Goal: Task Accomplishment & Management: Use online tool/utility

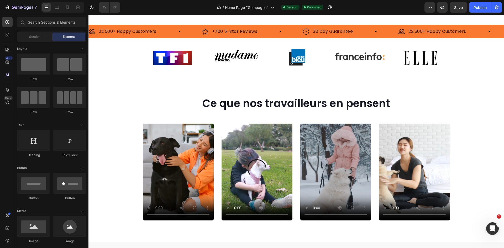
scroll to position [26, 0]
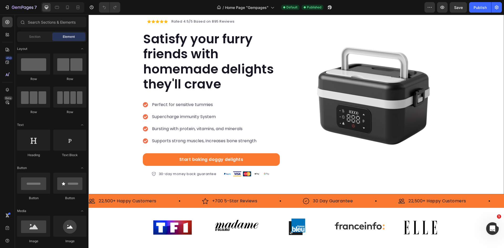
click at [194, 67] on p "Satisfy your furry friends with homemade delights they'll crave" at bounding box center [211, 61] width 136 height 60
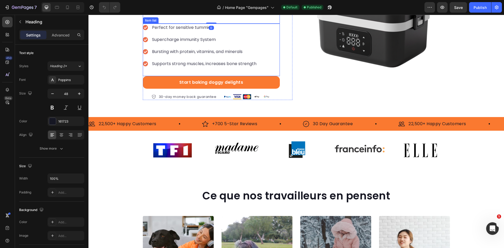
scroll to position [210, 0]
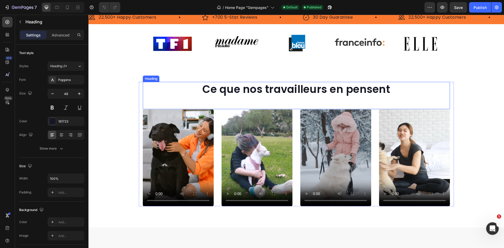
click at [268, 89] on h2 "Ce que nos travailleurs en pensent" at bounding box center [296, 89] width 307 height 15
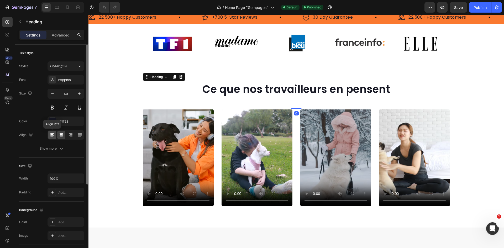
click at [53, 134] on icon at bounding box center [52, 134] width 5 height 5
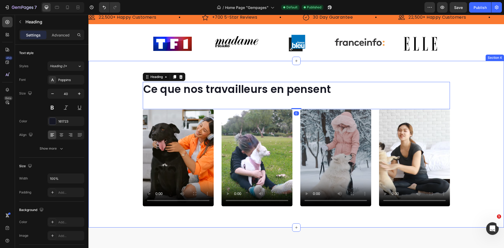
click at [124, 83] on div "Ce que nos travailleurs en pensent Heading 0 Video Video Video Video Carousel R…" at bounding box center [295, 146] width 415 height 129
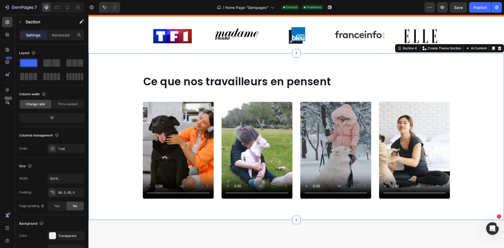
scroll to position [236, 0]
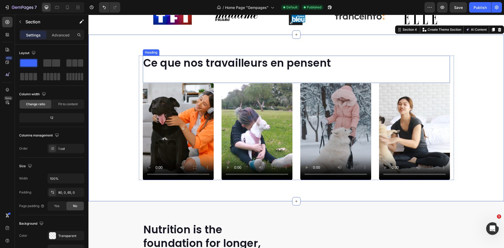
click at [232, 60] on h2 "Ce que nos travailleurs en pensent" at bounding box center [296, 63] width 307 height 15
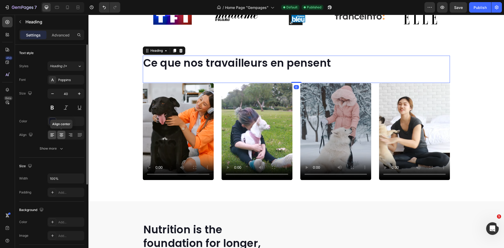
click at [63, 133] on icon at bounding box center [61, 134] width 5 height 5
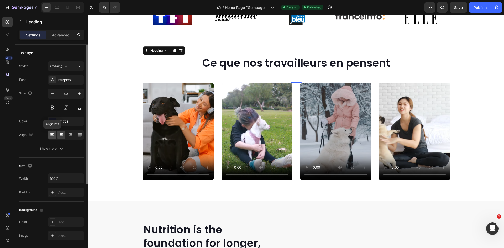
click at [53, 136] on icon at bounding box center [52, 134] width 5 height 5
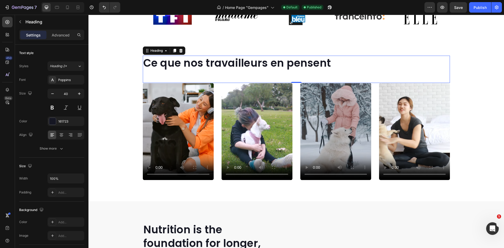
click at [275, 71] on div "Ce que nos travailleurs en pensent Heading 0" at bounding box center [296, 69] width 307 height 27
click at [177, 78] on div "Ce que nos travailleurs en pensent Heading 0" at bounding box center [296, 69] width 307 height 27
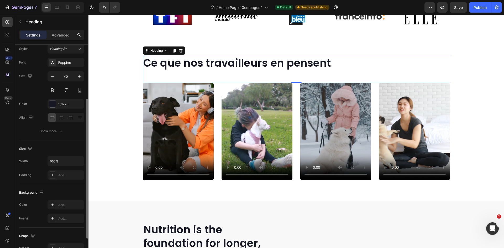
scroll to position [0, 0]
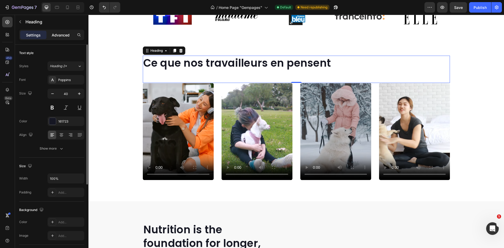
click at [55, 38] on div "Advanced" at bounding box center [60, 35] width 26 height 8
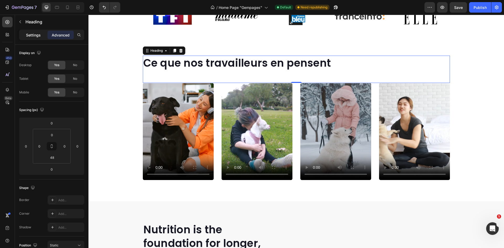
click at [31, 31] on div "Settings" at bounding box center [33, 35] width 26 height 8
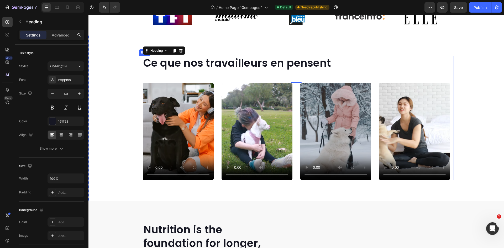
click at [139, 105] on div "Ce que nos travailleurs en pensent Heading 0 Video Video Video Video Carousel R…" at bounding box center [296, 118] width 315 height 124
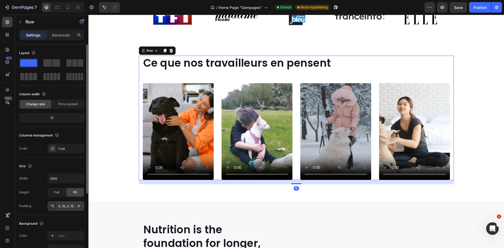
click at [66, 208] on div "0, 15, 0, 15" at bounding box center [65, 206] width 15 height 5
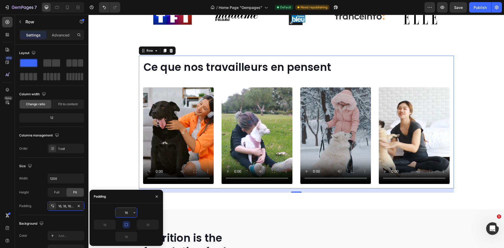
type input "0"
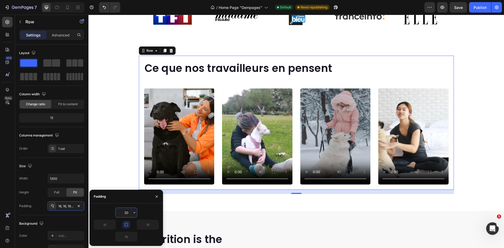
type input "2"
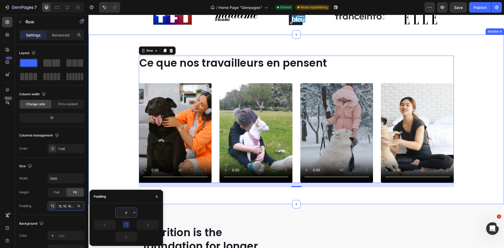
click at [130, 77] on div "Ce que nos travailleurs en pensent Heading Video Video Video Video Carousel Row…" at bounding box center [295, 121] width 415 height 131
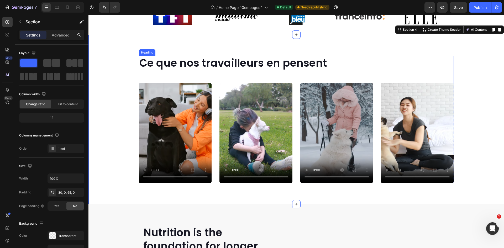
click at [181, 69] on h2 "Ce que nos travailleurs en pensent" at bounding box center [296, 63] width 315 height 15
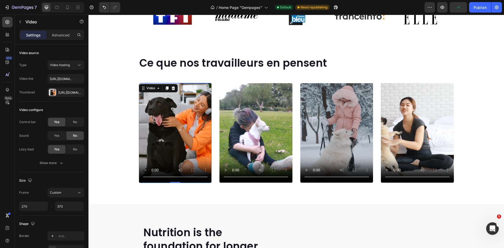
click at [201, 85] on video at bounding box center [175, 133] width 73 height 100
click at [212, 87] on div "Video 0 Video Video Video" at bounding box center [296, 133] width 315 height 100
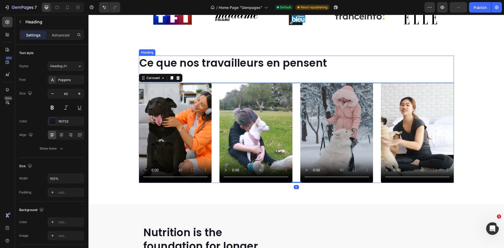
click at [252, 70] on h2 "Ce que nos travailleurs en pensent" at bounding box center [296, 63] width 315 height 15
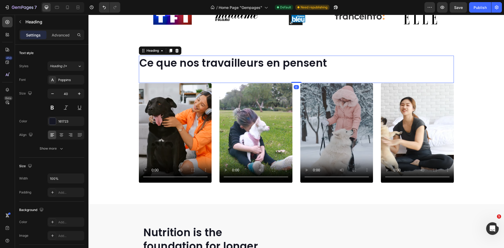
drag, startPoint x: 293, startPoint y: 83, endPoint x: 280, endPoint y: 71, distance: 17.7
click at [301, 66] on div "Ce que nos travailleurs en pensent Heading 0" at bounding box center [296, 69] width 315 height 27
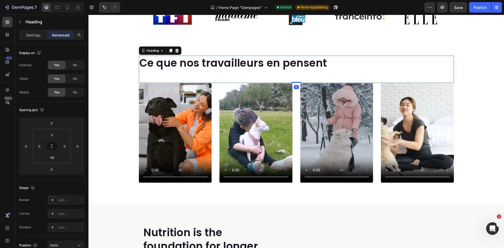
click at [276, 73] on div "Ce que nos travailleurs en pensent Heading 0" at bounding box center [296, 69] width 315 height 27
click at [176, 80] on div "Ce que nos travailleurs en pensent Heading 0" at bounding box center [296, 69] width 315 height 27
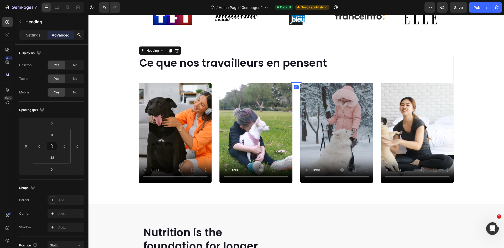
click at [164, 79] on div "Ce que nos travailleurs en pensent Heading 0" at bounding box center [296, 69] width 315 height 27
click at [328, 72] on div "Ce que nos travailleurs en pensent Heading 0" at bounding box center [296, 69] width 315 height 27
drag, startPoint x: 316, startPoint y: 64, endPoint x: 278, endPoint y: 76, distance: 40.0
drag, startPoint x: 278, startPoint y: 76, endPoint x: 238, endPoint y: 76, distance: 39.6
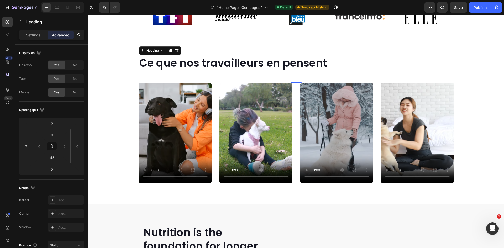
click at [238, 76] on div "Ce que nos travailleurs en pensent Heading 0" at bounding box center [296, 69] width 315 height 27
click at [226, 78] on div "Ce que nos travailleurs en pensent Heading 0" at bounding box center [296, 69] width 315 height 27
drag, startPoint x: 226, startPoint y: 78, endPoint x: 209, endPoint y: 80, distance: 16.6
click at [219, 80] on div "Ce que nos travailleurs en pensent Heading 0" at bounding box center [296, 69] width 315 height 27
click at [139, 75] on div "Ce que nos travailleurs en pensent Heading 0" at bounding box center [296, 69] width 315 height 27
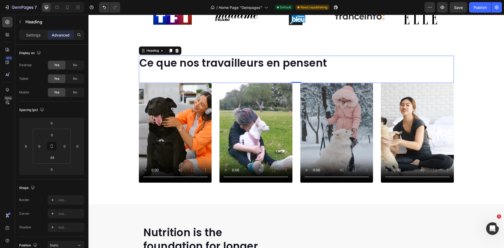
click at [139, 75] on div "Ce que nos travailleurs en pensent Heading 0" at bounding box center [296, 69] width 315 height 27
click at [144, 75] on div "Ce que nos travailleurs en pensent Heading 0" at bounding box center [296, 69] width 315 height 27
click at [191, 80] on div "Ce que nos travailleurs en pensent Heading 0" at bounding box center [296, 69] width 315 height 27
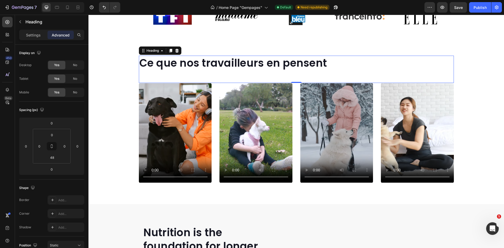
click at [191, 80] on div "Ce que nos travailleurs en pensent Heading 0" at bounding box center [296, 69] width 315 height 27
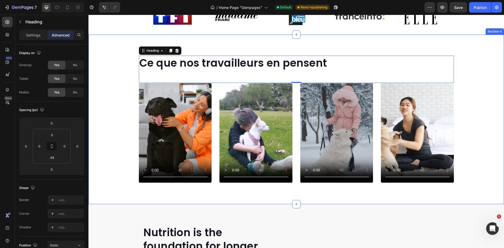
click at [329, 64] on p "Ce que nos travailleurs en pensent" at bounding box center [296, 63] width 314 height 14
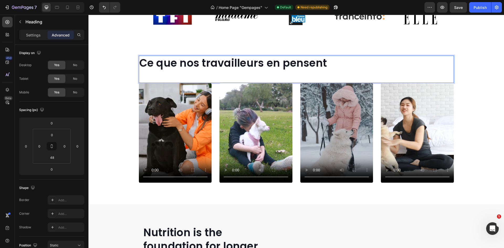
click at [329, 64] on p "Ce que nos travailleurs en pensent" at bounding box center [296, 63] width 314 height 14
click at [323, 76] on div "Ce que nos travailleurs en pensent Heading 0" at bounding box center [296, 69] width 315 height 27
click at [33, 31] on div "Settings" at bounding box center [33, 35] width 26 height 8
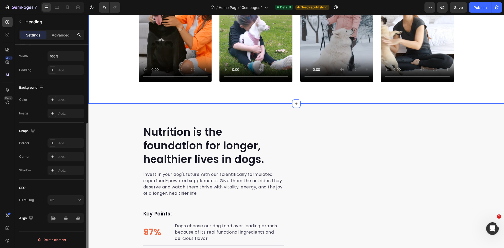
scroll to position [341, 0]
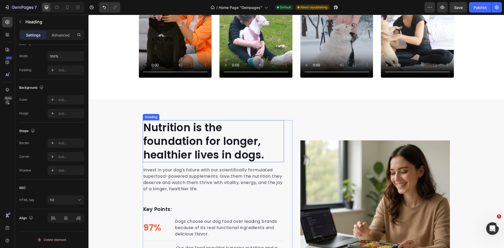
click at [230, 141] on p "Nutrition is the foundation for longer, healthier lives in dogs." at bounding box center [213, 141] width 140 height 41
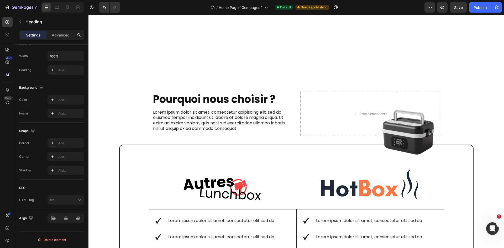
scroll to position [761, 0]
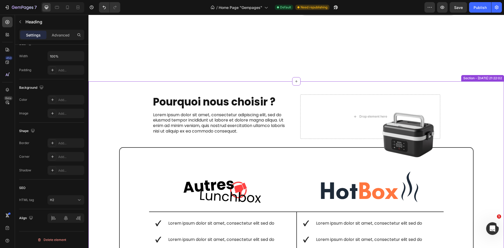
click at [224, 103] on h2 "Pourquoi nous choisir ?" at bounding box center [222, 101] width 140 height 15
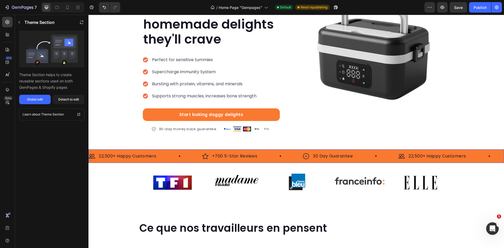
scroll to position [0, 0]
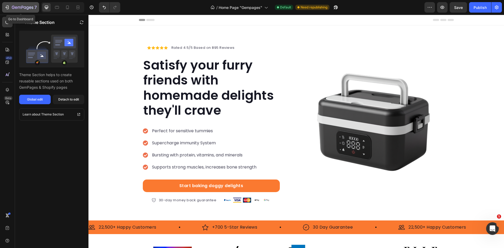
click at [30, 8] on icon "button" at bounding box center [23, 8] width 22 height 4
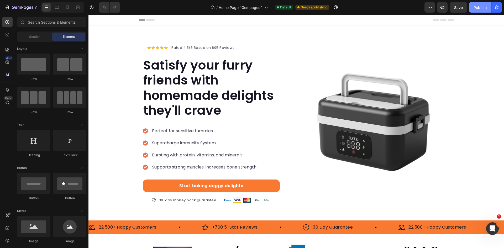
click at [478, 7] on div "Publish" at bounding box center [479, 8] width 13 height 6
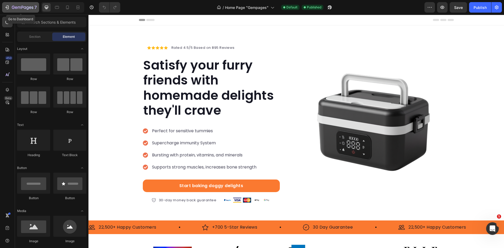
click at [4, 9] on button "7" at bounding box center [20, 7] width 37 height 10
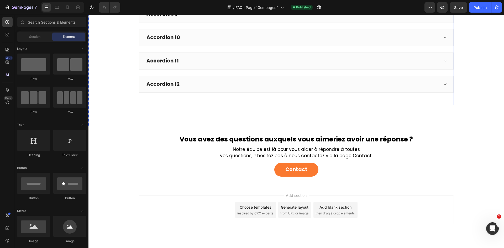
scroll to position [276, 0]
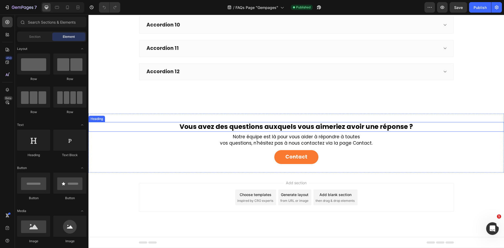
click at [405, 124] on h2 "Vous avez des questions auxquels vous aimeriez avoir une réponse ?" at bounding box center [296, 127] width 315 height 10
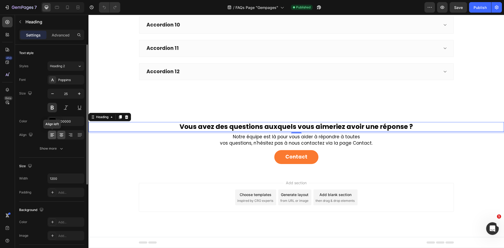
click at [52, 133] on icon at bounding box center [52, 133] width 4 height 1
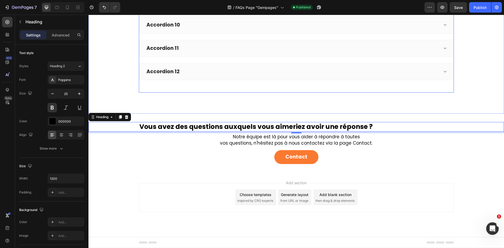
click at [283, 77] on div "Accordion 12" at bounding box center [296, 71] width 314 height 17
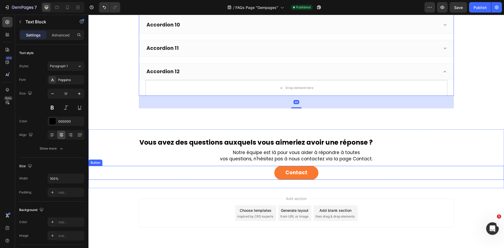
click at [213, 157] on p "vos questions, n'hésitez pas à nous contactez via la page Contact." at bounding box center [296, 159] width 414 height 6
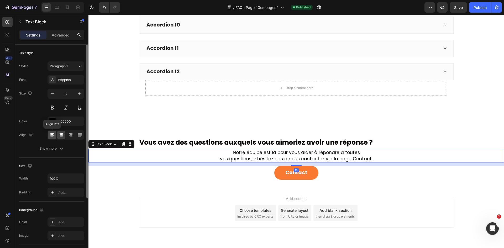
click at [51, 137] on icon at bounding box center [52, 134] width 5 height 5
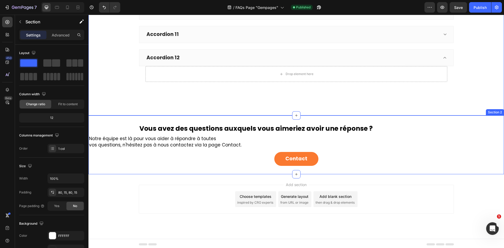
scroll to position [291, 0]
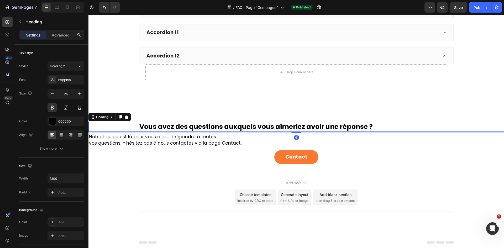
click at [260, 128] on h2 "Vous avez des questions auxquels vous aimeriez avoir une réponse ?" at bounding box center [296, 127] width 315 height 10
click at [63, 135] on icon at bounding box center [61, 134] width 5 height 5
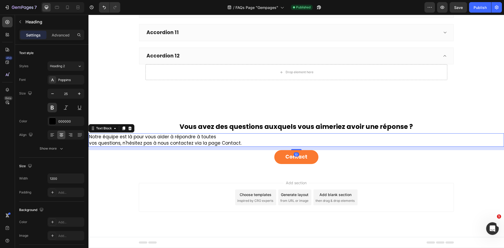
click at [211, 142] on p "vos questions, n'hésitez pas à nous contactez via la page Contact." at bounding box center [296, 143] width 414 height 6
click at [63, 136] on icon at bounding box center [61, 134] width 5 height 5
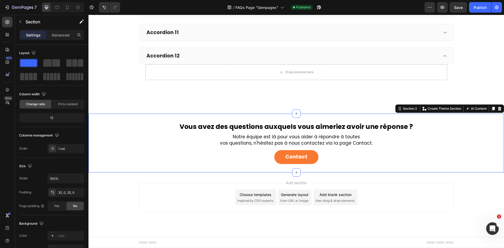
click at [331, 114] on div "Vous avez des questions auxquels vous aimeriez avoir une réponse ? Heading Notr…" at bounding box center [295, 143] width 415 height 59
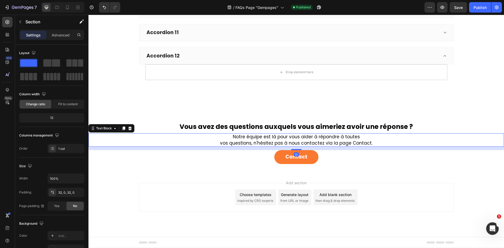
click at [292, 133] on div "Notre équipe est là pour vous aider à répondre à toutes vos questions, n'hésite…" at bounding box center [295, 140] width 415 height 14
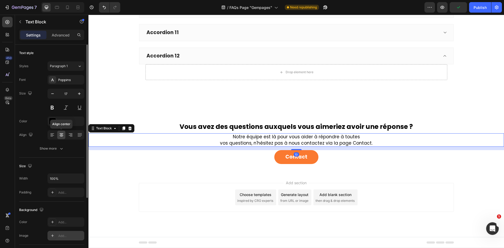
scroll to position [93, 0]
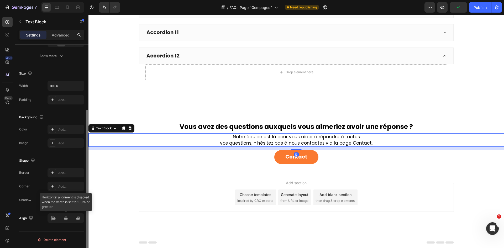
click at [58, 217] on div at bounding box center [65, 217] width 37 height 9
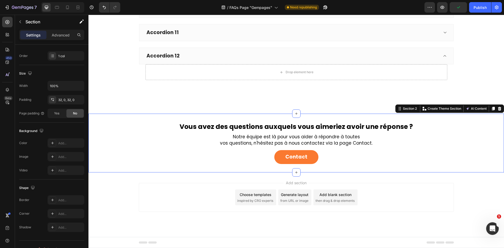
click at [183, 121] on div "Vous avez des questions auxquels vous aimeriez avoir une réponse ? Heading Notr…" at bounding box center [295, 143] width 415 height 59
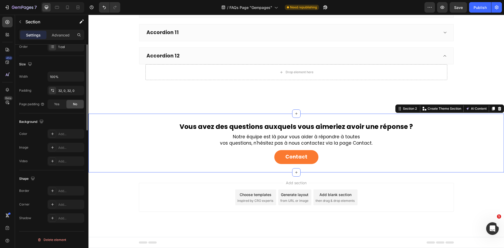
scroll to position [0, 0]
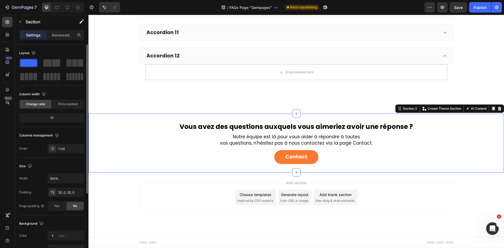
click at [231, 148] on div "Vous avez des questions auxquels vous aimeriez avoir une réponse ? Heading Notr…" at bounding box center [295, 143] width 415 height 42
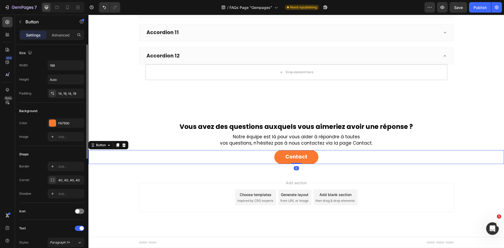
click at [253, 153] on div "Contact Button 0" at bounding box center [295, 157] width 415 height 14
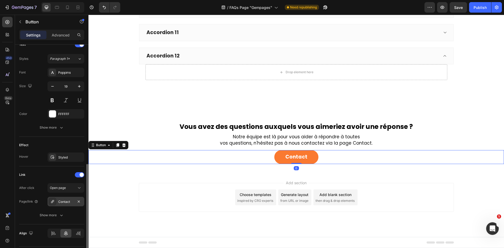
scroll to position [199, 0]
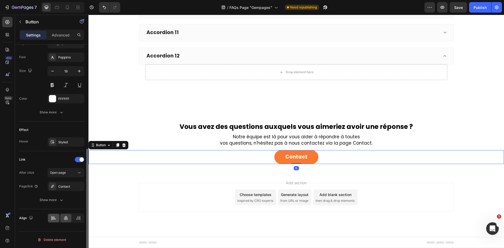
click at [56, 216] on div at bounding box center [53, 218] width 11 height 8
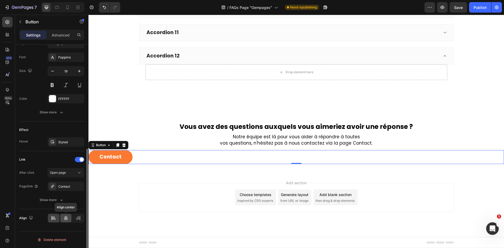
click at [65, 216] on icon at bounding box center [65, 217] width 5 height 5
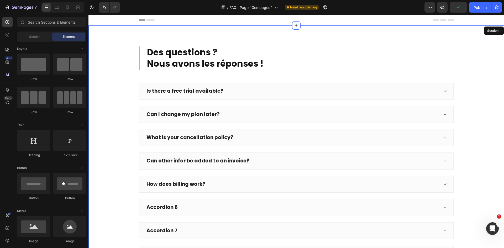
drag, startPoint x: 209, startPoint y: 99, endPoint x: 200, endPoint y: 101, distance: 8.3
click at [200, 101] on div "Is there a free trial available? Can I change my plan later? What is your cance…" at bounding box center [296, 219] width 315 height 273
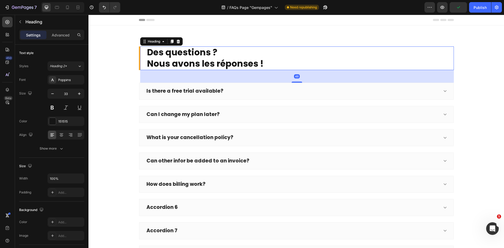
click at [375, 64] on h2 "Des questions ? Nous avons les réponses !" at bounding box center [299, 58] width 307 height 24
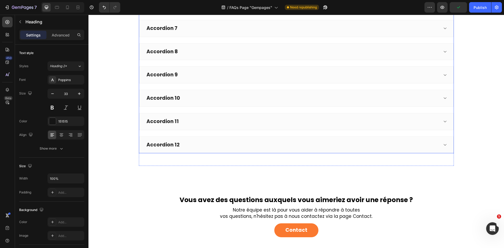
scroll to position [276, 0]
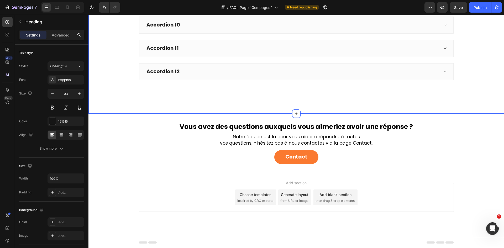
click at [352, 125] on h2 "Vous avez des questions auxquels vous aimeriez avoir une réponse ?" at bounding box center [296, 127] width 315 height 10
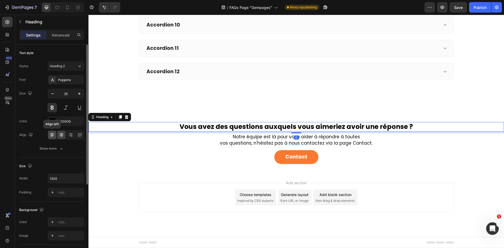
click at [49, 134] on div at bounding box center [52, 135] width 8 height 8
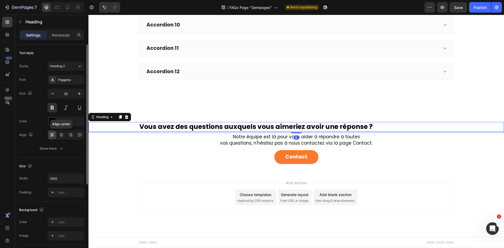
click at [66, 131] on div "Align center" at bounding box center [65, 134] width 37 height 9
click at [80, 132] on icon at bounding box center [79, 134] width 5 height 5
click at [71, 135] on icon at bounding box center [71, 134] width 3 height 1
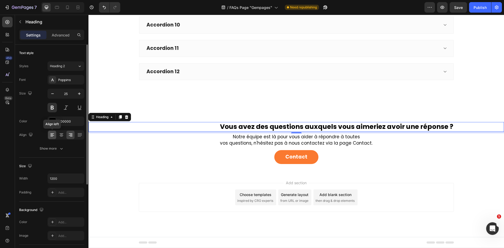
click at [55, 135] on div at bounding box center [52, 135] width 8 height 8
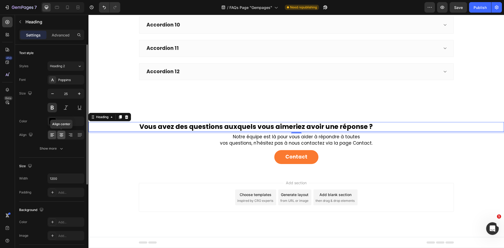
click at [59, 134] on icon at bounding box center [61, 134] width 5 height 5
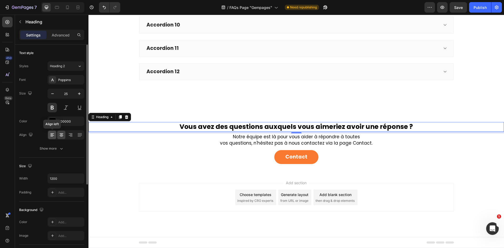
click at [50, 134] on icon at bounding box center [52, 134] width 5 height 5
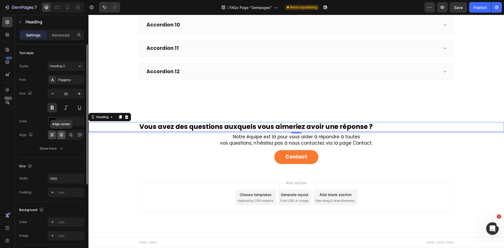
click at [59, 135] on icon at bounding box center [61, 134] width 5 height 5
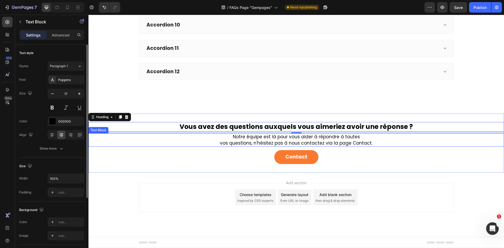
click at [221, 142] on p "vos questions, n'hésitez pas à nous contactez via la page Contact." at bounding box center [296, 143] width 414 height 6
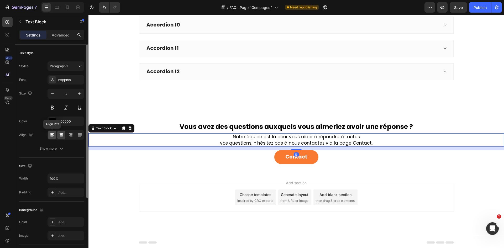
drag, startPoint x: 47, startPoint y: 134, endPoint x: 50, endPoint y: 136, distance: 3.5
click at [50, 136] on icon at bounding box center [52, 134] width 5 height 5
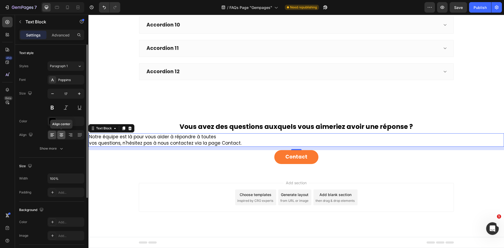
click at [60, 133] on icon at bounding box center [61, 134] width 5 height 5
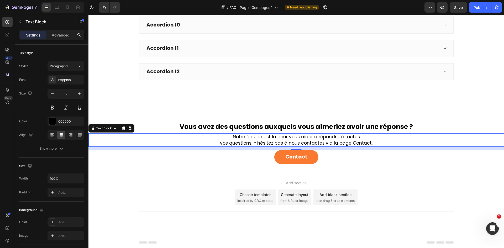
click at [219, 143] on p "vos questions, n'hésitez pas à nous contactez via la page Contact." at bounding box center [296, 143] width 414 height 6
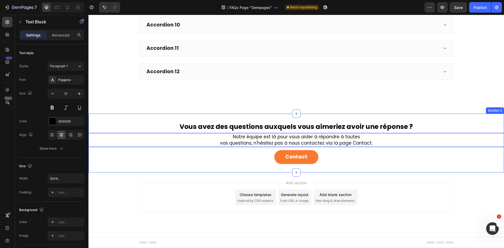
scroll to position [269, 0]
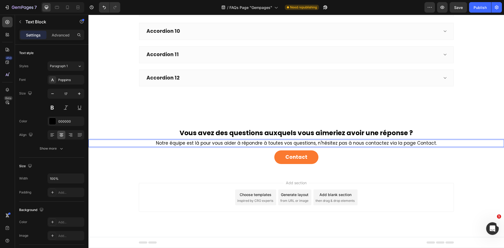
click at [312, 145] on p "Notre équipe est là pour vous aider à répondre à toutes vos questions, n'hésite…" at bounding box center [296, 143] width 414 height 6
click at [313, 144] on p "Notre équipe est là pour vous aider à répondre à toutes vos questions, n'hésite…" at bounding box center [296, 143] width 414 height 6
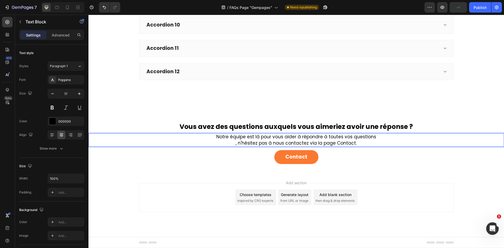
click at [375, 136] on p "Notre équipe est là pour vous aider à répondre à toutes vos questions" at bounding box center [296, 137] width 414 height 6
drag, startPoint x: 243, startPoint y: 143, endPoint x: 382, endPoint y: 138, distance: 139.2
click at [382, 138] on p "Notre équipe est là pour vous aider à répondre à toutes vos questions" at bounding box center [296, 137] width 414 height 6
click at [242, 144] on p ", n'hésitez pas à nous contactez via la page Contact." at bounding box center [296, 143] width 414 height 6
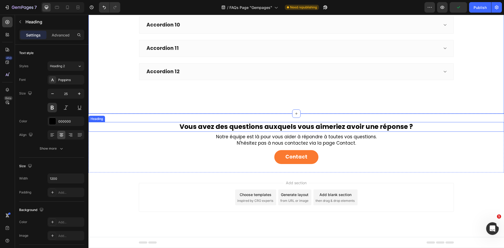
click at [297, 130] on h2 "Vous avez des questions auxquels vous aimeriez avoir une réponse ?" at bounding box center [296, 127] width 315 height 10
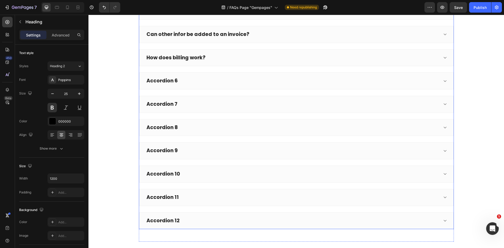
scroll to position [0, 0]
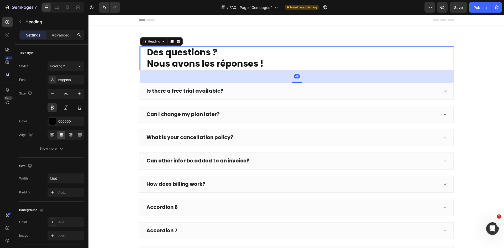
click at [299, 55] on h2 "Des questions ? Nous avons les réponses !" at bounding box center [299, 58] width 307 height 24
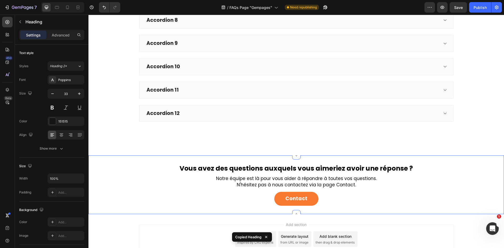
scroll to position [236, 0]
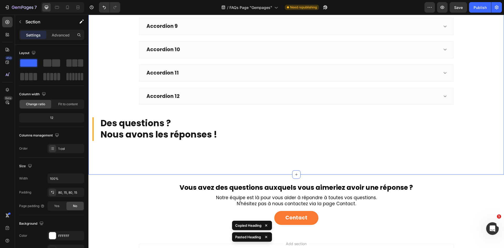
scroll to position [262, 0]
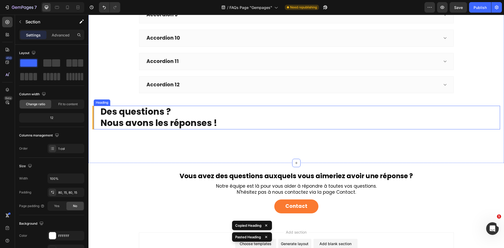
click at [212, 122] on h2 "Des questions ? Nous avons les réponses !" at bounding box center [300, 118] width 400 height 24
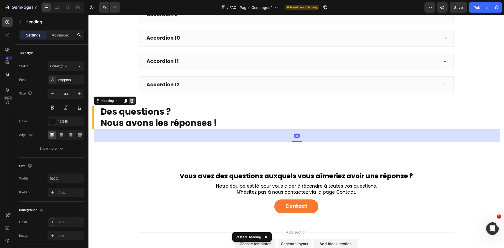
click at [134, 100] on icon at bounding box center [132, 101] width 4 height 4
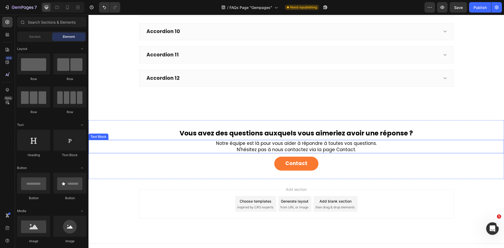
scroll to position [276, 0]
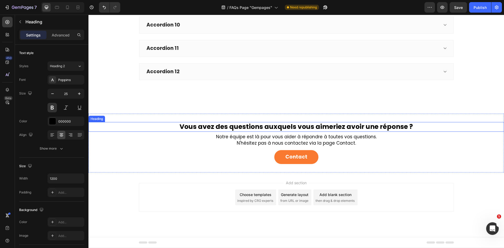
click at [268, 123] on h2 "Vous avez des questions auxquels vous aimeriez avoir une réponse ?" at bounding box center [296, 127] width 315 height 10
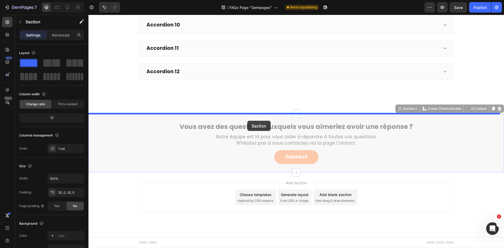
drag, startPoint x: 269, startPoint y: 118, endPoint x: 252, endPoint y: 124, distance: 18.3
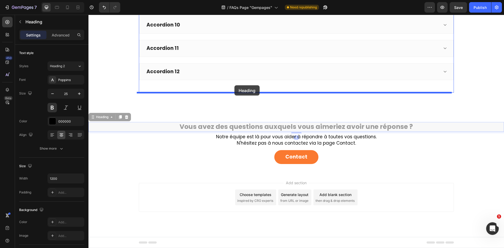
drag, startPoint x: 254, startPoint y: 128, endPoint x: 234, endPoint y: 85, distance: 46.6
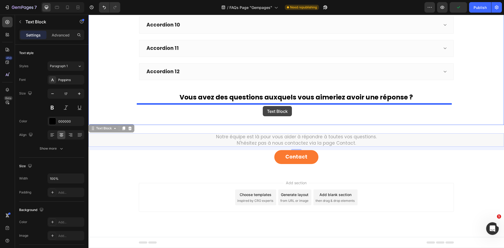
drag, startPoint x: 263, startPoint y: 145, endPoint x: 263, endPoint y: 105, distance: 39.9
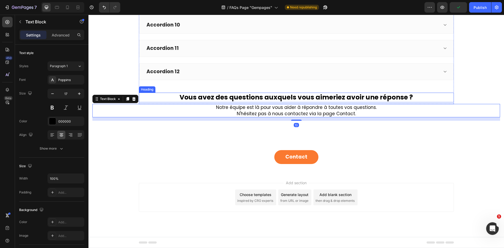
click at [220, 94] on h2 "Vous avez des questions auxquels vous aimeriez avoir une réponse ?" at bounding box center [296, 98] width 315 height 10
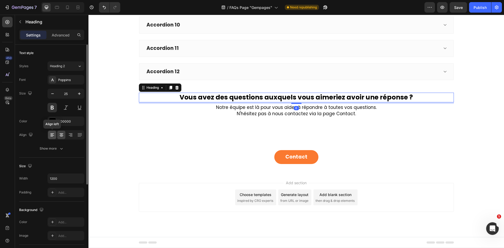
click at [56, 134] on div at bounding box center [52, 135] width 8 height 8
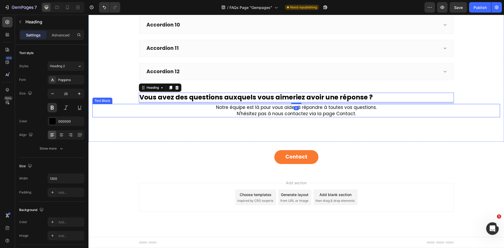
click at [286, 110] on p "Notre équipe est là pour vous aider à répondre à toutes vos questions." at bounding box center [296, 107] width 406 height 6
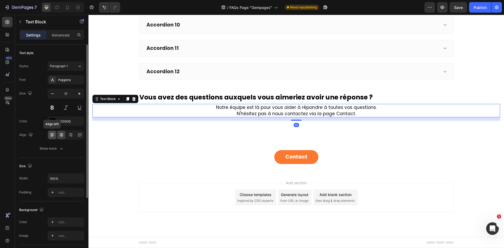
click at [54, 135] on icon at bounding box center [52, 134] width 5 height 5
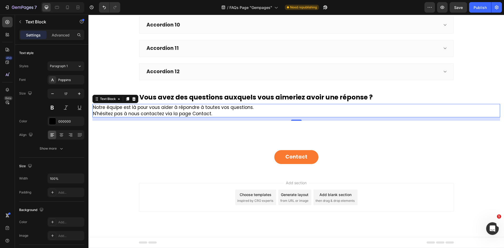
drag, startPoint x: 136, startPoint y: 100, endPoint x: 135, endPoint y: 109, distance: 9.3
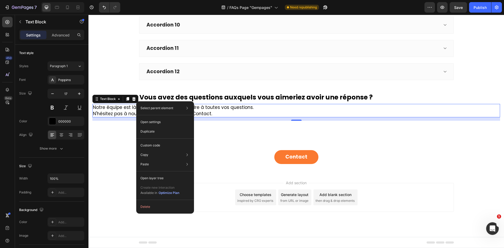
click at [122, 114] on p "N'hésitez pas à nous contactez via la page Contact." at bounding box center [296, 114] width 406 height 6
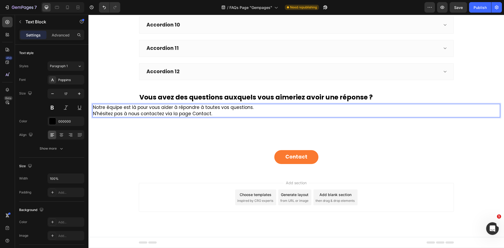
click at [124, 111] on p "N'hésitez pas à nous contactez via la page Contact." at bounding box center [296, 114] width 406 height 6
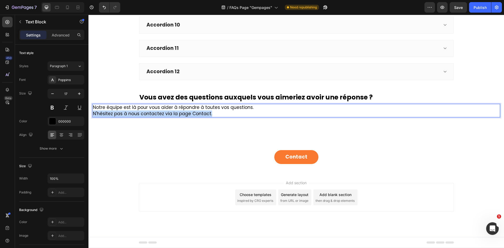
click at [124, 111] on p "N'hésitez pas à nous contactez via la page Contact." at bounding box center [296, 114] width 406 height 6
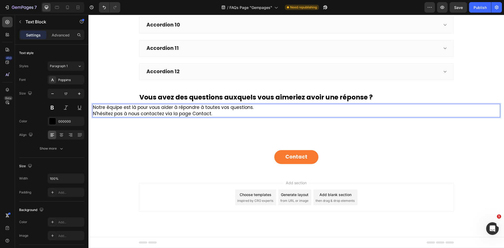
click at [124, 109] on p "Notre équipe est là pour vous aider à répondre à toutes vos questions." at bounding box center [296, 107] width 406 height 6
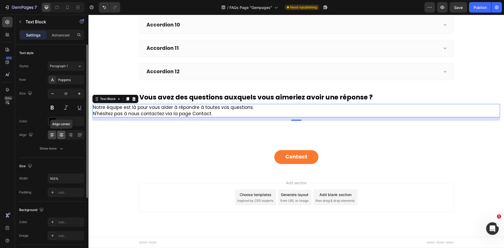
click at [60, 133] on icon at bounding box center [62, 133] width 4 height 1
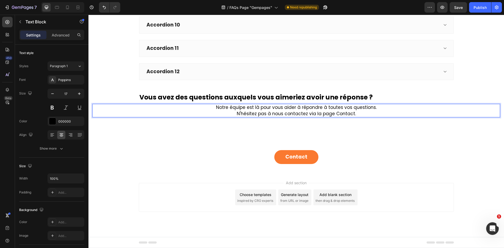
click at [334, 108] on p "Notre équipe est là pour vous aider à répondre à toutes vos questions." at bounding box center [296, 107] width 406 height 6
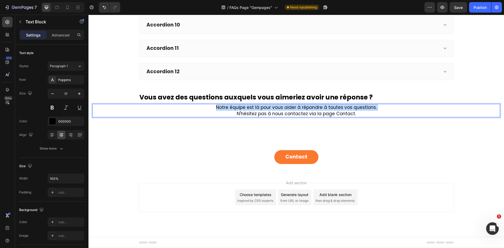
click at [334, 108] on p "Notre équipe est là pour vous aider à répondre à toutes vos questions." at bounding box center [296, 107] width 406 height 6
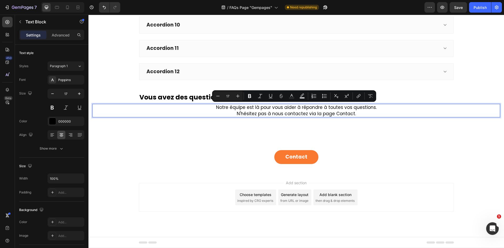
click at [356, 115] on p "N'hésitez pas à nous contactez via la page Contact." at bounding box center [296, 114] width 406 height 6
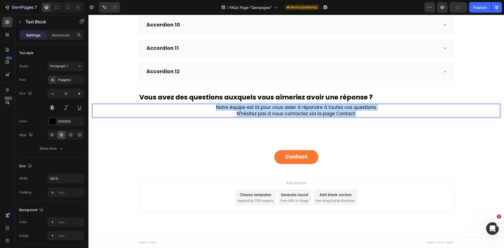
drag, startPoint x: 359, startPoint y: 114, endPoint x: 204, endPoint y: 104, distance: 156.0
click at [204, 104] on div "Notre équipe est là pour vous aider à répondre à toutes vos questions. N'hésite…" at bounding box center [296, 111] width 408 height 14
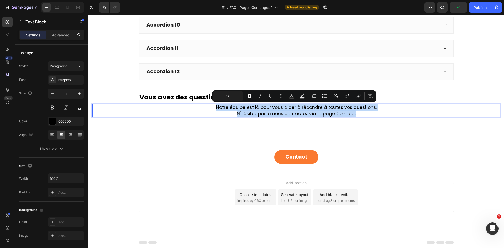
copy div "Notre équipe est là pour vous aider à répondre à toutes vos questions. N'hésite…"
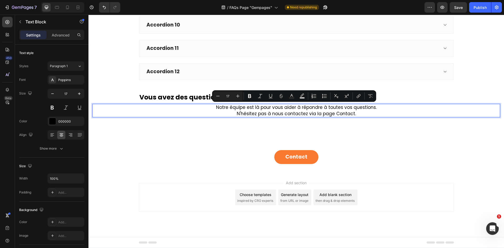
scroll to position [269, 0]
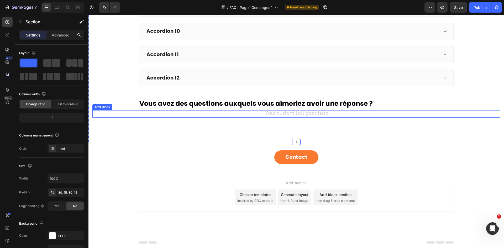
click at [251, 115] on div "Rich Text Editor. Editing area: main" at bounding box center [296, 113] width 408 height 7
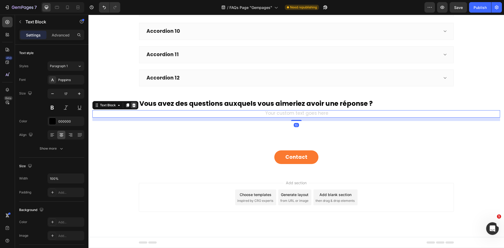
click at [131, 105] on div at bounding box center [134, 105] width 6 height 6
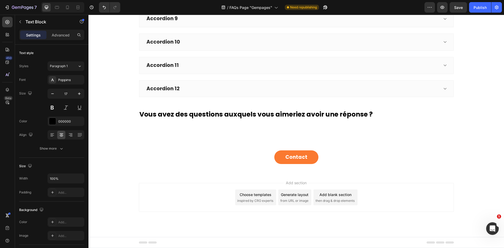
scroll to position [258, 0]
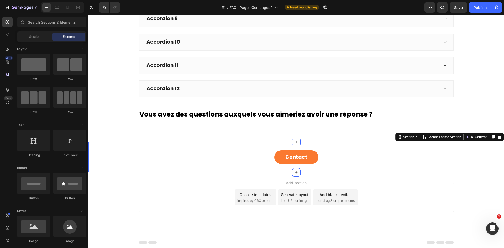
click at [250, 147] on div "Contact Button Section 2 Create Theme Section AI Content Write with GemAI What …" at bounding box center [295, 157] width 415 height 31
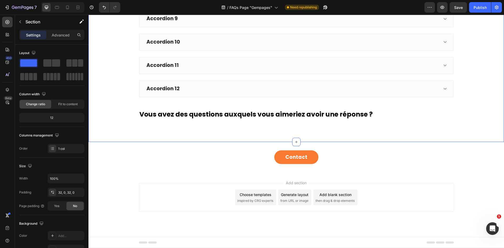
click at [7, 24] on icon at bounding box center [8, 22] width 4 height 4
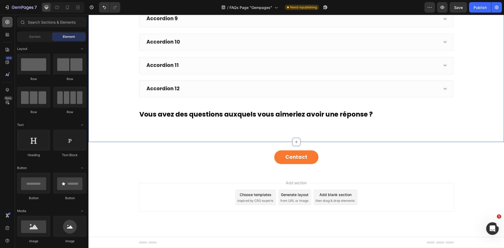
click at [7, 24] on icon at bounding box center [8, 22] width 4 height 4
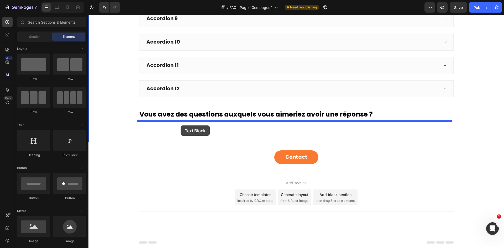
drag, startPoint x: 163, startPoint y: 162, endPoint x: 181, endPoint y: 125, distance: 40.4
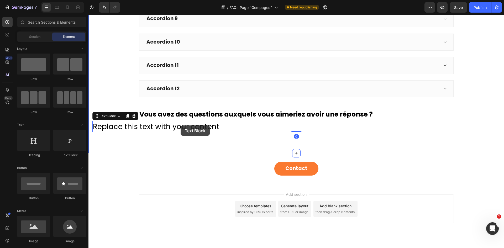
scroll to position [269, 0]
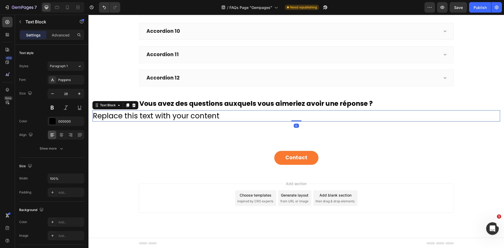
click at [174, 116] on div "Replace this text with your content" at bounding box center [296, 115] width 408 height 11
click at [174, 116] on p "Replace this text with your content" at bounding box center [296, 116] width 406 height 10
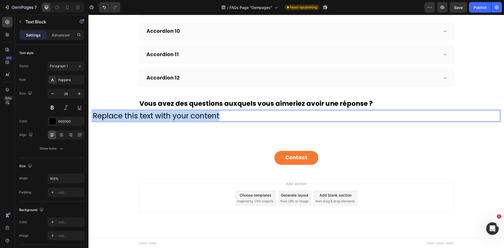
click at [174, 116] on p "Replace this text with your content" at bounding box center [296, 116] width 406 height 10
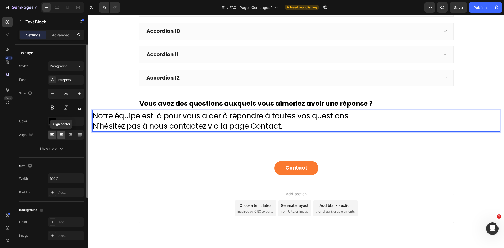
click at [59, 135] on icon at bounding box center [61, 134] width 5 height 5
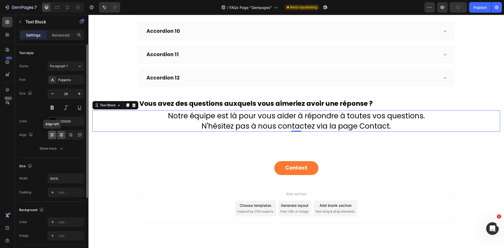
click at [54, 135] on icon at bounding box center [52, 134] width 5 height 5
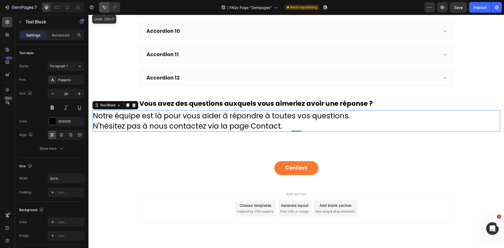
click at [105, 6] on icon "Undo/Redo" at bounding box center [104, 7] width 5 height 5
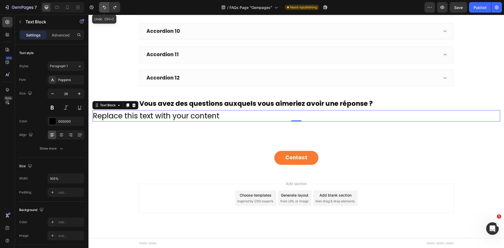
click at [105, 6] on icon "Undo/Redo" at bounding box center [104, 7] width 5 height 5
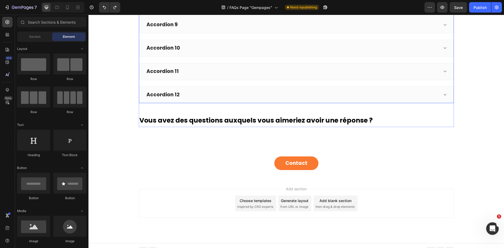
scroll to position [258, 0]
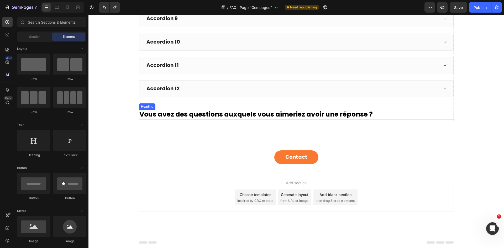
click at [242, 116] on h2 "Vous avez des questions auxquels vous aimeriez avoir une réponse ?" at bounding box center [296, 115] width 315 height 10
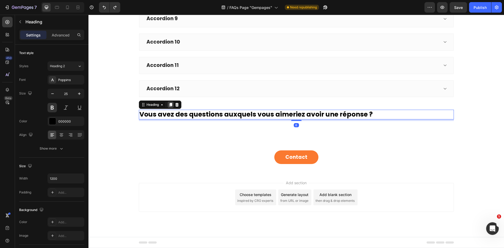
click at [168, 103] on icon at bounding box center [170, 105] width 4 height 4
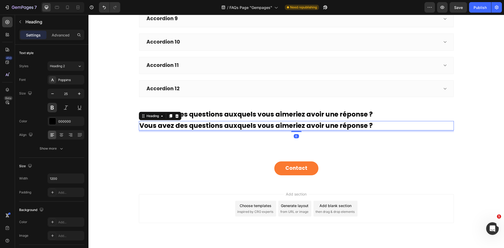
click at [174, 125] on h2 "Vous avez des questions auxquels vous aimeriez avoir une réponse ?" at bounding box center [296, 126] width 315 height 10
click at [174, 125] on p "Vous avez des questions auxquels vous aimeriez avoir une réponse ?" at bounding box center [296, 125] width 314 height 9
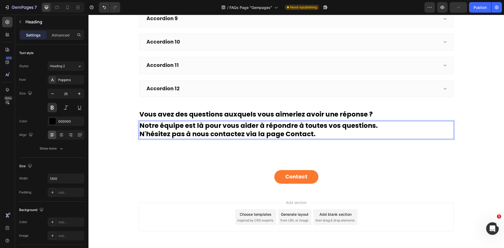
click at [196, 129] on p "Notre équipe est là pour vous aider à répondre à toutes vos questions." at bounding box center [296, 125] width 314 height 9
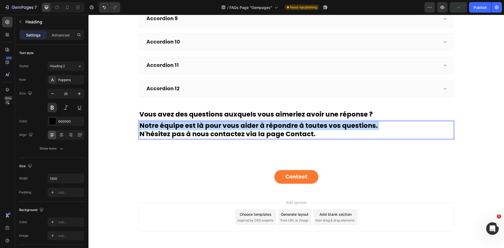
click at [196, 129] on p "Notre équipe est là pour vous aider à répondre à toutes vos questions." at bounding box center [296, 125] width 314 height 9
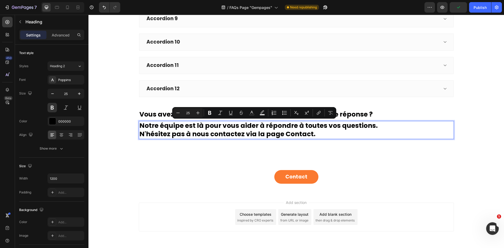
click at [213, 133] on p "N'hésitez pas à nous contactez via la page Contact." at bounding box center [296, 134] width 314 height 9
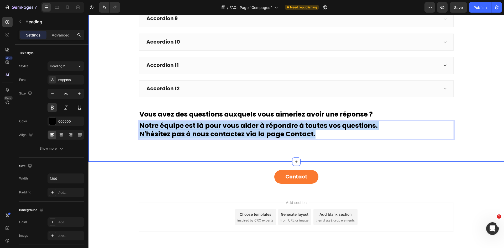
drag, startPoint x: 321, startPoint y: 134, endPoint x: 105, endPoint y: 117, distance: 216.9
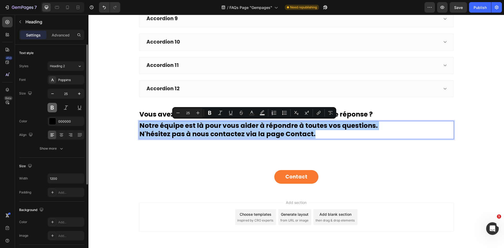
click at [51, 106] on button at bounding box center [51, 107] width 9 height 9
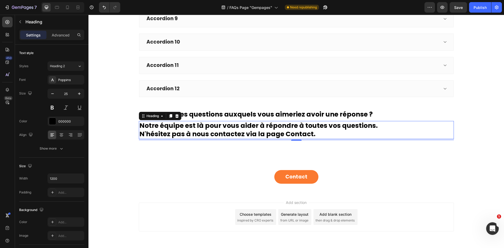
click at [164, 132] on p "Notre équipe est là pour vous aider à répondre à toutes vos questions. N'hésite…" at bounding box center [296, 129] width 314 height 17
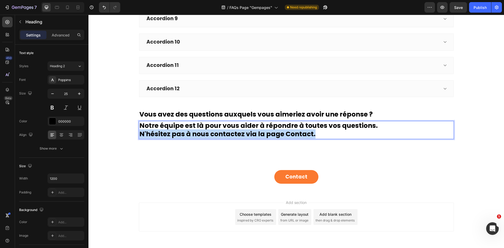
click at [164, 132] on p "Notre équipe est là pour vous aider à répondre à toutes vos questions. N'hésite…" at bounding box center [296, 129] width 314 height 17
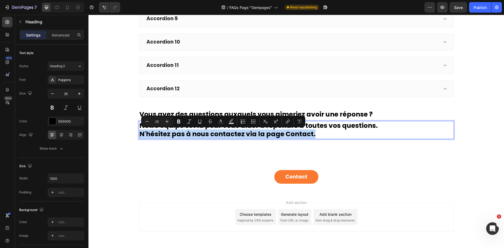
click at [283, 134] on p "Notre équipe est là pour vous aider à répondre à toutes vos questions. N'hésite…" at bounding box center [296, 129] width 314 height 17
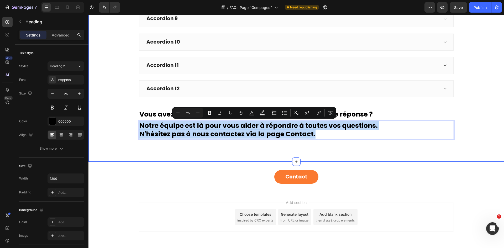
drag, startPoint x: 321, startPoint y: 135, endPoint x: 133, endPoint y: 126, distance: 188.3
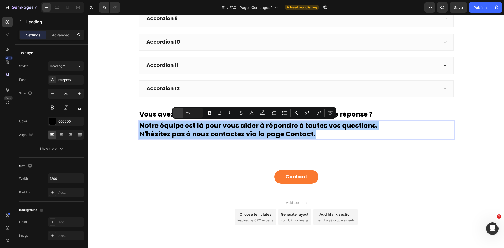
click at [178, 116] on button "Minus" at bounding box center [177, 112] width 9 height 9
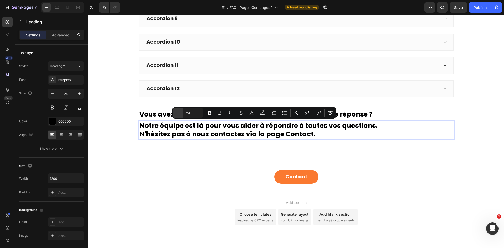
click at [178, 116] on button "Minus" at bounding box center [177, 112] width 9 height 9
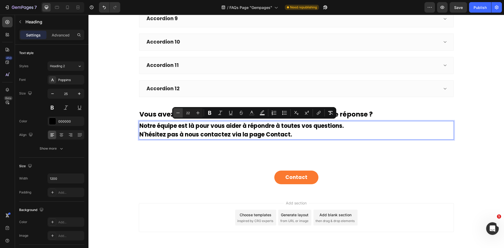
click at [178, 116] on button "Minus" at bounding box center [177, 112] width 9 height 9
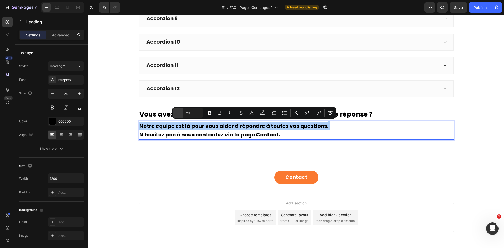
click at [178, 116] on button "Minus" at bounding box center [177, 112] width 9 height 9
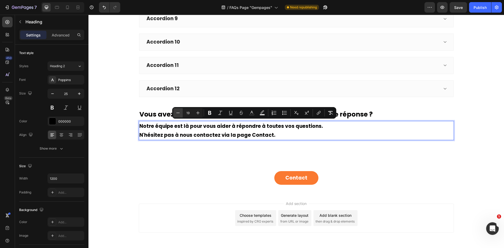
click at [178, 116] on button "Minus" at bounding box center [177, 112] width 9 height 9
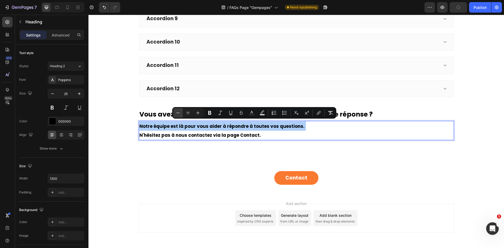
click at [178, 116] on button "Minus" at bounding box center [177, 112] width 9 height 9
type input "16"
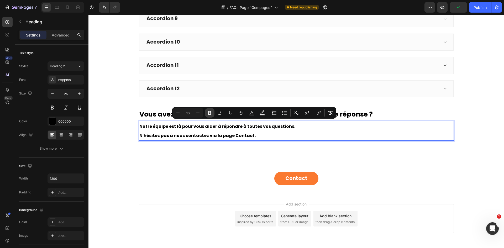
click at [209, 111] on icon "Editor contextual toolbar" at bounding box center [209, 112] width 5 height 5
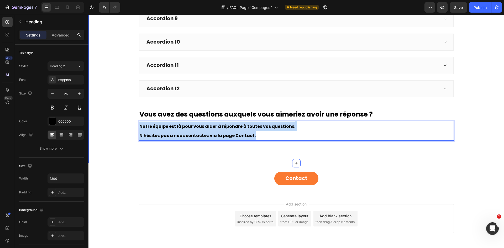
drag, startPoint x: 260, startPoint y: 135, endPoint x: 136, endPoint y: 121, distance: 124.2
click at [259, 136] on p "Notre équipe est là pour vous aider à répondre à toutes vos questions. N'hésite…" at bounding box center [296, 130] width 314 height 19
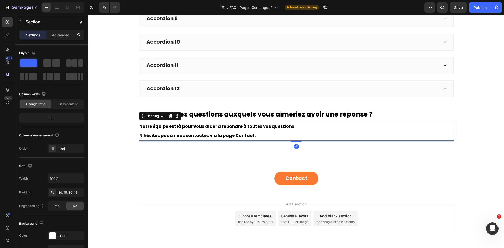
click at [242, 137] on strong "N'hésitez pas à nous contactez via la page Contact." at bounding box center [197, 136] width 116 height 6
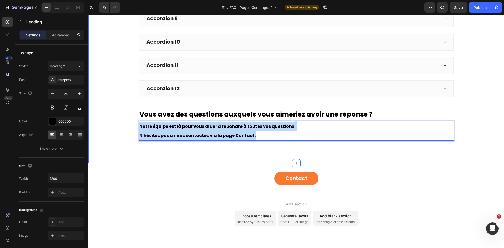
drag, startPoint x: 256, startPoint y: 134, endPoint x: 135, endPoint y: 124, distance: 121.1
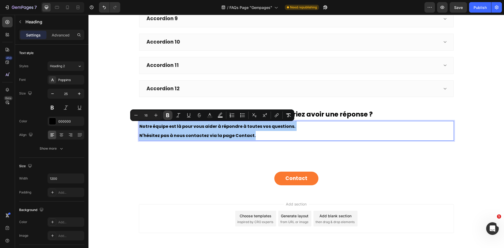
click at [172, 117] on button "Bold" at bounding box center [167, 114] width 9 height 9
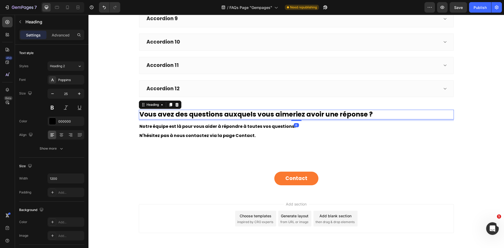
click at [169, 115] on h2 "Vous avez des questions auxquels vous aimeriez avoir une réponse ?" at bounding box center [296, 115] width 315 height 10
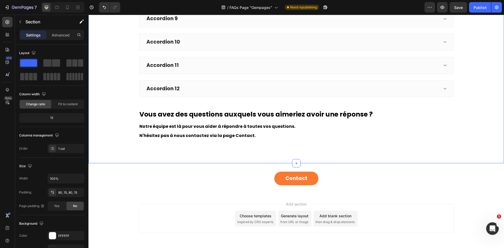
click at [223, 134] on span "N'hésitez pas à nous contactez via la page Contact." at bounding box center [197, 136] width 116 height 6
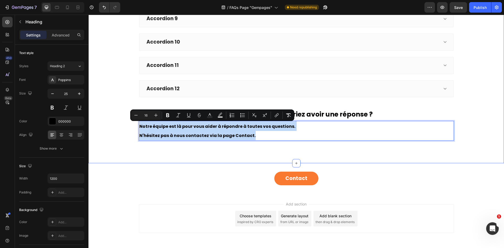
drag, startPoint x: 266, startPoint y: 136, endPoint x: 132, endPoint y: 128, distance: 134.0
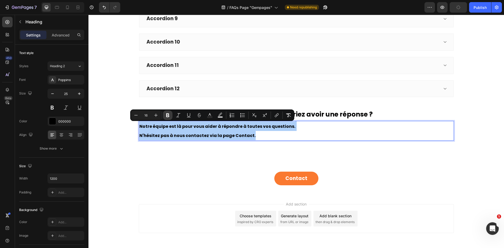
click at [167, 118] on icon "Editor contextual toolbar" at bounding box center [167, 115] width 5 height 5
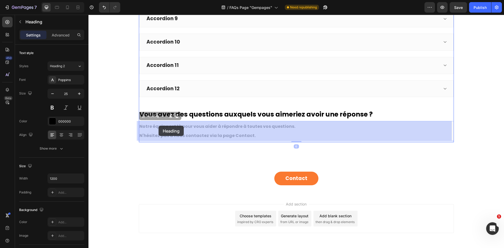
drag, startPoint x: 253, startPoint y: 134, endPoint x: 158, endPoint y: 126, distance: 95.1
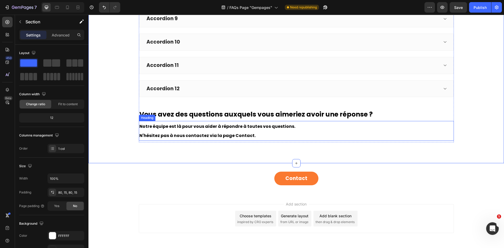
click at [257, 133] on p "⁠⁠⁠⁠⁠⁠⁠ Notre équipe est là pour vous aider à répondre à toutes vos questions. …" at bounding box center [296, 130] width 314 height 19
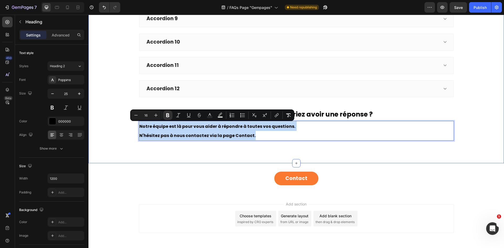
drag, startPoint x: 251, startPoint y: 136, endPoint x: 136, endPoint y: 126, distance: 115.9
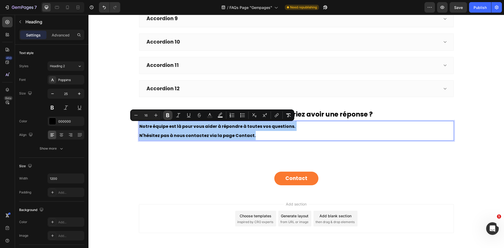
click at [169, 116] on icon "Editor contextual toolbar" at bounding box center [167, 115] width 3 height 4
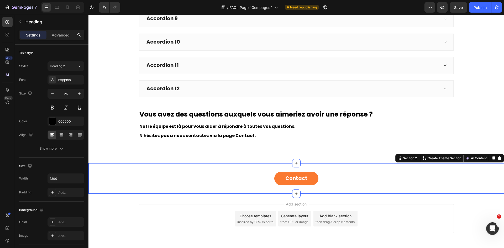
click at [203, 163] on div "Contact Button Section 2 Create Theme Section AI Content Write with GemAI What …" at bounding box center [295, 178] width 415 height 31
click at [241, 140] on p "⁠⁠⁠⁠⁠⁠⁠ Notre équipe est là pour vous aider à répondre à toutes vos questions. …" at bounding box center [296, 130] width 314 height 19
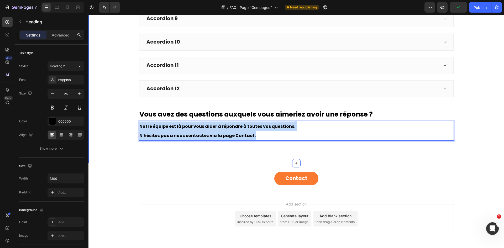
drag, startPoint x: 253, startPoint y: 136, endPoint x: 136, endPoint y: 122, distance: 118.1
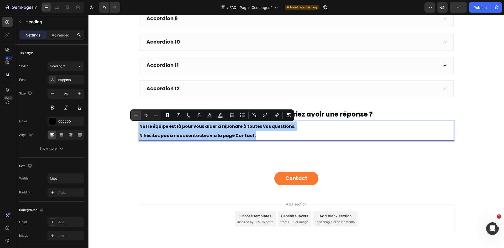
click at [138, 116] on icon "Editor contextual toolbar" at bounding box center [135, 115] width 5 height 5
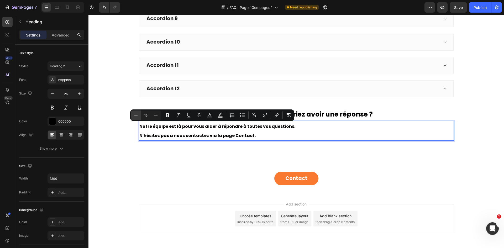
click at [138, 116] on icon "Editor contextual toolbar" at bounding box center [135, 115] width 5 height 5
click at [155, 115] on icon "Editor contextual toolbar" at bounding box center [155, 115] width 3 height 3
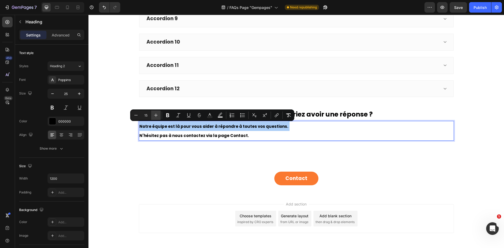
click at [155, 115] on icon "Editor contextual toolbar" at bounding box center [155, 115] width 3 height 3
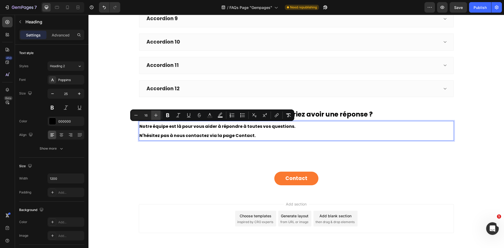
click at [155, 115] on icon "Editor contextual toolbar" at bounding box center [155, 115] width 3 height 3
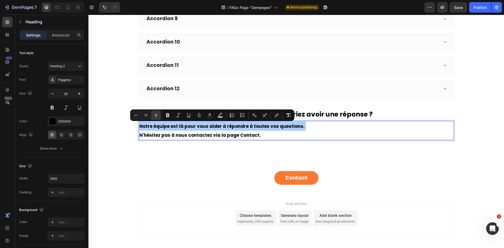
click at [155, 115] on icon "Editor contextual toolbar" at bounding box center [155, 115] width 3 height 3
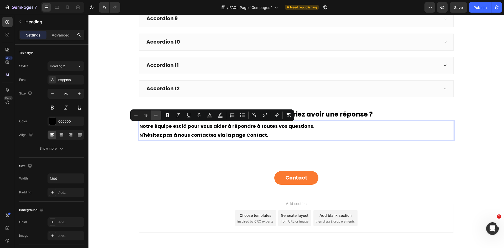
click at [155, 115] on icon "Editor contextual toolbar" at bounding box center [155, 115] width 3 height 3
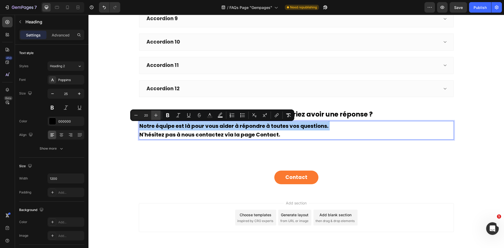
click at [155, 115] on icon "Editor contextual toolbar" at bounding box center [155, 115] width 3 height 3
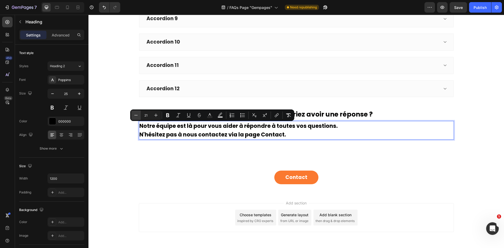
click at [135, 114] on icon "Editor contextual toolbar" at bounding box center [135, 115] width 5 height 5
drag, startPoint x: 139, startPoint y: 116, endPoint x: 136, endPoint y: 117, distance: 3.7
click at [135, 117] on icon "Editor contextual toolbar" at bounding box center [135, 115] width 5 height 5
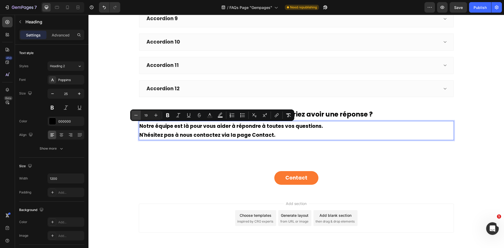
click at [136, 117] on icon "Editor contextual toolbar" at bounding box center [135, 115] width 5 height 5
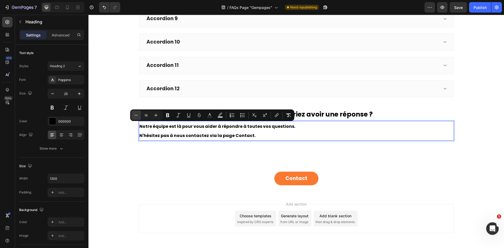
click at [136, 117] on icon "Editor contextual toolbar" at bounding box center [135, 115] width 5 height 5
type input "15"
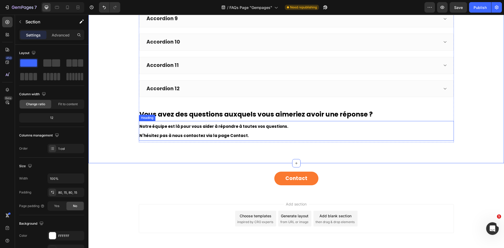
click at [206, 132] on p "⁠⁠⁠⁠⁠⁠⁠ Notre équipe est là pour vous aider à répondre à toutes vos questions. …" at bounding box center [296, 130] width 314 height 19
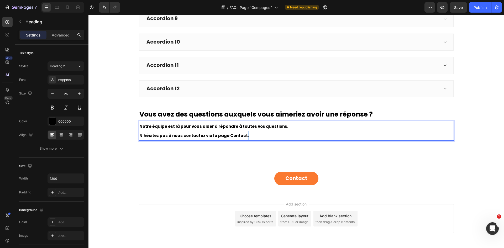
click at [239, 137] on span "N'hésitez pas à nous contactez via la page Contact." at bounding box center [193, 136] width 109 height 6
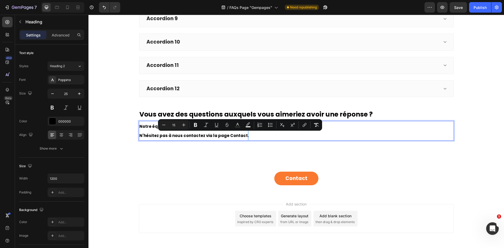
click at [251, 138] on p "Notre équipe est là pour vous aider à répondre à toutes vos questions. N'hésite…" at bounding box center [296, 130] width 314 height 19
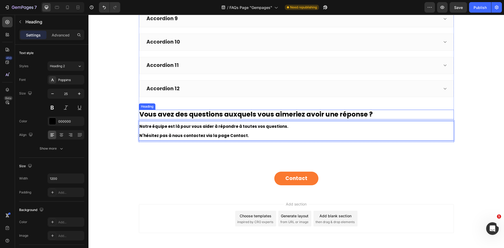
click at [278, 118] on h2 "Vous avez des questions auxquels vous aimeriez avoir une réponse ?" at bounding box center [296, 115] width 315 height 10
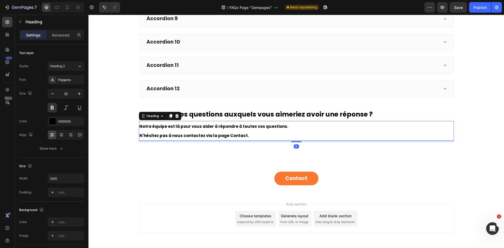
click at [278, 129] on span "Notre équipe est là pour vous aider à répondre à toutes vos questions." at bounding box center [213, 127] width 149 height 6
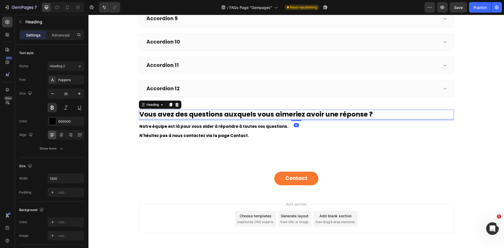
click at [283, 119] on div "Vous avez des questions auxquels vous aimeriez avoir une réponse ? Heading 6" at bounding box center [296, 115] width 315 height 10
click at [169, 105] on icon at bounding box center [170, 105] width 3 height 4
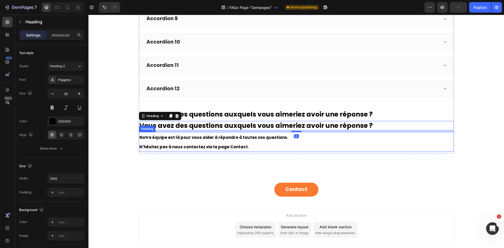
click at [180, 143] on p "⁠⁠⁠⁠⁠⁠⁠ Notre équipe est là pour vous aider à répondre à toutes vos questions. …" at bounding box center [296, 142] width 314 height 19
click at [194, 126] on h2 "Vous avez des questions auxquels vous aimeriez avoir une réponse ?" at bounding box center [296, 126] width 315 height 10
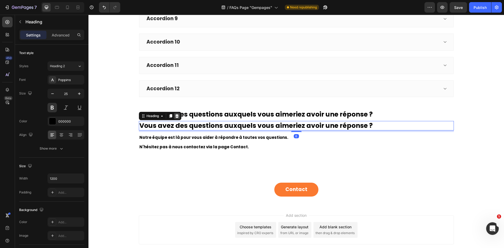
click at [175, 117] on icon at bounding box center [176, 116] width 3 height 4
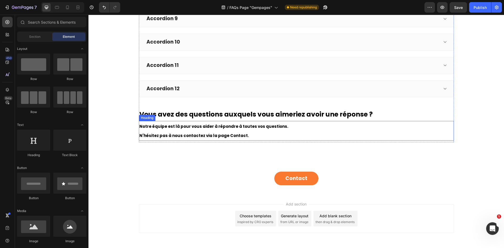
click at [192, 129] on span "Notre équipe est là pour vous aider à répondre à toutes vos questions." at bounding box center [213, 127] width 149 height 6
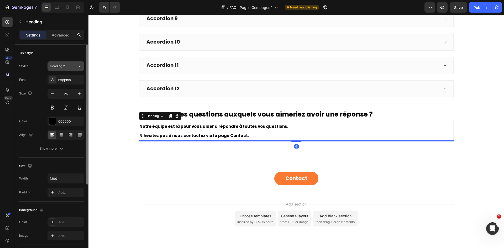
click at [66, 65] on div "Heading 2" at bounding box center [60, 66] width 21 height 5
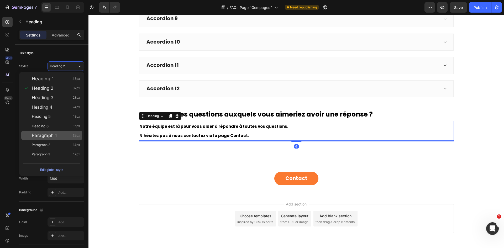
click at [60, 133] on div "Paragraph 1 28px" at bounding box center [56, 135] width 48 height 5
type input "28"
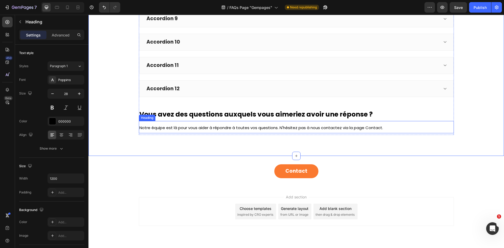
click at [276, 129] on span "Notre équipe est là pour vous aider à répondre à toutes vos questions. N'hésite…" at bounding box center [261, 128] width 244 height 6
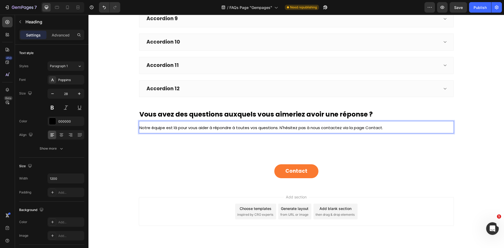
click at [278, 129] on span "Notre équipe est là pour vous aider à répondre à toutes vos questions. N'hésite…" at bounding box center [261, 128] width 244 height 6
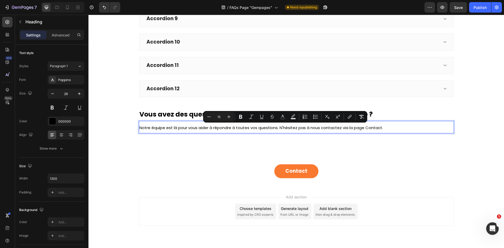
click at [279, 127] on span "Notre équipe est là pour vous aider à répondre à toutes vos questions. N'hésite…" at bounding box center [261, 128] width 244 height 6
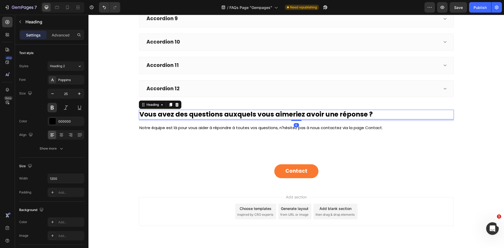
click at [279, 119] on h2 "Vous avez des questions auxquels vous aimeriez avoir une réponse ?" at bounding box center [296, 115] width 315 height 10
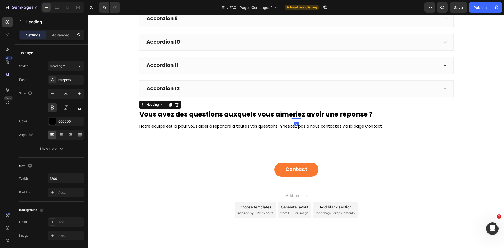
drag, startPoint x: 294, startPoint y: 120, endPoint x: 322, endPoint y: 128, distance: 28.7
click at [296, 114] on div "Vous avez des questions auxquels vous aimeriez avoir une réponse ? Heading 0" at bounding box center [296, 115] width 315 height 10
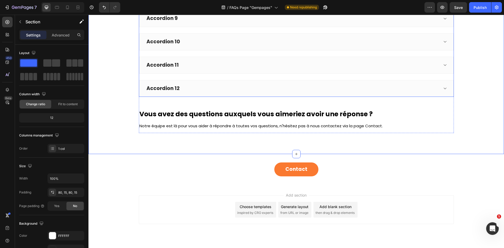
scroll to position [271, 0]
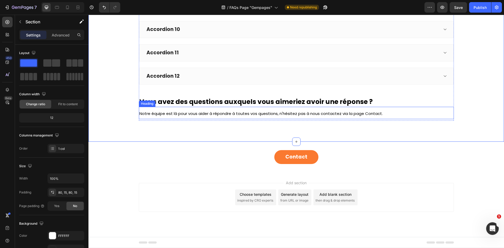
click at [202, 113] on span "Notre équipe est là pour vous aider à répondre à toutes vos questions, n'hésite…" at bounding box center [260, 114] width 243 height 6
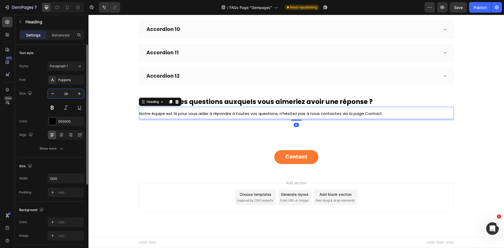
click at [68, 96] on input "28" at bounding box center [65, 93] width 17 height 9
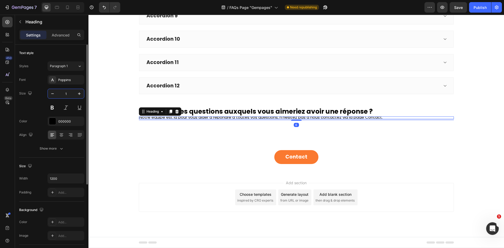
scroll to position [265, 0]
type input "15"
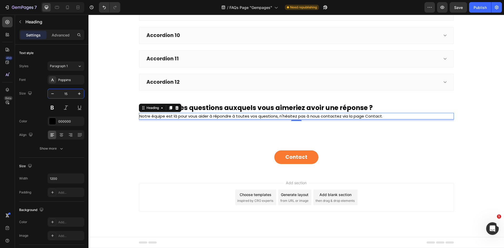
click at [270, 186] on div "Add section Choose templates inspired by CRO experts Generate layout from URL o…" at bounding box center [296, 197] width 315 height 29
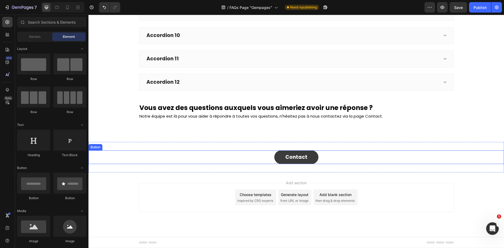
click at [315, 157] on link "Contact" at bounding box center [296, 157] width 44 height 14
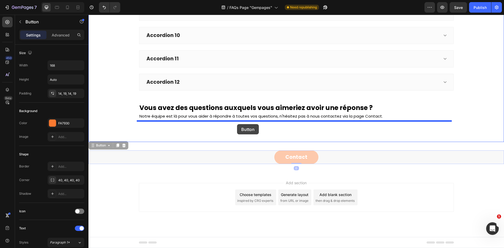
drag, startPoint x: 331, startPoint y: 153, endPoint x: 237, endPoint y: 124, distance: 98.6
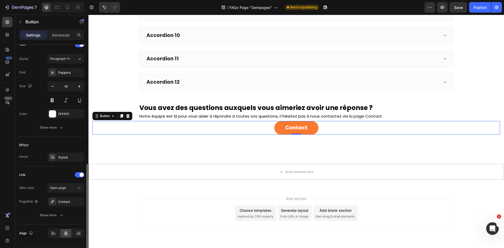
scroll to position [199, 0]
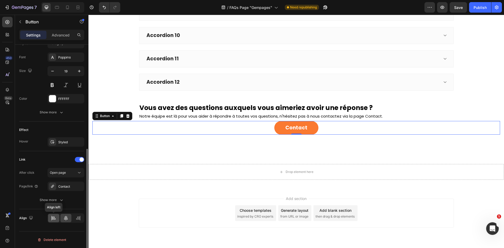
click at [56, 216] on div at bounding box center [53, 218] width 11 height 8
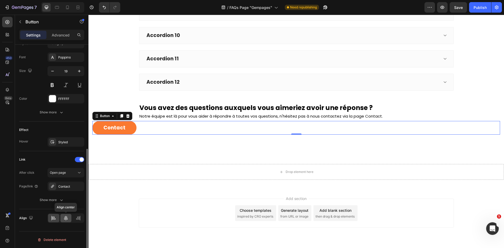
click at [62, 217] on div at bounding box center [65, 218] width 11 height 8
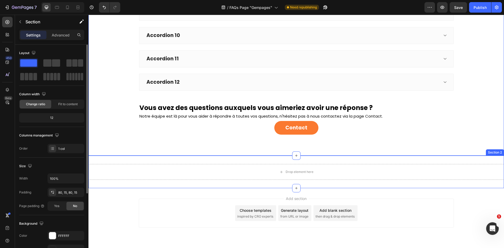
click at [260, 163] on div "Drop element here Section 2" at bounding box center [295, 172] width 415 height 33
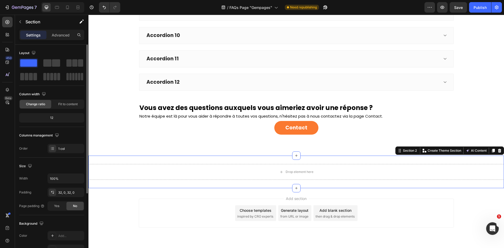
click at [268, 159] on div "Drop element here Section 2 Create Theme Section AI Content Write with GemAI Wh…" at bounding box center [295, 172] width 415 height 33
click at [496, 153] on div at bounding box center [499, 150] width 6 height 6
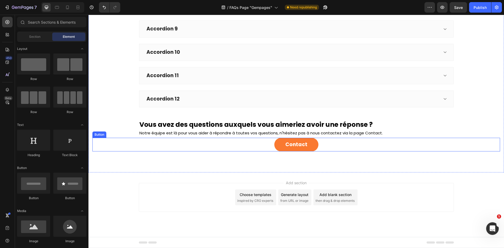
click at [322, 146] on div "Contact Button" at bounding box center [296, 145] width 408 height 14
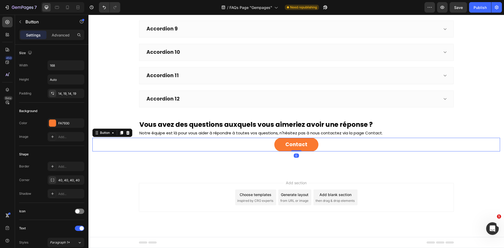
click at [320, 175] on div "Add section Choose templates inspired by CRO experts Generate layout from URL o…" at bounding box center [295, 204] width 415 height 65
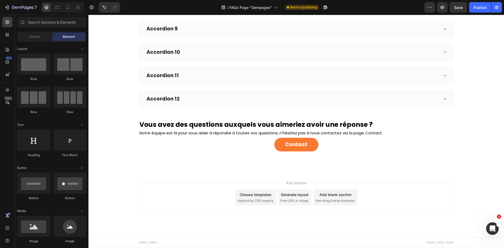
click at [345, 176] on div "Add section Choose templates inspired by CRO experts Generate layout from URL o…" at bounding box center [295, 204] width 415 height 65
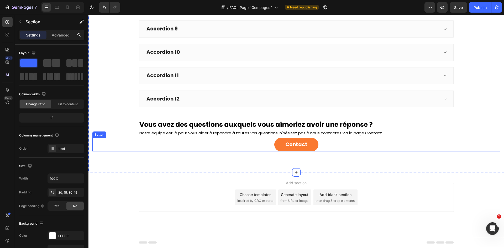
click at [334, 149] on div "Contact Button" at bounding box center [296, 145] width 408 height 14
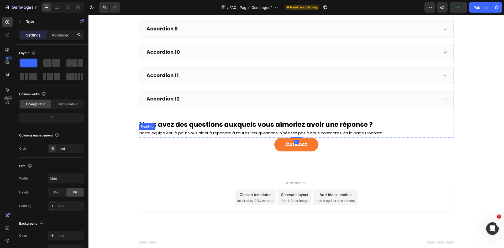
click at [245, 135] on span "Notre équipe est là pour vous aider à répondre à toutes vos questions, n'hésite…" at bounding box center [260, 133] width 243 height 6
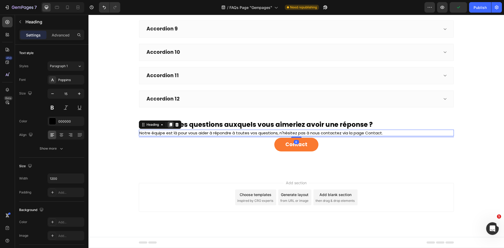
click at [170, 123] on icon at bounding box center [170, 125] width 3 height 4
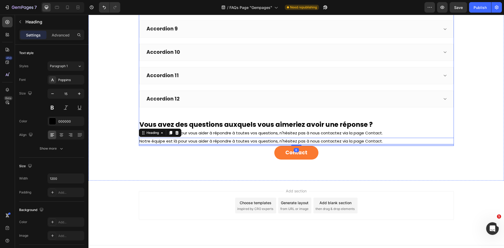
scroll to position [256, 0]
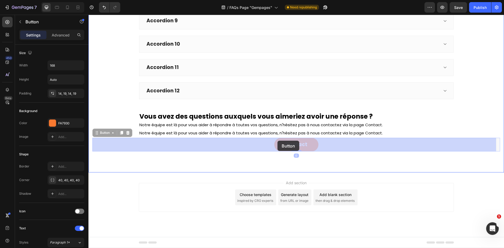
drag, startPoint x: 282, startPoint y: 143, endPoint x: 277, endPoint y: 141, distance: 4.8
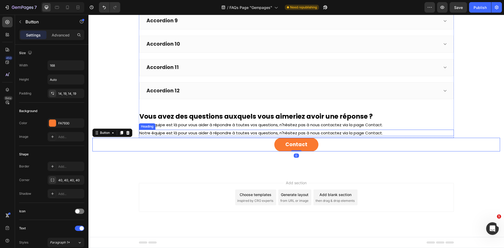
click at [259, 134] on span "Notre équipe est là pour vous aider à répondre à toutes vos questions, n'hésite…" at bounding box center [260, 133] width 243 height 6
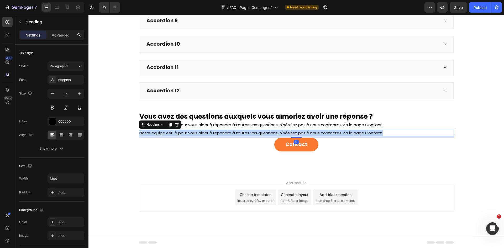
click at [259, 134] on span "Notre équipe est là pour vous aider à répondre à toutes vos questions, n'hésite…" at bounding box center [260, 133] width 243 height 6
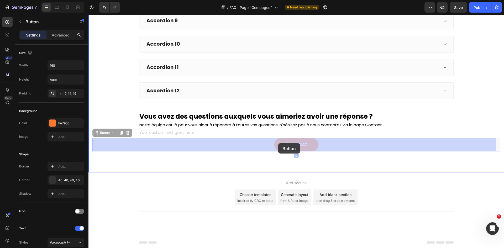
drag, startPoint x: 290, startPoint y: 143, endPoint x: 284, endPoint y: 145, distance: 6.1
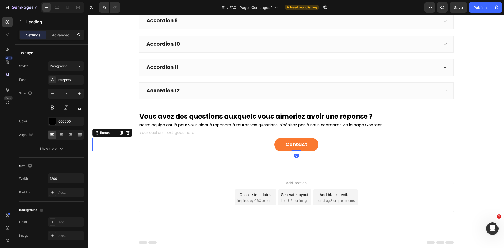
click at [265, 133] on h2 "Rich Text Editor. Editing area: main" at bounding box center [296, 133] width 315 height 7
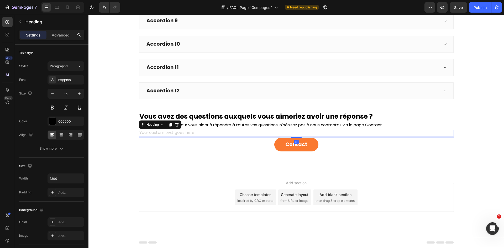
click at [175, 124] on icon at bounding box center [176, 125] width 3 height 4
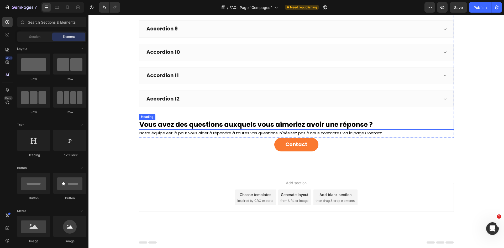
scroll to position [248, 0]
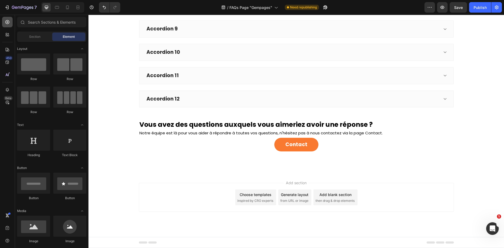
click at [9, 20] on icon at bounding box center [7, 21] width 5 height 5
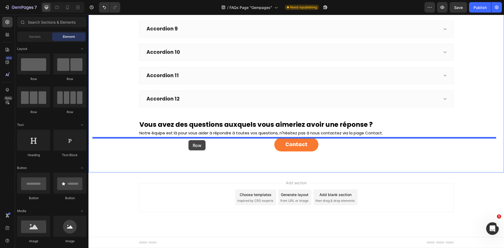
drag, startPoint x: 125, startPoint y: 83, endPoint x: 188, endPoint y: 140, distance: 85.1
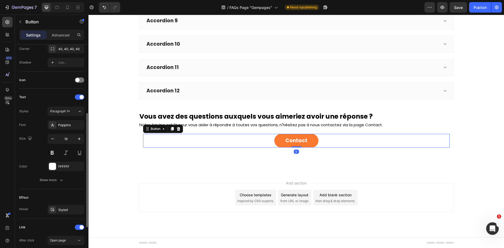
scroll to position [199, 0]
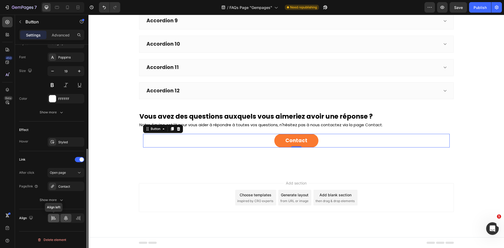
click at [58, 218] on div at bounding box center [53, 218] width 11 height 8
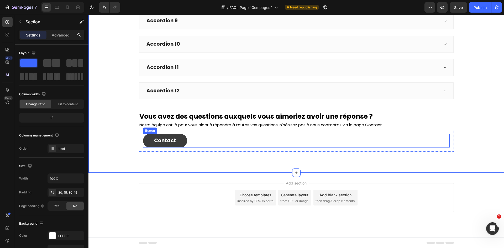
click at [177, 137] on link "Contact" at bounding box center [165, 141] width 44 height 14
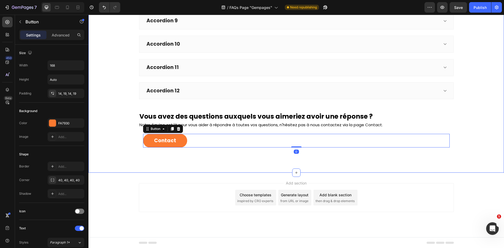
click at [222, 175] on div "Add section Choose templates inspired by CRO experts Generate layout from URL o…" at bounding box center [295, 205] width 415 height 65
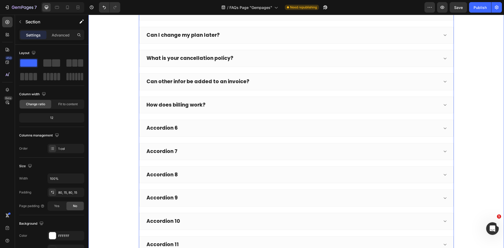
scroll to position [73, 0]
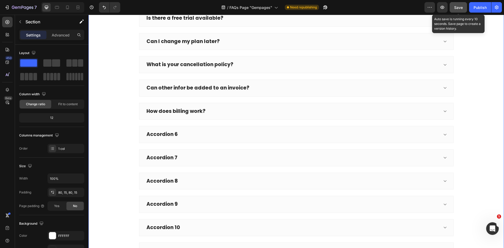
click at [464, 10] on button "Save" at bounding box center [458, 7] width 17 height 10
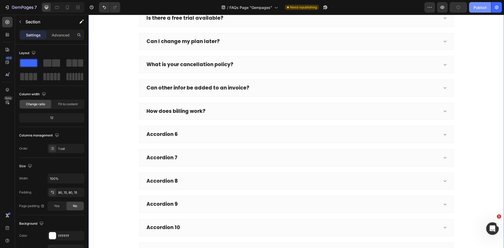
click at [479, 9] on div "Publish" at bounding box center [479, 8] width 13 height 6
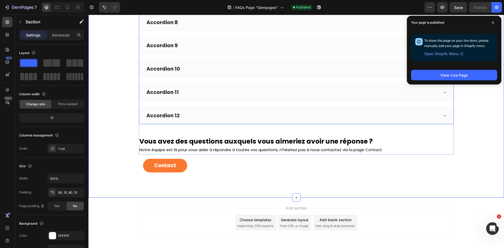
scroll to position [257, 0]
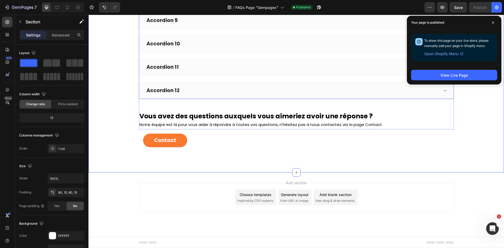
click at [333, 24] on div "Accordion 9" at bounding box center [292, 21] width 293 height 8
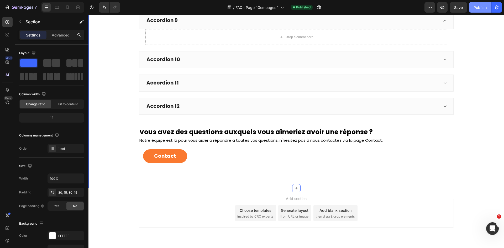
click at [479, 6] on div "Publish" at bounding box center [479, 8] width 13 height 6
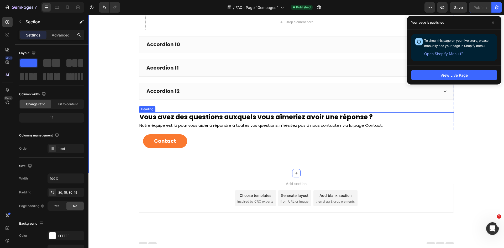
scroll to position [272, 0]
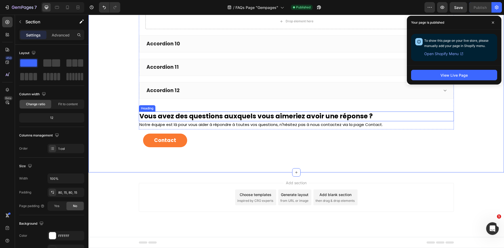
click at [221, 114] on h2 "Vous avez des questions auxquels vous aimeriez avoir une réponse ?" at bounding box center [296, 117] width 315 height 10
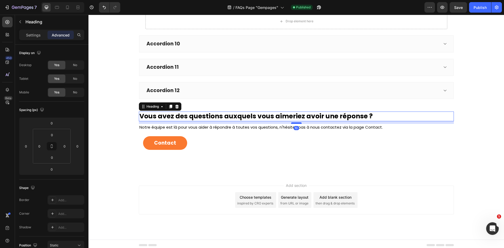
drag, startPoint x: 294, startPoint y: 120, endPoint x: 294, endPoint y: 123, distance: 2.7
click at [294, 123] on div at bounding box center [296, 123] width 10 height 2
type input "10"
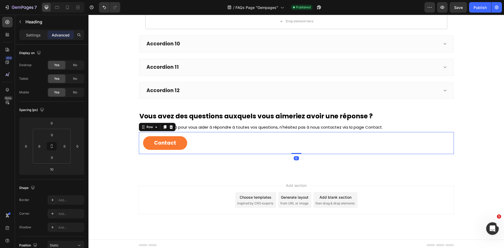
click at [247, 150] on div "Contact Button Row 0" at bounding box center [296, 143] width 315 height 22
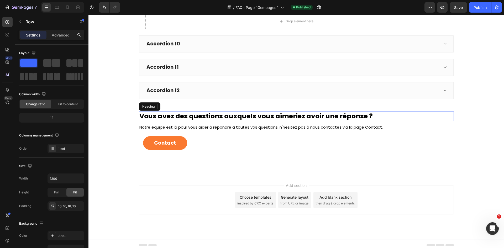
click at [383, 118] on h2 "Vous avez des questions auxquels vous aimeriez avoir une réponse ?" at bounding box center [296, 117] width 315 height 10
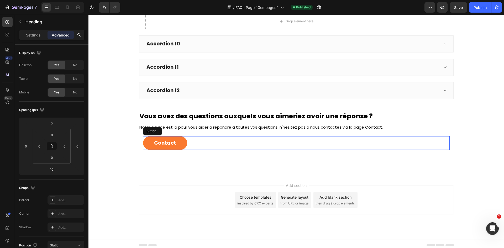
click at [207, 142] on div "Contact Button" at bounding box center [296, 143] width 306 height 14
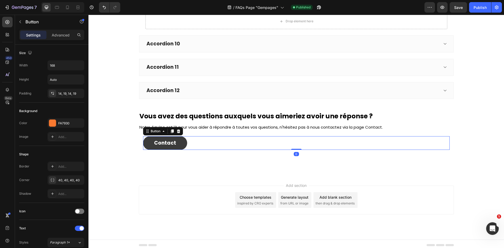
click at [181, 144] on link "Contact" at bounding box center [165, 143] width 44 height 14
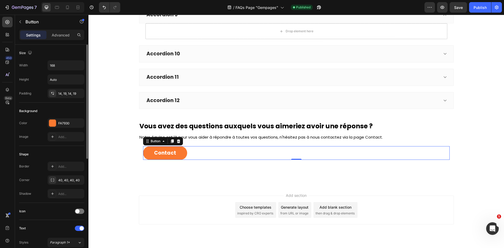
scroll to position [79, 0]
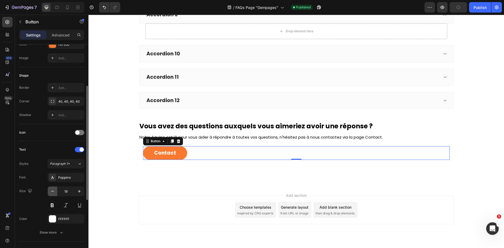
click at [53, 193] on icon "button" at bounding box center [52, 191] width 5 height 5
click at [82, 192] on icon "button" at bounding box center [79, 191] width 5 height 5
click at [81, 192] on icon "button" at bounding box center [79, 191] width 5 height 5
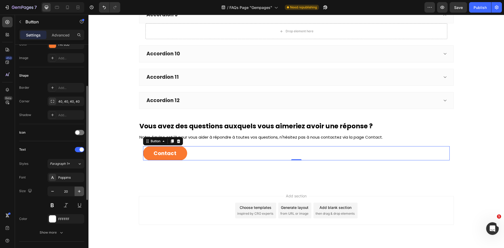
click at [81, 192] on icon "button" at bounding box center [79, 191] width 5 height 5
click at [51, 192] on icon "button" at bounding box center [52, 191] width 5 height 5
type input "20"
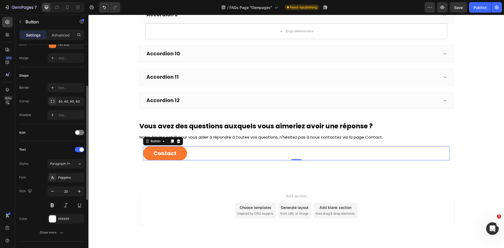
scroll to position [157, 0]
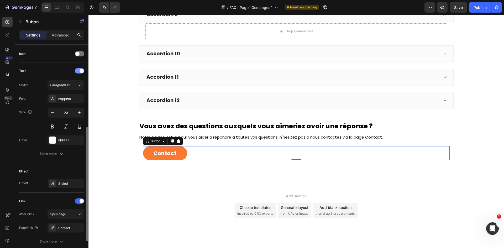
click at [76, 71] on div at bounding box center [79, 70] width 9 height 5
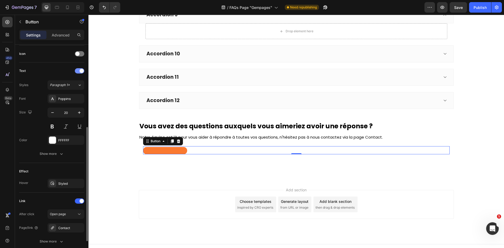
scroll to position [115, 0]
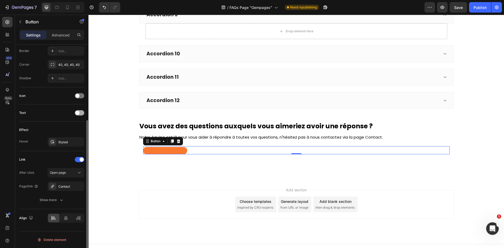
click at [76, 71] on div "Border Add... Corner 40, 40, 40, 40 Shadow Add..." at bounding box center [51, 64] width 65 height 37
click at [78, 112] on span at bounding box center [77, 113] width 4 height 4
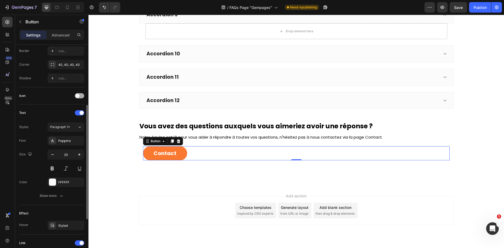
click at [79, 96] on span at bounding box center [77, 96] width 4 height 4
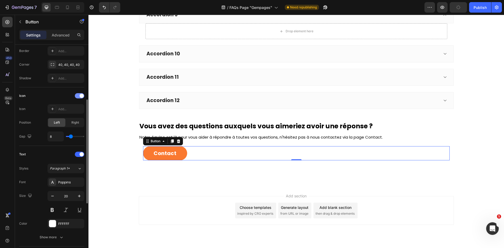
click at [79, 96] on div at bounding box center [79, 95] width 9 height 5
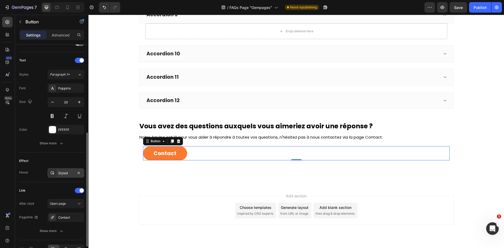
scroll to position [194, 0]
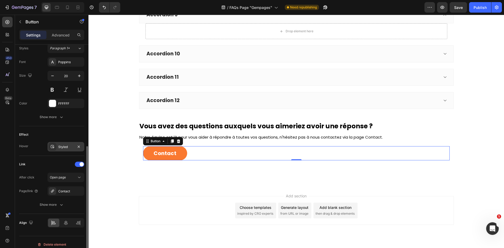
click at [62, 147] on div "Styled" at bounding box center [65, 147] width 15 height 5
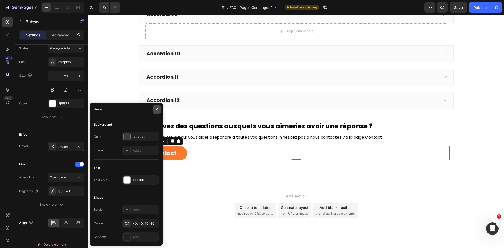
click at [155, 109] on icon "button" at bounding box center [157, 109] width 4 height 4
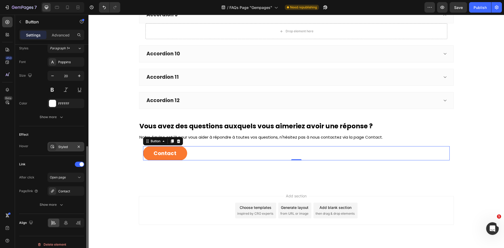
click at [72, 147] on div "Styled" at bounding box center [65, 147] width 15 height 5
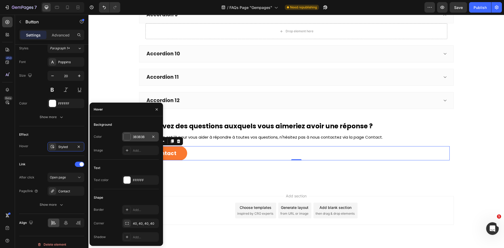
click at [132, 136] on div "3B3B3B" at bounding box center [140, 136] width 37 height 9
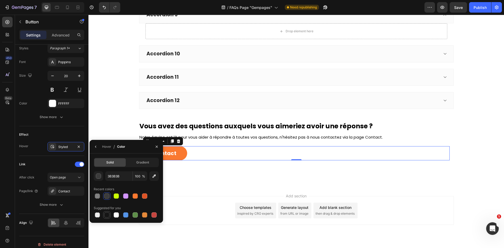
click at [108, 216] on div at bounding box center [106, 214] width 5 height 5
type input "151515"
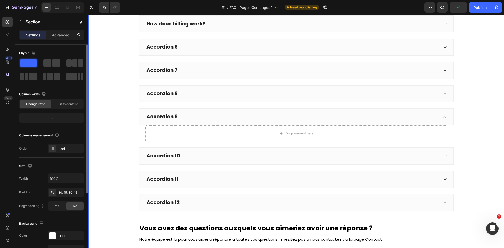
scroll to position [131, 0]
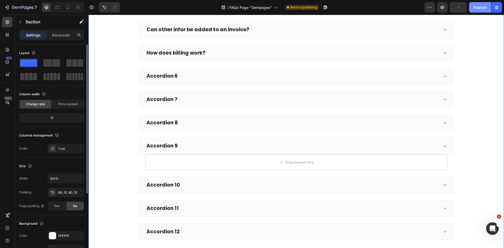
click at [474, 10] on button "Publish" at bounding box center [480, 7] width 22 height 10
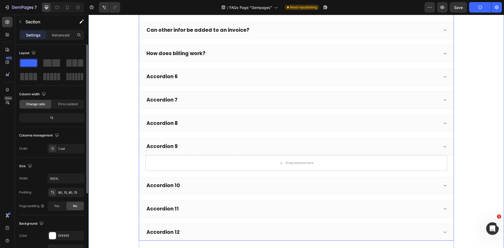
scroll to position [0, 0]
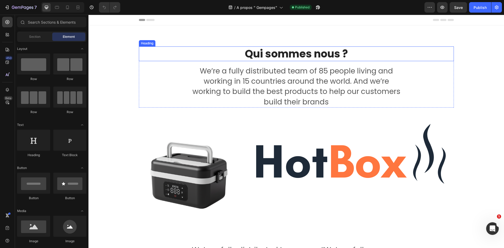
click at [314, 53] on h2 "Qui sommes nous ?" at bounding box center [296, 53] width 315 height 15
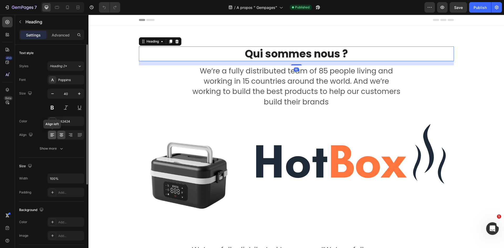
click at [52, 135] on icon at bounding box center [51, 134] width 3 height 1
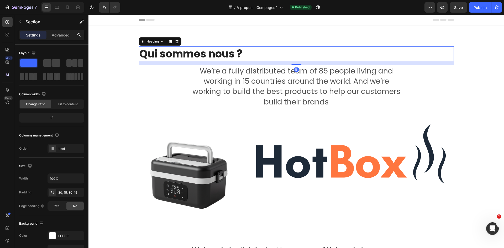
click at [309, 37] on div "Qui sommes nous ? Heading 16 We’re a fully distributed team of 85 people living…" at bounding box center [295, 238] width 415 height 426
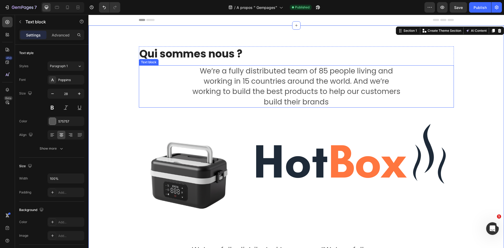
click at [279, 87] on p "We’re a fully distributed team of 85 people living and working in 15 countries …" at bounding box center [296, 86] width 209 height 41
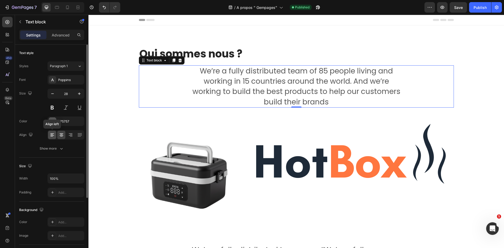
click at [51, 134] on icon at bounding box center [51, 134] width 3 height 1
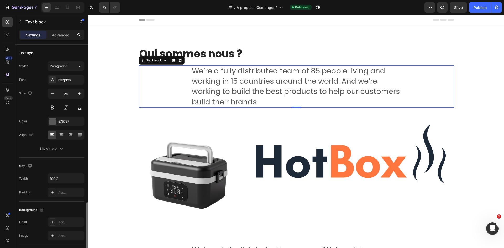
scroll to position [93, 0]
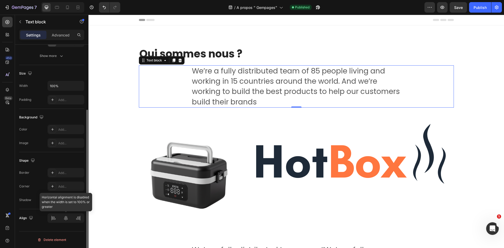
click at [54, 219] on div at bounding box center [65, 217] width 37 height 9
click at [266, 68] on p "We’re a fully distributed team of 85 people living and working in 15 countries …" at bounding box center [296, 86] width 209 height 41
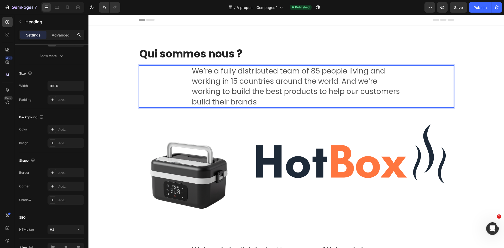
click at [286, 52] on h2 "Qui sommes nous ?" at bounding box center [296, 53] width 315 height 15
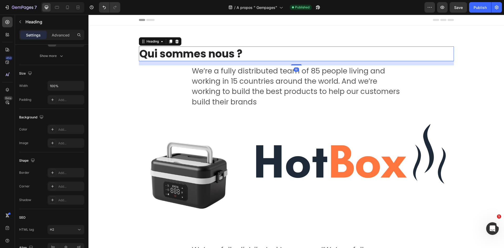
scroll to position [0, 0]
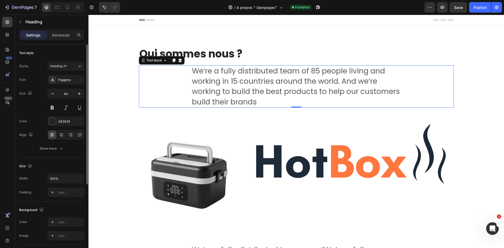
click at [280, 82] on p "We’re a fully distributed team of 85 people living and working in 15 countries …" at bounding box center [296, 86] width 209 height 41
click at [277, 84] on p "We’re a fully distributed team of 85 people living and working in 15 countries …" at bounding box center [296, 86] width 209 height 41
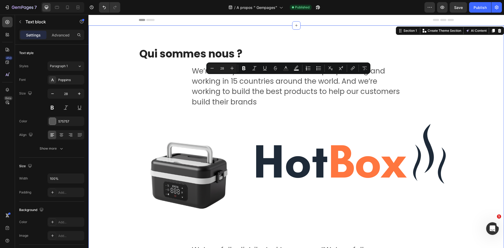
click at [301, 45] on div "Qui sommes nous ? Heading We’re a fully distributed team of 85 people living an…" at bounding box center [295, 238] width 415 height 426
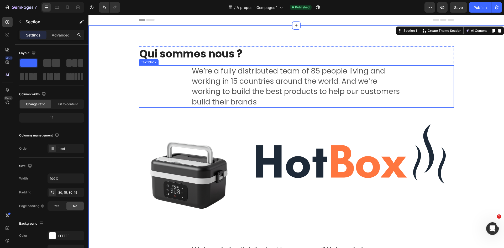
click at [298, 67] on p "We’re a fully distributed team of 85 people living and working in 15 countries …" at bounding box center [296, 86] width 209 height 41
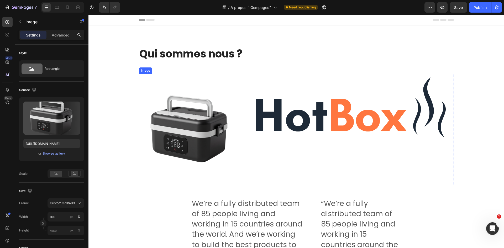
click at [208, 122] on img at bounding box center [190, 130] width 102 height 112
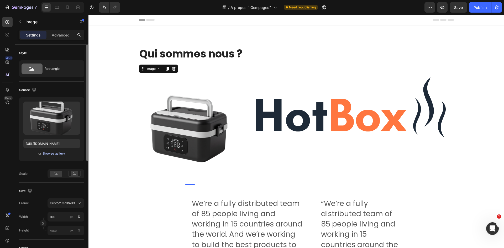
click at [63, 155] on div "Browse gallery" at bounding box center [54, 153] width 22 height 5
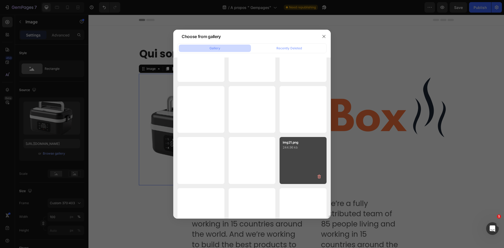
scroll to position [967, 0]
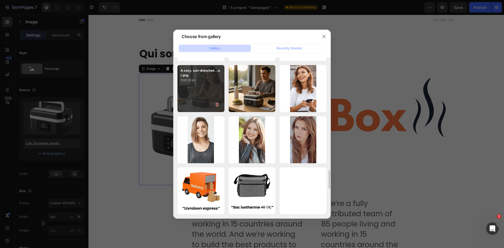
click at [209, 101] on div "A cozy, sun-drenched ...ar.png 1061.81 kb" at bounding box center [200, 88] width 47 height 47
type input "https://cdn.shopify.com/s/files/1/0947/1977/0948/files/gempages_584826131627115…"
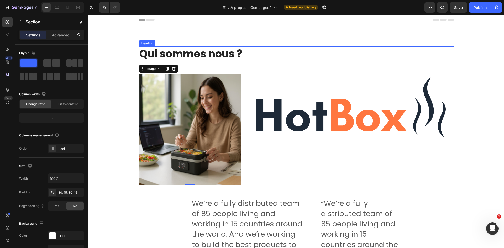
click at [360, 41] on div "Qui sommes nous ? Heading Row Image 0 Image Row We’re a fully distributed team …" at bounding box center [295, 214] width 415 height 379
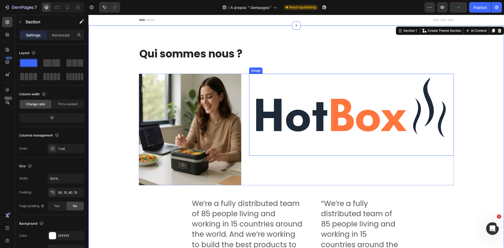
click at [267, 62] on div "Qui sommes nous ? Heading Row Image Image Row We’re a fully distributed team of…" at bounding box center [296, 214] width 408 height 337
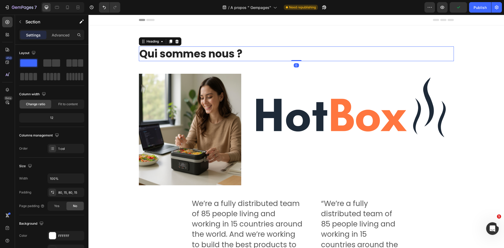
click at [242, 56] on h2 "Qui sommes nous ?" at bounding box center [296, 53] width 315 height 15
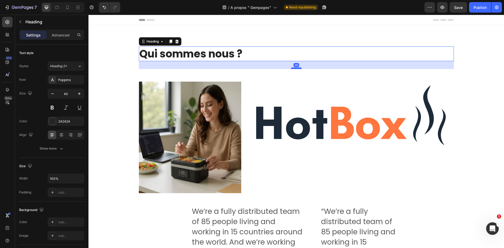
drag, startPoint x: 293, startPoint y: 60, endPoint x: 293, endPoint y: 68, distance: 8.4
click at [293, 68] on div at bounding box center [296, 68] width 10 height 2
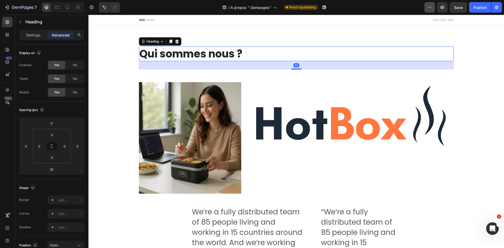
click at [431, 12] on button "button" at bounding box center [429, 7] width 10 height 10
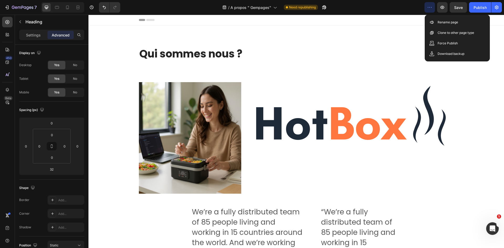
click at [387, 25] on div "Header" at bounding box center [296, 20] width 315 height 10
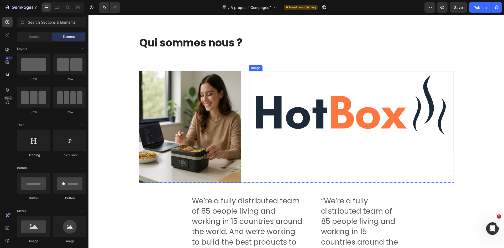
scroll to position [26, 0]
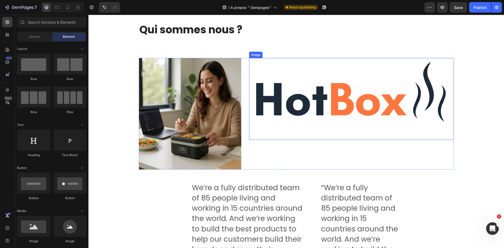
click at [371, 116] on img at bounding box center [351, 99] width 205 height 82
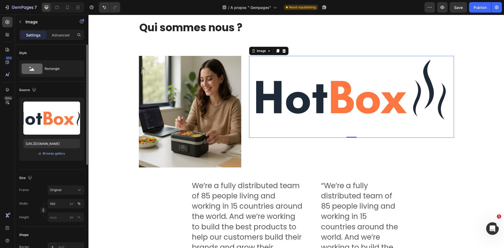
click at [45, 213] on div at bounding box center [43, 210] width 6 height 6
click at [42, 210] on icon "button" at bounding box center [43, 210] width 4 height 4
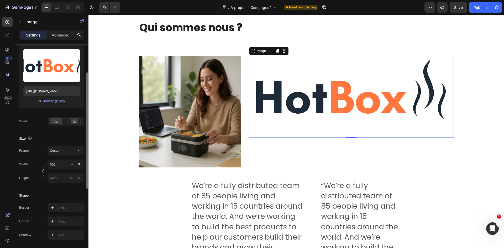
scroll to position [79, 0]
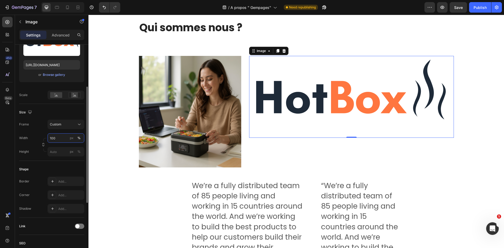
click at [61, 135] on input "100" at bounding box center [65, 137] width 37 height 9
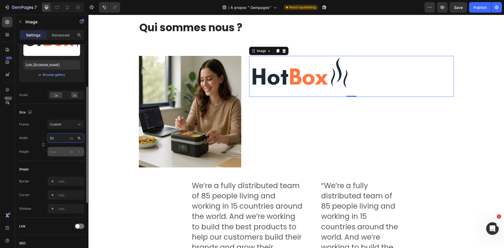
type input "5"
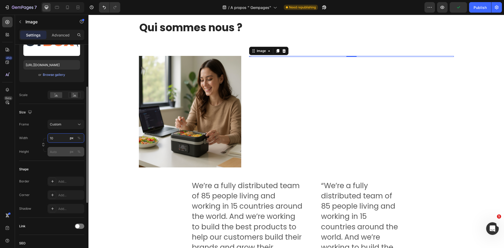
type input "1"
type input "2"
type input "1"
type input "8"
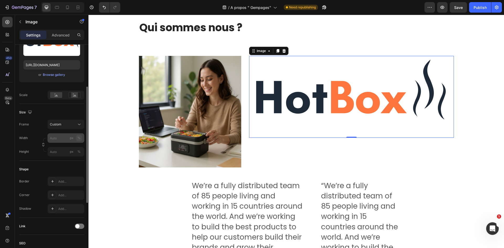
click at [81, 140] on div "Width px % Height px %" at bounding box center [51, 144] width 65 height 23
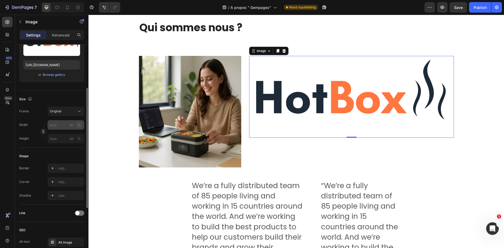
click at [81, 125] on button "%" at bounding box center [79, 125] width 6 height 6
click at [45, 133] on icon "button" at bounding box center [43, 132] width 4 height 4
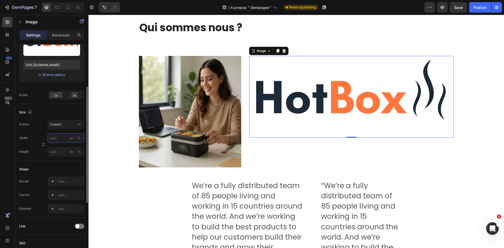
click at [59, 137] on input "px %" at bounding box center [65, 137] width 37 height 9
click at [65, 141] on input "px %" at bounding box center [65, 137] width 37 height 9
click at [66, 139] on input "px %" at bounding box center [65, 137] width 37 height 9
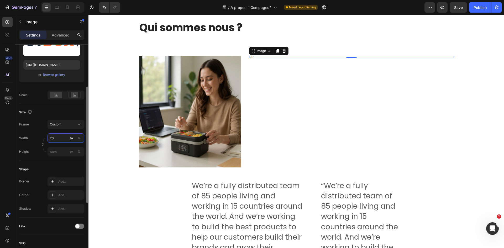
type input "2"
type input "5"
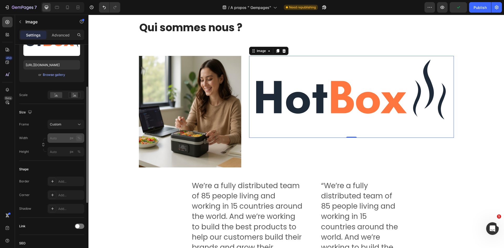
click at [80, 138] on div "%" at bounding box center [78, 138] width 3 height 5
click at [58, 140] on input "px %" at bounding box center [65, 137] width 37 height 9
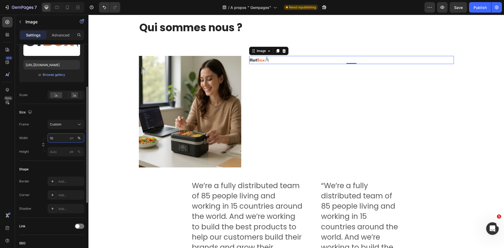
type input "1"
click at [82, 138] on input "80" at bounding box center [65, 137] width 37 height 9
click at [80, 139] on div "%" at bounding box center [78, 138] width 3 height 5
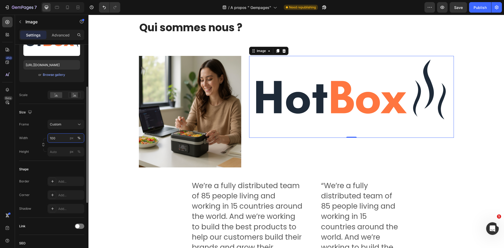
click at [61, 139] on input "100" at bounding box center [65, 137] width 37 height 9
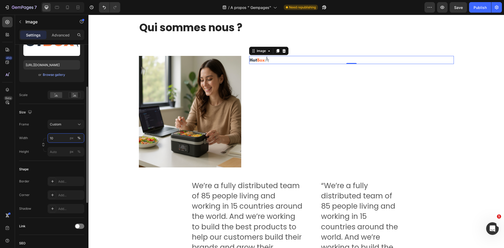
type input "1"
type input "80"
click at [81, 139] on button "%" at bounding box center [79, 138] width 6 height 6
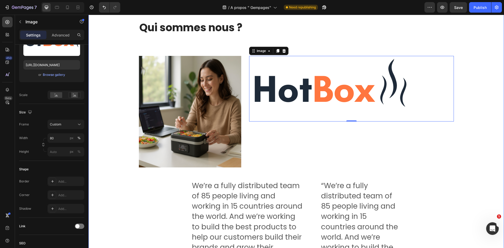
click at [464, 64] on div "Qui sommes nous ? Heading Row Image Image 0 Row We’re a fully distributed team …" at bounding box center [296, 193] width 408 height 346
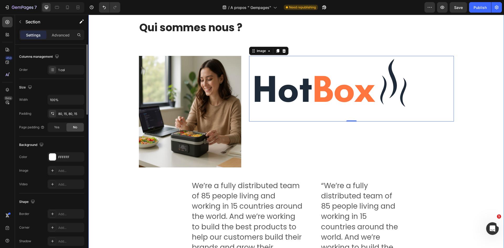
scroll to position [0, 0]
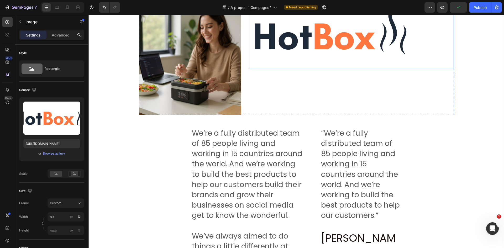
click at [330, 47] on img at bounding box center [331, 36] width 164 height 66
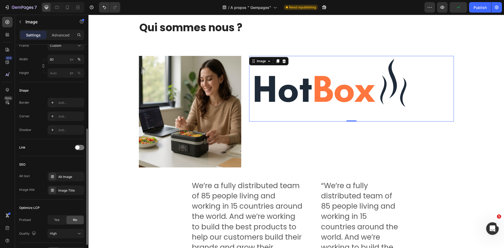
scroll to position [191, 0]
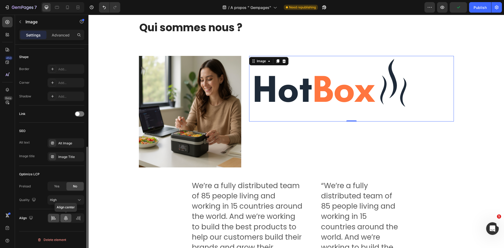
click at [64, 218] on icon at bounding box center [65, 217] width 5 height 5
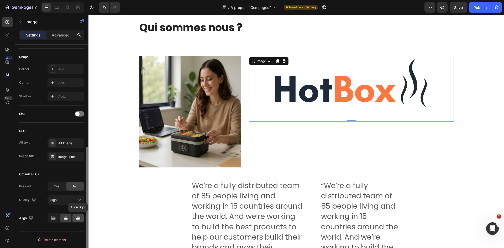
click at [77, 217] on icon at bounding box center [78, 217] width 5 height 5
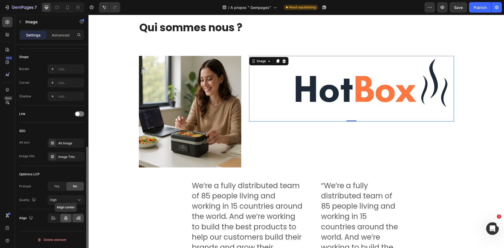
click at [66, 219] on icon at bounding box center [65, 217] width 5 height 5
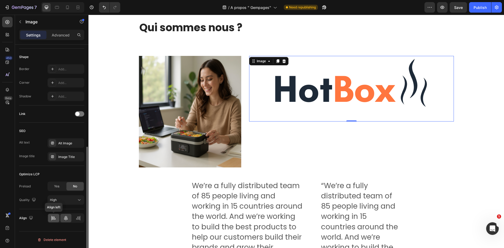
click at [57, 219] on div at bounding box center [53, 218] width 11 height 8
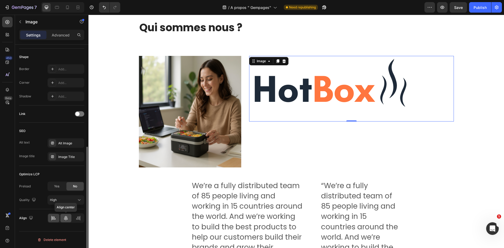
click at [62, 218] on div at bounding box center [65, 218] width 11 height 8
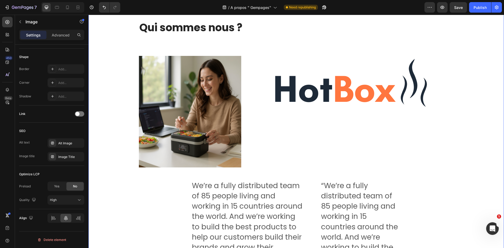
click at [490, 46] on div "Qui sommes nous ? Heading Row Image Image 0 Row We’re a fully distributed team …" at bounding box center [296, 193] width 408 height 346
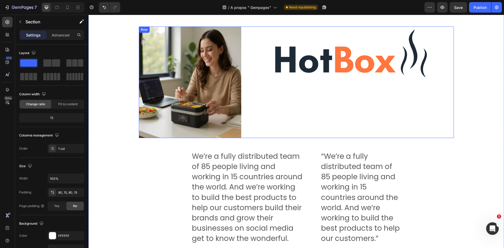
scroll to position [0, 0]
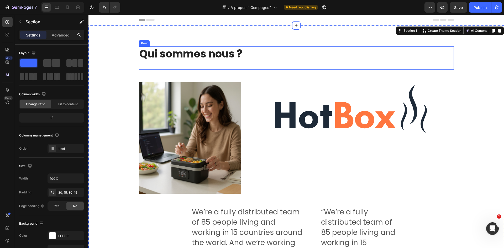
click at [278, 59] on h2 "Qui sommes nous ?" at bounding box center [296, 53] width 315 height 15
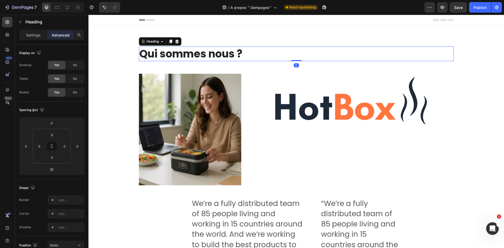
drag, startPoint x: 294, startPoint y: 69, endPoint x: 295, endPoint y: 59, distance: 10.3
click at [295, 59] on div "Qui sommes nous ? Heading 0" at bounding box center [296, 53] width 315 height 15
type input "0"
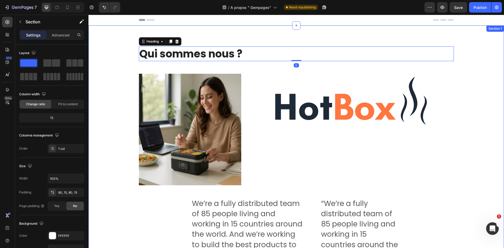
click at [494, 88] on div "Qui sommes nous ? Heading 0 Row Image Image Row We’re a fully distributed team …" at bounding box center [296, 214] width 408 height 337
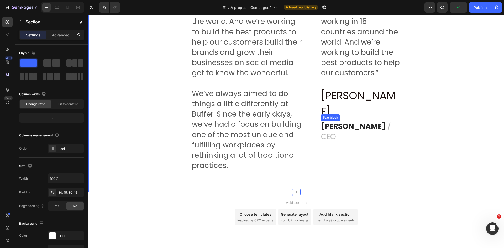
scroll to position [75, 0]
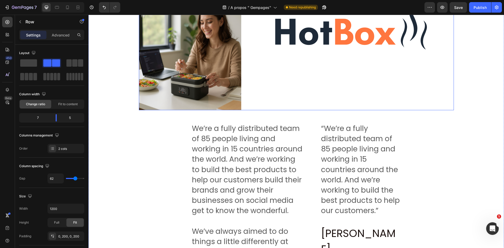
click at [411, 128] on div "We’re a fully distributed team of 85 people living and working in 15 countries …" at bounding box center [296, 216] width 315 height 186
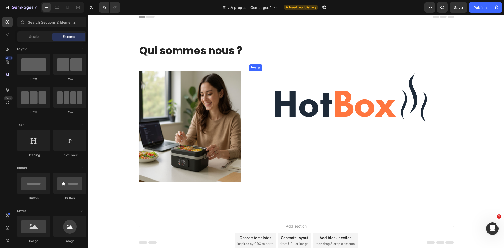
scroll to position [0, 0]
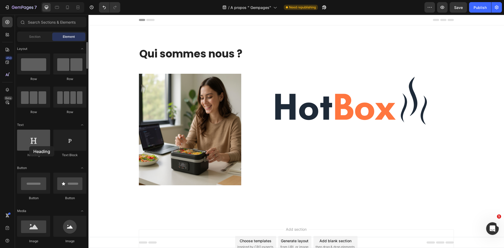
drag, startPoint x: 36, startPoint y: 150, endPoint x: 28, endPoint y: 147, distance: 8.6
click at [28, 147] on div at bounding box center [33, 140] width 33 height 21
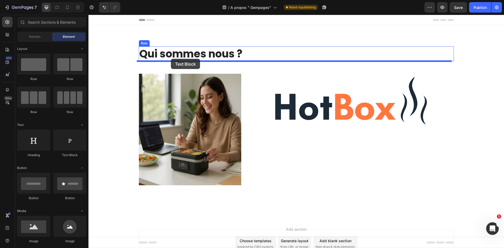
drag, startPoint x: 156, startPoint y: 159, endPoint x: 171, endPoint y: 59, distance: 101.4
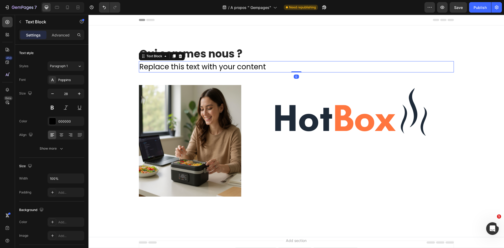
click at [176, 66] on div "Replace this text with your content" at bounding box center [296, 66] width 315 height 11
click at [176, 66] on p "Replace this text with your content" at bounding box center [296, 67] width 314 height 10
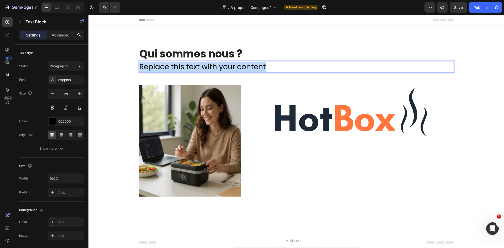
click at [176, 66] on p "Replace this text with your content" at bounding box center [296, 67] width 314 height 10
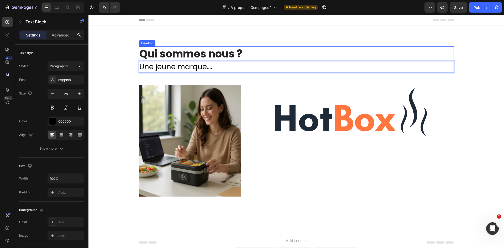
click at [279, 48] on h2 "Qui sommes nous ?" at bounding box center [296, 53] width 315 height 15
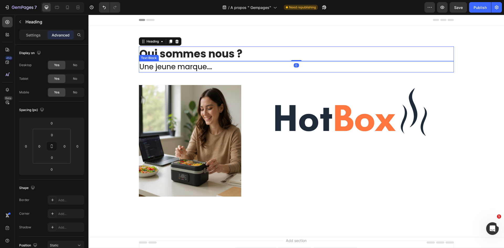
click at [233, 66] on p "Une jeune marque...." at bounding box center [296, 67] width 314 height 10
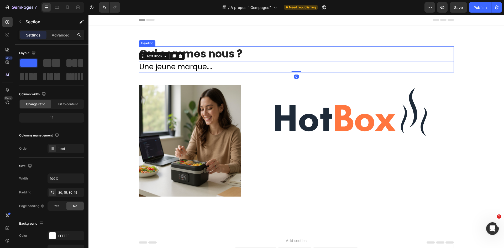
click at [279, 45] on div "Qui sommes nous ? Heading Une jeune marque.... Text Block 0 Row Image Image Row…" at bounding box center [295, 127] width 415 height 205
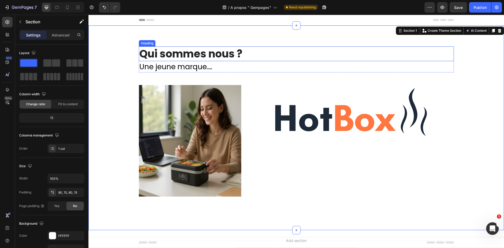
click at [271, 57] on h2 "Qui sommes nous ?" at bounding box center [296, 53] width 315 height 15
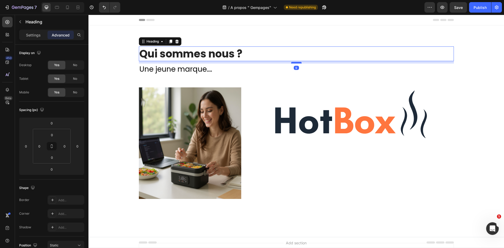
click at [292, 63] on div at bounding box center [296, 63] width 10 height 2
type input "9"
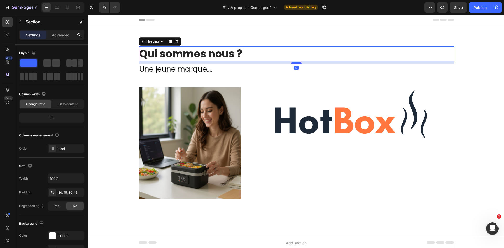
click at [280, 45] on div "Qui sommes nous ? Heading 9 Une jeune marque.... Text Block Row Image Image Row…" at bounding box center [295, 128] width 415 height 207
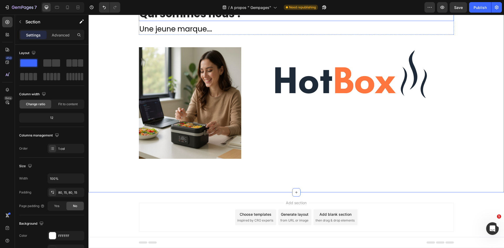
scroll to position [49, 0]
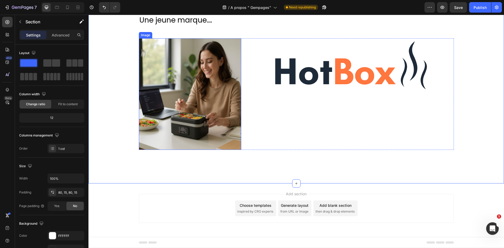
click at [221, 110] on img at bounding box center [190, 94] width 102 height 112
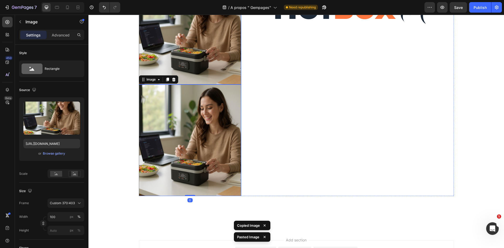
scroll to position [128, 0]
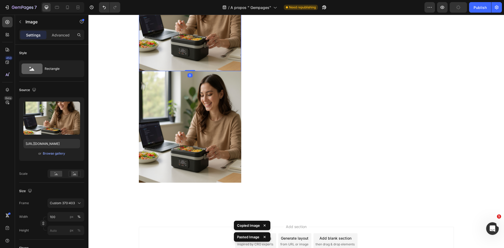
click at [225, 63] on img at bounding box center [190, 16] width 102 height 112
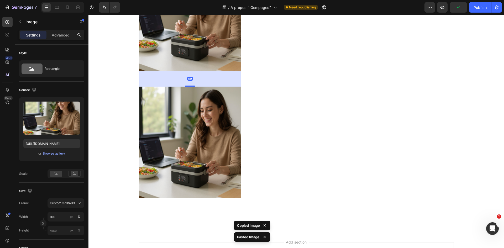
drag, startPoint x: 189, startPoint y: 71, endPoint x: 189, endPoint y: 90, distance: 19.4
click at [189, 87] on div at bounding box center [190, 86] width 10 height 1
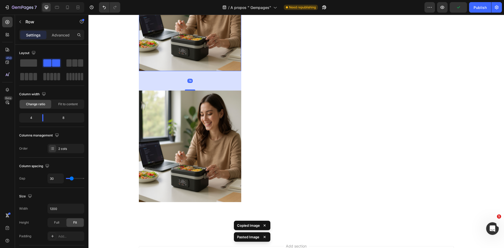
click at [296, 70] on div "Image" at bounding box center [351, 81] width 205 height 242
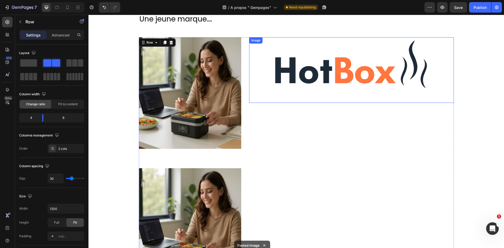
scroll to position [26, 0]
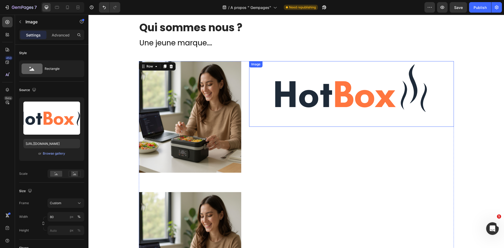
click at [284, 95] on img at bounding box center [351, 94] width 164 height 66
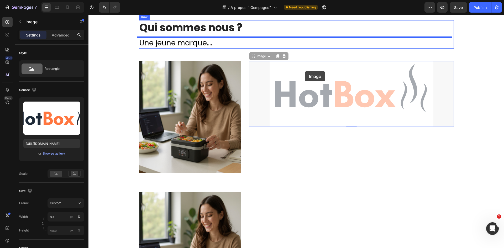
scroll to position [15, 0]
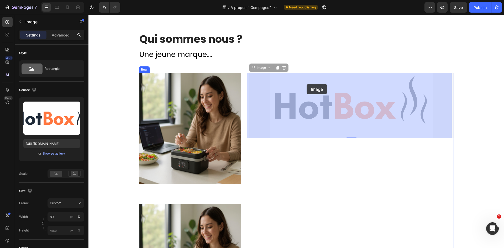
drag, startPoint x: 292, startPoint y: 91, endPoint x: 306, endPoint y: 84, distance: 15.7
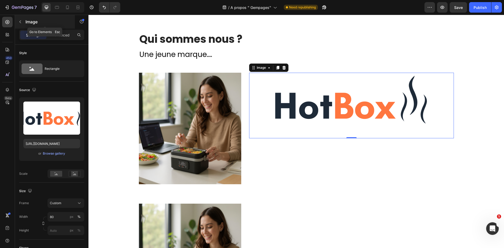
click at [20, 21] on icon "button" at bounding box center [20, 21] width 2 height 3
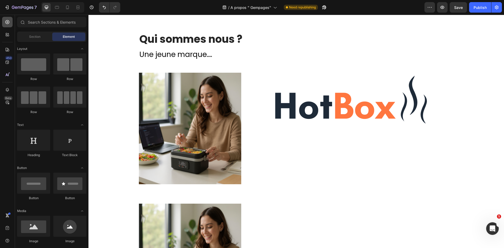
click at [10, 20] on div at bounding box center [7, 22] width 10 height 10
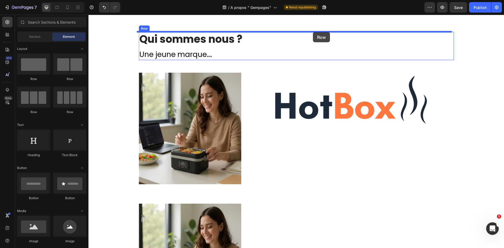
scroll to position [0, 0]
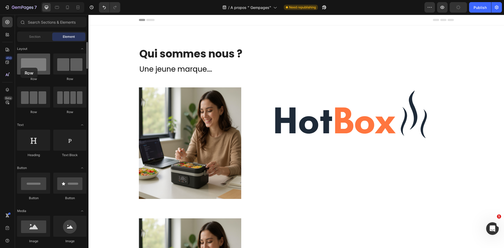
drag, startPoint x: 58, startPoint y: 68, endPoint x: 33, endPoint y: 66, distance: 25.8
click at [33, 66] on div at bounding box center [33, 64] width 33 height 21
drag, startPoint x: 38, startPoint y: 72, endPoint x: 35, endPoint y: 67, distance: 5.3
click at [35, 67] on div at bounding box center [33, 64] width 33 height 21
click at [300, 51] on h2 "Qui sommes nous ?" at bounding box center [296, 53] width 315 height 15
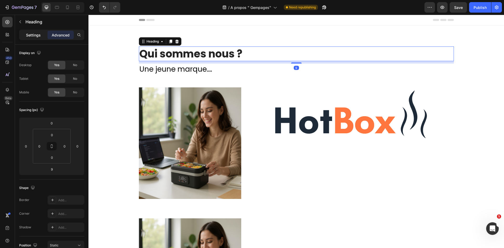
drag, startPoint x: 33, startPoint y: 35, endPoint x: 35, endPoint y: 38, distance: 3.3
click at [34, 35] on p "Settings" at bounding box center [33, 35] width 15 height 6
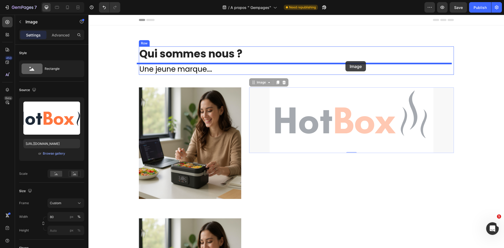
drag, startPoint x: 344, startPoint y: 113, endPoint x: 345, endPoint y: 61, distance: 52.2
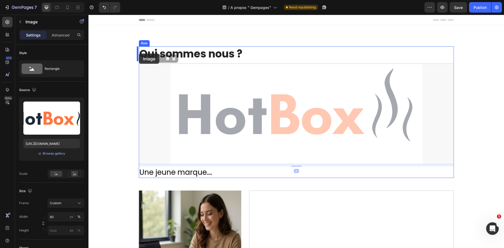
drag, startPoint x: 297, startPoint y: 110, endPoint x: 139, endPoint y: 54, distance: 167.6
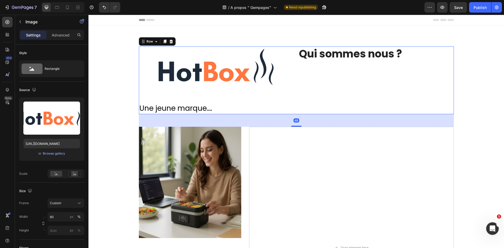
click at [324, 99] on div "Image Qui sommes nous ? Heading Row Une jeune marque.... Text Block" at bounding box center [296, 80] width 315 height 68
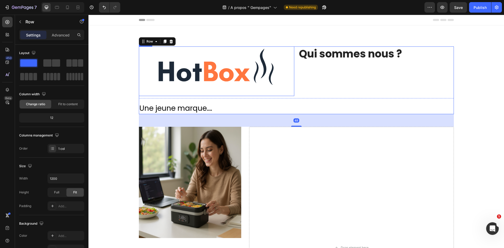
click at [255, 58] on img at bounding box center [216, 71] width 124 height 50
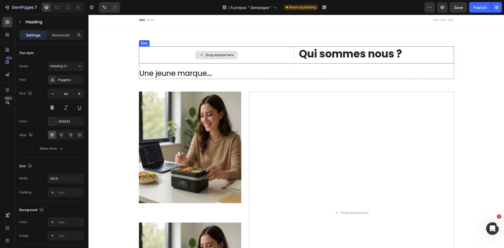
click at [309, 54] on h2 "Qui sommes nous ?" at bounding box center [375, 53] width 155 height 15
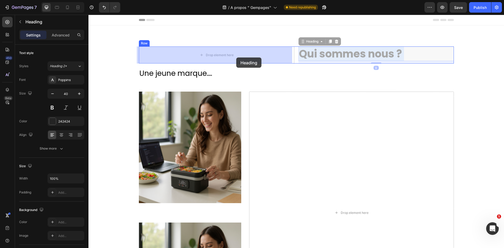
drag, startPoint x: 335, startPoint y: 51, endPoint x: 236, endPoint y: 57, distance: 98.9
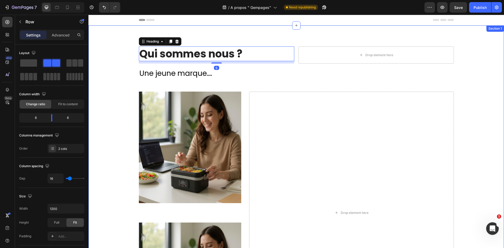
click at [314, 49] on div "Drop element here" at bounding box center [375, 54] width 155 height 17
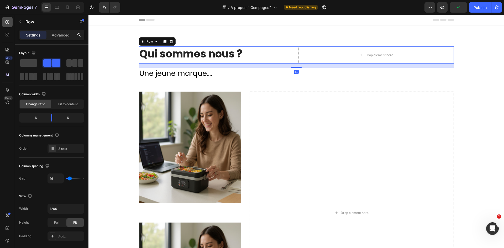
click at [9, 25] on div at bounding box center [7, 22] width 10 height 10
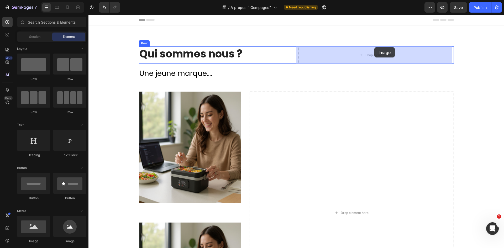
drag, startPoint x: 153, startPoint y: 240, endPoint x: 374, endPoint y: 47, distance: 293.5
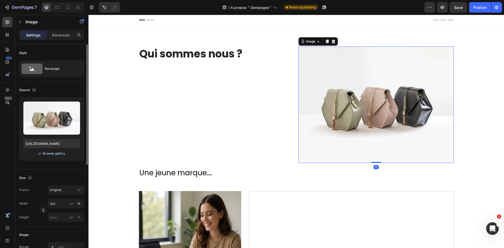
click at [55, 155] on div "Browse gallery" at bounding box center [54, 153] width 22 height 5
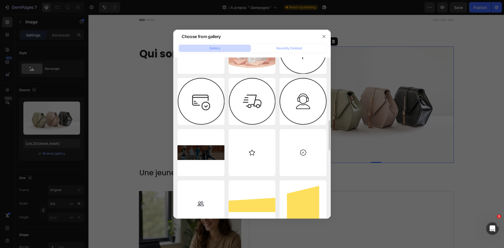
scroll to position [499, 0]
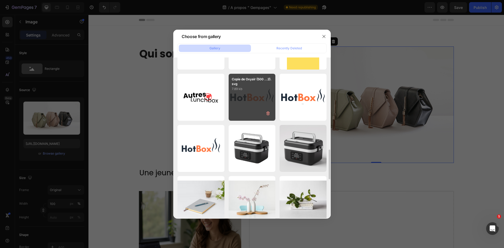
click at [254, 98] on div "Copie de Oxyair (500 ...2).svg 7.89 kb" at bounding box center [252, 97] width 47 height 47
type input "https://cdn.shopify.com/s/files/1/0947/1977/0948/files/gempages_584826131627115…"
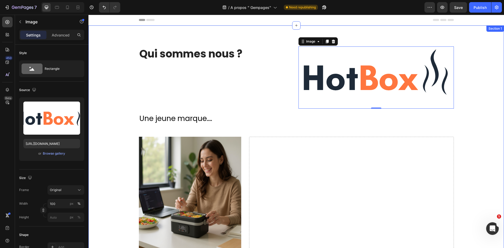
click at [483, 61] on div "Qui sommes nous ? Heading Image 0 Row Une jeune marque.... Text Block Row Image…" at bounding box center [296, 218] width 408 height 345
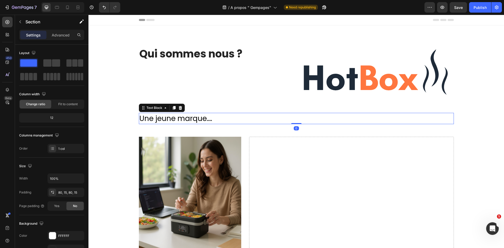
click at [172, 121] on p "Une jeune marque...." at bounding box center [296, 118] width 314 height 10
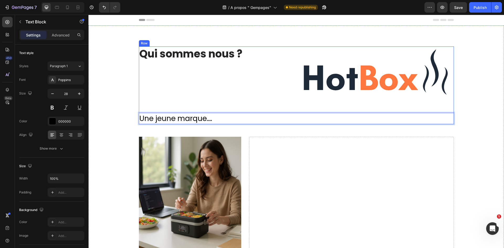
drag, startPoint x: 203, startPoint y: 118, endPoint x: 215, endPoint y: 115, distance: 12.2
click at [228, 115] on p "Une jeune marque...." at bounding box center [296, 118] width 314 height 10
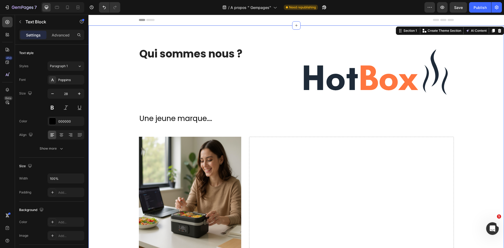
click at [138, 129] on div "Qui sommes nous ? Heading Image Row Une jeune marque.... Text Block Row Image I…" at bounding box center [296, 218] width 408 height 345
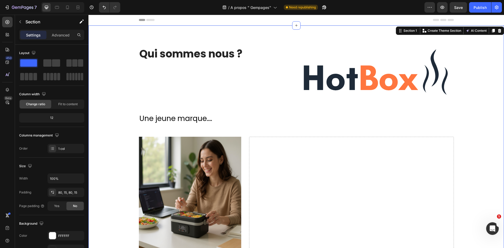
click at [193, 126] on div "Qui sommes nous ? Heading Image Row Une jeune marque.... Text Block Row Image I…" at bounding box center [296, 218] width 408 height 345
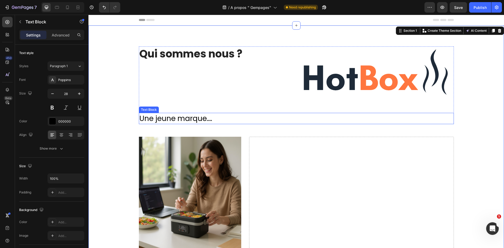
click at [226, 117] on p "Une jeune marque...." at bounding box center [296, 118] width 314 height 10
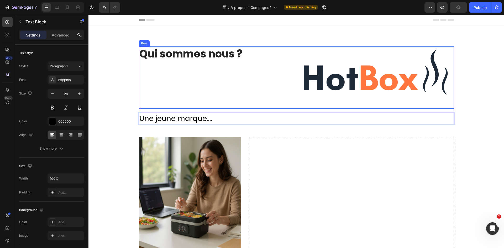
drag, startPoint x: 227, startPoint y: 121, endPoint x: 222, endPoint y: 87, distance: 34.5
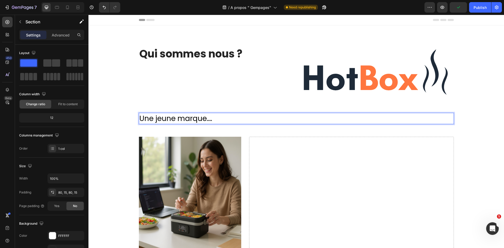
click at [231, 125] on div "Qui sommes nous ? Heading Image Row Une jeune marque.... Text Block 0 Row Image…" at bounding box center [296, 218] width 408 height 345
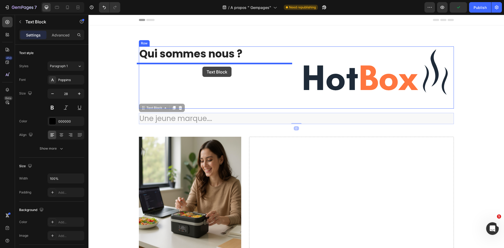
drag, startPoint x: 236, startPoint y: 119, endPoint x: 200, endPoint y: 66, distance: 63.8
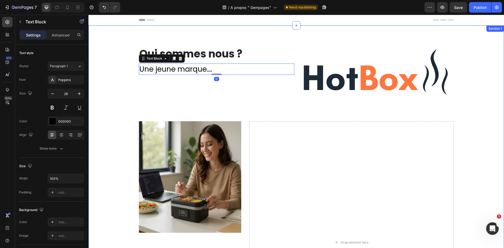
click at [480, 70] on div "Qui sommes nous ? Heading Une jeune marque.... Text Block 0 Image Row Row Image…" at bounding box center [296, 211] width 408 height 330
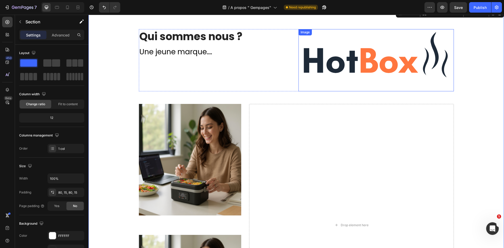
scroll to position [79, 0]
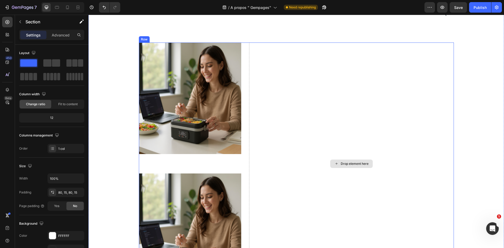
click at [299, 105] on div "Drop element here" at bounding box center [351, 164] width 205 height 242
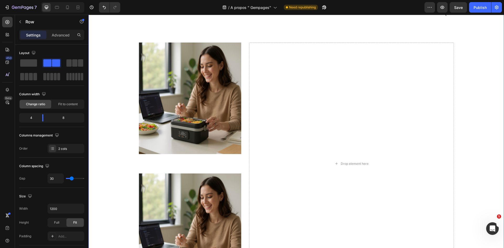
click at [110, 72] on div "Qui sommes nous ? Heading Une jeune marque.... Text Block Image Row Row Image I…" at bounding box center [296, 133] width 408 height 330
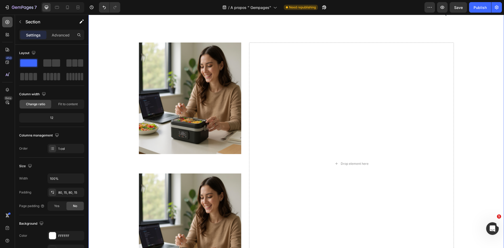
click at [11, 23] on div at bounding box center [7, 22] width 10 height 10
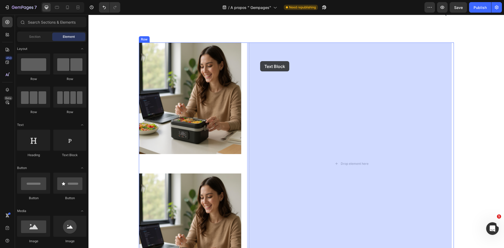
drag, startPoint x: 164, startPoint y: 156, endPoint x: 254, endPoint y: 64, distance: 129.2
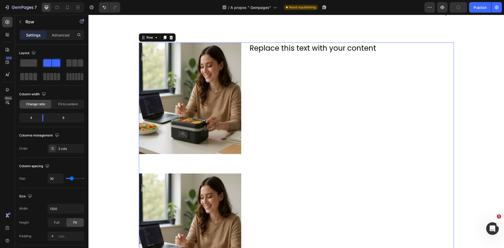
click at [296, 70] on div "Replace this text with your content Text Block" at bounding box center [351, 164] width 205 height 242
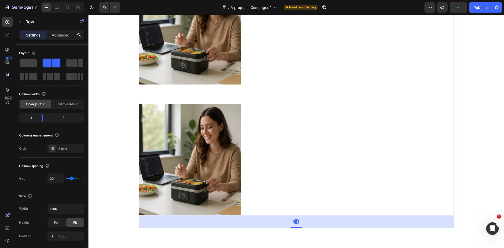
scroll to position [131, 0]
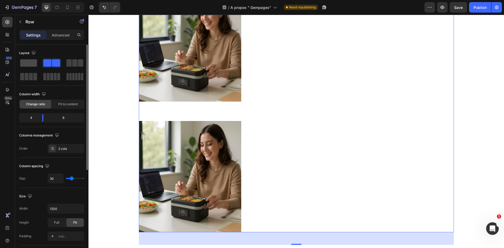
click at [25, 61] on span at bounding box center [28, 62] width 17 height 7
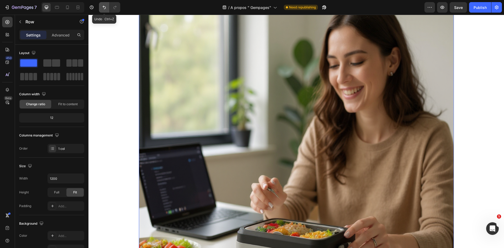
click at [101, 7] on button "Undo/Redo" at bounding box center [104, 7] width 10 height 10
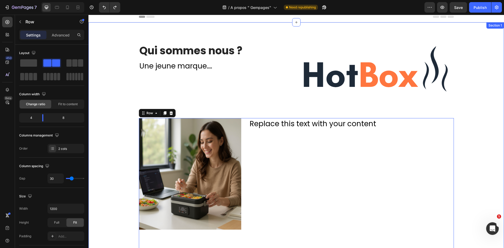
scroll to position [0, 0]
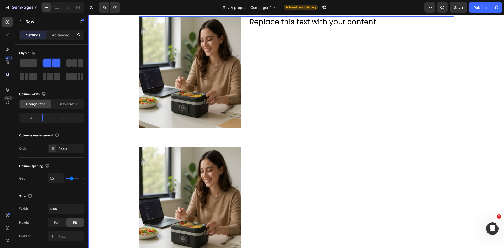
click at [473, 89] on div "Qui sommes nous ? Heading Une jeune marque.... Text Block Image Row Row Image I…" at bounding box center [296, 106] width 408 height 330
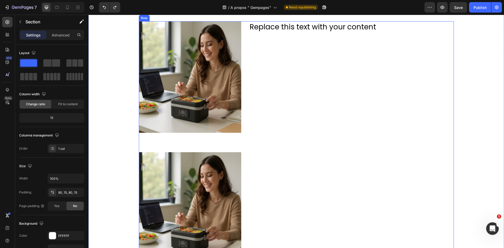
scroll to position [105, 0]
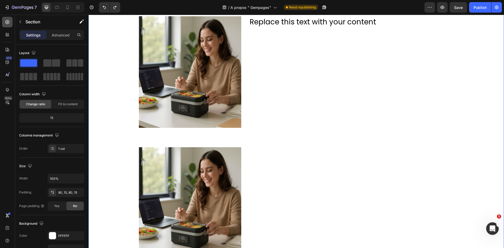
click at [8, 25] on div at bounding box center [7, 22] width 10 height 10
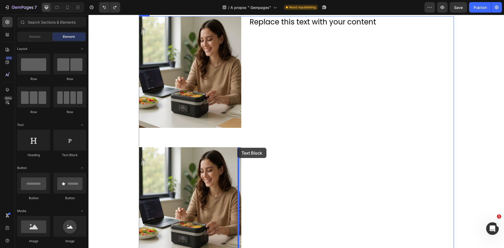
drag, startPoint x: 157, startPoint y: 159, endPoint x: 237, endPoint y: 148, distance: 80.6
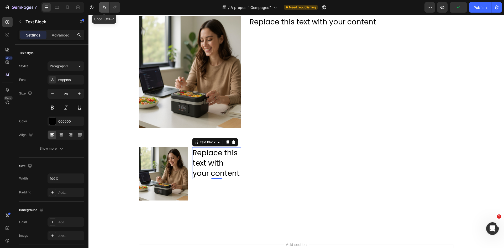
click at [100, 7] on button "Undo/Redo" at bounding box center [104, 7] width 10 height 10
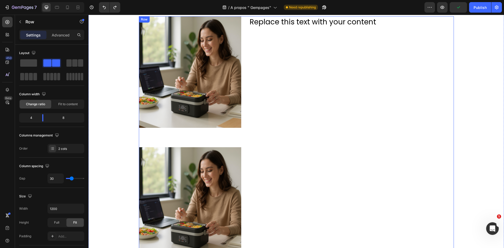
click at [334, 130] on div "Replace this text with your content Text Block" at bounding box center [351, 137] width 205 height 242
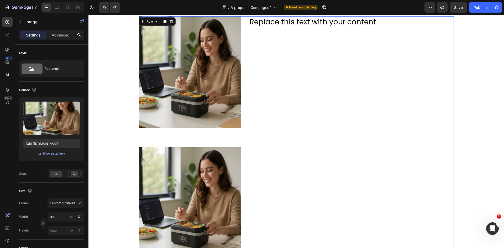
click at [207, 152] on img at bounding box center [190, 203] width 102 height 112
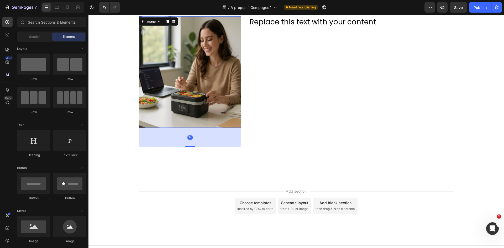
click at [219, 113] on img at bounding box center [190, 72] width 102 height 112
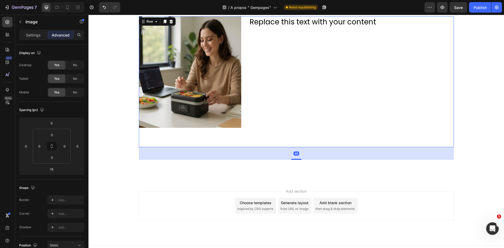
click at [263, 138] on div "Replace this text with your content Text Block" at bounding box center [351, 81] width 205 height 131
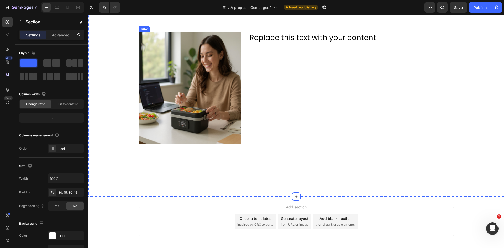
scroll to position [87, 0]
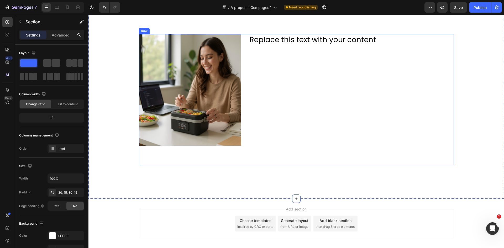
click at [318, 114] on div "Replace this text with your content Text Block" at bounding box center [351, 99] width 205 height 131
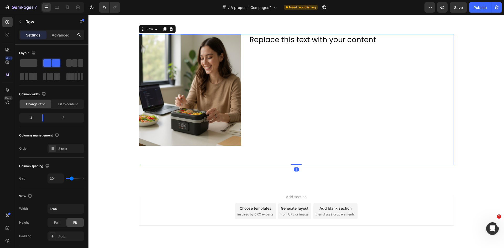
drag, startPoint x: 295, startPoint y: 176, endPoint x: 296, endPoint y: 164, distance: 12.4
click at [296, 164] on div at bounding box center [296, 165] width 10 height 2
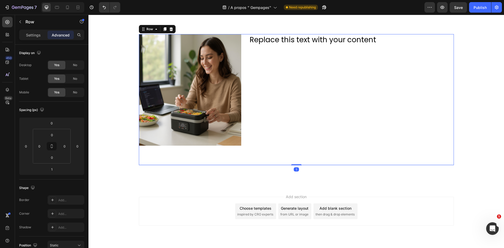
click at [236, 150] on div "Image" at bounding box center [190, 99] width 102 height 131
click at [226, 135] on img at bounding box center [190, 90] width 102 height 112
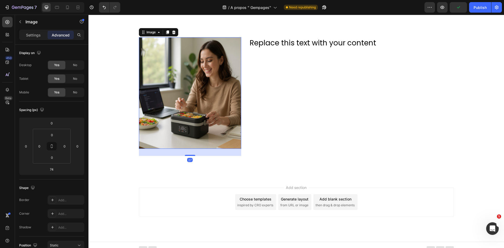
scroll to position [82, 0]
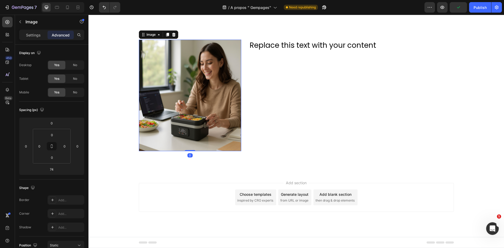
drag, startPoint x: 191, startPoint y: 165, endPoint x: 190, endPoint y: 138, distance: 26.8
click at [190, 138] on div "Image 0" at bounding box center [190, 96] width 102 height 112
type input "0"
click at [343, 120] on div "Replace this text with your content Text Block" at bounding box center [351, 96] width 205 height 112
click at [300, 140] on div "Replace this text with your content Text Block" at bounding box center [351, 96] width 205 height 112
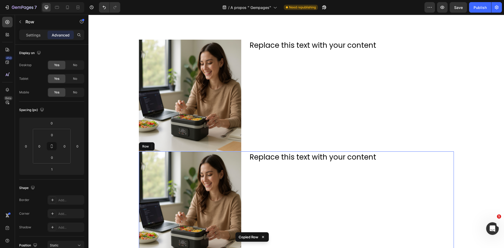
scroll to position [87, 0]
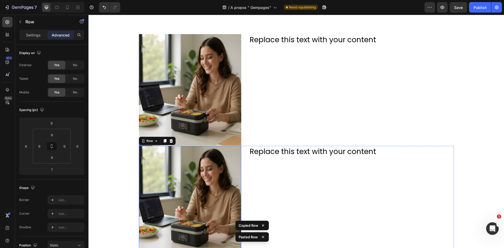
click at [195, 130] on img at bounding box center [190, 90] width 102 height 112
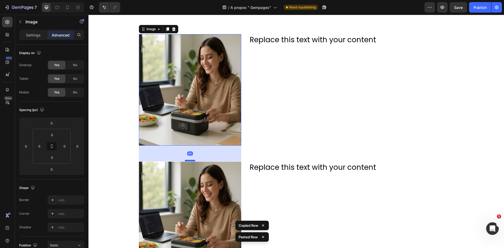
drag, startPoint x: 189, startPoint y: 145, endPoint x: 192, endPoint y: 169, distance: 24.0
click at [192, 161] on div at bounding box center [190, 161] width 10 height 2
type input "91"
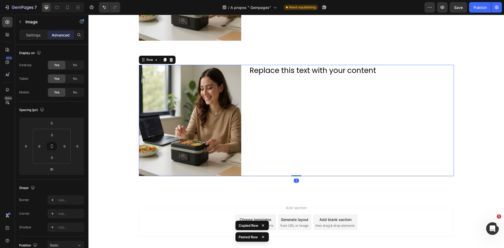
click at [330, 115] on div "Replace this text with your content Text Block" at bounding box center [351, 121] width 205 height 112
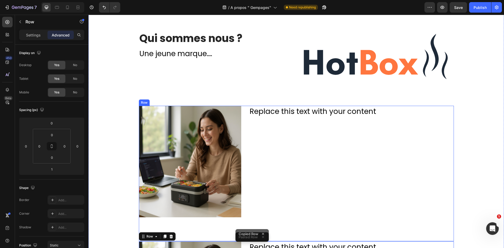
scroll to position [0, 0]
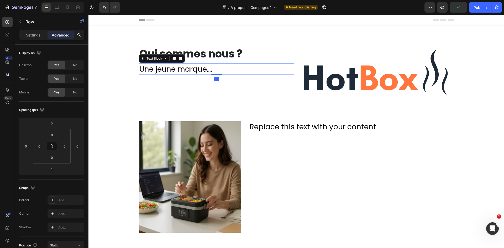
click at [261, 73] on p "Une jeune marque...." at bounding box center [216, 69] width 154 height 10
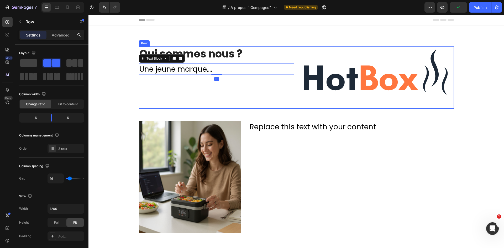
click at [266, 86] on div "Qui sommes nous ? Heading Une jeune marque.... Text Block 0" at bounding box center [216, 77] width 155 height 62
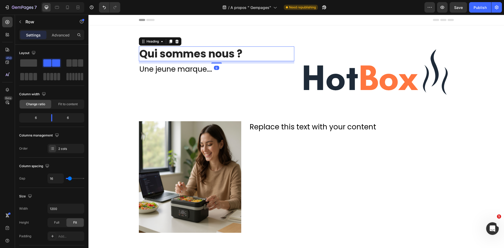
click at [268, 53] on h2 "Qui sommes nous ?" at bounding box center [216, 53] width 155 height 15
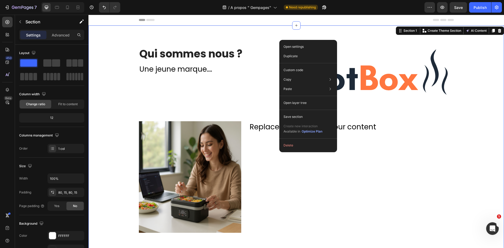
click at [272, 40] on div "Qui sommes nous ? Heading Une jeune marque.... Text Block Image Row Row Image R…" at bounding box center [295, 207] width 415 height 364
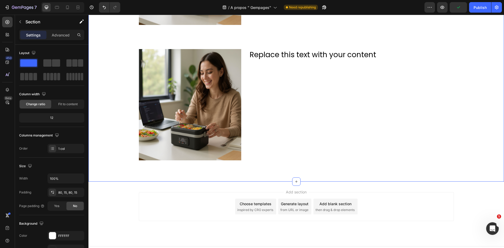
scroll to position [217, 0]
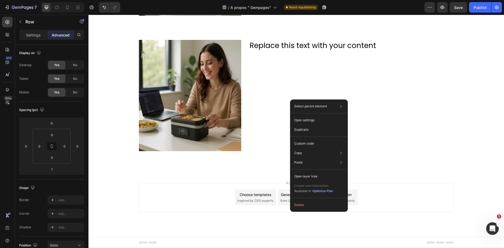
click at [177, 175] on div "Add section Choose templates inspired by CRO experts Generate layout from URL o…" at bounding box center [295, 204] width 415 height 65
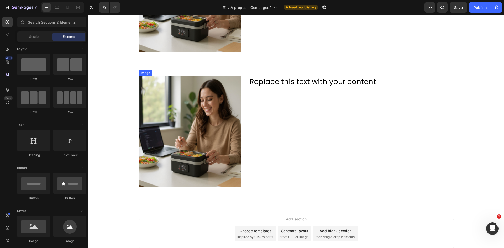
scroll to position [184, 0]
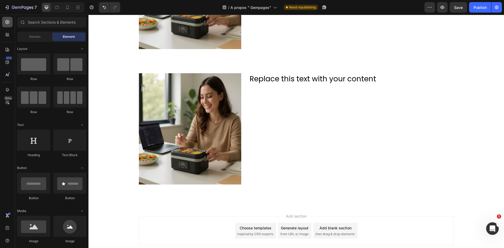
click at [3, 22] on div at bounding box center [7, 22] width 10 height 10
click at [10, 59] on div "450" at bounding box center [9, 58] width 8 height 4
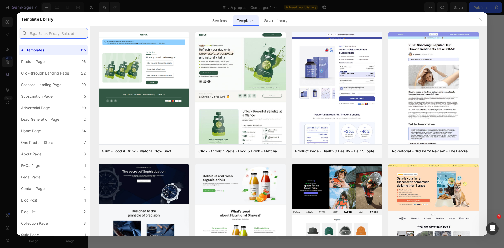
click at [63, 33] on input "text" at bounding box center [53, 33] width 69 height 10
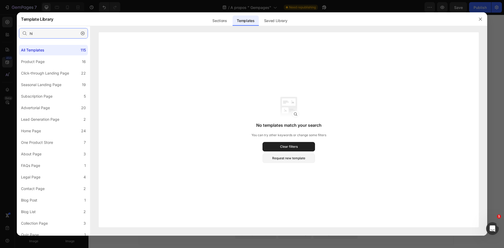
type input "h"
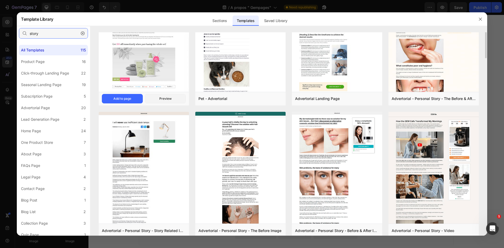
scroll to position [0, 0]
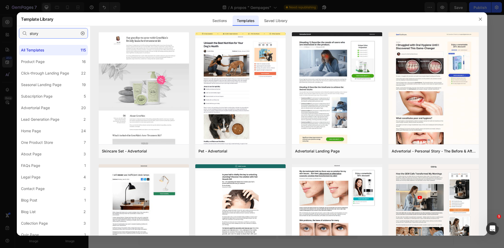
type input "story"
click at [83, 33] on icon "button" at bounding box center [83, 33] width 4 height 4
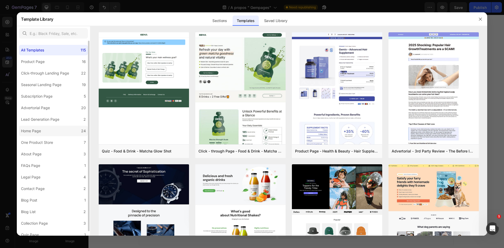
click at [52, 129] on label "Home Page 24" at bounding box center [53, 131] width 69 height 10
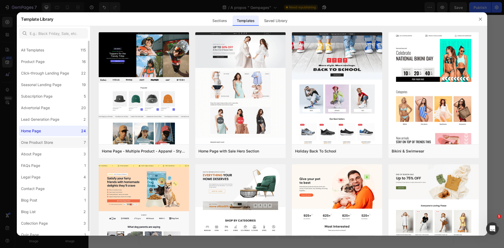
click at [55, 146] on label "One Product Store 7" at bounding box center [53, 142] width 69 height 10
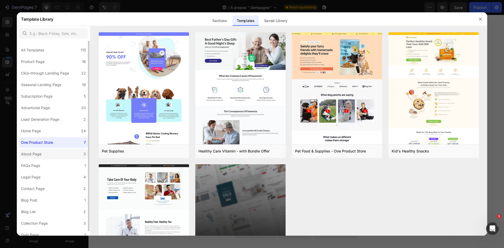
click at [54, 156] on label "About Page 3" at bounding box center [53, 154] width 69 height 10
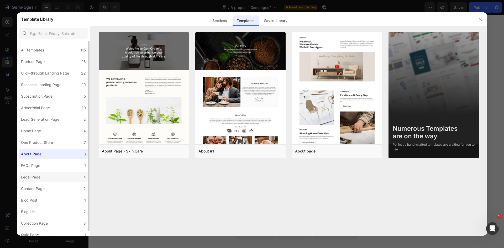
click at [56, 179] on label "Legal Page 4" at bounding box center [53, 177] width 69 height 10
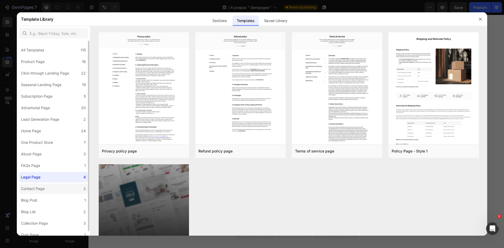
click at [56, 188] on label "Contact Page 2" at bounding box center [53, 188] width 69 height 10
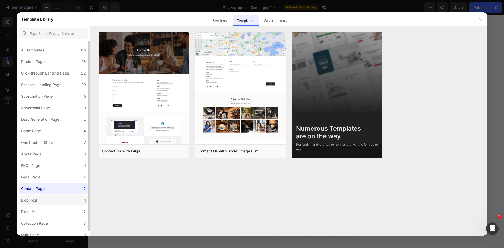
click at [52, 200] on label "Blog Post 1" at bounding box center [53, 200] width 69 height 10
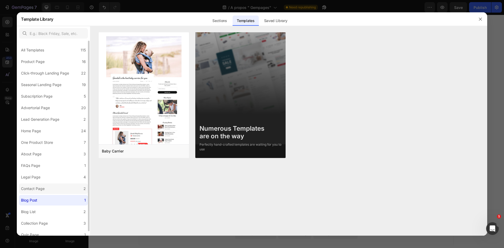
scroll to position [4, 0]
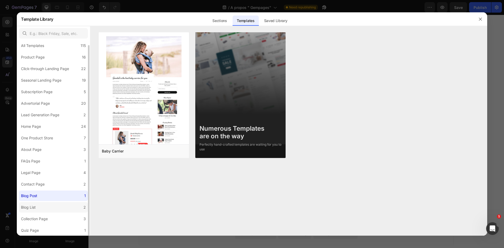
click at [49, 205] on label "Blog List 2" at bounding box center [53, 207] width 69 height 10
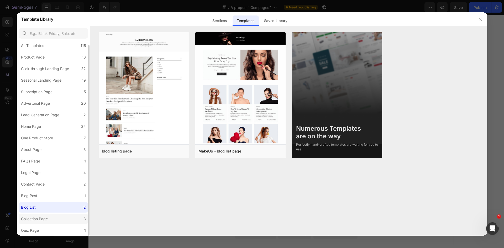
click at [53, 215] on label "Collection Page 3" at bounding box center [53, 219] width 69 height 10
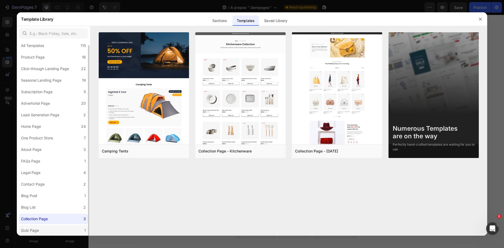
click at [52, 230] on label "Quiz Page 1" at bounding box center [53, 230] width 69 height 10
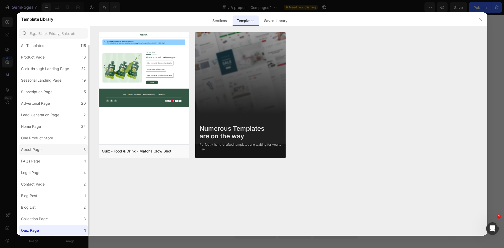
click at [65, 152] on label "About Page 3" at bounding box center [53, 149] width 69 height 10
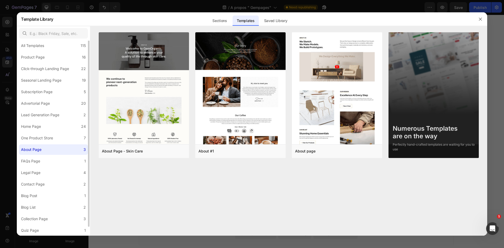
scroll to position [0, 0]
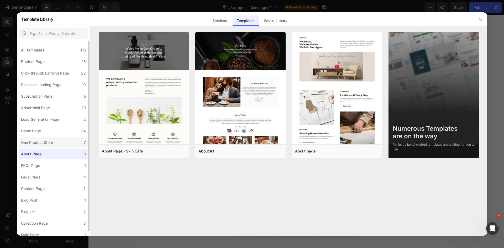
click at [56, 142] on label "One Product Store 7" at bounding box center [53, 142] width 69 height 10
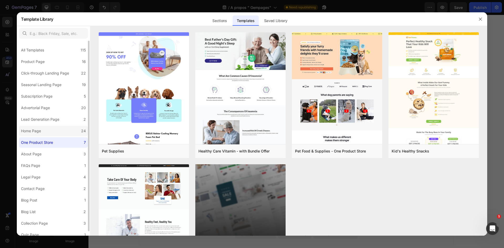
click at [59, 130] on label "Home Page 24" at bounding box center [53, 131] width 69 height 10
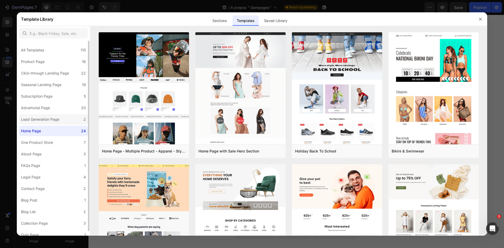
click at [62, 121] on label "Lead Generation Page 2" at bounding box center [53, 119] width 69 height 10
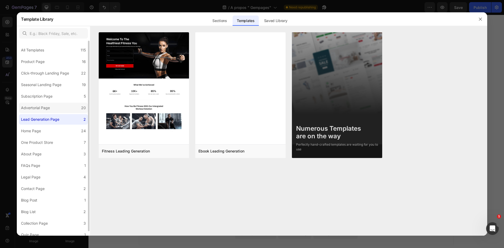
click at [62, 105] on label "Advertorial Page 20" at bounding box center [53, 108] width 69 height 10
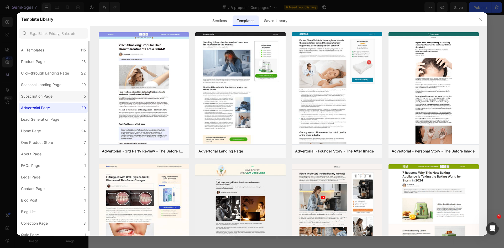
click at [64, 95] on label "Subscription Page 5" at bounding box center [53, 96] width 69 height 10
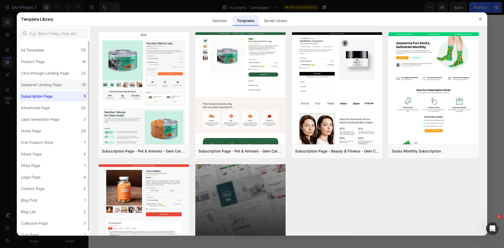
click at [66, 84] on label "Seasonal Landing Page 19" at bounding box center [53, 85] width 69 height 10
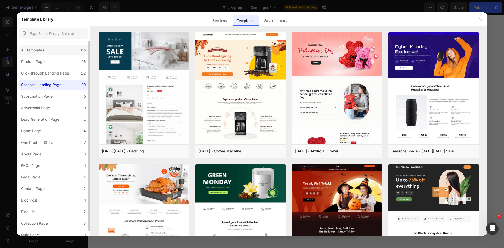
click at [66, 46] on div "All Templates 115" at bounding box center [53, 50] width 69 height 10
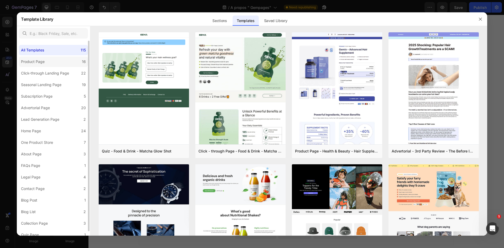
click at [65, 59] on label "Product Page 16" at bounding box center [53, 61] width 69 height 10
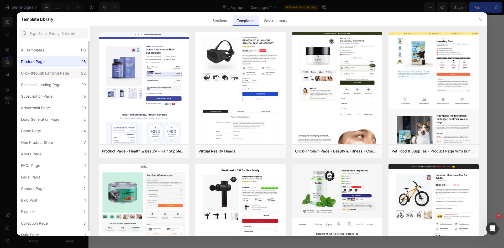
click at [63, 73] on div "Click-through Landing Page" at bounding box center [45, 73] width 48 height 6
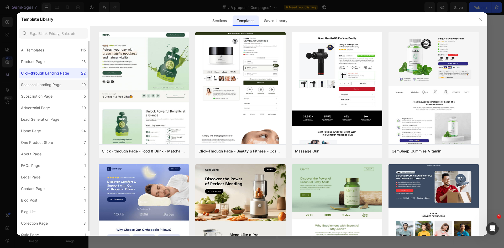
click at [63, 83] on div "Seasonal Landing Page" at bounding box center [42, 85] width 43 height 6
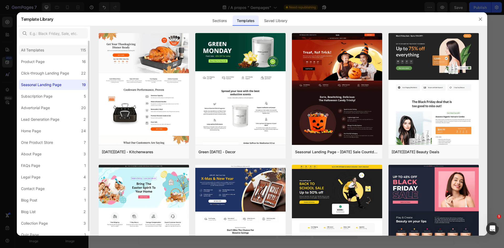
scroll to position [52, 0]
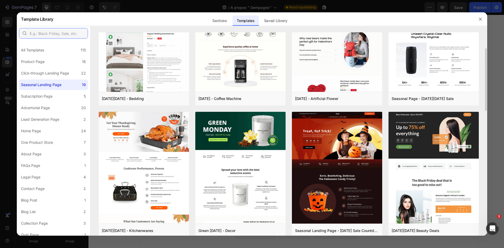
click at [67, 32] on input "text" at bounding box center [53, 33] width 69 height 10
click at [54, 45] on div "All Templates 115" at bounding box center [53, 50] width 69 height 10
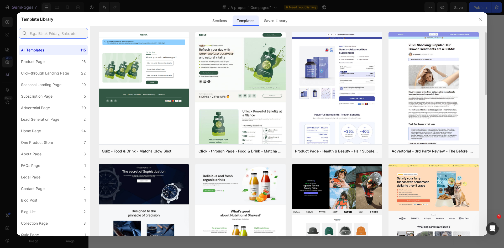
click at [66, 34] on input "text" at bounding box center [53, 33] width 69 height 10
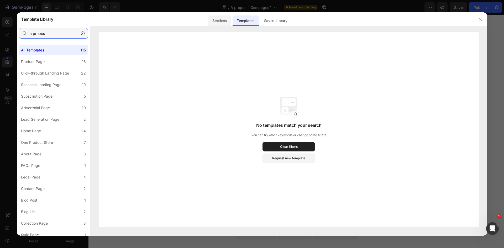
type input "a propos"
click at [219, 21] on div "Sections" at bounding box center [219, 20] width 23 height 10
click at [77, 36] on div at bounding box center [80, 36] width 8 height 8
click at [87, 31] on button "button" at bounding box center [82, 33] width 8 height 8
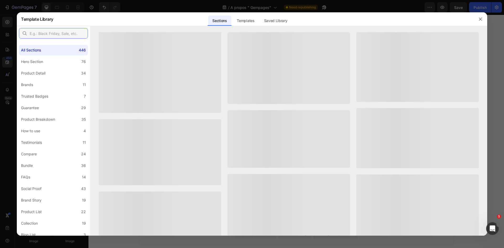
click at [84, 32] on input "text" at bounding box center [53, 33] width 69 height 10
click at [67, 34] on input "text" at bounding box center [53, 33] width 69 height 10
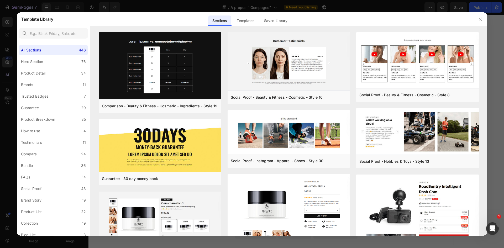
drag, startPoint x: 67, startPoint y: 34, endPoint x: 350, endPoint y: 26, distance: 282.2
click at [350, 26] on div at bounding box center [252, 26] width 470 height 0
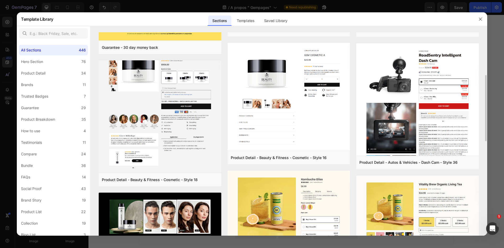
scroll to position [52, 0]
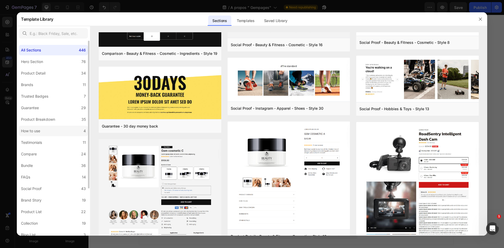
click at [58, 128] on label "How to use 4" at bounding box center [53, 131] width 69 height 10
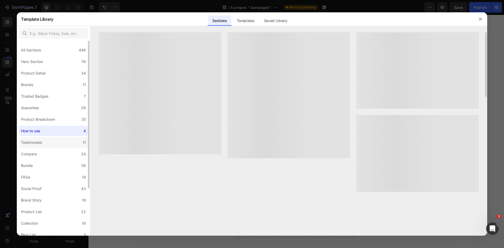
click at [59, 139] on label "Testimonials 11" at bounding box center [53, 142] width 69 height 10
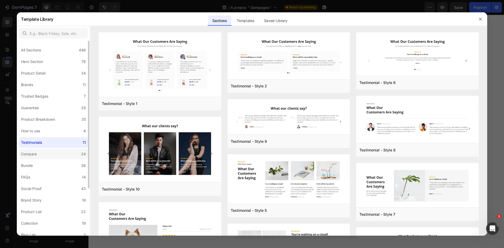
click at [60, 150] on label "Compare 24" at bounding box center [53, 154] width 69 height 10
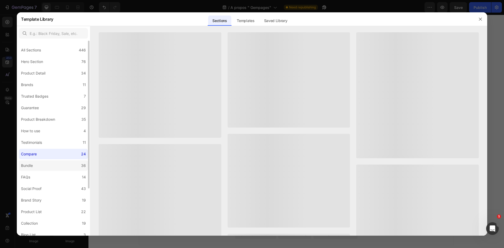
click at [58, 166] on label "Bundle 36" at bounding box center [53, 165] width 69 height 10
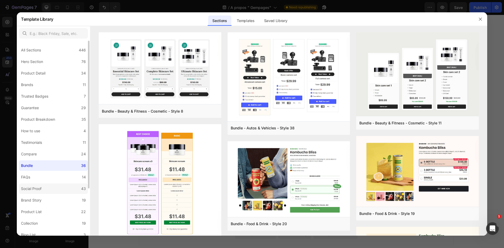
click at [62, 190] on label "Social Proof 43" at bounding box center [53, 188] width 69 height 10
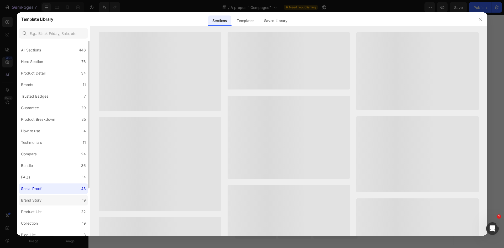
click at [57, 197] on label "Brand Story 19" at bounding box center [53, 200] width 69 height 10
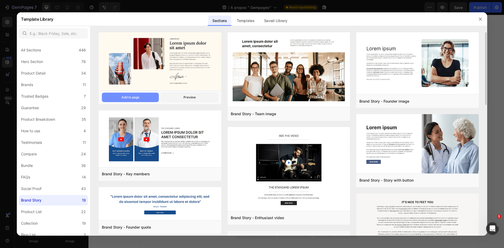
click at [145, 98] on button "Add to page" at bounding box center [130, 97] width 57 height 9
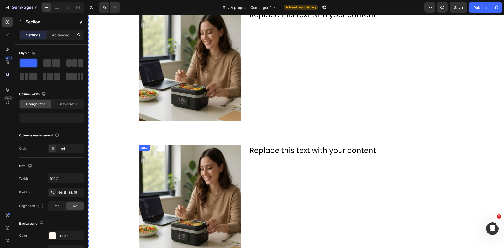
scroll to position [86, 0]
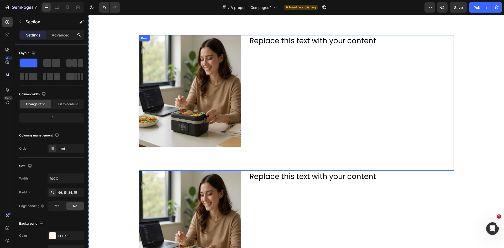
click at [448, 71] on div "Replace this text with your content Text Block" at bounding box center [351, 102] width 205 height 135
click at [477, 61] on div "Qui sommes nous ? Heading Une jeune marque.... Text Block Image Row Row Image R…" at bounding box center [296, 121] width 408 height 322
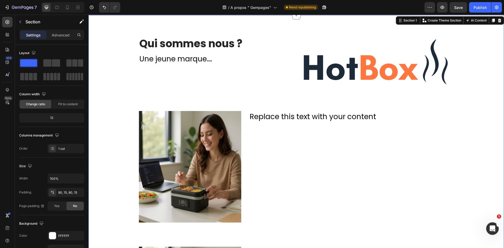
scroll to position [0, 0]
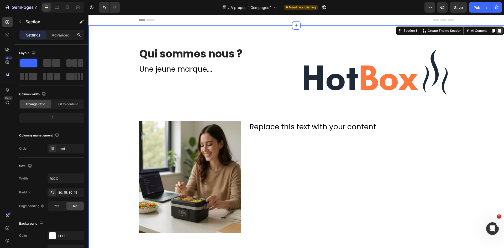
click at [498, 30] on div at bounding box center [499, 31] width 6 height 6
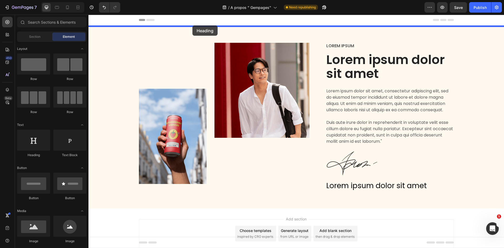
drag, startPoint x: 123, startPoint y: 163, endPoint x: 192, endPoint y: 26, distance: 154.1
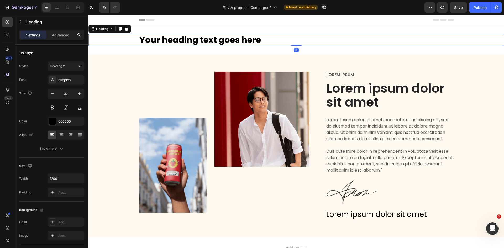
click at [195, 42] on h2 "Your heading text goes here" at bounding box center [296, 40] width 315 height 12
click at [195, 42] on p "Your heading text goes here" at bounding box center [296, 39] width 314 height 11
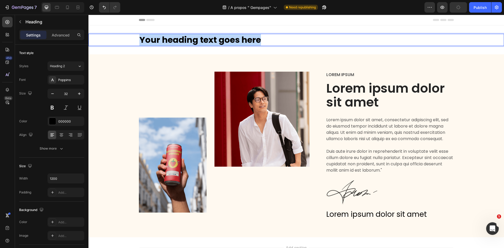
click at [195, 42] on p "Your heading text goes here" at bounding box center [296, 39] width 314 height 11
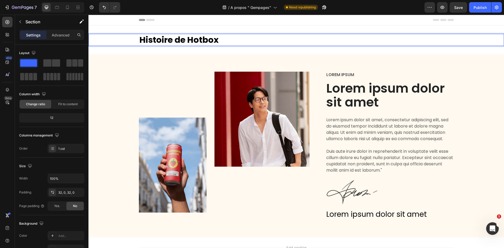
click at [261, 30] on div "Histoire de Hotbox Heading 0 Section 1" at bounding box center [295, 39] width 415 height 29
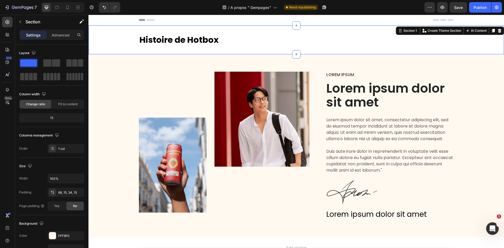
click at [230, 58] on div "Image Image Row Lorem ipsum Text Block Lorem ipsum dolor sit amet Heading Lorem…" at bounding box center [295, 145] width 415 height 183
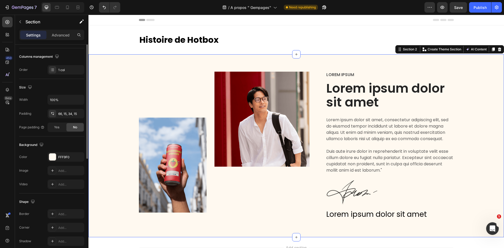
scroll to position [102, 0]
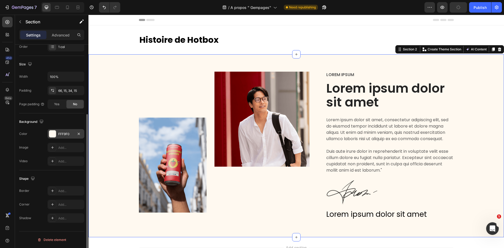
click at [57, 135] on div "FFF9F0" at bounding box center [65, 133] width 37 height 9
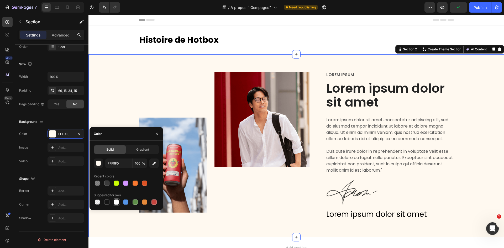
click at [117, 205] on div at bounding box center [116, 201] width 7 height 7
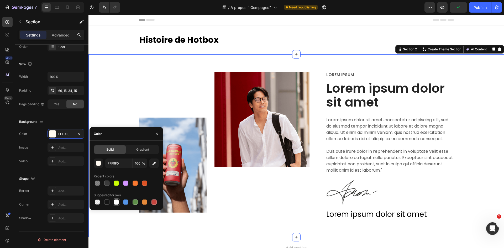
type input "FFFFFF"
click at [280, 33] on div "Histoire de Hotbox Heading Section 1" at bounding box center [295, 39] width 415 height 29
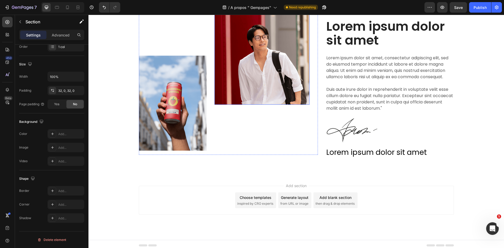
scroll to position [65, 0]
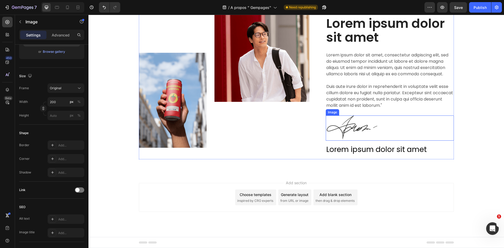
click at [348, 122] on img at bounding box center [352, 127] width 52 height 25
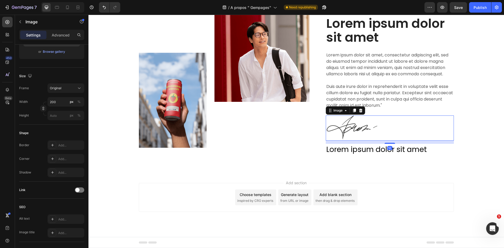
scroll to position [0, 0]
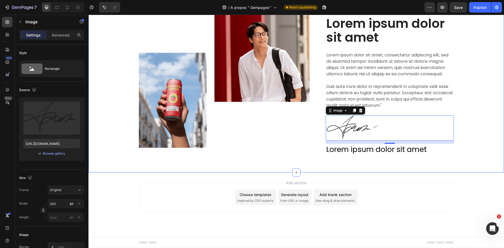
click at [464, 125] on div "Image Image Row Lorem ipsum Text Block Lorem ipsum dolor sit amet Heading Lorem…" at bounding box center [296, 85] width 408 height 157
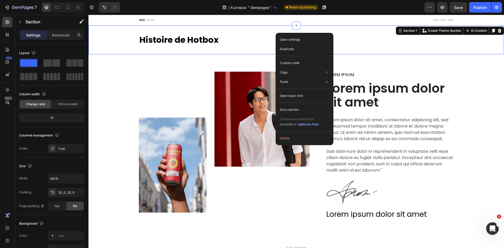
click at [274, 32] on div "Histoire de Hotbox Heading Section 1 Create Theme Section AI Content Write with…" at bounding box center [295, 39] width 415 height 29
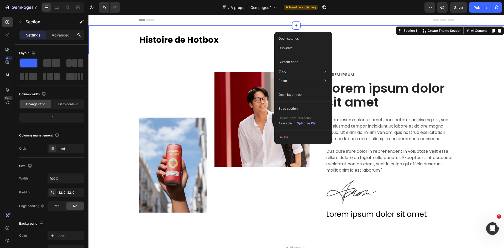
click at [266, 31] on div "Histoire de Hotbox Heading Section 1 Create Theme Section AI Content Write with…" at bounding box center [295, 39] width 415 height 29
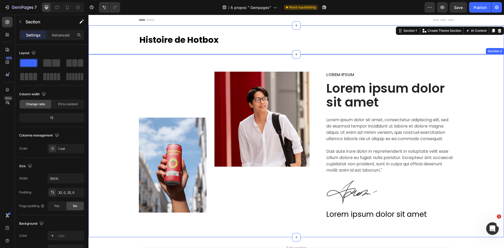
click at [268, 59] on div "Image Image Row Lorem ipsum Text Block Lorem ipsum dolor sit amet Heading Lorem…" at bounding box center [295, 145] width 415 height 183
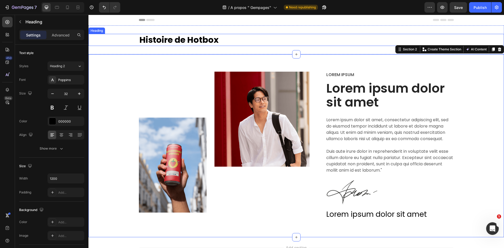
click at [299, 38] on h2 "Histoire de Hotbox" at bounding box center [296, 40] width 315 height 12
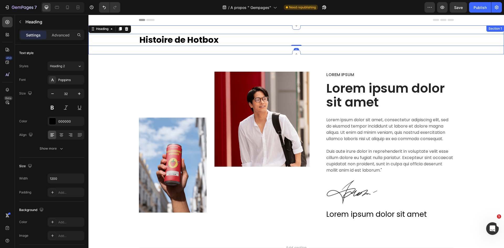
click at [314, 28] on div "Histoire de Hotbox Heading 0 Section 1" at bounding box center [295, 39] width 415 height 29
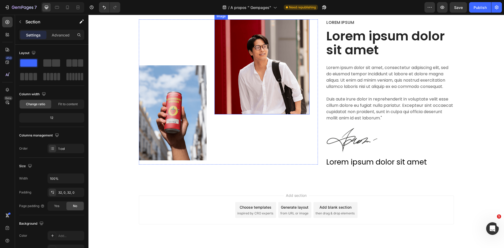
scroll to position [65, 0]
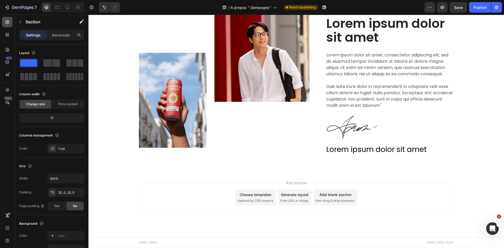
click at [10, 25] on div at bounding box center [7, 22] width 10 height 10
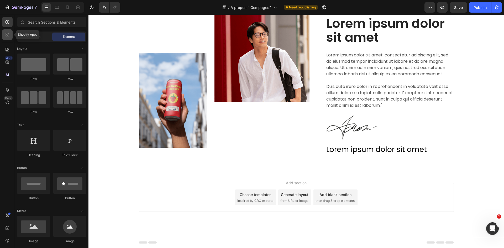
click at [9, 36] on icon at bounding box center [9, 36] width 2 height 2
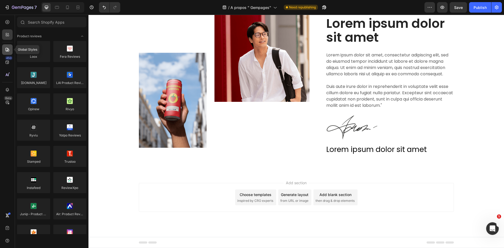
click at [8, 50] on icon at bounding box center [8, 50] width 4 height 4
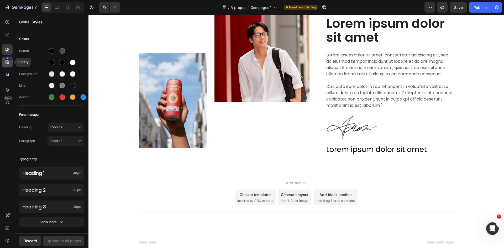
click at [10, 62] on div "450" at bounding box center [7, 62] width 10 height 10
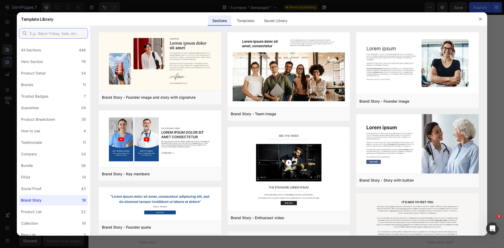
click at [63, 33] on input "text" at bounding box center [53, 33] width 69 height 10
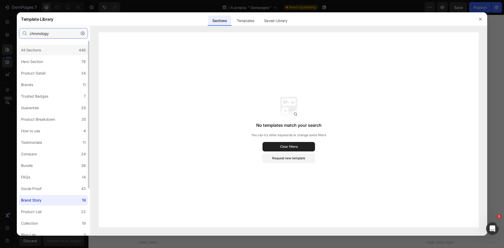
type input "chronology"
click at [66, 48] on div "All Sections 446" at bounding box center [53, 50] width 69 height 10
click at [66, 34] on input "chronology" at bounding box center [53, 33] width 69 height 10
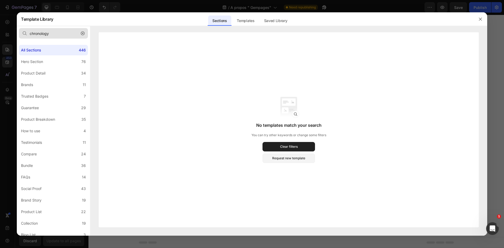
click at [83, 33] on icon "button" at bounding box center [83, 33] width 4 height 4
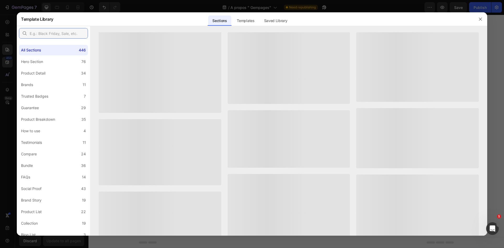
click at [66, 36] on input "text" at bounding box center [53, 33] width 69 height 10
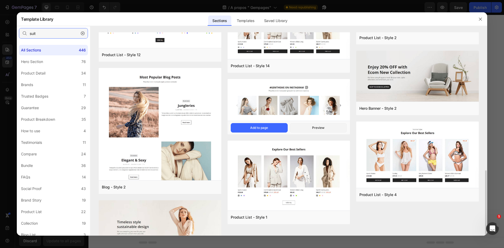
scroll to position [175, 0]
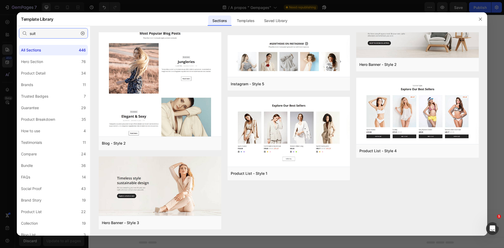
click at [78, 31] on input "suit" at bounding box center [53, 33] width 69 height 10
click at [72, 33] on input "suit" at bounding box center [53, 33] width 69 height 10
type input "suit"
click at [80, 33] on button "button" at bounding box center [82, 33] width 8 height 8
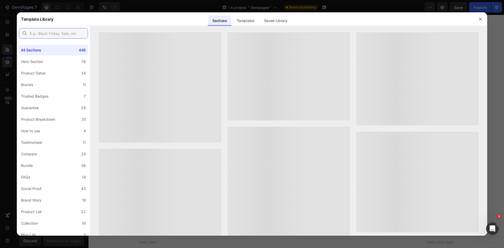
click at [75, 35] on input "text" at bounding box center [53, 33] width 69 height 10
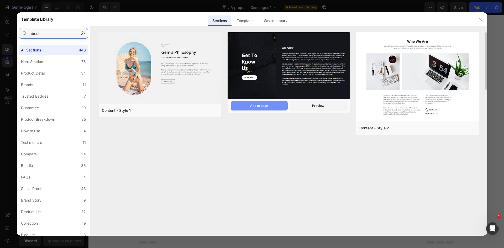
type input "about"
click at [277, 105] on button "Add to page" at bounding box center [259, 105] width 57 height 9
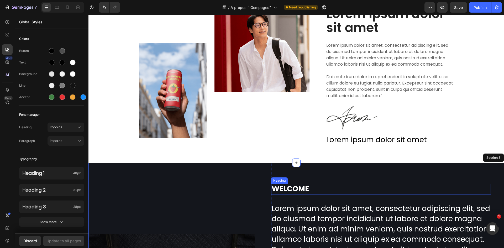
scroll to position [211, 0]
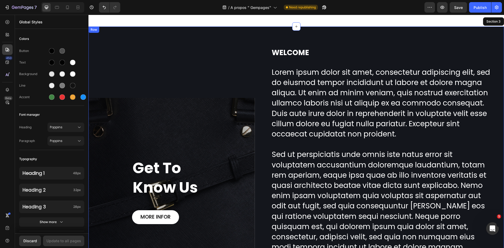
click at [215, 45] on div "Get To Know Us Heading MORE INFOR Button Row Hero Banner" at bounding box center [171, 192] width 166 height 330
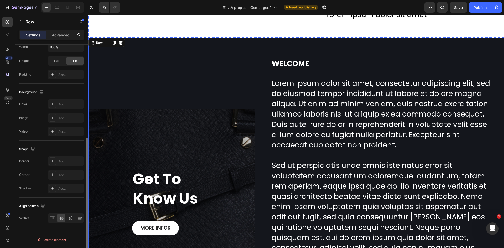
scroll to position [184, 0]
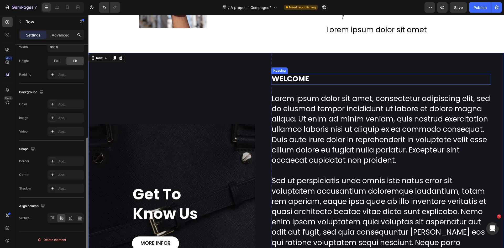
click at [387, 78] on p "WELCOME" at bounding box center [381, 78] width 219 height 9
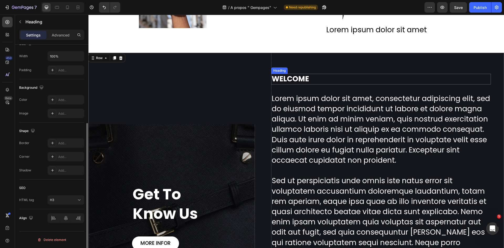
scroll to position [0, 0]
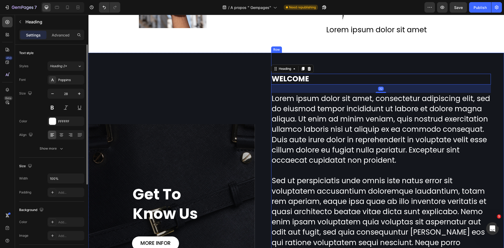
click at [361, 61] on div "WELCOME Heading 32 Lorem ipsum dolor sit amet, consectetur adipiscing elit, sed…" at bounding box center [387, 218] width 233 height 330
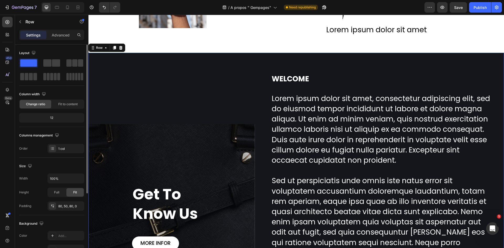
click at [212, 62] on div "Get To Know Us Heading MORE INFOR Button Row Hero Banner" at bounding box center [171, 218] width 166 height 330
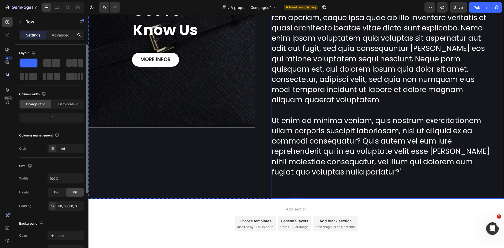
click at [351, 192] on div "WELCOME Heading Lorem ipsum dolor sit amet, consectetur adipiscing elit, sed do…" at bounding box center [387, 34] width 233 height 330
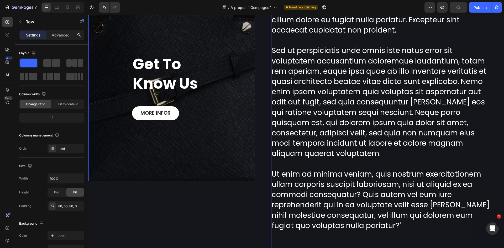
scroll to position [316, 0]
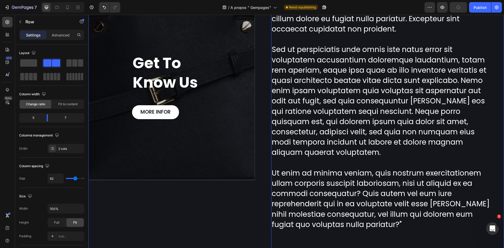
click at [251, 193] on div "Get To Know Us Heading MORE INFOR Button Row Hero Banner" at bounding box center [171, 87] width 166 height 330
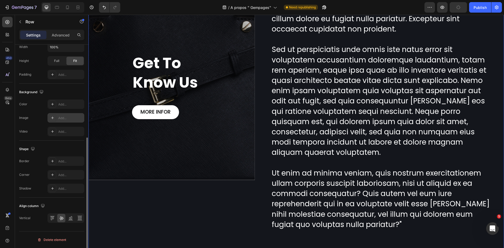
scroll to position [135, 0]
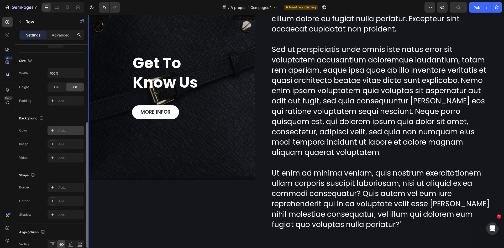
click at [55, 130] on div at bounding box center [52, 130] width 7 height 7
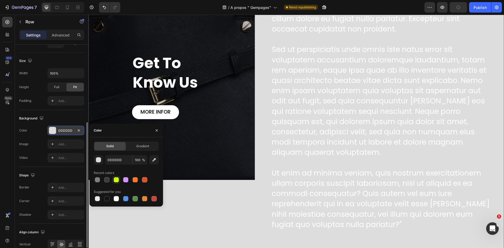
click at [115, 182] on div at bounding box center [116, 179] width 5 height 5
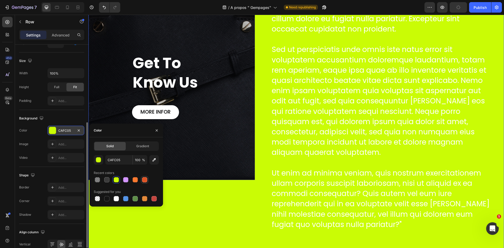
click at [143, 179] on div at bounding box center [144, 179] width 5 height 5
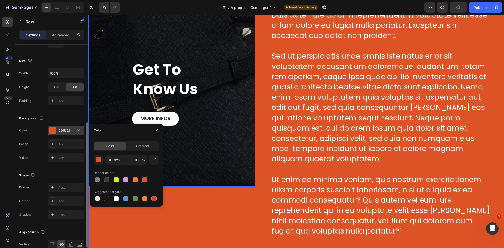
scroll to position [316, 0]
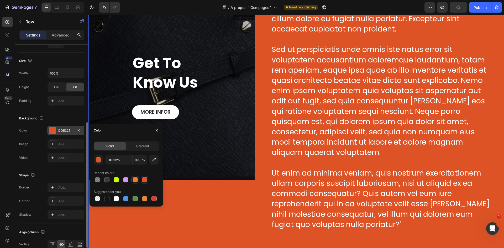
click at [136, 181] on div at bounding box center [135, 179] width 5 height 5
type input "FA7930"
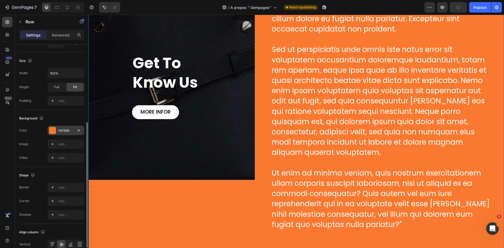
click at [229, 184] on div "Get To Know Us Heading MORE INFOR Button Row Hero Banner" at bounding box center [171, 87] width 166 height 330
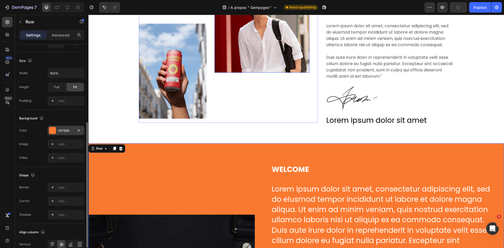
scroll to position [184, 0]
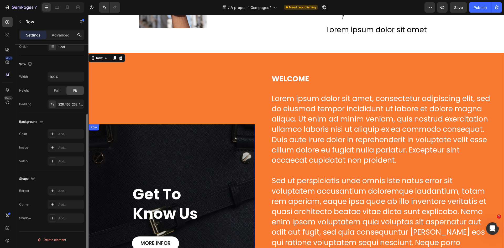
click at [216, 182] on div "Get To Know Us Heading MORE INFOR Button Row" at bounding box center [171, 217] width 166 height 187
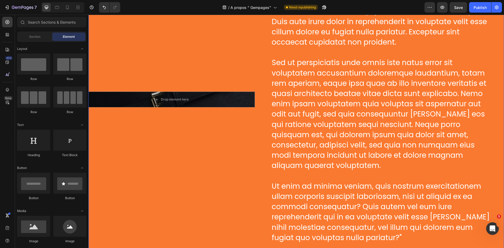
scroll to position [323, 0]
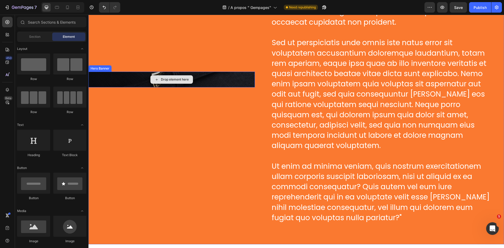
click at [228, 83] on div "Drop element here" at bounding box center [171, 80] width 166 height 16
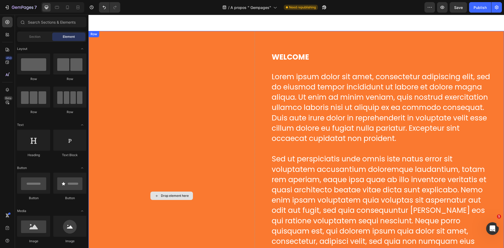
click at [201, 125] on div "Drop element here" at bounding box center [171, 196] width 166 height 330
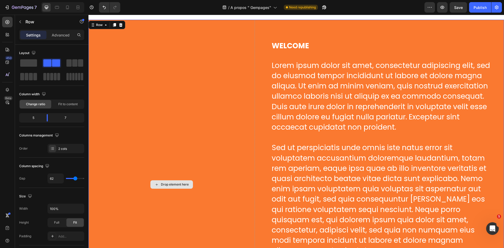
scroll to position [81, 0]
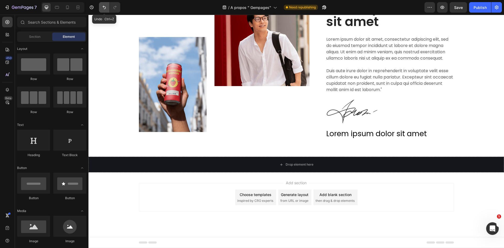
click at [102, 3] on button "Undo/Redo" at bounding box center [104, 7] width 10 height 10
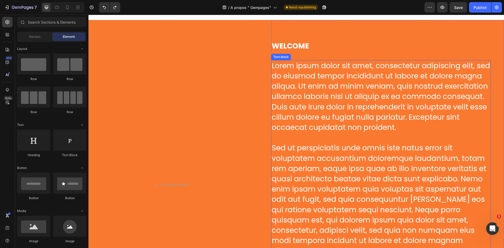
scroll to position [237, 0]
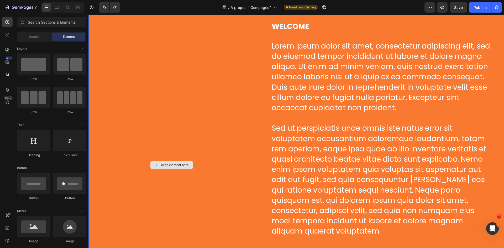
click at [170, 130] on div "Drop element here" at bounding box center [171, 165] width 166 height 330
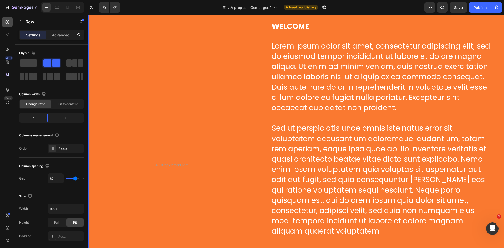
click at [7, 21] on icon at bounding box center [7, 21] width 5 height 5
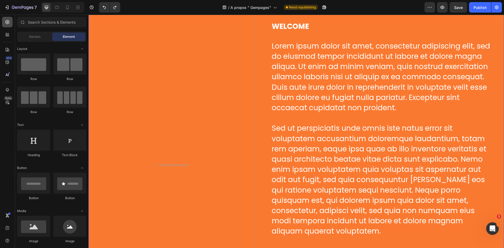
click at [7, 21] on icon at bounding box center [7, 21] width 5 height 5
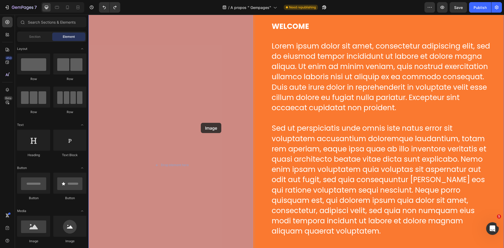
drag, startPoint x: 134, startPoint y: 245, endPoint x: 199, endPoint y: 124, distance: 137.7
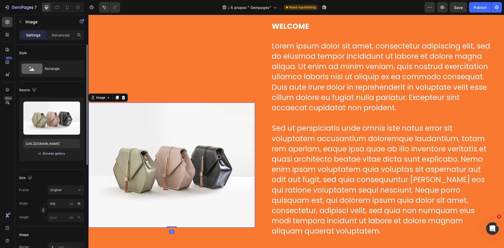
click at [57, 153] on div "Browse gallery" at bounding box center [54, 153] width 22 height 5
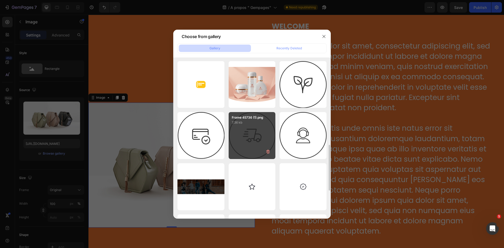
scroll to position [438, 0]
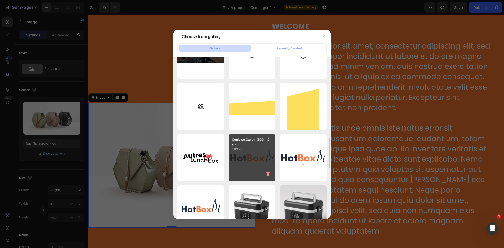
click at [258, 148] on p "7.89 kb" at bounding box center [252, 149] width 41 height 5
type input "https://cdn.shopify.com/s/files/1/0947/1977/0948/files/gempages_584826131627115…"
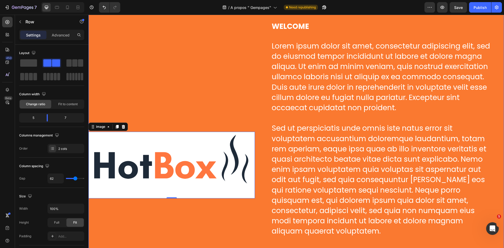
click at [183, 94] on div "Image 0" at bounding box center [171, 165] width 166 height 330
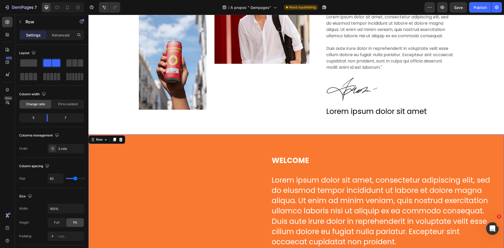
scroll to position [263, 0]
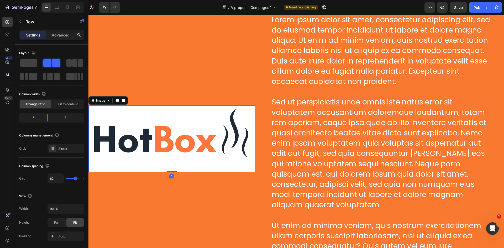
click at [190, 118] on img at bounding box center [171, 138] width 166 height 67
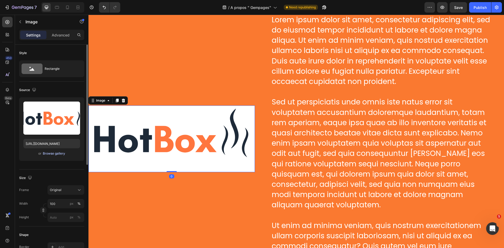
click at [60, 155] on div "Browse gallery" at bounding box center [54, 153] width 22 height 5
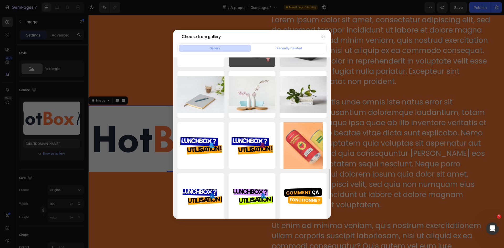
scroll to position [499, 0]
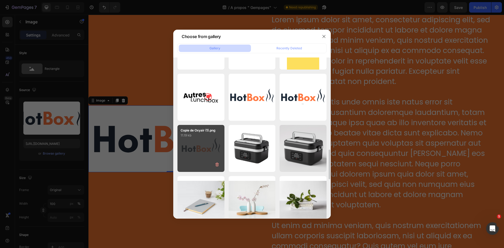
click at [199, 143] on div "Copie de Oxyair (1).png 11.19 kb" at bounding box center [200, 148] width 47 height 47
type input "https://cdn.shopify.com/s/files/1/0947/1977/0948/files/gempages_584826131627115…"
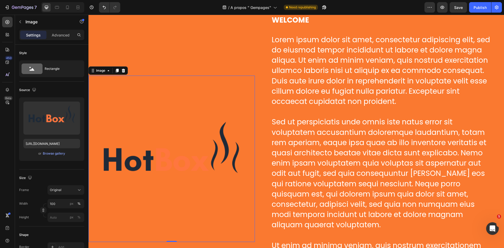
scroll to position [240, 0]
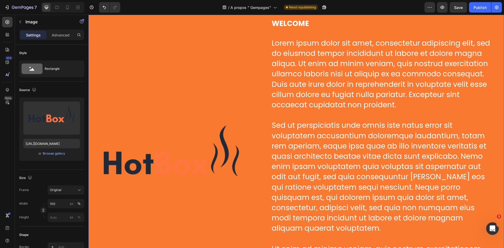
click at [211, 44] on div "Image" at bounding box center [171, 162] width 166 height 330
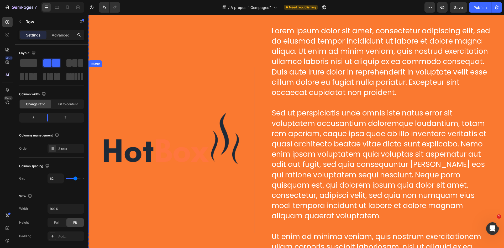
scroll to position [394, 0]
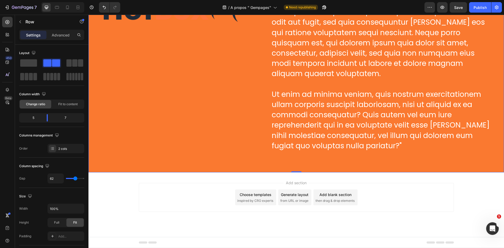
click at [210, 117] on div "Image" at bounding box center [171, 8] width 166 height 330
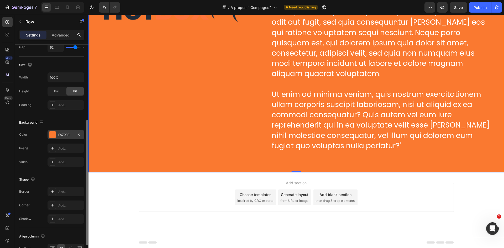
click at [65, 133] on div "FA7930" at bounding box center [65, 135] width 15 height 5
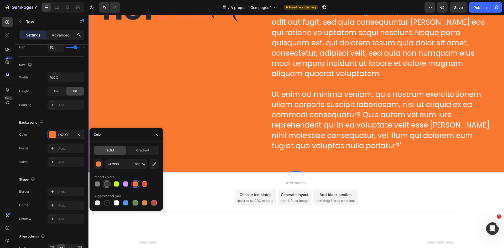
click at [109, 185] on div at bounding box center [106, 183] width 5 height 5
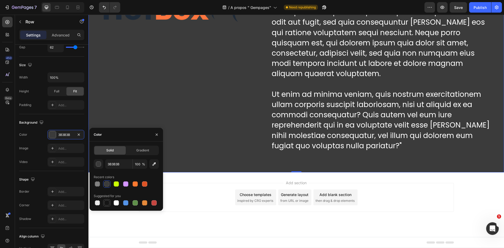
click at [107, 204] on div at bounding box center [106, 202] width 5 height 5
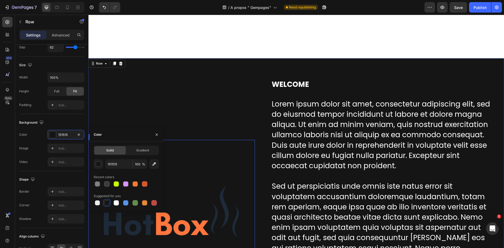
scroll to position [289, 0]
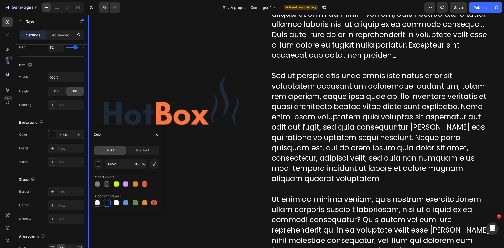
click at [101, 203] on div at bounding box center [97, 202] width 7 height 7
type input "000000"
type input "0"
click at [117, 203] on div at bounding box center [116, 202] width 5 height 5
type input "FFFFFF"
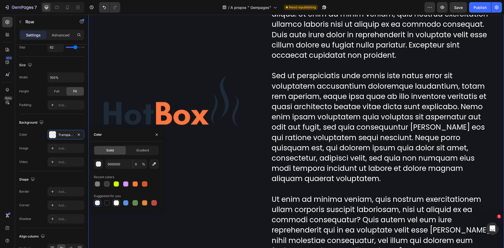
type input "100"
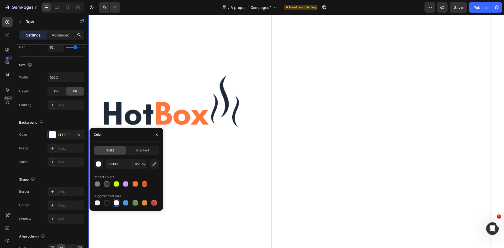
click at [379, 123] on p "Lorem ipsum dolor sit amet, consectetur adipiscing elit, sed do eiusmod tempor …" at bounding box center [381, 121] width 219 height 267
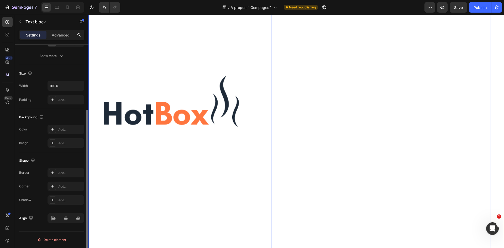
scroll to position [0, 0]
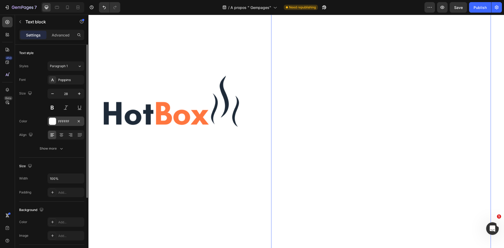
click at [58, 124] on div "FFFFFF" at bounding box center [65, 121] width 37 height 9
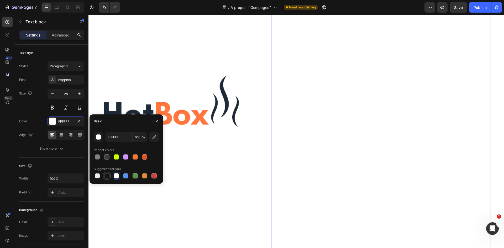
click at [105, 175] on div at bounding box center [106, 175] width 5 height 5
type input "151515"
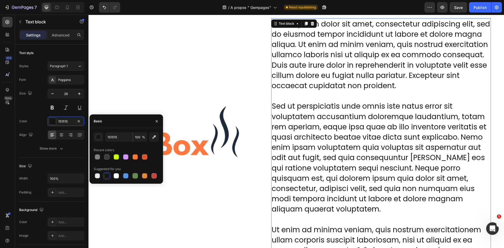
scroll to position [132, 0]
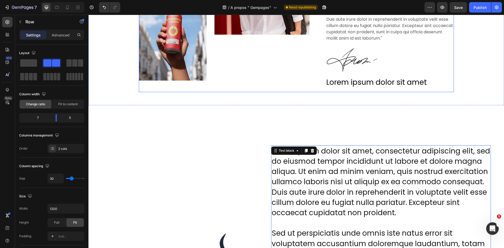
click at [289, 91] on div "Image Image Row" at bounding box center [228, 16] width 179 height 153
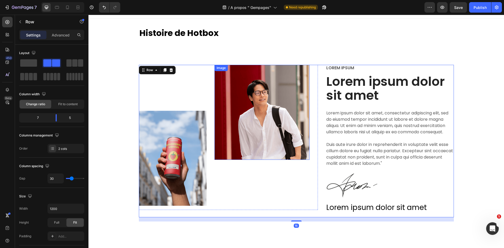
scroll to position [0, 0]
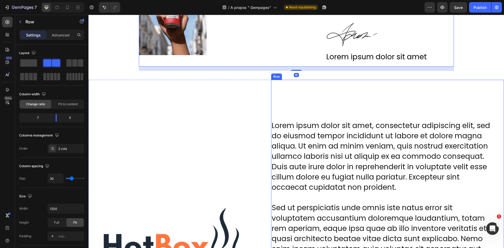
click at [484, 82] on div "WELCOME Heading Lorem ipsum dolor sit amet, consectetur adipiscing elit, sed do…" at bounding box center [387, 245] width 233 height 330
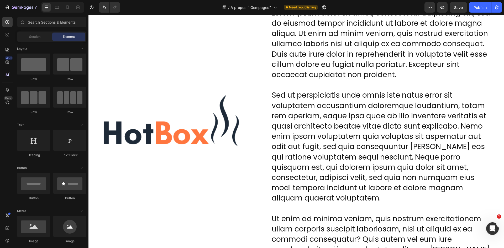
scroll to position [272, 0]
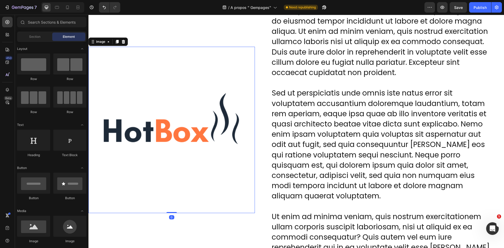
click at [161, 113] on img at bounding box center [171, 130] width 166 height 166
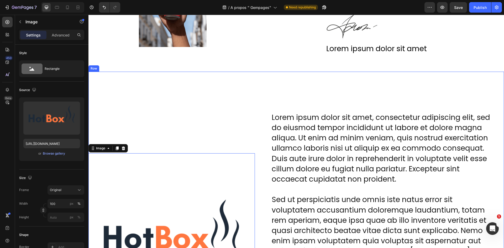
scroll to position [167, 0]
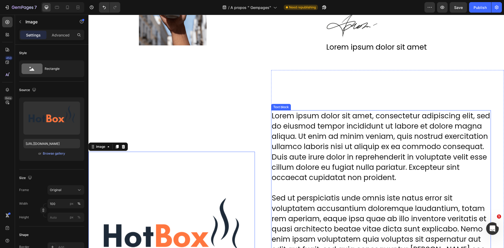
click at [297, 117] on p "Lorem ipsum dolor sit amet, consectetur adipiscing elit, sed do eiusmod tempor …" at bounding box center [381, 244] width 219 height 267
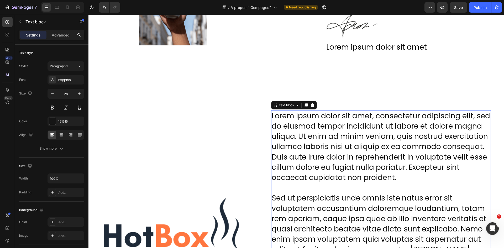
click at [297, 117] on p "Lorem ipsum dolor sit amet, consectetur adipiscing elit, sed do eiusmod tempor …" at bounding box center [381, 244] width 219 height 267
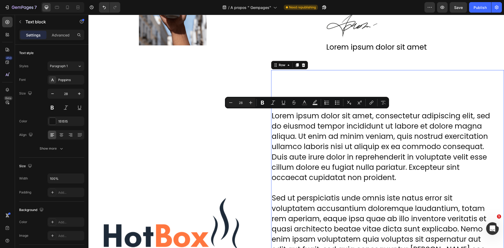
click at [352, 72] on div "WELCOME Heading Lorem ipsum dolor sit amet, consectetur adipiscing elit, sed do…" at bounding box center [387, 235] width 233 height 330
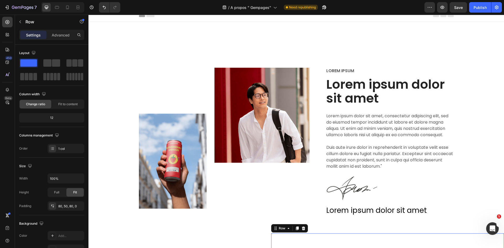
scroll to position [0, 0]
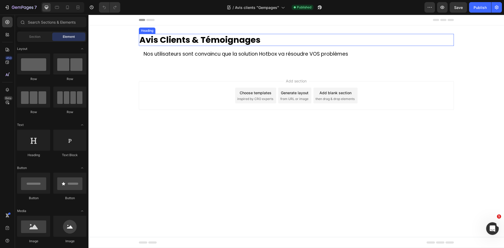
click at [189, 42] on h2 "Avis Clients & Témoignages" at bounding box center [296, 40] width 315 height 12
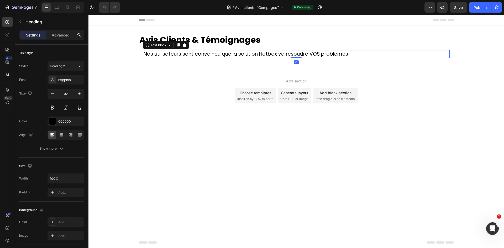
click at [180, 56] on p "Nos utilisateurs sont convaincu que la solution Hotbox va résoudre VOS problèmes" at bounding box center [296, 54] width 305 height 7
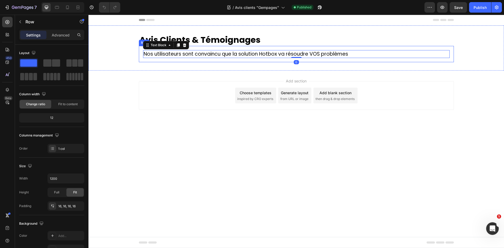
click at [139, 57] on div "Nos utilisateurs sont convaincu que la solution Hotbox va résoudre VOS problème…" at bounding box center [296, 54] width 315 height 17
click at [160, 51] on p "Nos utilisateurs sont convaincu que la solution Hotbox va résoudre VOS problèmes" at bounding box center [296, 54] width 305 height 7
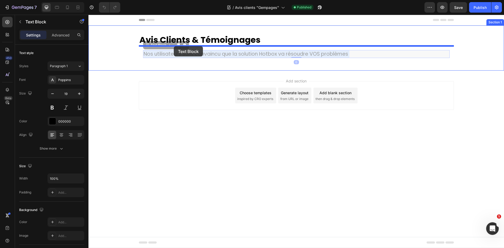
drag, startPoint x: 178, startPoint y: 55, endPoint x: 174, endPoint y: 46, distance: 9.9
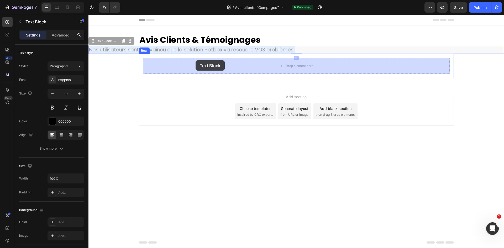
drag, startPoint x: 161, startPoint y: 49, endPoint x: 194, endPoint y: 59, distance: 34.3
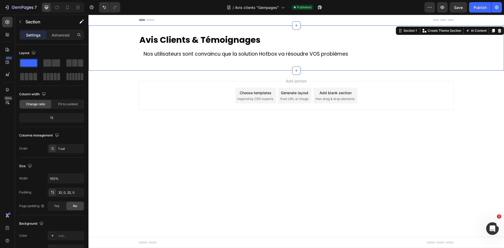
click at [141, 64] on div "Avis Clients & Témoignages Heading Row Nos utilisateurs sont convaincu que la s…" at bounding box center [295, 47] width 415 height 45
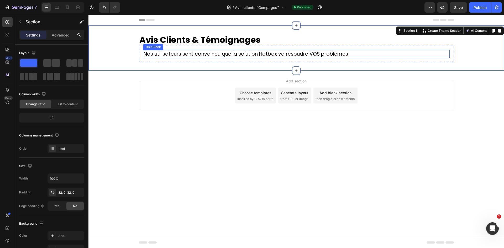
click at [156, 54] on p "Nos utilisateurs sont convaincu que la solution Hotbox va résoudre VOS problèmes" at bounding box center [296, 54] width 305 height 7
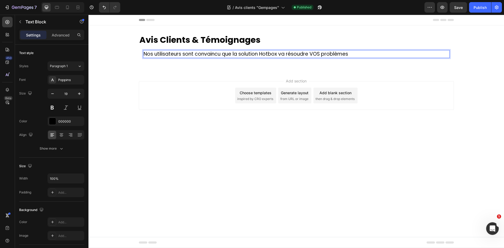
click at [168, 54] on p "Nos utilisateurs sont convaincu que la solution Hotbox va résoudre VOS problèmes" at bounding box center [296, 54] width 305 height 7
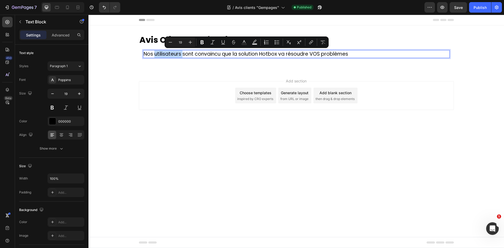
click at [168, 54] on p "Nos utilisateurs sont convaincu que la solution Hotbox va résoudre VOS problèmes" at bounding box center [296, 54] width 305 height 7
copy p "Nos utilisateurs sont convaincu que la solution Hotbox va résoudre VOS problèmes"
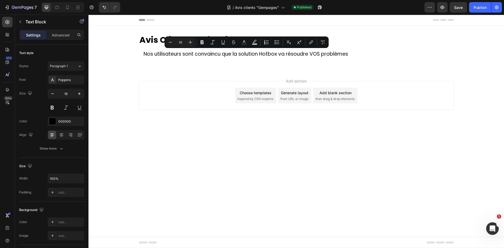
click at [175, 72] on div "Add section Choose templates inspired by CRO experts Generate layout from URL o…" at bounding box center [295, 103] width 415 height 65
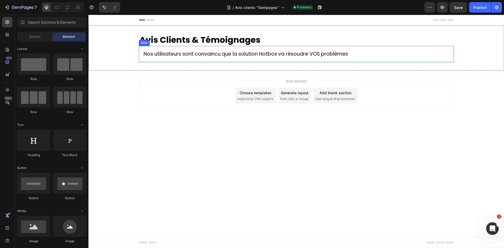
click at [213, 53] on p "Nos utilisateurs sont convaincu que la solution Hotbox va résoudre VOS problèmes" at bounding box center [296, 54] width 305 height 7
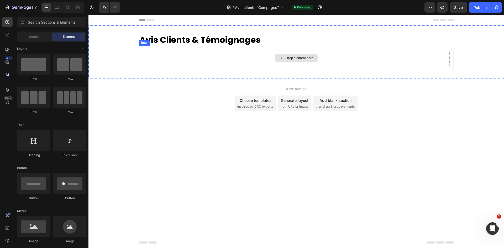
click at [229, 60] on div "Drop element here" at bounding box center [296, 58] width 306 height 16
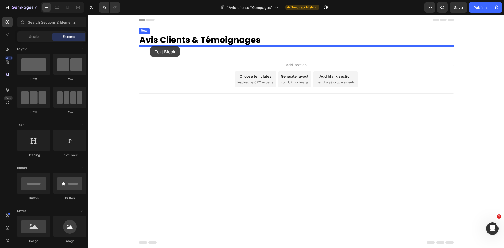
drag, startPoint x: 173, startPoint y: 150, endPoint x: 150, endPoint y: 46, distance: 105.8
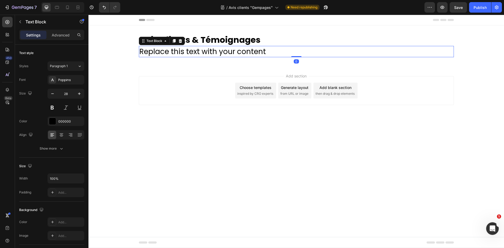
click at [150, 53] on div "Replace this text with your content" at bounding box center [296, 51] width 315 height 11
click at [150, 53] on p "Replace this text with your content" at bounding box center [296, 51] width 314 height 10
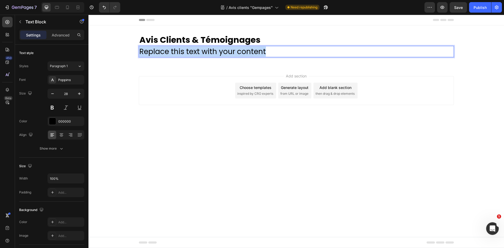
click at [150, 53] on p "Replace this text with your content" at bounding box center [296, 51] width 314 height 10
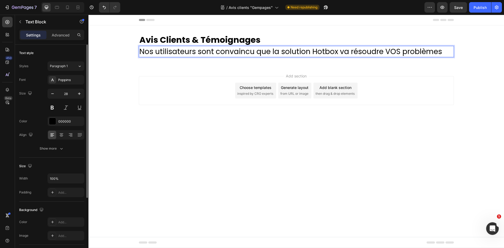
click at [67, 94] on input "28" at bounding box center [65, 93] width 17 height 9
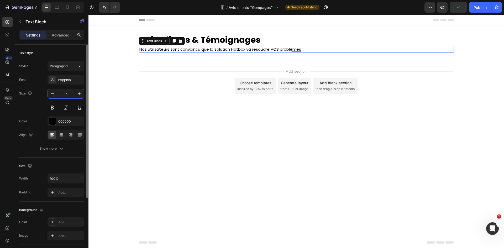
type input "1"
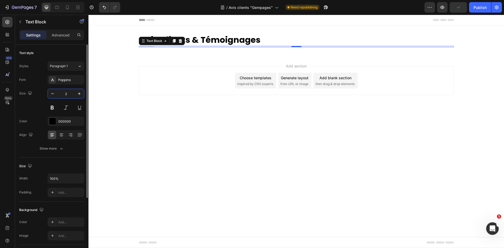
type input "20"
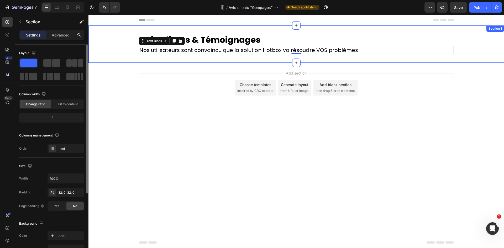
click at [267, 57] on div "Avis Clients & Témoignages Heading Nos utilisateurs sont convaincu que la solut…" at bounding box center [295, 43] width 415 height 37
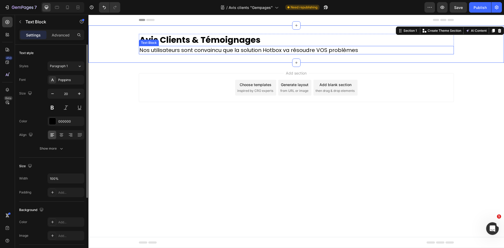
click at [323, 50] on p "Nos utilisateurs sont convaincu que la solution Hotbox va résoudre VOS problèmes" at bounding box center [296, 49] width 314 height 7
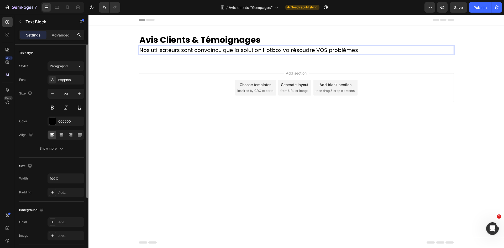
click at [320, 50] on p "Nos utilisateurs sont convaincu que la solution Hotbox va résoudre VOS problèmes" at bounding box center [296, 49] width 314 height 7
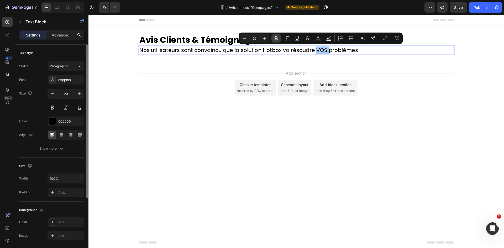
click at [273, 38] on button "Bold" at bounding box center [275, 38] width 9 height 9
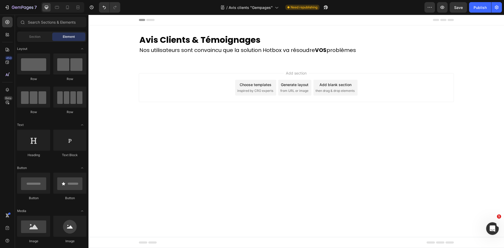
click at [314, 64] on div "Add section Choose templates inspired by CRO experts Generate layout from URL o…" at bounding box center [295, 95] width 415 height 65
click at [230, 44] on h2 "Avis Clients & Témoignages" at bounding box center [296, 40] width 315 height 12
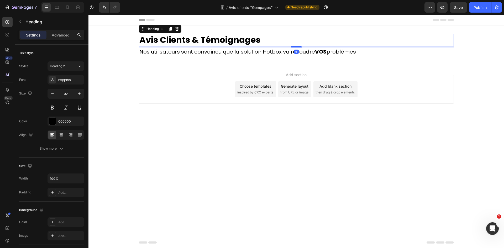
click at [297, 47] on div at bounding box center [296, 47] width 10 height 2
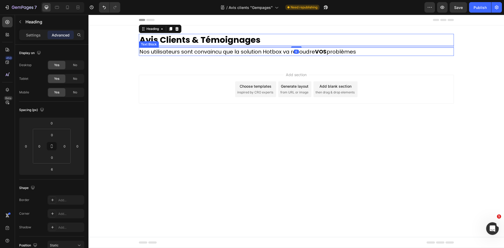
click at [321, 53] on strong "VOS" at bounding box center [321, 51] width 12 height 7
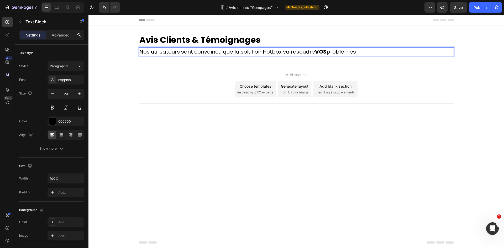
click at [322, 53] on strong "VOS" at bounding box center [321, 51] width 12 height 7
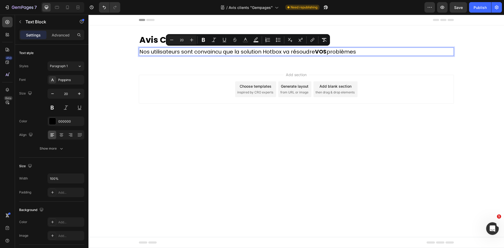
click at [322, 53] on strong "VOS" at bounding box center [321, 51] width 12 height 7
click at [321, 51] on strong "VOS" at bounding box center [321, 51] width 12 height 7
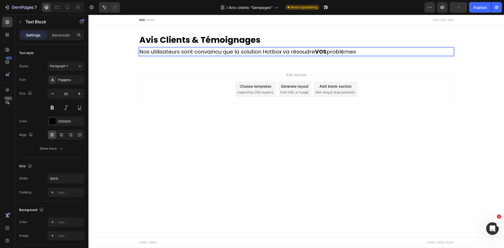
click at [321, 51] on strong "VOS" at bounding box center [321, 51] width 12 height 7
click at [335, 54] on p "Nos utilisateurs sont convaincu que la solution Hotbox va résoudre vos problèmes" at bounding box center [296, 51] width 314 height 7
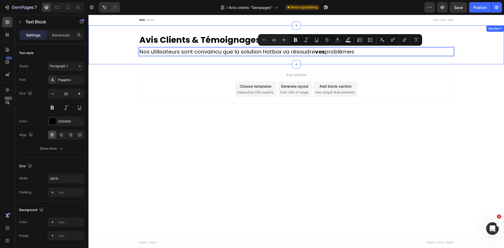
click at [352, 66] on div "Add section Choose templates inspired by CRO experts Generate layout from URL o…" at bounding box center [295, 96] width 415 height 65
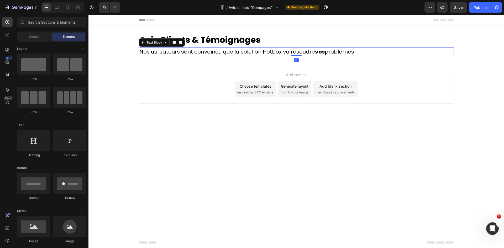
click at [349, 55] on p "Nos utilisateurs sont convaincu que la solution Hotbox va résoudre vos problèmes" at bounding box center [296, 51] width 314 height 7
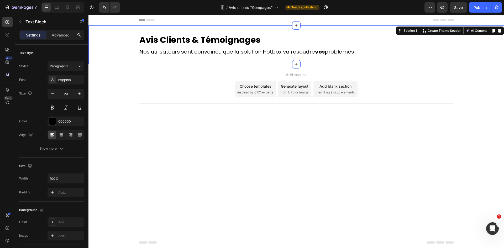
click at [361, 33] on div "Avis Clients & Témoignages Heading Nos utilisateurs sont convaincu que la solut…" at bounding box center [295, 44] width 415 height 39
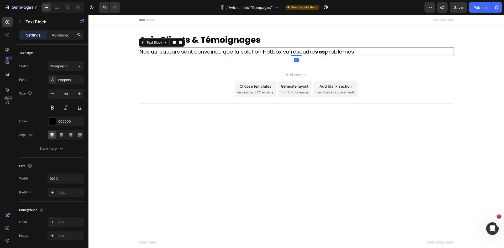
click at [304, 52] on p "Nos utilisateurs sont convaincu que la solution Hotbox va résoudre vos problèmes" at bounding box center [296, 51] width 314 height 7
click at [284, 57] on div "Avis Clients & Témoignages Heading Nos utilisateurs sont convaincu que la solut…" at bounding box center [295, 44] width 415 height 39
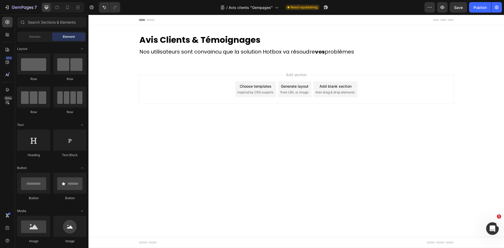
drag, startPoint x: 352, startPoint y: 70, endPoint x: 314, endPoint y: 69, distance: 37.8
click at [314, 69] on div "Add section Choose templates inspired by CRO experts Generate layout from URL o…" at bounding box center [295, 96] width 415 height 65
click at [398, 130] on body "Header Avis Clients & Témoignages Heading Nos utilisateurs sont convaincu que l…" at bounding box center [295, 131] width 415 height 233
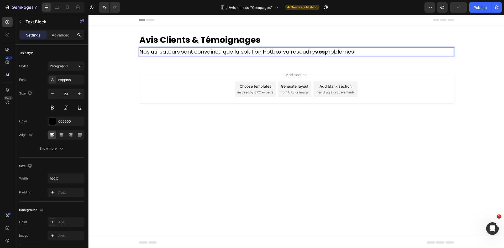
drag, startPoint x: 331, startPoint y: 51, endPoint x: 323, endPoint y: 51, distance: 7.9
click at [323, 51] on strong "vos" at bounding box center [320, 51] width 10 height 7
click at [326, 41] on h2 "Avis Clients & Témoignages" at bounding box center [296, 40] width 315 height 12
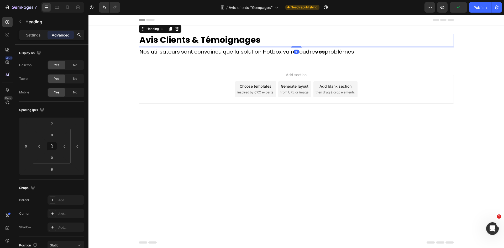
click at [384, 133] on body "Header Avis Clients & Témoignages Heading 6 Nos utilisateurs sont convaincu que…" at bounding box center [295, 131] width 415 height 233
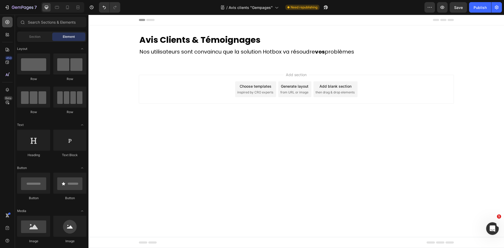
click at [5, 22] on icon at bounding box center [7, 21] width 5 height 5
click at [8, 67] on div "450" at bounding box center [7, 62] width 10 height 10
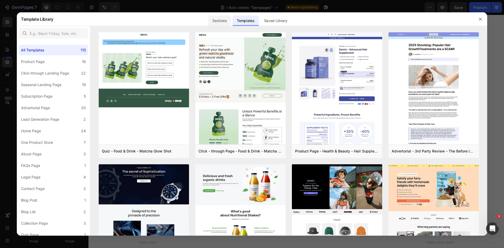
click at [226, 22] on div "Sections" at bounding box center [219, 20] width 23 height 10
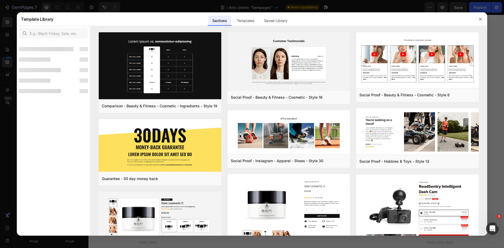
click at [222, 22] on div "Sections" at bounding box center [219, 20] width 23 height 10
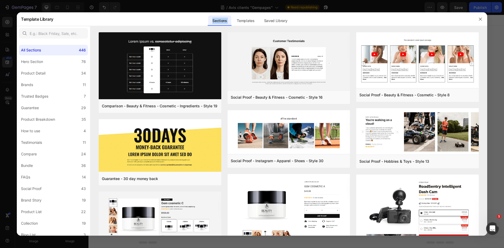
click at [222, 22] on div "Sections" at bounding box center [219, 20] width 23 height 10
click at [49, 144] on label "Testimonials 11" at bounding box center [53, 142] width 69 height 10
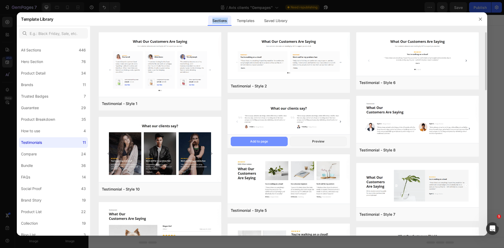
click at [269, 140] on button "Add to page" at bounding box center [259, 141] width 57 height 9
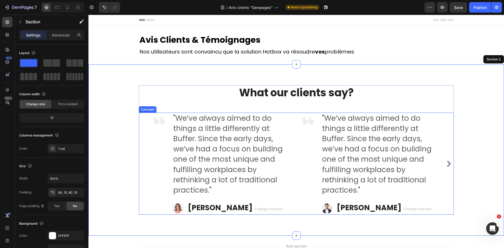
click at [447, 162] on icon "Carousel Next Arrow" at bounding box center [449, 164] width 4 height 6
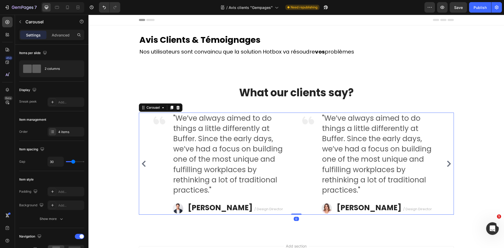
click at [447, 162] on icon "Carousel Next Arrow" at bounding box center [449, 164] width 4 height 6
click at [447, 162] on div "Image "We’ve always aimed to do things a little differently at Buffer. Since th…" at bounding box center [296, 164] width 315 height 102
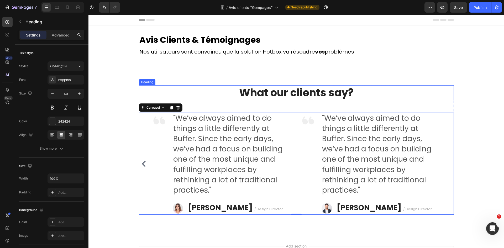
click at [315, 93] on p "What our clients say?" at bounding box center [296, 93] width 314 height 14
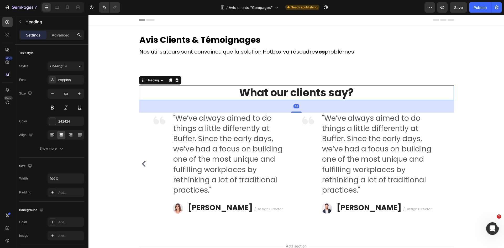
click at [315, 93] on p "What our clients say?" at bounding box center [296, 93] width 314 height 14
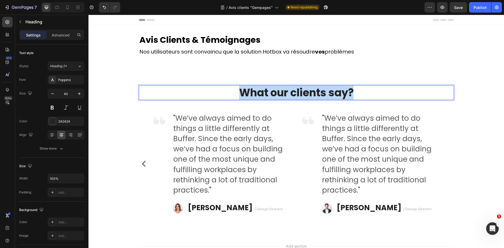
click at [315, 93] on p "What our clients say?" at bounding box center [296, 93] width 314 height 14
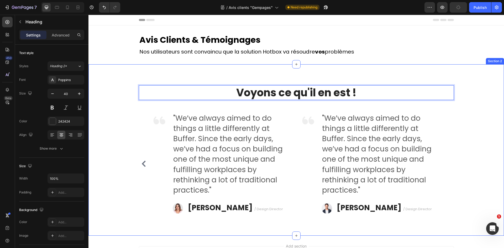
click at [355, 70] on div "Voyons ce qu'il en est ! Heading 48 Image "We’ve always aimed to do things a li…" at bounding box center [295, 150] width 415 height 172
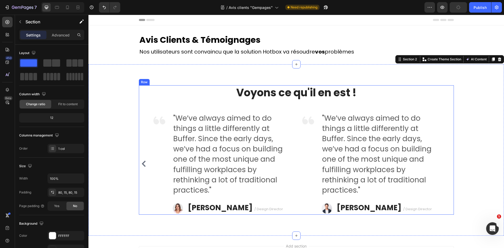
click at [332, 100] on div "Voyons ce qu'il en est ! Heading Image "We’ve always aimed to do things a littl…" at bounding box center [296, 150] width 315 height 130
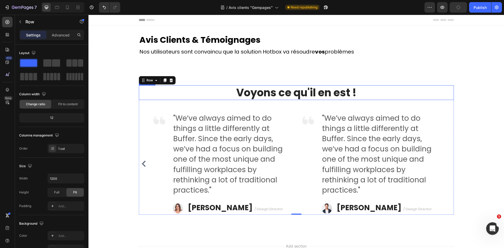
click at [334, 93] on p "Voyons ce qu'il en est !" at bounding box center [296, 93] width 314 height 14
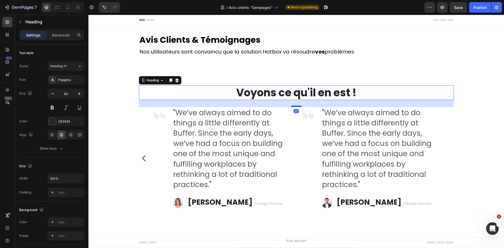
drag, startPoint x: 296, startPoint y: 112, endPoint x: 298, endPoint y: 106, distance: 5.8
click at [298, 106] on div at bounding box center [296, 106] width 10 height 2
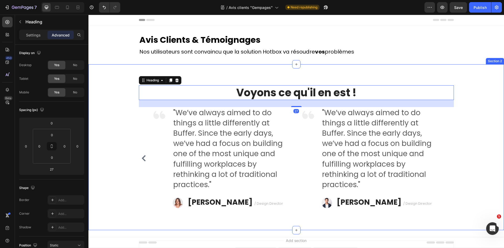
click at [362, 61] on div "Avis Clients & Témoignages Heading Nos utilisateurs sont convaincu que la solut…" at bounding box center [295, 44] width 415 height 39
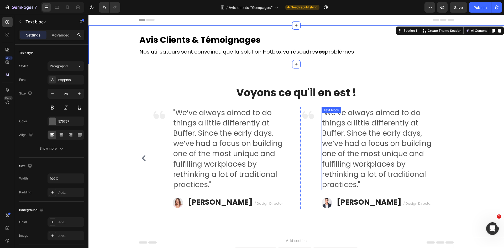
click at [340, 119] on p ""We’ve always aimed to do things a little differently at Buffer. Since the earl…" at bounding box center [381, 149] width 119 height 82
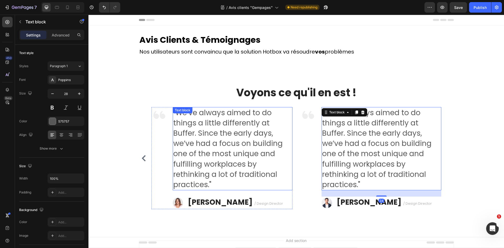
click at [207, 152] on p ""We’ve always aimed to do things a little differently at Buffer. Since the earl…" at bounding box center [232, 149] width 119 height 82
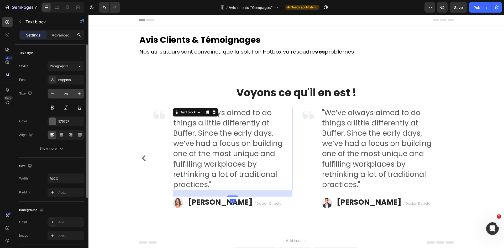
click at [65, 96] on input "28" at bounding box center [65, 93] width 17 height 9
type input "15"
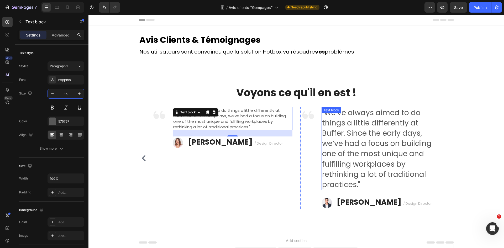
click at [382, 145] on p ""We’ve always aimed to do things a little differently at Buffer. Since the earl…" at bounding box center [381, 149] width 119 height 82
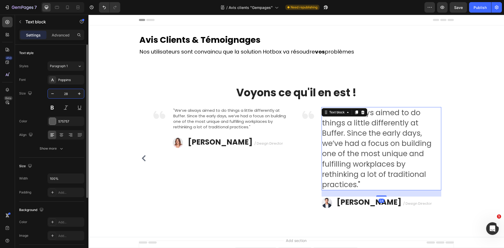
click at [67, 97] on input "28" at bounding box center [65, 93] width 17 height 9
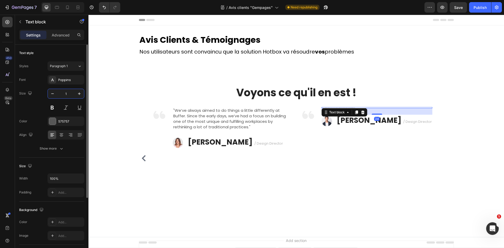
type input "15"
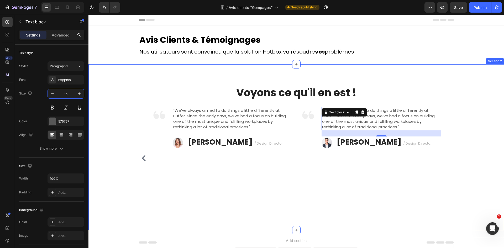
click at [442, 70] on div "Voyons ce qu'il en est ! Heading Image "We’ve always aimed to do things a littl…" at bounding box center [295, 147] width 415 height 166
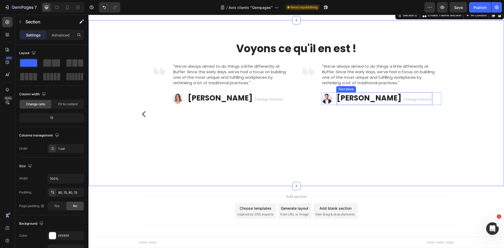
scroll to position [47, 0]
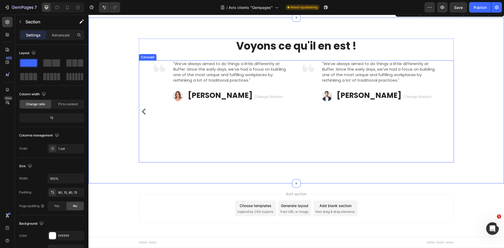
click at [335, 158] on div "Image "We’ve always aimed to do things a little differently at Buffer. Since th…" at bounding box center [370, 111] width 141 height 102
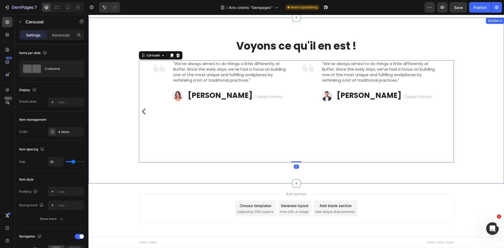
click at [170, 176] on div "Voyons ce qu'il en est ! Heading Image "We’ve always aimed to do things a littl…" at bounding box center [295, 101] width 415 height 166
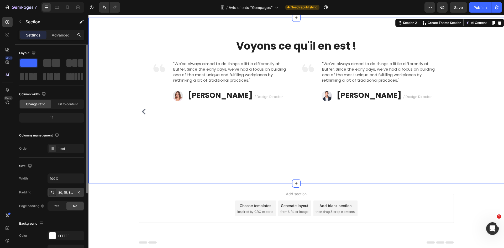
click at [70, 188] on div "80, 15, 80, 15" at bounding box center [65, 192] width 37 height 9
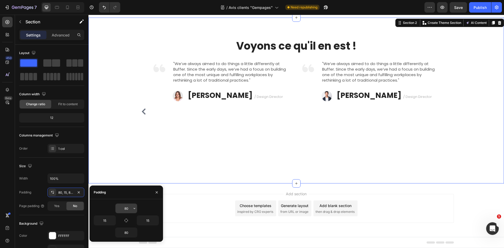
click at [130, 204] on input "80" at bounding box center [126, 208] width 22 height 9
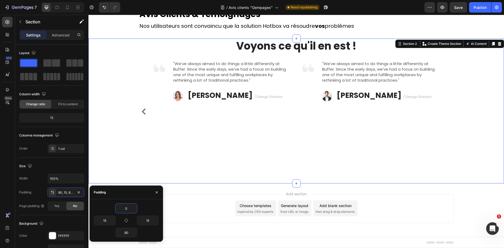
type input "80"
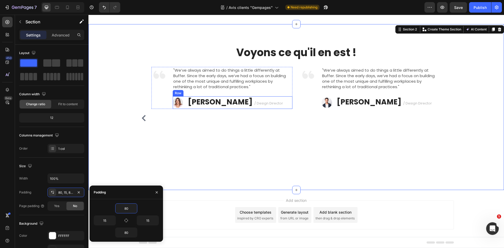
scroll to position [47, 0]
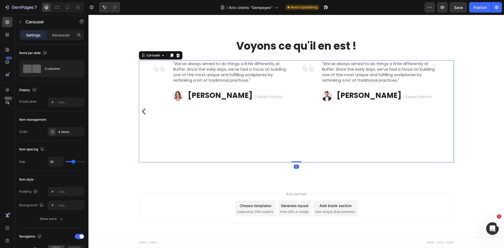
click at [266, 124] on div "Image "We’ve always aimed to do things a little differently at Buffer. Since th…" at bounding box center [221, 111] width 141 height 102
click at [141, 111] on icon "Carousel Back Arrow" at bounding box center [144, 111] width 6 height 6
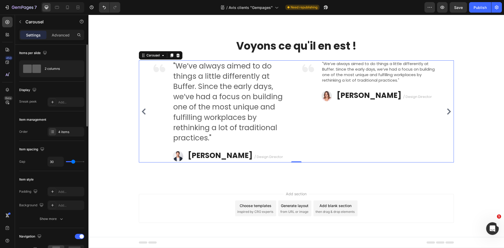
type input "18"
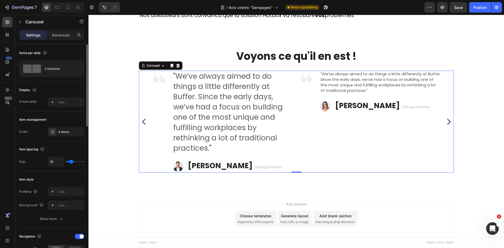
type input "16"
type input "15"
type input "12"
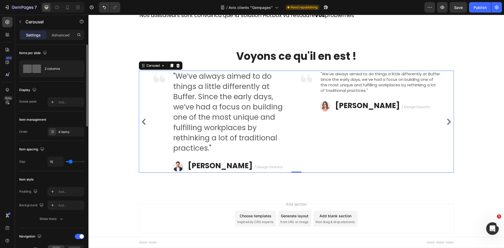
type input "12"
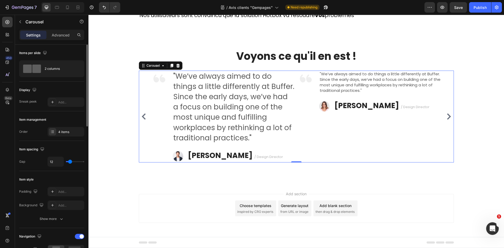
type input "10"
type input "0"
click at [68, 162] on input "range" at bounding box center [75, 161] width 18 height 1
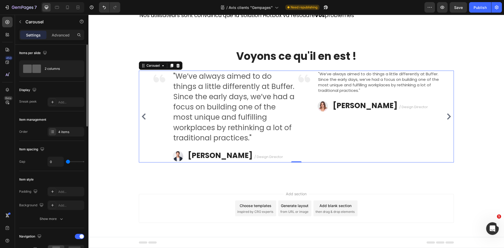
type input "21"
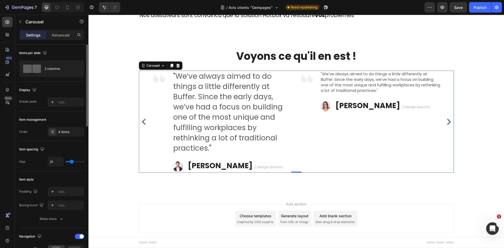
scroll to position [47, 0]
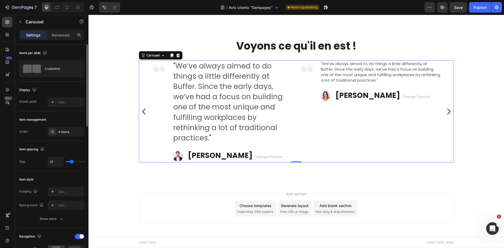
type input "22"
type input "24"
type input "31"
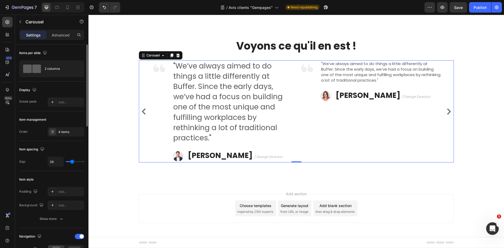
type input "31"
type input "28"
type input "27"
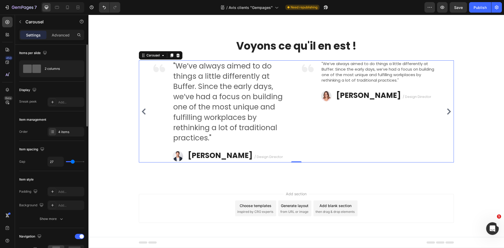
type input "28"
type input "30"
drag, startPoint x: 68, startPoint y: 163, endPoint x: 73, endPoint y: 163, distance: 5.5
type input "30"
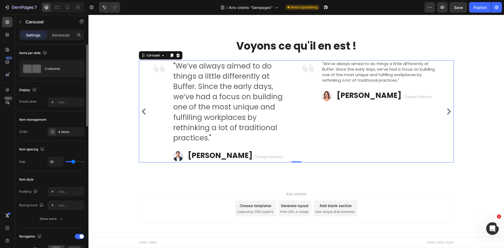
click at [73, 162] on input "range" at bounding box center [75, 161] width 18 height 1
click at [231, 80] on p ""We’ve always aimed to do things a little differently at Buffer. Since the earl…" at bounding box center [232, 102] width 119 height 82
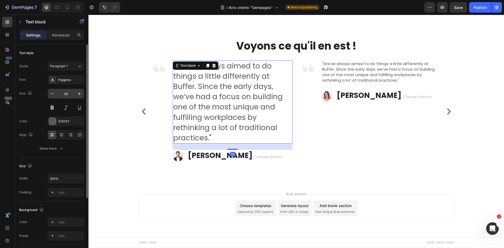
click at [64, 94] on input "28" at bounding box center [65, 93] width 17 height 9
type input "15"
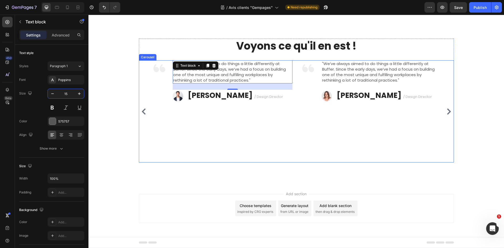
click at [144, 113] on icon "Carousel Back Arrow" at bounding box center [144, 111] width 6 height 6
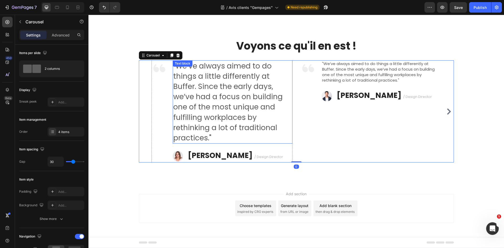
click at [232, 83] on p ""We’ve always aimed to do things a little differently at Buffer. Since the earl…" at bounding box center [232, 102] width 119 height 82
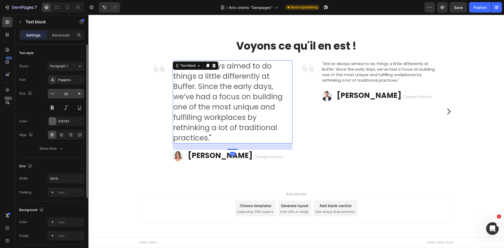
click at [67, 94] on input "28" at bounding box center [65, 93] width 17 height 9
type input "15"
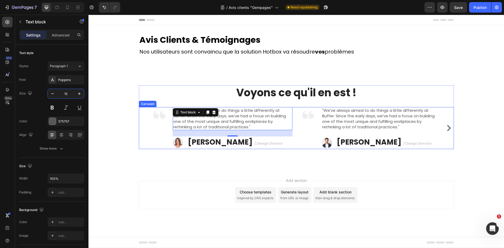
click at [141, 137] on div "Image "We’ve always aimed to do things a little differently at Buffer. Since th…" at bounding box center [296, 128] width 315 height 42
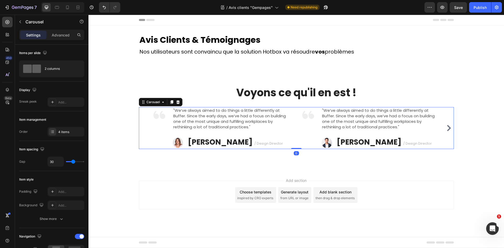
click at [450, 126] on icon "Carousel Next Arrow" at bounding box center [449, 128] width 6 height 6
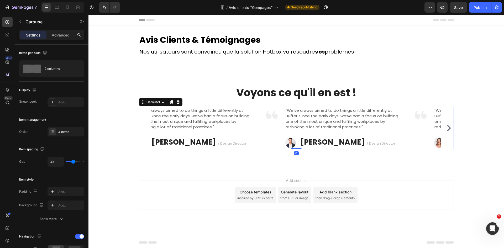
click at [450, 126] on icon "Carousel Next Arrow" at bounding box center [449, 128] width 6 height 6
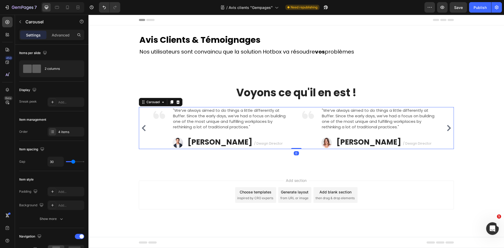
click at [450, 126] on icon "Carousel Next Arrow" at bounding box center [449, 128] width 6 height 6
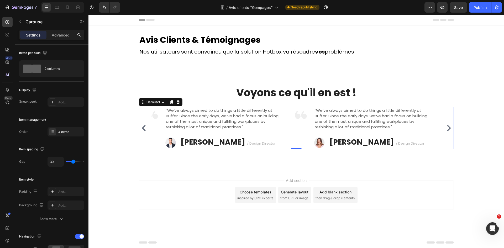
click at [450, 126] on icon "Carousel Next Arrow" at bounding box center [449, 128] width 6 height 6
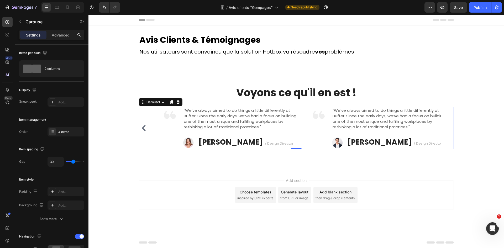
click at [450, 126] on div "Image "We’ve always aimed to do things a little differently at Buffer. Since th…" at bounding box center [296, 128] width 315 height 42
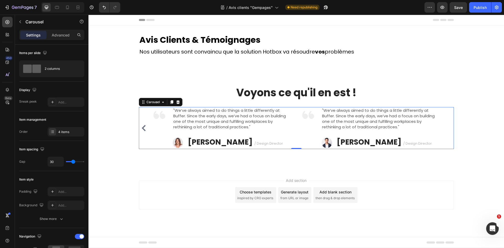
click at [140, 129] on button "Carousel Back Arrow" at bounding box center [144, 128] width 8 height 8
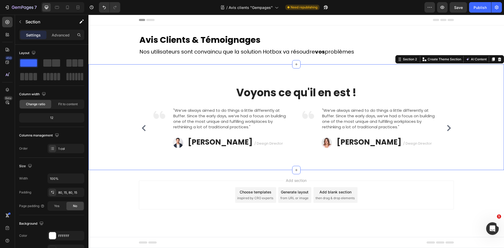
click at [430, 73] on div "Voyons ce qu'il en est ! Heading Image "We’ve always aimed to do things a littl…" at bounding box center [295, 117] width 415 height 106
click at [326, 95] on p "Voyons ce qu'il en est !" at bounding box center [296, 93] width 314 height 14
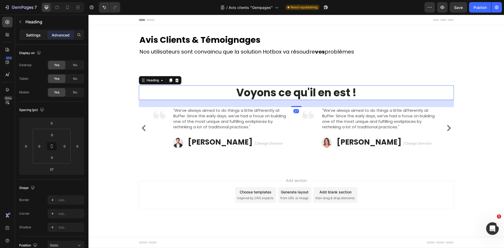
click at [29, 36] on p "Settings" at bounding box center [33, 35] width 15 height 6
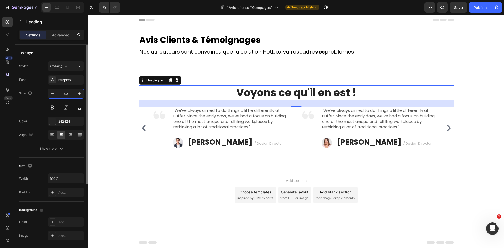
click at [67, 94] on input "40" at bounding box center [65, 93] width 17 height 9
click at [238, 38] on h2 "Avis Clients & Témoignages" at bounding box center [296, 40] width 315 height 12
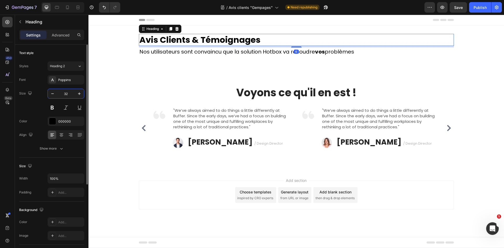
click at [63, 93] on input "32" at bounding box center [65, 93] width 17 height 9
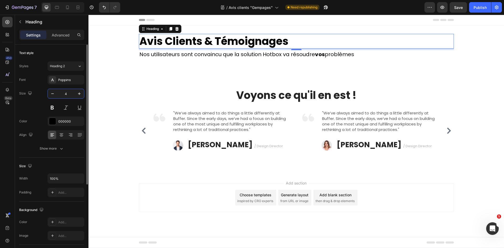
type input "40"
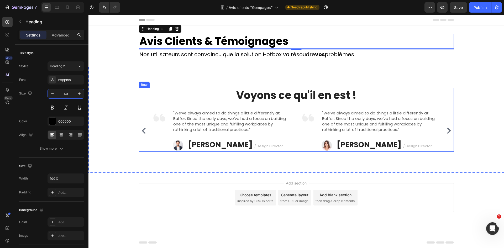
click at [300, 99] on p "Voyons ce qu'il en est !" at bounding box center [296, 95] width 314 height 14
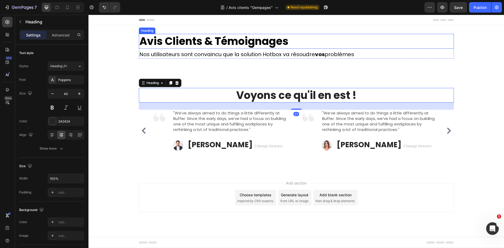
click at [228, 38] on h2 "Avis Clients & Témoignages" at bounding box center [296, 41] width 315 height 15
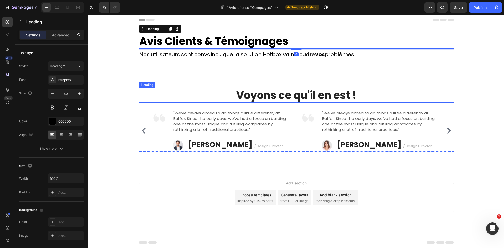
click at [266, 99] on p "Voyons ce qu'il en est !" at bounding box center [296, 95] width 314 height 14
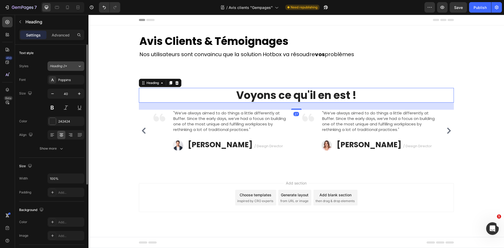
click at [54, 68] on span "Heading 2*" at bounding box center [58, 66] width 17 height 5
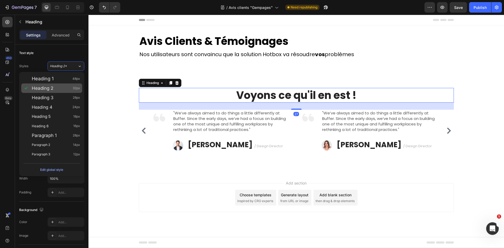
click at [55, 90] on div "Heading 2 32px" at bounding box center [56, 88] width 48 height 5
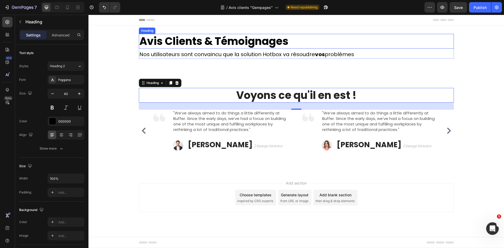
click at [264, 40] on h2 "Avis Clients & Témoignages" at bounding box center [296, 41] width 315 height 15
click at [296, 94] on p "Voyons ce qu'il en est !" at bounding box center [296, 95] width 314 height 14
click at [277, 96] on p "Voyons ce qu'il en est !" at bounding box center [296, 95] width 314 height 14
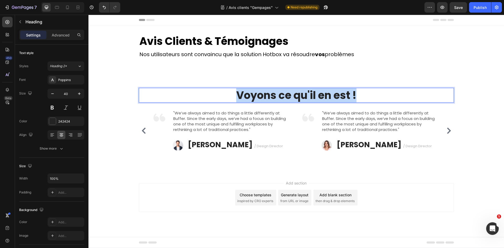
click at [277, 96] on p "Voyons ce qu'il en est !" at bounding box center [296, 95] width 314 height 14
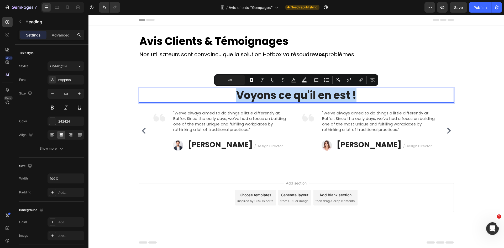
click at [277, 96] on p "Voyons ce qu'il en est !" at bounding box center [296, 95] width 314 height 14
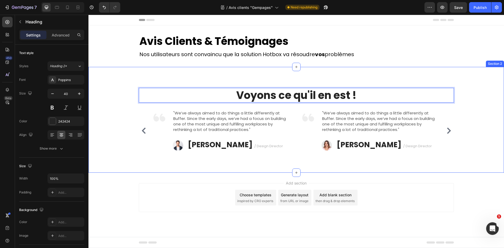
click at [371, 79] on div "Voyons ce qu'il en est ! Heading 27 Image "We’ve always aimed to do things a li…" at bounding box center [295, 120] width 415 height 106
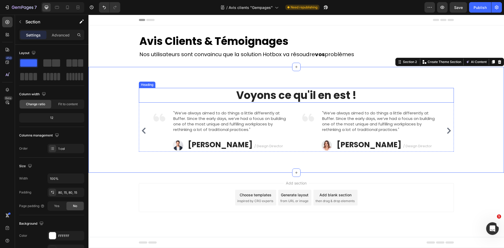
click at [310, 94] on p "Voyons ce qu'il en est !" at bounding box center [296, 95] width 314 height 14
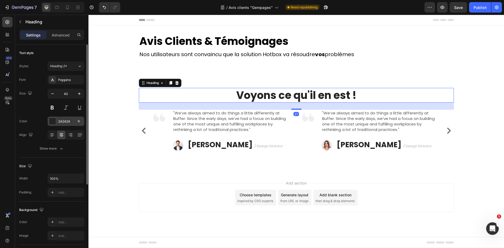
click at [68, 123] on div "242424" at bounding box center [65, 121] width 15 height 5
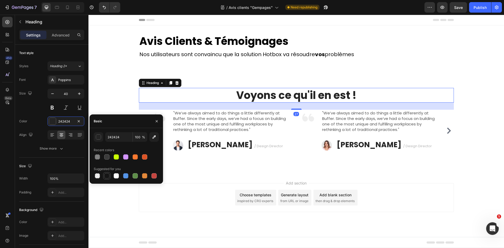
click at [106, 176] on div at bounding box center [106, 175] width 5 height 5
type input "151515"
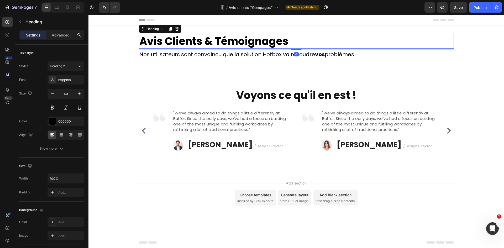
click at [240, 41] on h2 "Avis Clients & Témoignages" at bounding box center [296, 41] width 315 height 15
click at [298, 94] on p "Voyons ce qu'il en est !" at bounding box center [296, 95] width 314 height 14
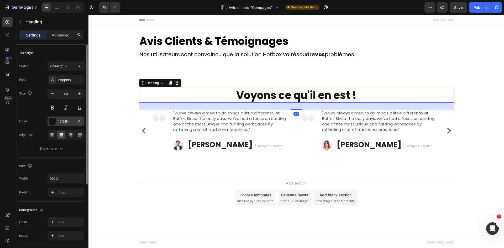
click at [61, 119] on div "151515" at bounding box center [65, 121] width 15 height 5
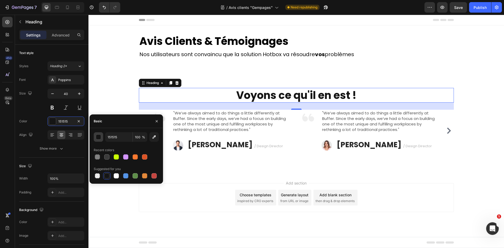
click at [100, 139] on div "button" at bounding box center [98, 137] width 5 height 5
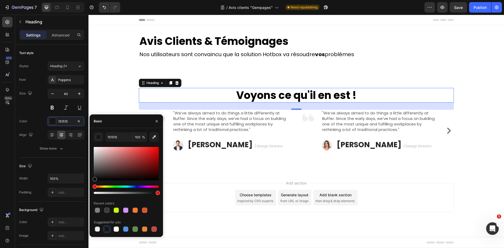
drag, startPoint x: 95, startPoint y: 179, endPoint x: 92, endPoint y: 187, distance: 8.8
click at [92, 187] on div "151515 100 % Recent colors Suggested for you" at bounding box center [125, 182] width 73 height 101
type input "000000"
click at [216, 41] on h2 "Avis Clients & Témoignages" at bounding box center [296, 41] width 315 height 15
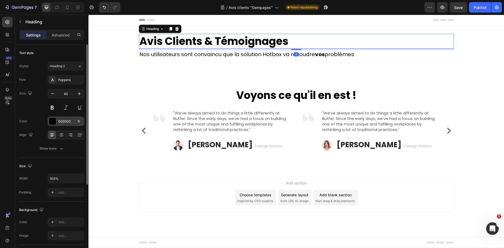
click at [64, 118] on div "000000" at bounding box center [65, 121] width 37 height 9
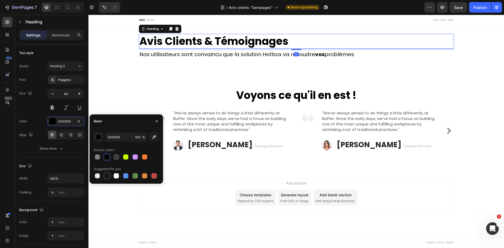
click at [106, 178] on div at bounding box center [106, 175] width 5 height 5
type input "151515"
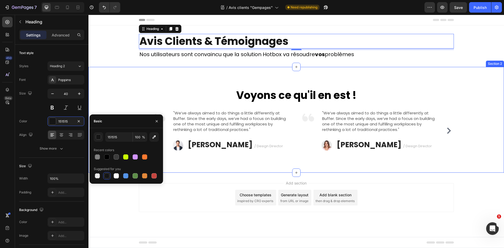
click at [234, 79] on div "Voyons ce qu'il en est ! Heading Image "We’ve always aimed to do things a littl…" at bounding box center [295, 120] width 415 height 106
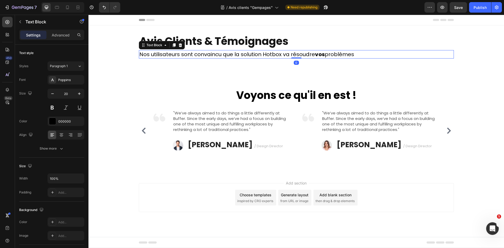
click at [287, 54] on p "Nos utilisateurs sont convaincu que la solution Hotbox va résoudre vos problèmes" at bounding box center [296, 54] width 314 height 7
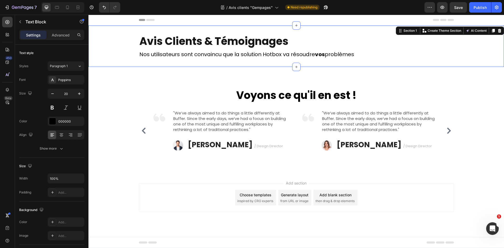
click at [463, 50] on div "Avis Clients & Témoignages Heading Nos utilisateurs sont convaincu que la solut…" at bounding box center [295, 46] width 415 height 25
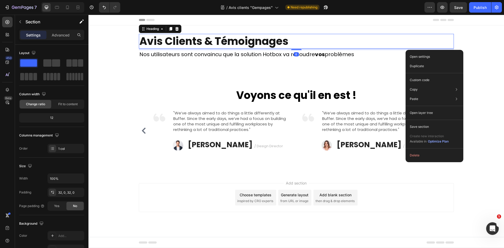
click at [397, 45] on h2 "Avis Clients & Témoignages" at bounding box center [296, 41] width 315 height 15
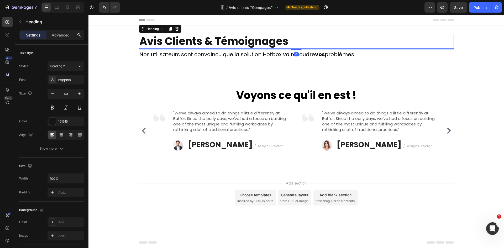
click at [9, 28] on div "450 Beta" at bounding box center [7, 113] width 10 height 193
click at [8, 27] on div at bounding box center [7, 22] width 10 height 10
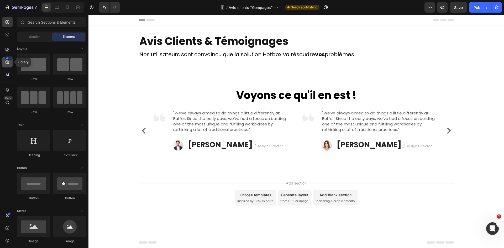
click at [9, 62] on icon at bounding box center [7, 62] width 5 height 5
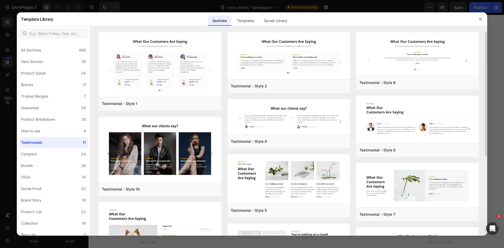
click at [351, 95] on div "Testimonial - Style 1 Add to page Preview Testimonial - Style 10 Add to page Pr…" at bounding box center [289, 199] width 380 height 334
click at [345, 97] on div "Testimonial - Style 2 Add to page Preview Testimonial - Style 9 Add to page Pre…" at bounding box center [289, 199] width 123 height 334
click at [329, 95] on div "Testimonial - Style 2 Add to page Preview Testimonial - Style 9 Add to page Pre…" at bounding box center [289, 199] width 123 height 334
drag, startPoint x: 329, startPoint y: 95, endPoint x: 323, endPoint y: 96, distance: 5.8
drag, startPoint x: 323, startPoint y: 96, endPoint x: 315, endPoint y: 97, distance: 8.5
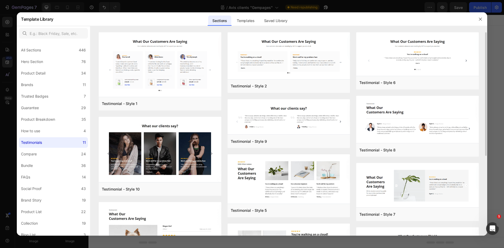
click at [304, 97] on div "Testimonial - Style 2 Add to page Preview Testimonial - Style 9 Add to page Pre…" at bounding box center [289, 199] width 123 height 334
drag, startPoint x: 304, startPoint y: 97, endPoint x: 351, endPoint y: 86, distance: 48.2
click at [352, 81] on div "Testimonial - Style 1 Add to page Preview Testimonial - Style 10 Add to page Pr…" at bounding box center [289, 199] width 380 height 334
drag, startPoint x: 352, startPoint y: 81, endPoint x: 352, endPoint y: 77, distance: 3.9
click at [352, 77] on div "Testimonial - Style 1 Add to page Preview Testimonial - Style 10 Add to page Pr…" at bounding box center [289, 199] width 380 height 334
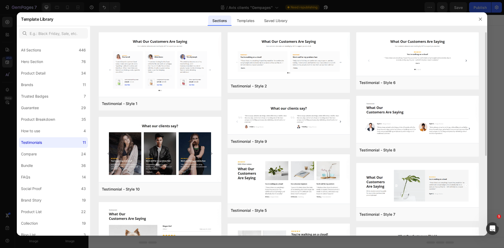
click at [351, 63] on div "Testimonial - Style 1 Add to page Preview Testimonial - Style 10 Add to page Pr…" at bounding box center [289, 199] width 380 height 334
click at [351, 57] on div "Testimonial - Style 1 Add to page Preview Testimonial - Style 10 Add to page Pr…" at bounding box center [289, 199] width 380 height 334
drag, startPoint x: 351, startPoint y: 57, endPoint x: 352, endPoint y: 54, distance: 3.2
click at [353, 50] on div "Testimonial - Style 1 Add to page Preview Testimonial - Style 10 Add to page Pr…" at bounding box center [289, 199] width 380 height 334
drag, startPoint x: 353, startPoint y: 50, endPoint x: 353, endPoint y: 44, distance: 6.0
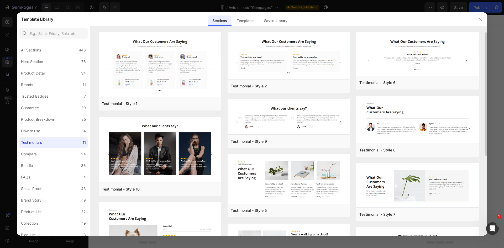
click at [353, 44] on div "Testimonial - Style 1 Add to page Preview Testimonial - Style 10 Add to page Pr…" at bounding box center [289, 199] width 380 height 334
click at [255, 29] on div at bounding box center [288, 29] width 397 height 6
click at [284, 29] on div at bounding box center [288, 29] width 397 height 6
click at [287, 29] on div at bounding box center [288, 29] width 397 height 6
drag, startPoint x: 356, startPoint y: 94, endPoint x: 353, endPoint y: 94, distance: 3.4
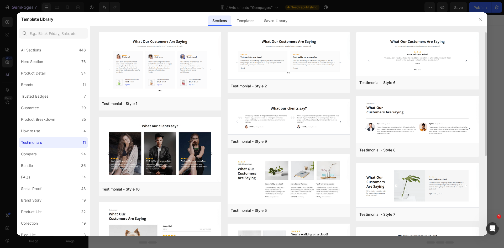
click at [353, 94] on div "Testimonial - Style 1 Add to page Preview Testimonial - Style 10 Add to page Pr…" at bounding box center [289, 199] width 380 height 334
drag, startPoint x: 353, startPoint y: 99, endPoint x: 352, endPoint y: 95, distance: 4.0
click at [352, 95] on div "Testimonial - Style 1 Add to page Preview Testimonial - Style 10 Add to page Pr…" at bounding box center [289, 199] width 380 height 334
click at [353, 98] on div "Testimonial - Style 1 Add to page Preview Testimonial - Style 10 Add to page Pr…" at bounding box center [289, 199] width 380 height 334
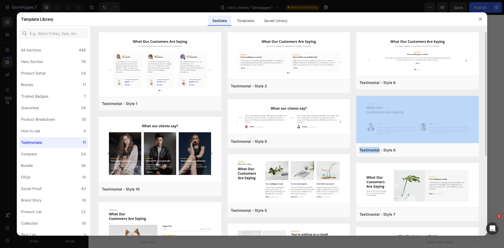
click at [353, 97] on div "Testimonial - Style 1 Add to page Preview Testimonial - Style 10 Add to page Pr…" at bounding box center [289, 199] width 380 height 334
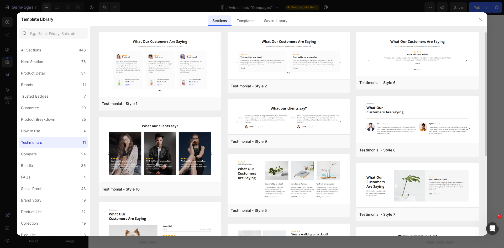
click at [352, 92] on div "Testimonial - Style 1 Add to page Preview Testimonial - Style 10 Add to page Pr…" at bounding box center [289, 199] width 380 height 334
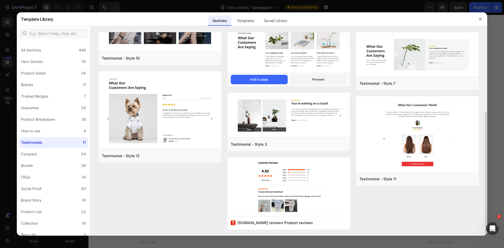
scroll to position [78, 0]
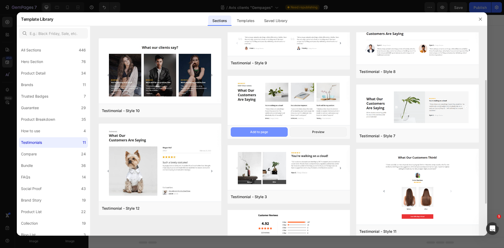
click at [272, 131] on button "Add to page" at bounding box center [259, 131] width 57 height 9
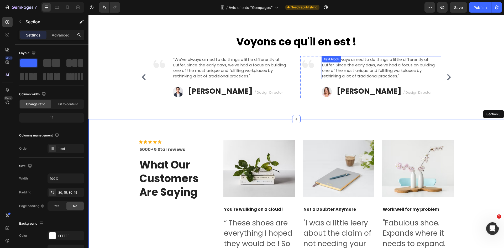
scroll to position [131, 0]
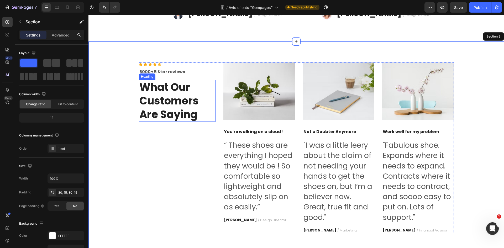
click at [172, 94] on p "What Our Customers Are Saying" at bounding box center [177, 100] width 76 height 41
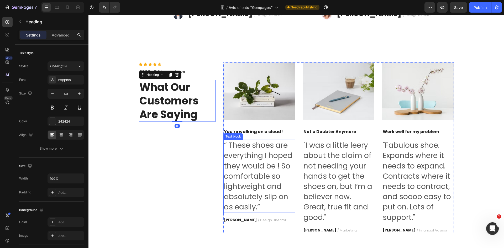
click at [244, 163] on p "“ These shoes are everything I hoped they would be ! So comfortable so lightwei…" at bounding box center [259, 176] width 71 height 72
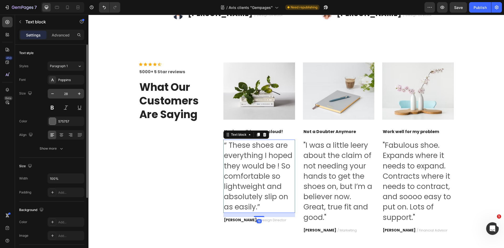
click at [68, 96] on input "28" at bounding box center [65, 93] width 17 height 9
type input "15"
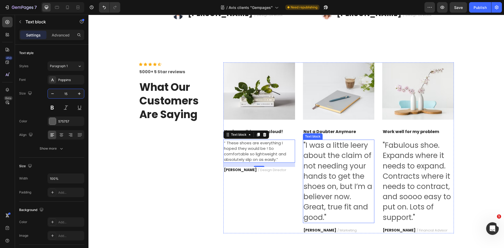
click at [361, 171] on p ""I was a little leery about the claim of not needing your hands to get the shoe…" at bounding box center [338, 181] width 71 height 82
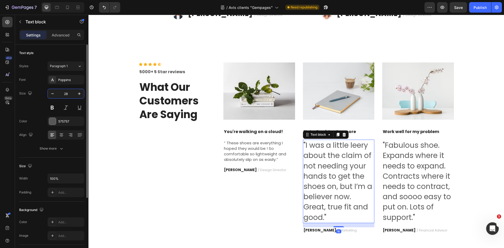
click at [66, 93] on input "28" at bounding box center [65, 93] width 17 height 9
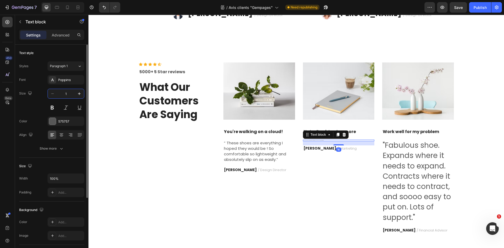
type input "15"
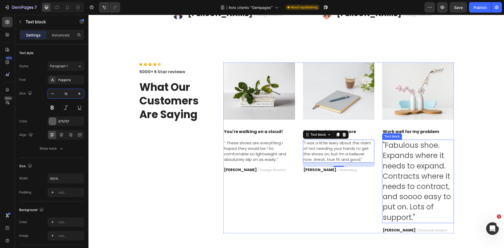
click at [427, 168] on p ""Fabulous shoe. Expands where it needs to expand. Contracts where it needs to c…" at bounding box center [418, 181] width 71 height 82
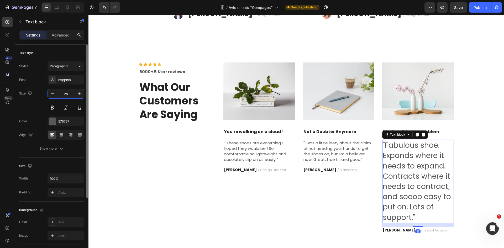
click at [67, 96] on input "28" at bounding box center [65, 93] width 17 height 9
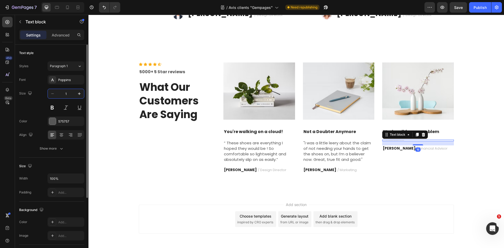
type input "15"
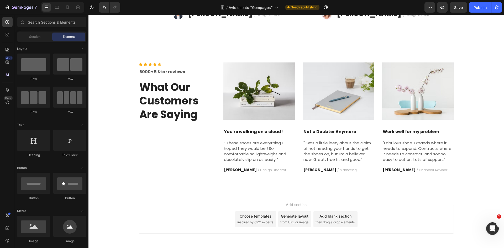
click at [360, 200] on div "Add section Choose templates inspired by CRO experts Generate layout from URL o…" at bounding box center [295, 226] width 415 height 65
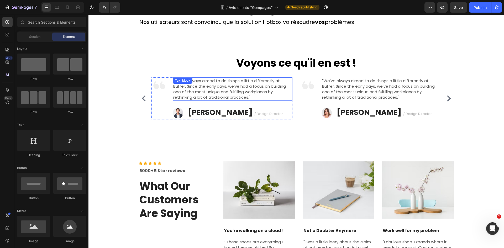
scroll to position [105, 0]
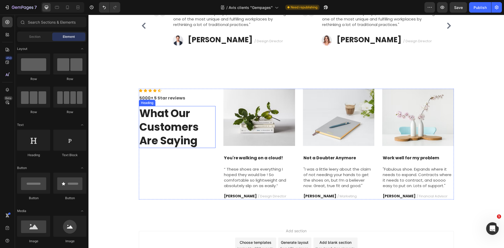
click at [168, 129] on p "What Our Customers Are Saying" at bounding box center [177, 127] width 76 height 41
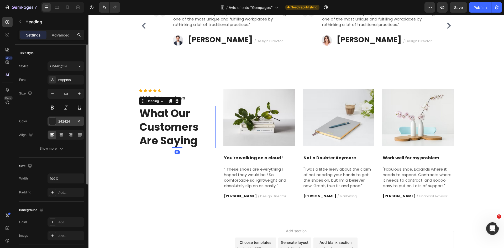
click at [68, 121] on div "242424" at bounding box center [65, 121] width 15 height 5
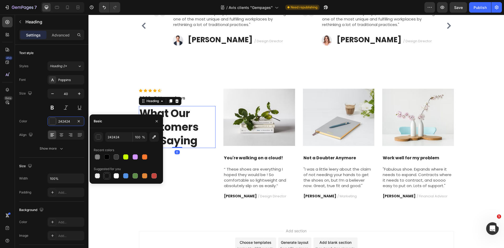
click at [107, 177] on div at bounding box center [106, 175] width 5 height 5
type input "151515"
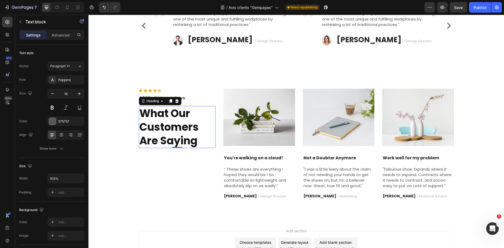
click at [202, 95] on div "5000+ 5 Star reviews" at bounding box center [177, 97] width 77 height 7
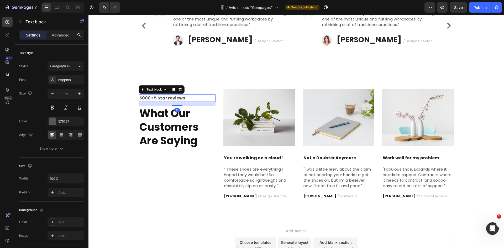
click at [178, 97] on p "5000+ 5 Star reviews" at bounding box center [177, 98] width 76 height 6
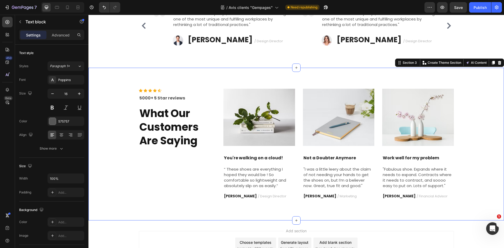
click at [237, 73] on div "Icon Icon Icon Icon Icon Icon List Hoz 5000+ 5 Star reviews Text block What Our…" at bounding box center [295, 144] width 415 height 153
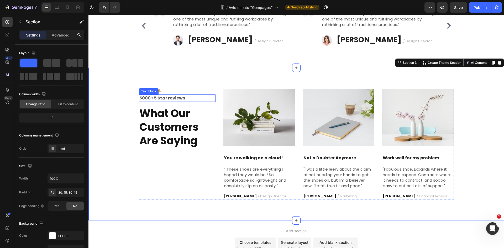
click at [191, 97] on p "5000+ 5 Star reviews" at bounding box center [177, 98] width 76 height 6
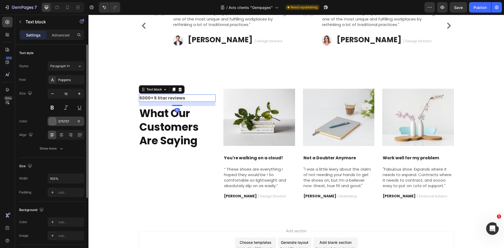
click at [62, 120] on div "575757" at bounding box center [65, 121] width 15 height 5
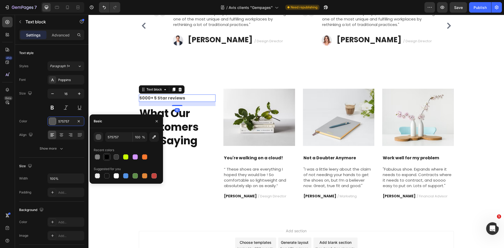
click at [107, 158] on div at bounding box center [106, 156] width 5 height 5
type input "000000"
click at [232, 58] on div "Voyons ce qu'il en est ! Heading Image "We’ve always aimed to do things a littl…" at bounding box center [295, 15] width 415 height 106
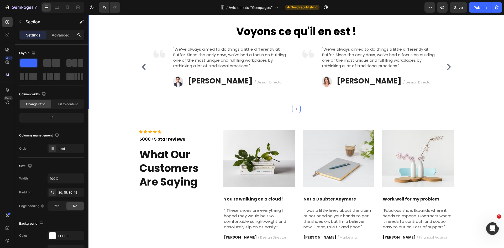
scroll to position [0, 0]
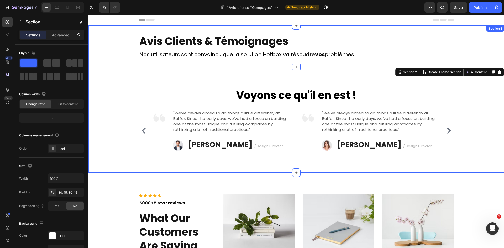
click at [131, 53] on div "Avis Clients & Témoignages Heading Nos utilisateurs sont convaincu que la solut…" at bounding box center [295, 46] width 415 height 25
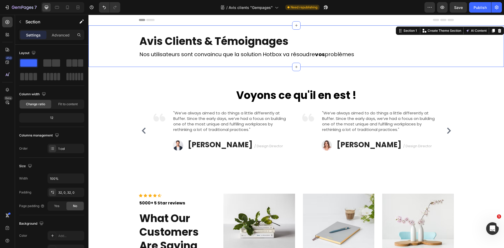
click at [114, 44] on div "Avis Clients & Témoignages Heading Nos utilisateurs sont convaincu que la solut…" at bounding box center [295, 46] width 415 height 25
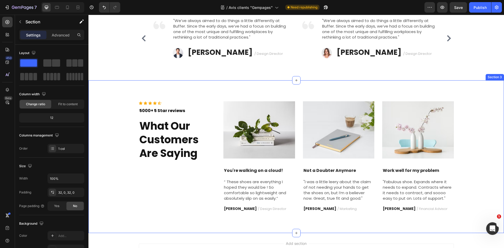
scroll to position [26, 0]
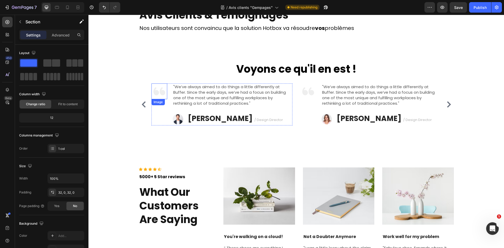
click at [159, 93] on img at bounding box center [159, 91] width 16 height 16
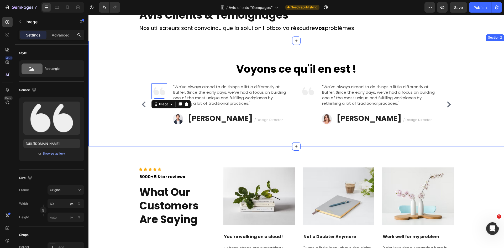
click at [122, 75] on div "Voyons ce qu'il en est ! Heading Image "We’ve always aimed to do things a littl…" at bounding box center [296, 94] width 408 height 64
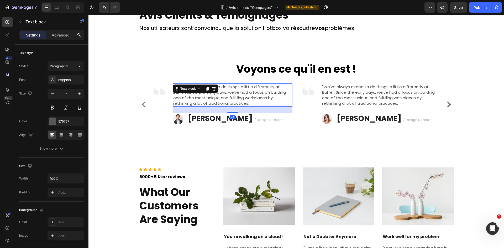
click at [205, 85] on div ""We’ve always aimed to do things a little differently at Buffer. Since the earl…" at bounding box center [233, 94] width 120 height 23
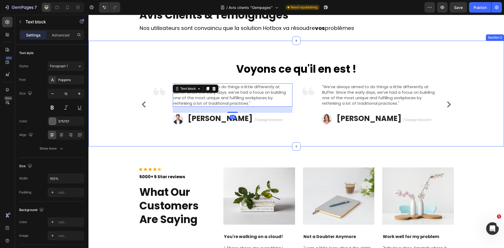
click at [410, 47] on div "Voyons ce qu'il en est ! Heading Image "We’ve always aimed to do things a littl…" at bounding box center [295, 94] width 415 height 106
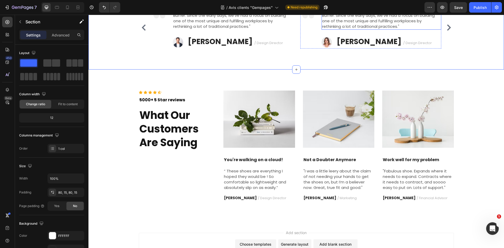
scroll to position [153, 0]
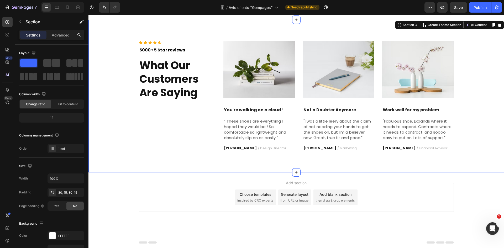
click at [467, 67] on div "Icon Icon Icon Icon Icon Icon List Hoz 5000+ 5 Star reviews Text block What Our…" at bounding box center [296, 96] width 408 height 111
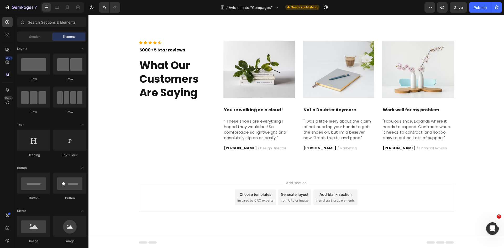
click at [439, 193] on div "Add section Choose templates inspired by CRO experts Generate layout from URL o…" at bounding box center [296, 197] width 315 height 29
drag, startPoint x: 439, startPoint y: 193, endPoint x: 460, endPoint y: 177, distance: 26.8
click at [460, 177] on div "Add section Choose templates inspired by CRO experts Generate layout from URL o…" at bounding box center [295, 204] width 415 height 65
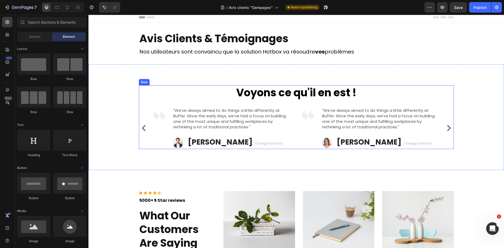
scroll to position [0, 0]
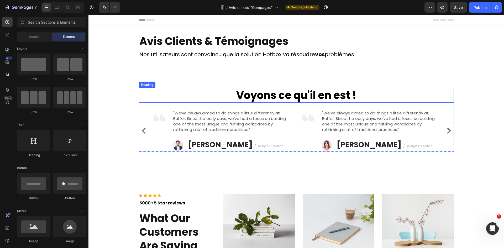
click at [276, 100] on p "Voyons ce qu'il en est !" at bounding box center [296, 95] width 314 height 14
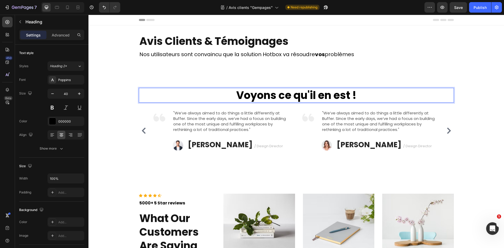
click at [286, 95] on p "Voyons ce qu'il en est !" at bounding box center [296, 95] width 314 height 14
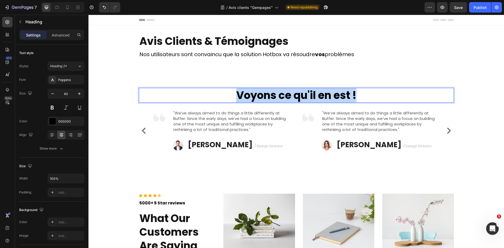
click at [286, 95] on p "Voyons ce qu'il en est !" at bounding box center [296, 95] width 314 height 14
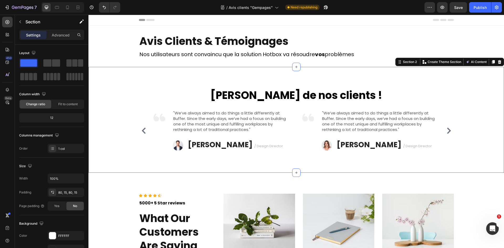
click at [362, 69] on div "Les avis de nos clients ! Heading Image "We’ve always aimed to do things a litt…" at bounding box center [295, 120] width 415 height 106
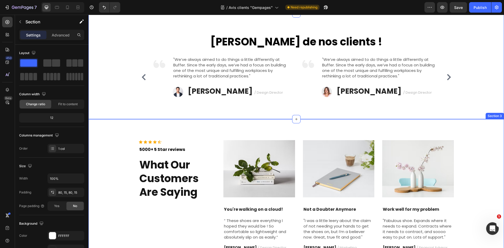
scroll to position [131, 0]
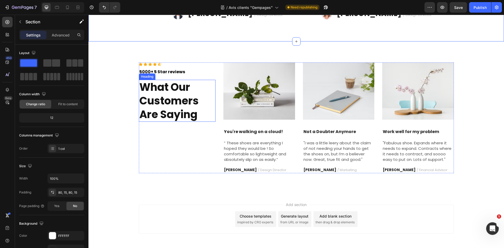
click at [167, 108] on p "What Our Customers Are Saying" at bounding box center [177, 100] width 76 height 41
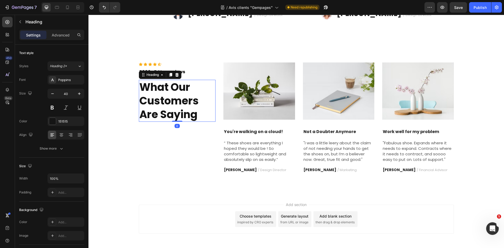
click at [167, 108] on p "What Our Customers Are Saying" at bounding box center [177, 100] width 76 height 41
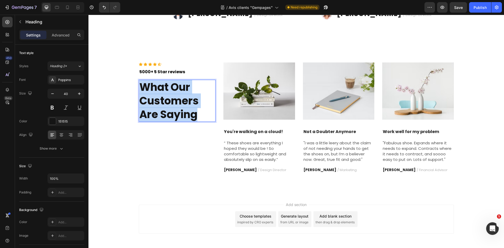
click at [167, 108] on p "What Our Customers Are Saying" at bounding box center [177, 100] width 76 height 41
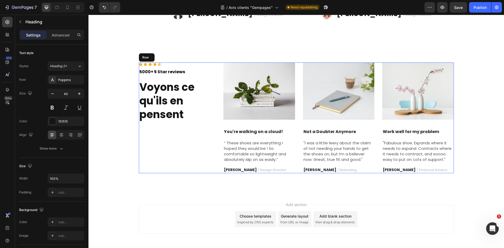
click at [183, 132] on div "Icon Icon Icon Icon Icon Icon List Hoz 5000+ 5 Star reviews Text block Voyons c…" at bounding box center [177, 117] width 77 height 111
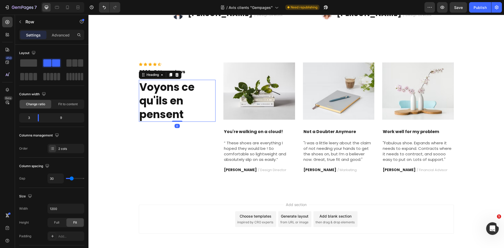
click at [183, 118] on p "Voyons ce qu'ils en pensent" at bounding box center [177, 100] width 76 height 41
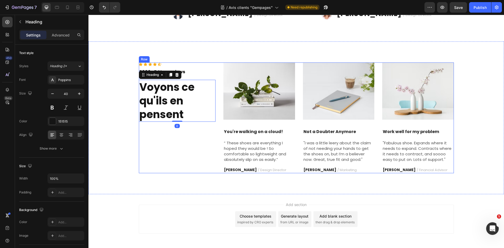
click at [184, 138] on div "Icon Icon Icon Icon Icon Icon List Hoz 5000+ 5 Star reviews Text block Voyons c…" at bounding box center [177, 117] width 77 height 111
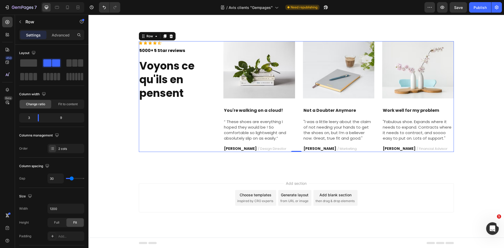
scroll to position [153, 0]
click at [7, 21] on icon at bounding box center [7, 21] width 5 height 5
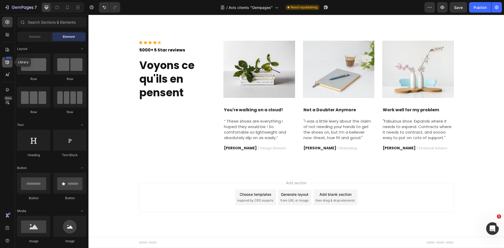
click at [3, 61] on div "450" at bounding box center [7, 62] width 10 height 10
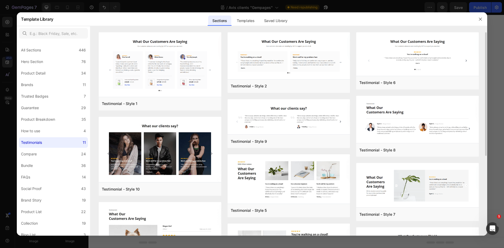
scroll to position [131, 0]
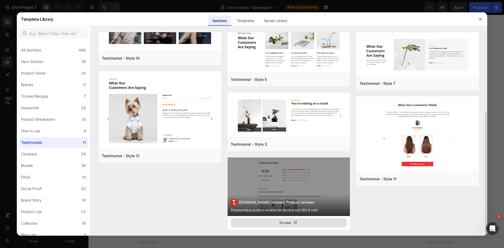
click at [315, 222] on button "Try now" at bounding box center [289, 222] width 116 height 9
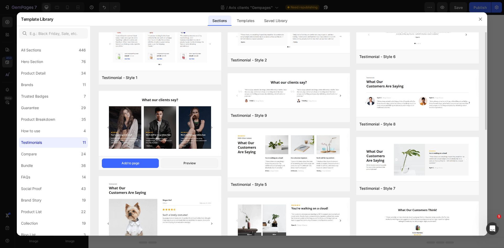
scroll to position [0, 0]
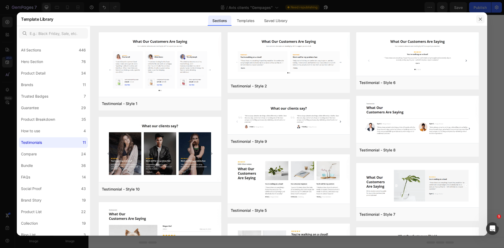
click at [477, 18] on button "button" at bounding box center [480, 19] width 8 height 8
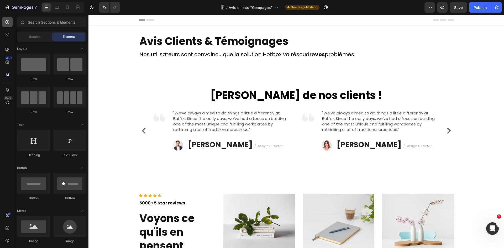
click at [7, 21] on icon at bounding box center [7, 21] width 5 height 5
click at [8, 50] on icon at bounding box center [8, 50] width 4 height 4
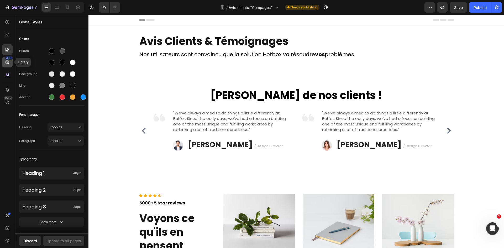
click at [7, 61] on icon at bounding box center [7, 62] width 3 height 3
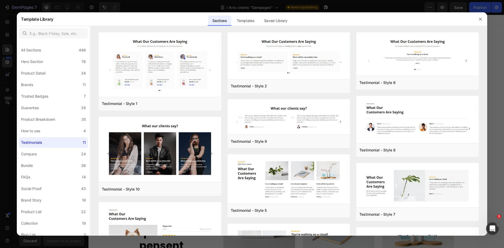
click at [7, 39] on div at bounding box center [252, 124] width 504 height 248
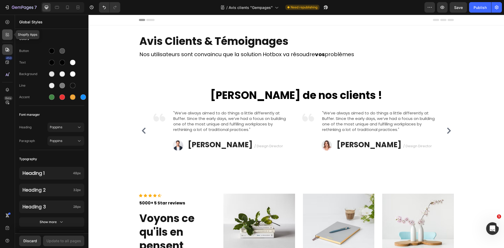
click at [7, 36] on icon at bounding box center [7, 34] width 5 height 5
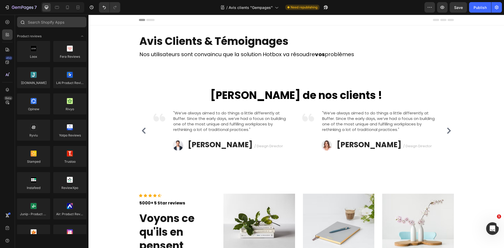
click at [46, 23] on input "text" at bounding box center [51, 22] width 69 height 10
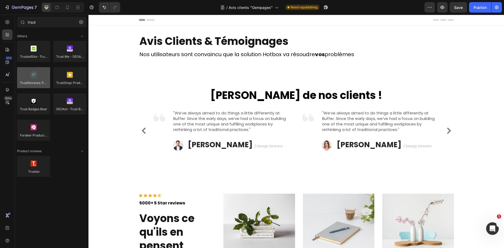
type input "trsut"
click at [36, 81] on div at bounding box center [33, 77] width 33 height 21
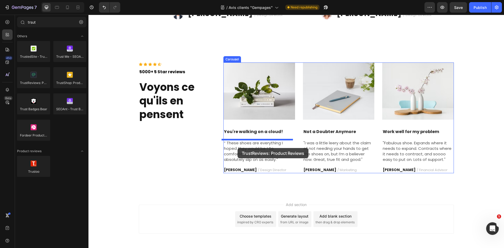
scroll to position [153, 0]
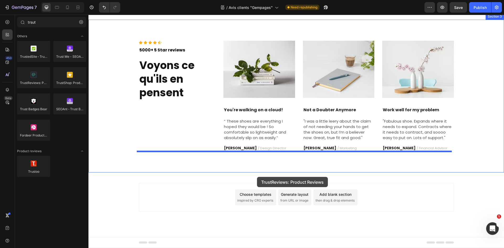
drag, startPoint x: 124, startPoint y: 95, endPoint x: 257, endPoint y: 177, distance: 155.6
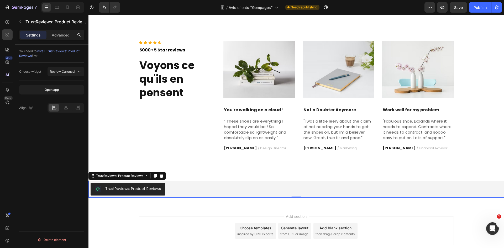
click at [149, 190] on div "TrustReviews: Product Reviews" at bounding box center [133, 189] width 56 height 6
click at [74, 93] on button "Open app" at bounding box center [51, 89] width 65 height 9
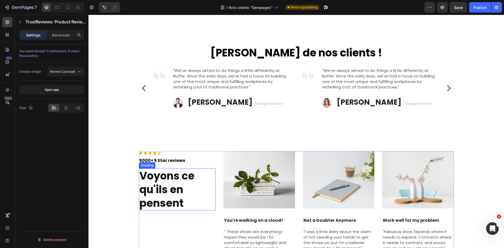
scroll to position [187, 0]
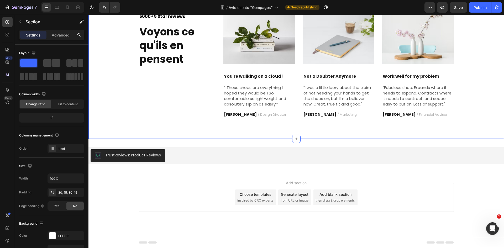
click at [146, 121] on div "Icon Icon Icon Icon Icon Icon List Hoz 5000+ 5 Star reviews Text block Voyons c…" at bounding box center [295, 62] width 415 height 153
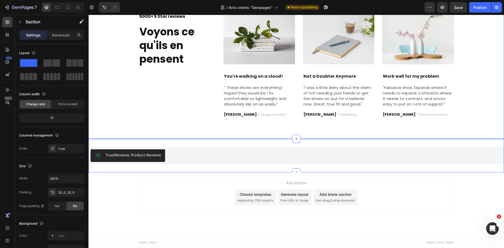
click at [241, 142] on div "TrustReviews: Product Reviews TrustReviews: Product Reviews Section 4" at bounding box center [295, 156] width 415 height 34
click at [239, 133] on div "Icon Icon Icon Icon Icon Icon List Hoz 5000+ 5 Star reviews Text block Voyons c…" at bounding box center [295, 62] width 415 height 153
click at [242, 142] on div "TrustReviews: Product Reviews TrustReviews: Product Reviews Section 4" at bounding box center [295, 156] width 415 height 34
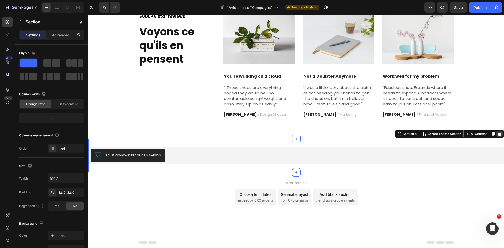
click at [498, 133] on icon at bounding box center [499, 134] width 3 height 4
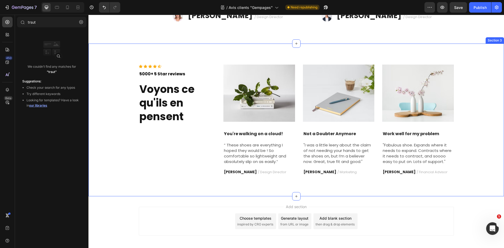
scroll to position [153, 0]
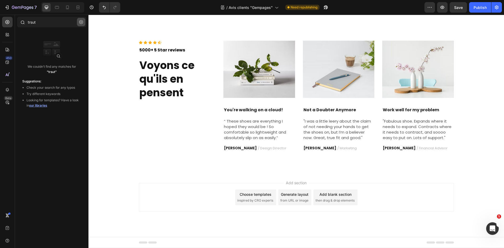
click at [78, 23] on button "button" at bounding box center [81, 22] width 8 height 8
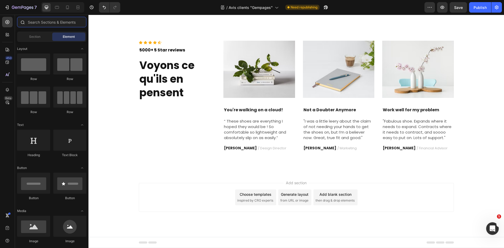
click at [67, 25] on input "text" at bounding box center [51, 22] width 69 height 10
drag, startPoint x: 49, startPoint y: 25, endPoint x: 46, endPoint y: 25, distance: 2.9
click at [46, 25] on input "text" at bounding box center [51, 22] width 69 height 10
click at [7, 65] on div "450" at bounding box center [7, 62] width 10 height 10
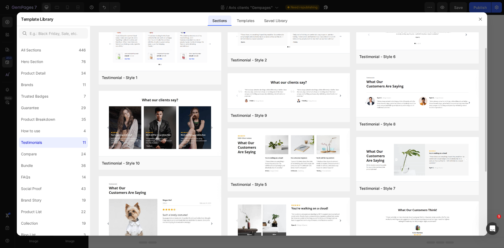
scroll to position [131, 0]
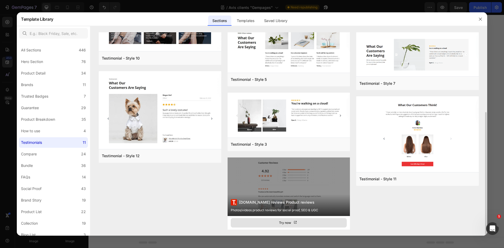
click at [314, 221] on button "Try now" at bounding box center [289, 222] width 116 height 9
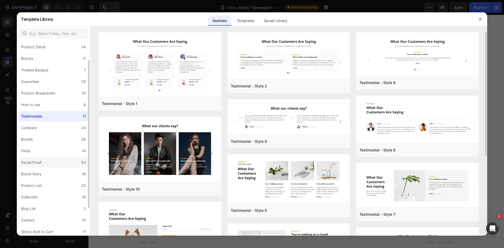
scroll to position [62, 0]
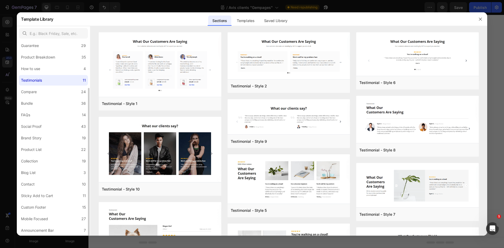
click at [71, 83] on label "Testimonials 11" at bounding box center [53, 80] width 69 height 10
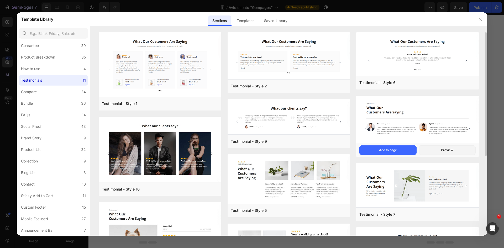
scroll to position [26, 0]
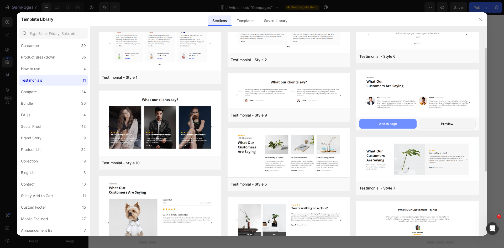
click at [394, 121] on button "Add to page" at bounding box center [387, 123] width 57 height 9
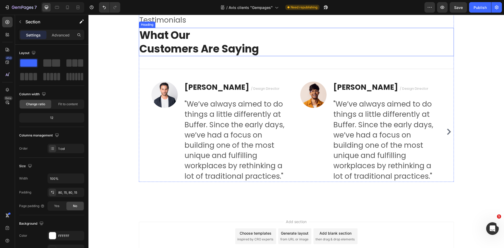
scroll to position [315, 0]
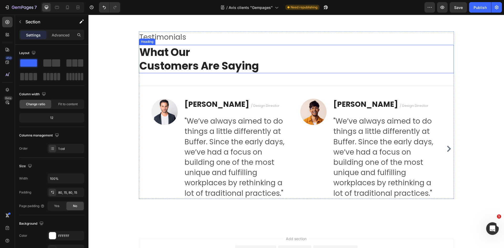
click at [287, 66] on p "What Our Customers Are Saying" at bounding box center [296, 58] width 314 height 27
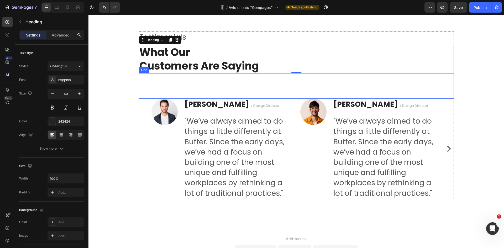
click at [290, 81] on div "Title Line" at bounding box center [296, 85] width 315 height 25
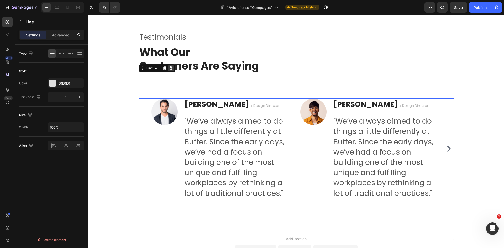
click at [171, 69] on icon at bounding box center [171, 68] width 4 height 4
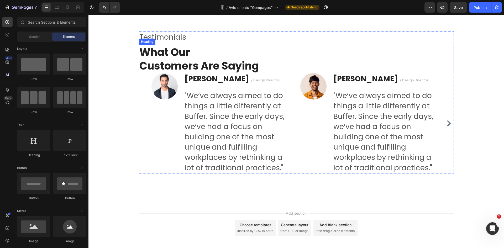
click at [320, 66] on p "What Our Customers Are Saying" at bounding box center [296, 58] width 314 height 27
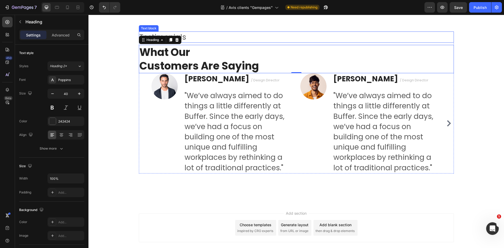
click at [174, 40] on div at bounding box center [177, 40] width 6 height 6
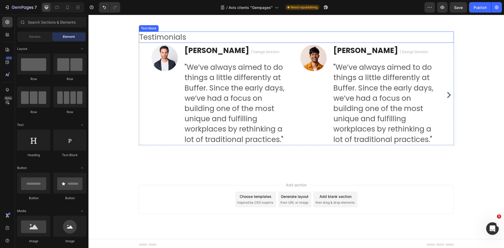
click at [227, 40] on p "Testimonials" at bounding box center [296, 37] width 314 height 10
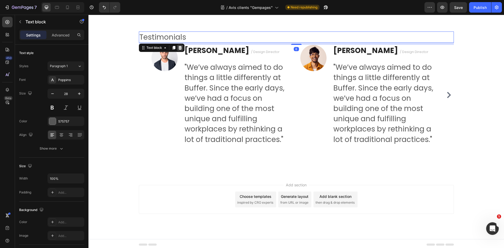
click at [177, 45] on div at bounding box center [180, 48] width 6 height 6
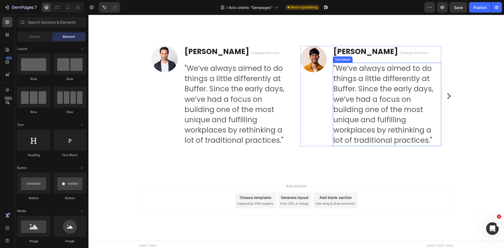
scroll to position [304, 0]
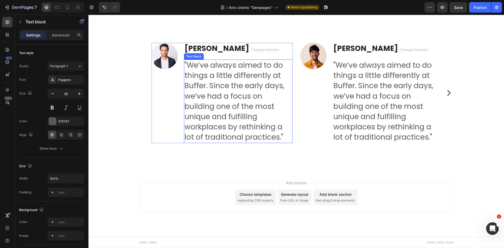
click at [219, 96] on p ""We’ve always aimed to do things a little differently at Buffer. Since the earl…" at bounding box center [237, 101] width 107 height 82
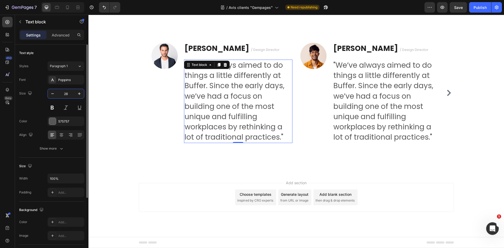
click at [66, 94] on input "28" at bounding box center [65, 93] width 17 height 9
type input "15"
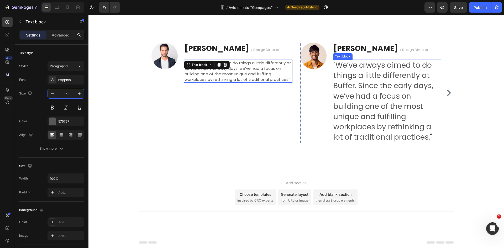
click at [364, 86] on p ""We’ve always aimed to do things a little differently at Buffer. Since the earl…" at bounding box center [386, 101] width 107 height 82
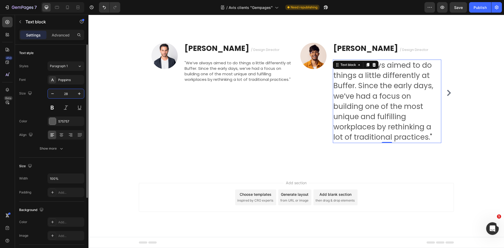
click at [65, 96] on input "28" at bounding box center [65, 93] width 17 height 9
type input "15"
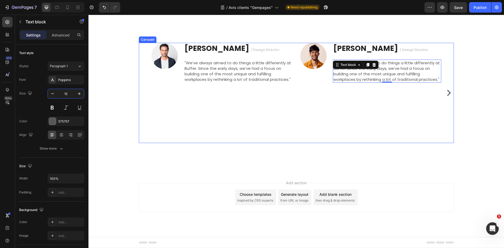
click at [385, 97] on div "Image Ryan S. / Design Director Text block "We’ve always aimed to do things a l…" at bounding box center [370, 93] width 141 height 100
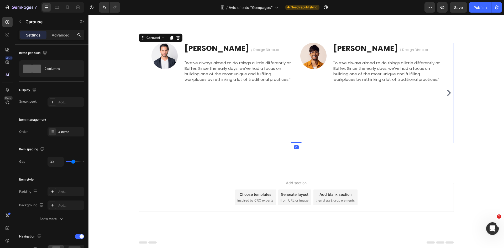
click at [452, 92] on div "Image Ryan S. / Design Director Text block "We’ve always aimed to do things a l…" at bounding box center [296, 97] width 408 height 109
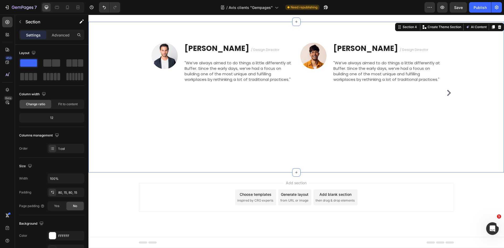
click at [450, 92] on button "Carousel Next Arrow" at bounding box center [449, 93] width 8 height 8
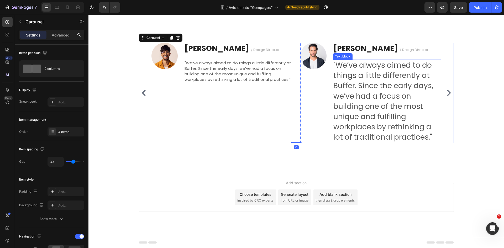
click at [381, 92] on p ""We’ve always aimed to do things a little differently at Buffer. Since the earl…" at bounding box center [386, 101] width 107 height 82
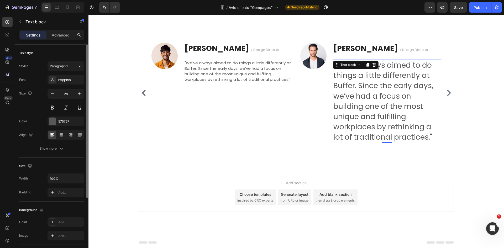
click at [61, 93] on input "28" at bounding box center [65, 93] width 17 height 9
type input "15"
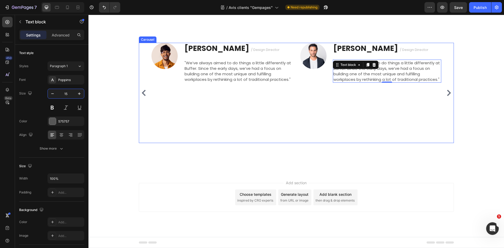
click at [447, 90] on icon "Carousel Next Arrow" at bounding box center [449, 93] width 4 height 6
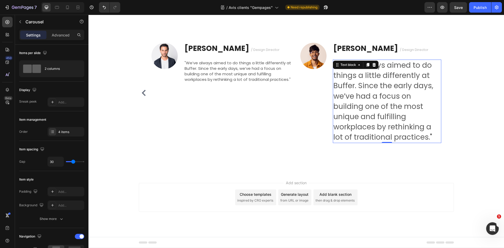
click at [381, 79] on p ""We’ve always aimed to do things a little differently at Buffer. Since the earl…" at bounding box center [386, 101] width 107 height 82
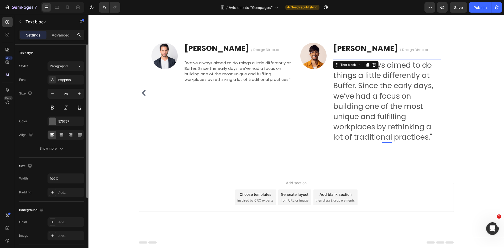
click at [67, 96] on input "28" at bounding box center [65, 93] width 17 height 9
type input "15"
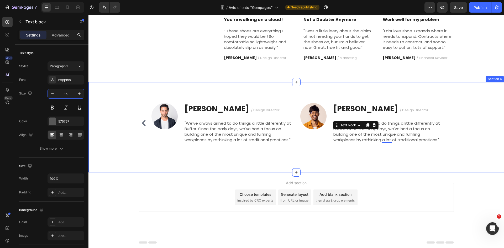
click at [453, 112] on div "Image Ryan S. / Design Director Text block "We’ve always aimed to do things a l…" at bounding box center [296, 127] width 408 height 48
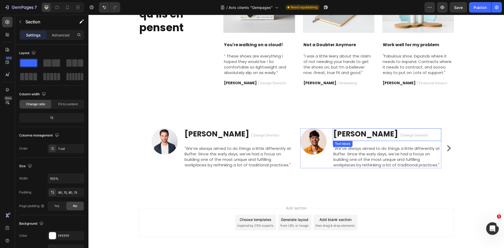
scroll to position [217, 0]
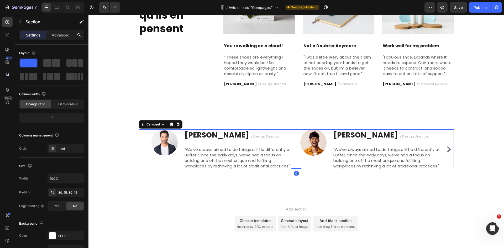
click at [446, 150] on icon "Carousel Next Arrow" at bounding box center [449, 149] width 6 height 6
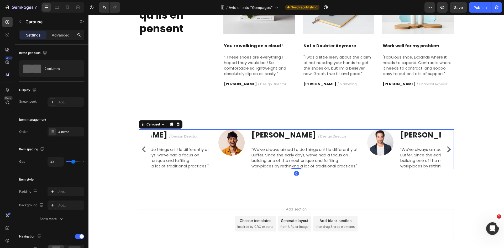
click at [446, 150] on icon "Carousel Next Arrow" at bounding box center [449, 149] width 6 height 6
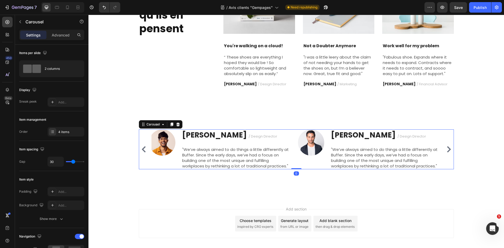
click at [446, 150] on icon "Carousel Next Arrow" at bounding box center [449, 149] width 6 height 6
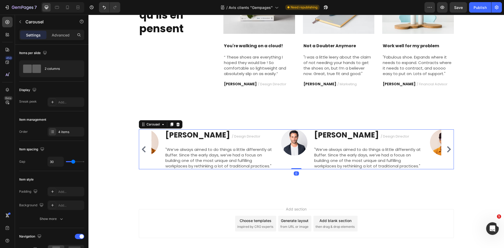
click at [446, 150] on icon "Carousel Next Arrow" at bounding box center [449, 149] width 6 height 6
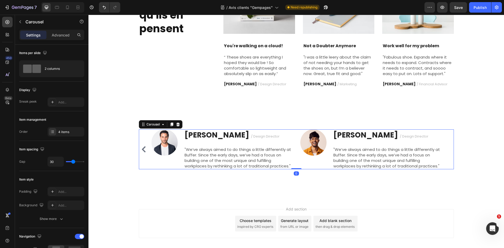
click at [446, 150] on div "Image Ryan S. / Design Director Text block "We’ve always aimed to do things a l…" at bounding box center [296, 149] width 315 height 40
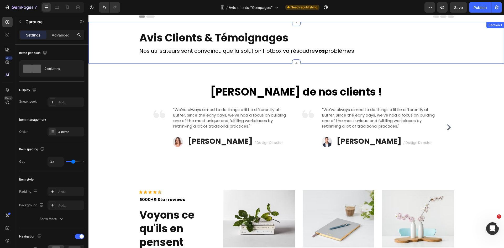
scroll to position [0, 0]
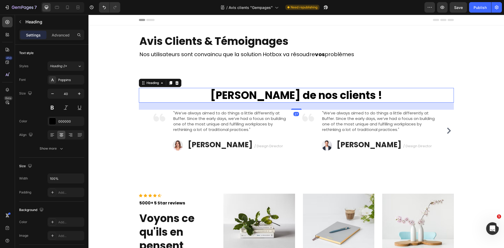
click at [306, 96] on h2 "Les avis de nos clients !" at bounding box center [296, 95] width 315 height 15
click at [50, 138] on div at bounding box center [52, 135] width 8 height 8
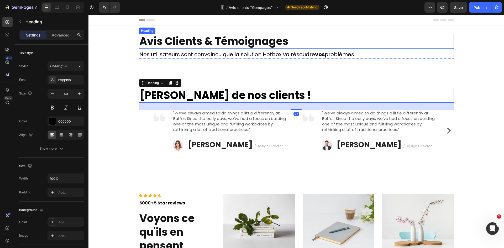
click at [447, 46] on h2 "Avis Clients & Témoignages" at bounding box center [296, 41] width 315 height 15
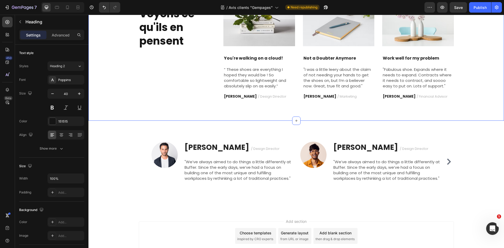
scroll to position [243, 0]
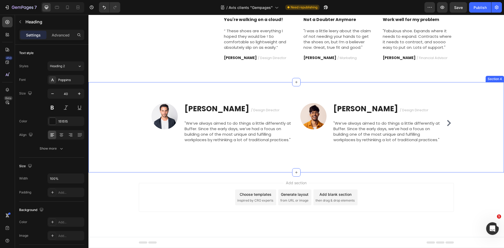
click at [290, 165] on div "Image Ryan S. / Design Director Text block "We’ve always aimed to do things a l…" at bounding box center [295, 127] width 415 height 90
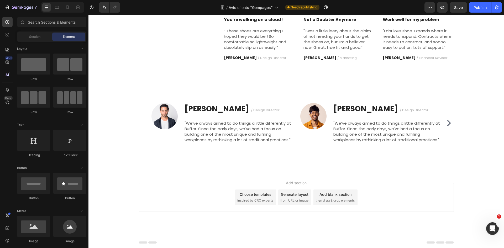
click at [240, 177] on div "Add section Choose templates inspired by CRO experts Generate layout from URL o…" at bounding box center [295, 204] width 415 height 65
drag, startPoint x: 240, startPoint y: 177, endPoint x: 236, endPoint y: 177, distance: 3.5
click at [236, 177] on div "Add section Choose templates inspired by CRO experts Generate layout from URL o…" at bounding box center [295, 204] width 415 height 65
click at [7, 20] on icon at bounding box center [8, 22] width 4 height 4
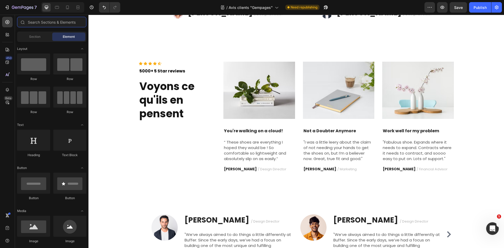
scroll to position [131, 0]
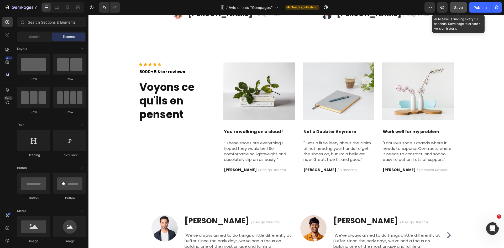
click at [464, 6] on button "Save" at bounding box center [458, 7] width 17 height 10
click at [474, 6] on div "Publish" at bounding box center [479, 8] width 13 height 6
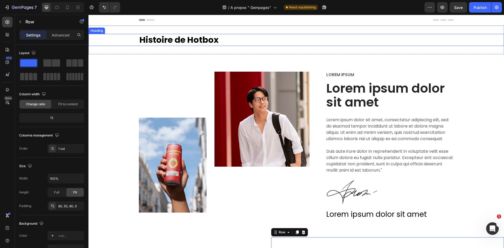
click at [192, 40] on h2 "Histoire de Hotbox" at bounding box center [296, 40] width 315 height 12
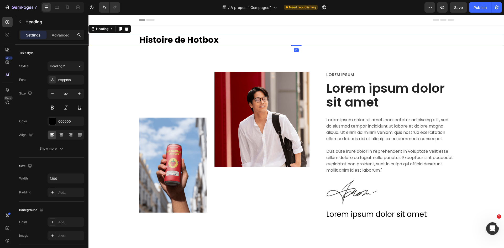
click at [192, 40] on h2 "Histoire de Hotbox" at bounding box center [296, 40] width 315 height 12
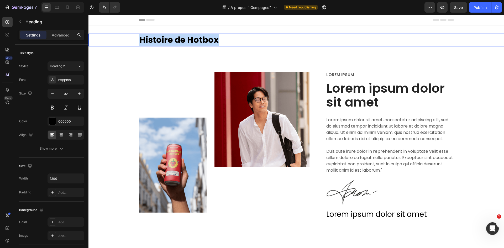
click at [192, 40] on p "Histoire de Hotbox" at bounding box center [296, 39] width 314 height 11
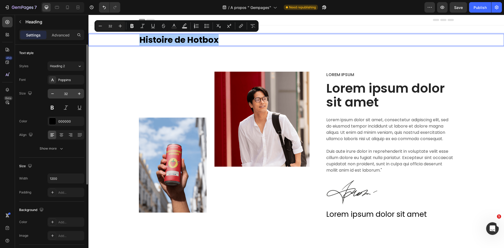
click at [60, 93] on input "32" at bounding box center [65, 93] width 17 height 9
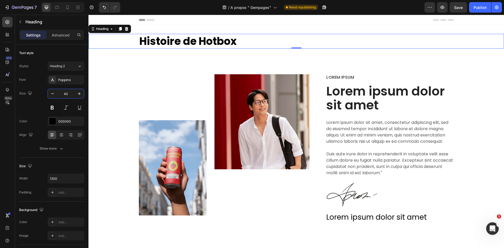
type input "40"
click at [241, 46] on p "Histoire de Hotbox" at bounding box center [296, 41] width 314 height 14
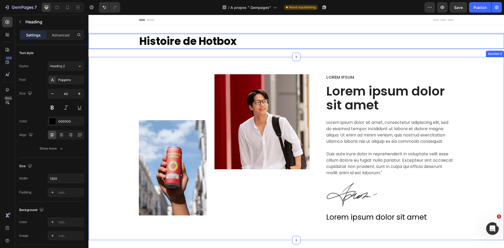
click at [245, 67] on div "Image Image Row Lorem ipsum Text Block Lorem ipsum dolor sit amet Heading Lorem…" at bounding box center [295, 148] width 415 height 183
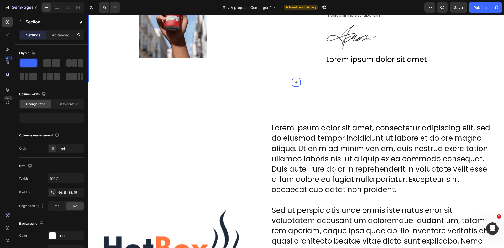
scroll to position [184, 0]
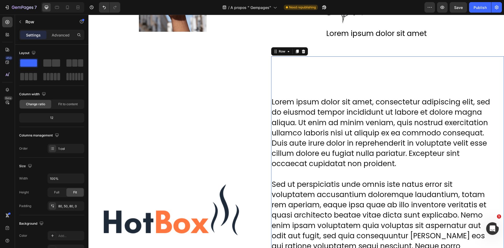
click at [320, 76] on div "WELCOME Heading Lorem ipsum dolor sit amet, consectetur adipiscing elit, sed do…" at bounding box center [387, 221] width 233 height 330
click at [8, 26] on div at bounding box center [7, 22] width 10 height 10
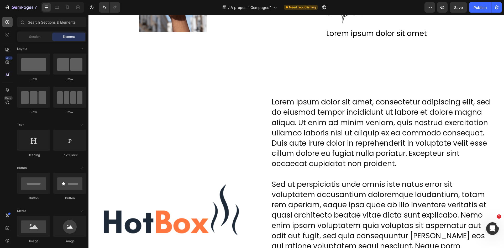
click at [8, 26] on div at bounding box center [7, 22] width 10 height 10
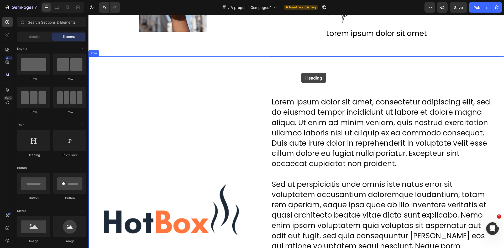
drag, startPoint x: 123, startPoint y: 161, endPoint x: 301, endPoint y: 73, distance: 199.3
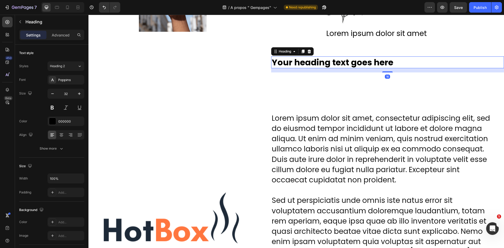
click at [316, 64] on h2 "Your heading text goes here" at bounding box center [387, 62] width 233 height 12
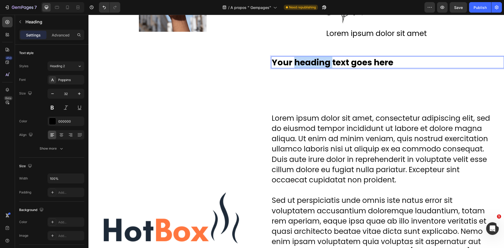
click at [316, 64] on p "Your heading text goes here" at bounding box center [388, 62] width 232 height 11
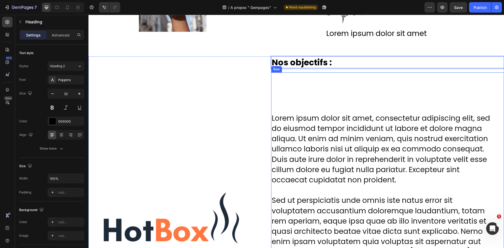
click at [326, 86] on div "WELCOME Heading Lorem ipsum dolor sit amet, consectetur adipiscing elit, sed do…" at bounding box center [387, 237] width 233 height 330
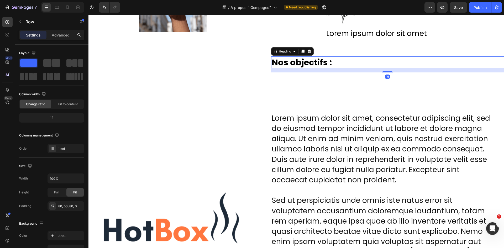
click at [345, 66] on p "Nos objectifs :" at bounding box center [388, 62] width 232 height 11
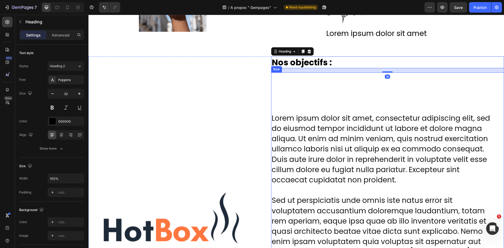
click at [345, 84] on div "WELCOME Heading Lorem ipsum dolor sit amet, consectetur adipiscing elit, sed do…" at bounding box center [387, 237] width 233 height 330
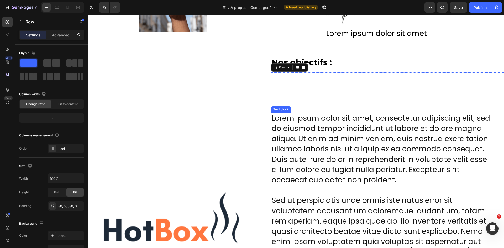
click at [272, 115] on p "Lorem ipsum dolor sit amet, consectetur adipiscing elit, sed do eiusmod tempor …" at bounding box center [381, 246] width 219 height 267
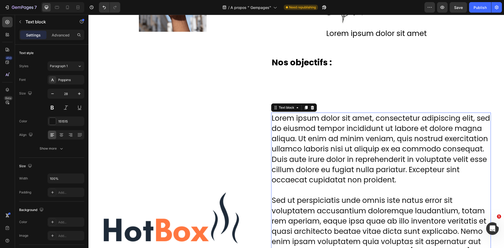
click at [314, 99] on p "WELCOME" at bounding box center [381, 98] width 219 height 9
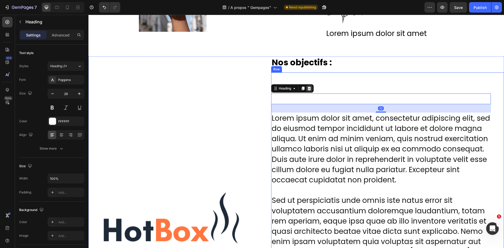
click at [309, 90] on icon at bounding box center [309, 88] width 4 height 4
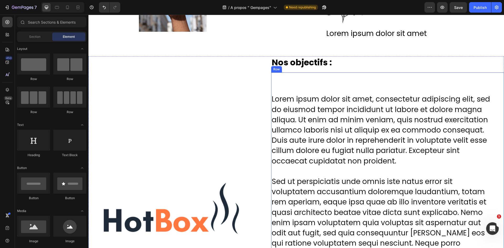
click at [323, 83] on div "Lorem ipsum dolor sit amet, consectetur adipiscing elit, sed do eiusmod tempor …" at bounding box center [387, 227] width 233 height 310
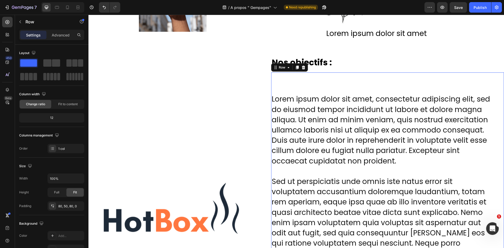
click at [284, 87] on div "Lorem ipsum dolor sit amet, consectetur adipiscing elit, sed do eiusmod tempor …" at bounding box center [387, 227] width 233 height 310
click at [272, 100] on p "Lorem ipsum dolor sit amet, consectetur adipiscing elit, sed do eiusmod tempor …" at bounding box center [381, 227] width 219 height 267
click at [326, 77] on div "Lorem ipsum dolor sit amet, consectetur adipiscing elit, sed do eiusmod tempor …" at bounding box center [387, 227] width 233 height 310
click at [58, 205] on div "80, 50, 80, 0" at bounding box center [65, 205] width 37 height 9
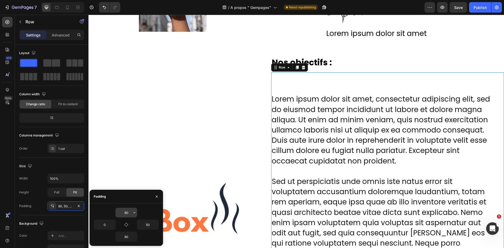
click at [120, 209] on input "80" at bounding box center [126, 212] width 22 height 9
type input "0"
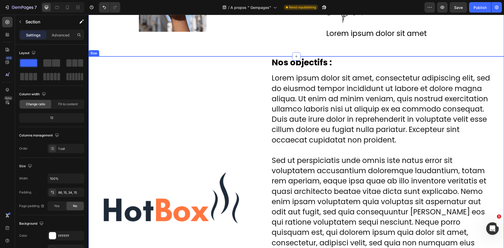
click at [353, 71] on div "Nos objectifs : Heading Lorem ipsum dolor sit amet, consectetur adipiscing elit…" at bounding box center [387, 209] width 233 height 306
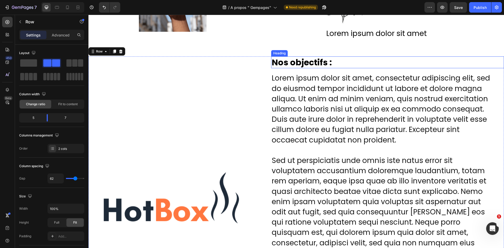
click at [358, 64] on p "Nos objectifs :" at bounding box center [388, 62] width 232 height 11
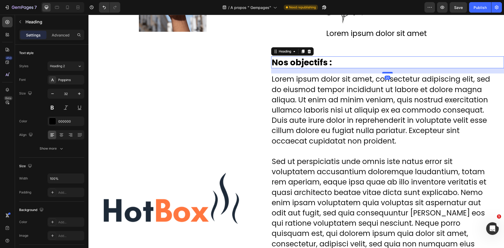
drag, startPoint x: 384, startPoint y: 72, endPoint x: 386, endPoint y: 72, distance: 2.6
click at [386, 72] on div at bounding box center [387, 73] width 10 height 2
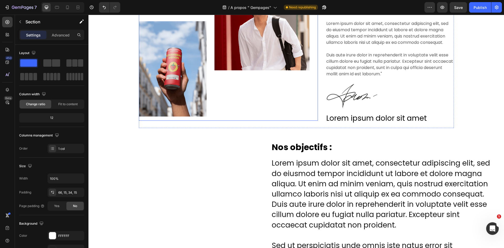
scroll to position [105, 0]
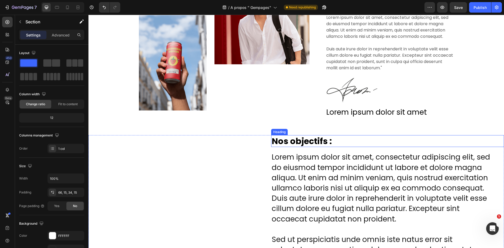
click at [288, 103] on div "Image" at bounding box center [261, 41] width 95 height 145
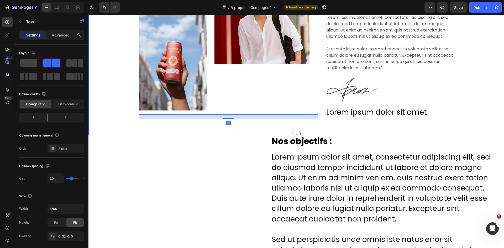
click at [335, 122] on div "Image Image Row 16 Lorem ipsum Text Block Lorem ipsum dolor sit amet Heading Lo…" at bounding box center [296, 47] width 408 height 157
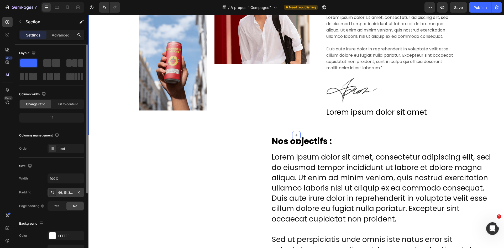
click at [60, 193] on div "66, 15, 34, 15" at bounding box center [65, 192] width 15 height 5
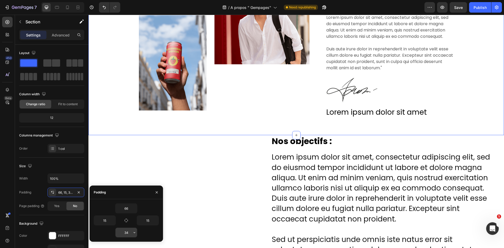
click at [126, 232] on input "34" at bounding box center [126, 232] width 22 height 9
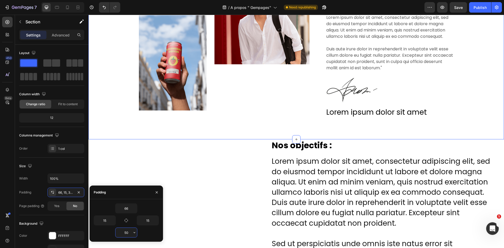
type input "5"
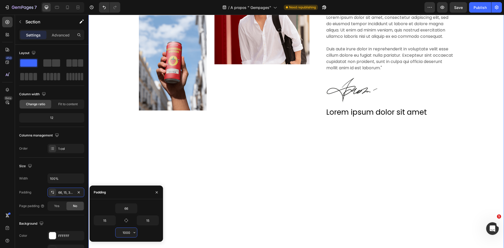
type input "100"
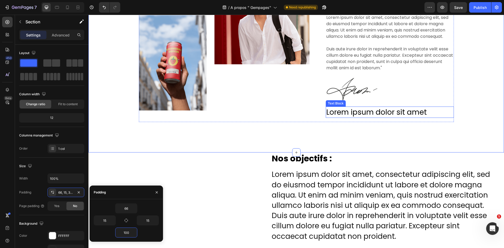
click at [448, 108] on p "Lorem ipsum dolor sit amet" at bounding box center [389, 112] width 127 height 10
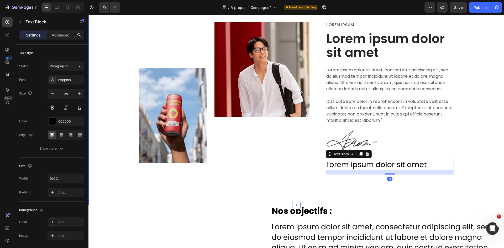
click at [474, 92] on div "Image Image Row Lorem ipsum Text Block Lorem ipsum dolor sit amet Heading Lorem…" at bounding box center [296, 100] width 408 height 157
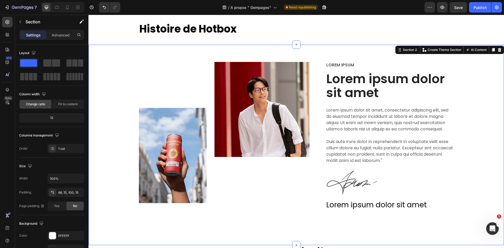
scroll to position [0, 0]
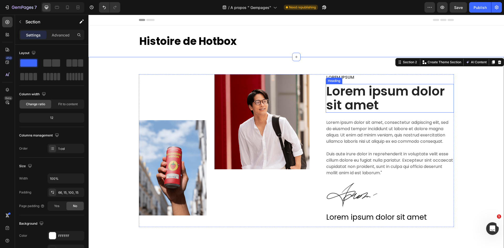
click at [366, 98] on h2 "Lorem ipsum dolor sit amet" at bounding box center [390, 98] width 128 height 29
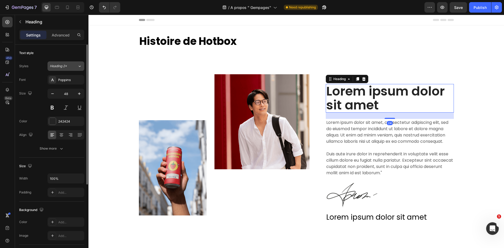
click at [70, 68] on button "Heading 2*" at bounding box center [65, 65] width 37 height 9
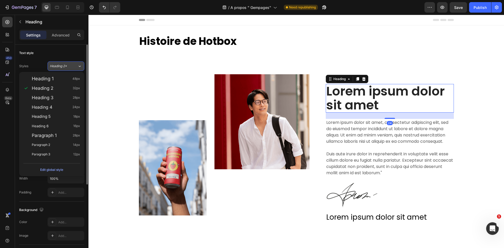
click at [70, 68] on button "Heading 2*" at bounding box center [65, 65] width 37 height 9
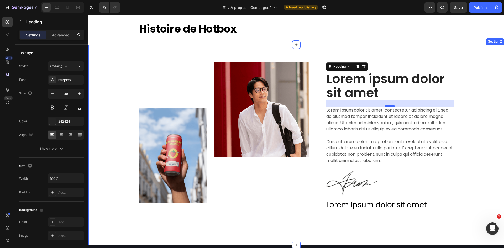
scroll to position [105, 0]
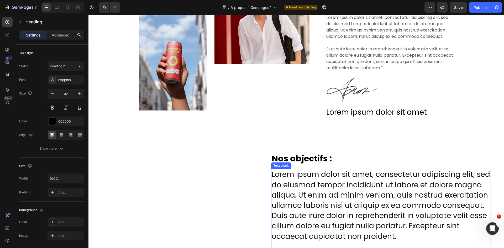
click at [314, 158] on h2 "Nos objectifs :" at bounding box center [387, 158] width 233 height 12
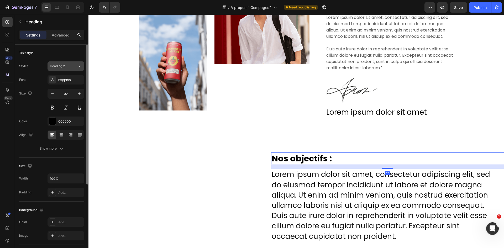
click at [62, 63] on button "Heading 2" at bounding box center [65, 65] width 37 height 9
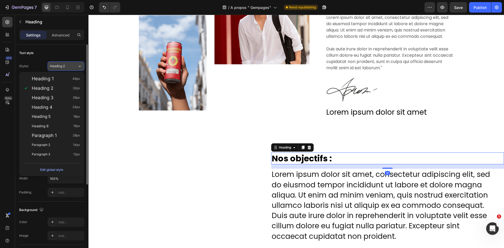
click at [64, 65] on span "Heading 2" at bounding box center [57, 66] width 15 height 5
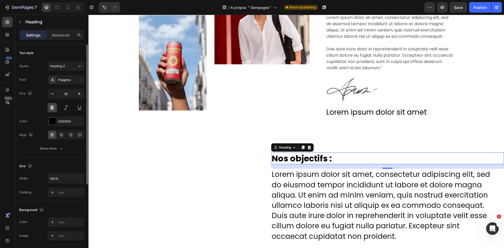
click at [50, 109] on button at bounding box center [51, 107] width 9 height 9
click at [296, 161] on h2 "Nos objectifs :" at bounding box center [387, 158] width 233 height 12
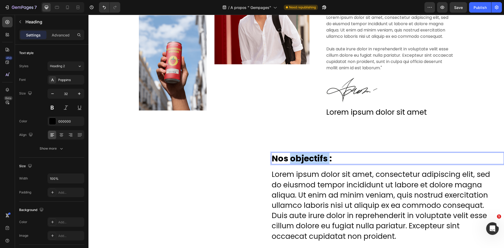
click at [296, 161] on p "Nos objectifs :" at bounding box center [388, 158] width 232 height 11
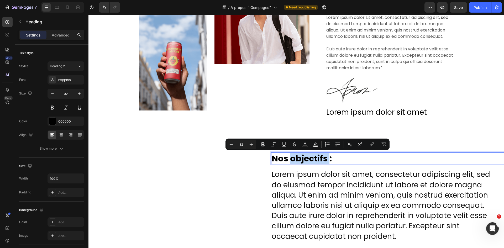
click at [296, 161] on p "Nos objectifs :" at bounding box center [388, 158] width 232 height 11
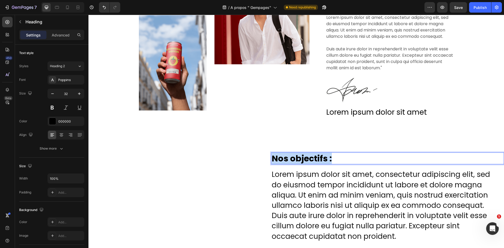
click at [296, 161] on p "Nos objectifs :" at bounding box center [388, 158] width 232 height 11
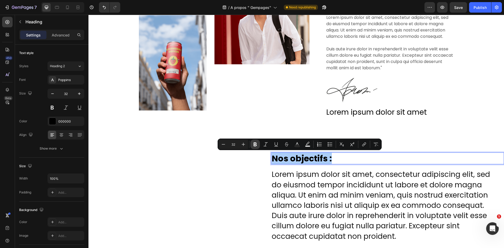
click at [255, 142] on icon "Editor contextual toolbar" at bounding box center [254, 144] width 3 height 4
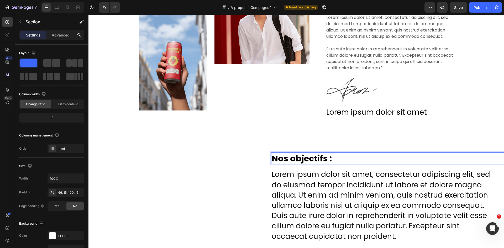
click at [255, 142] on div "Image Image Row Lorem ipsum Text Block Lorem ipsum dolor sit amet Heading Lorem…" at bounding box center [295, 52] width 415 height 200
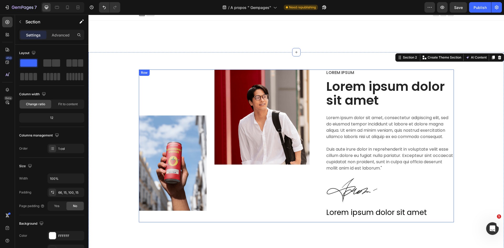
scroll to position [0, 0]
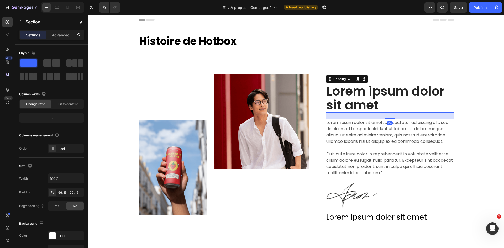
click at [341, 94] on h2 "Lorem ipsum dolor sit amet" at bounding box center [390, 98] width 128 height 29
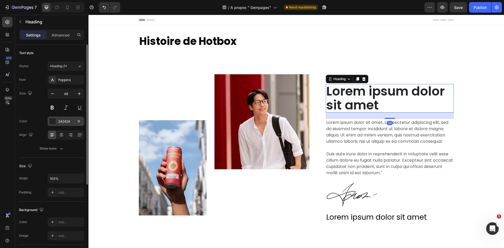
click at [56, 121] on div "242424" at bounding box center [65, 121] width 37 height 9
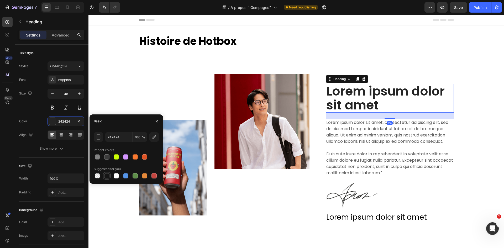
click at [107, 176] on div at bounding box center [106, 175] width 5 height 5
type input "151515"
click at [55, 109] on button at bounding box center [51, 107] width 9 height 9
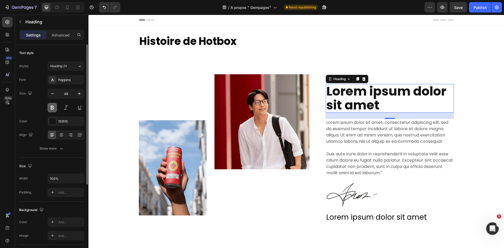
click at [55, 109] on button at bounding box center [51, 107] width 9 height 9
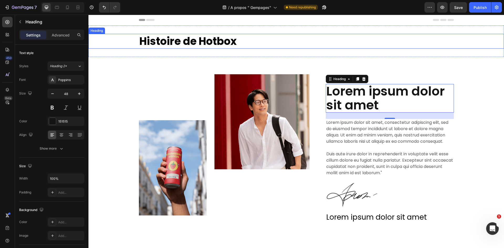
click at [180, 43] on h2 "Histoire de Hotbox" at bounding box center [296, 41] width 315 height 15
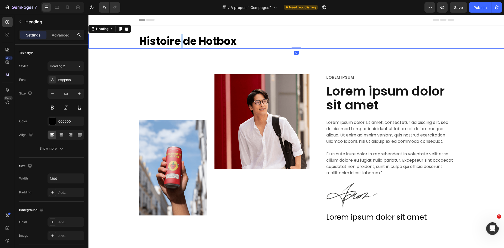
click at [180, 43] on h2 "Histoire de Hotbox" at bounding box center [296, 41] width 315 height 15
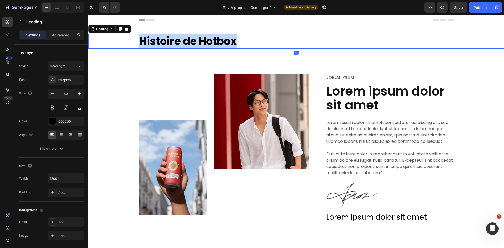
click at [180, 43] on p "Histoire de Hotbox" at bounding box center [296, 41] width 314 height 14
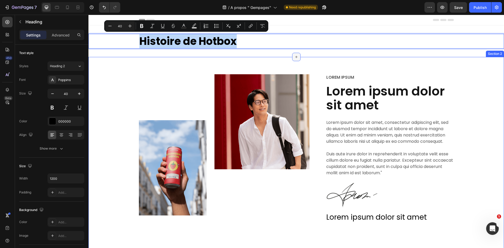
click at [292, 59] on div at bounding box center [296, 57] width 8 height 8
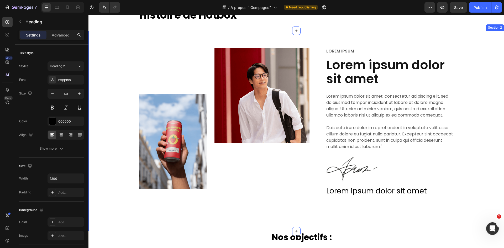
click at [470, 79] on div "Image Image Row Lorem ipsum Text Block Lorem ipsum dolor sit amet Heading Lorem…" at bounding box center [296, 126] width 408 height 157
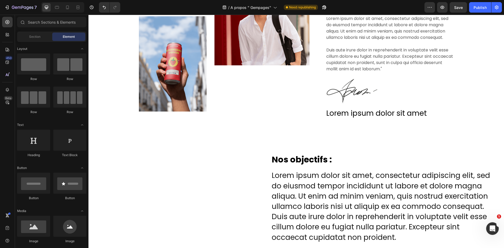
scroll to position [120, 0]
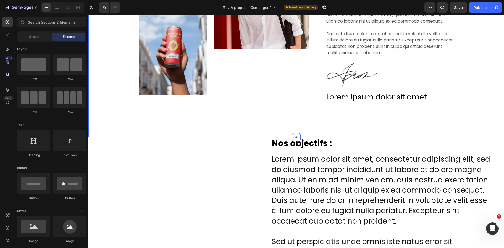
click at [353, 126] on div "Image Image Row Lorem ipsum Text Block Lorem ipsum dolor sit amet Heading Lorem…" at bounding box center [295, 37] width 415 height 200
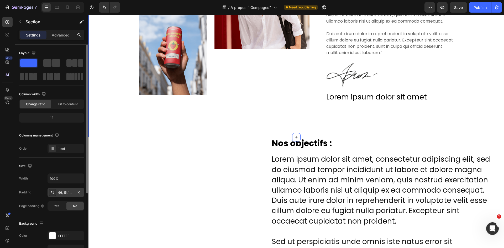
click at [67, 194] on div "66, 15, 100, 15" at bounding box center [65, 192] width 15 height 5
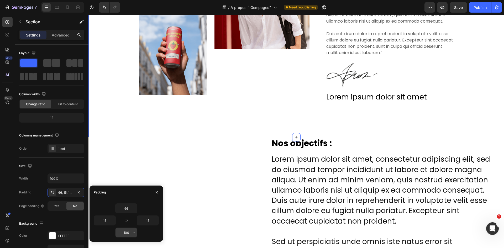
click at [125, 230] on input "100" at bounding box center [126, 232] width 22 height 9
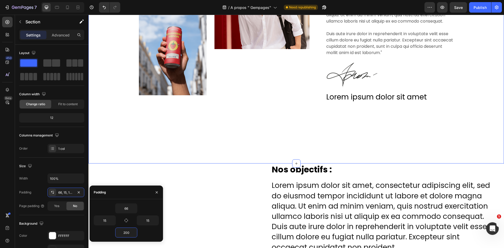
type input "200"
click at [416, 126] on div "Image Image Row Lorem ipsum Text Block Lorem ipsum dolor sit amet Heading Lorem…" at bounding box center [295, 50] width 415 height 227
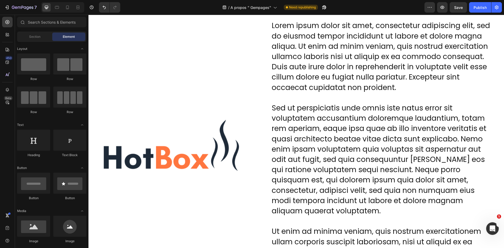
scroll to position [316, 0]
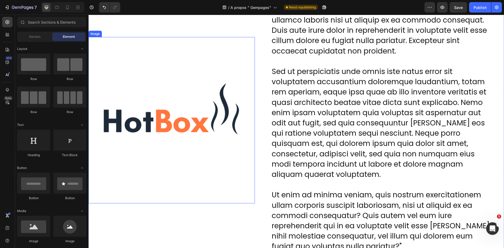
click at [148, 108] on img at bounding box center [171, 120] width 166 height 166
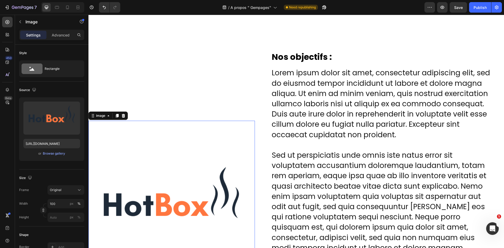
scroll to position [212, 0]
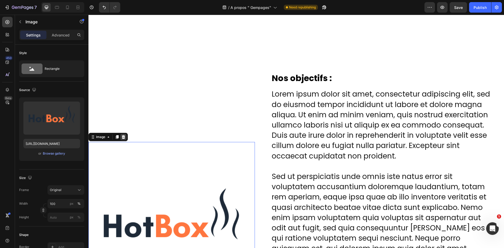
click at [124, 138] on icon at bounding box center [123, 137] width 3 height 4
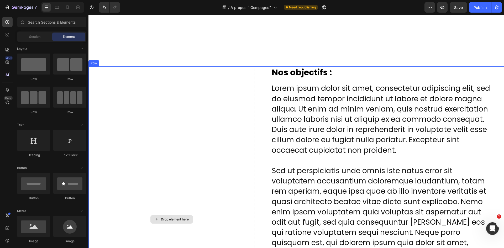
scroll to position [316, 0]
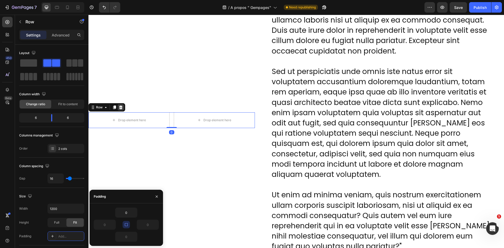
click at [118, 105] on div at bounding box center [121, 107] width 6 height 6
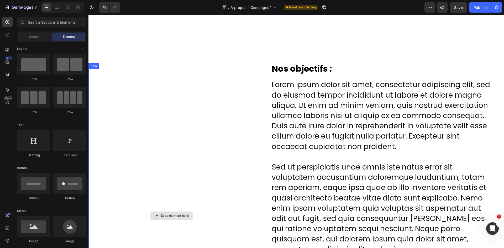
scroll to position [238, 0]
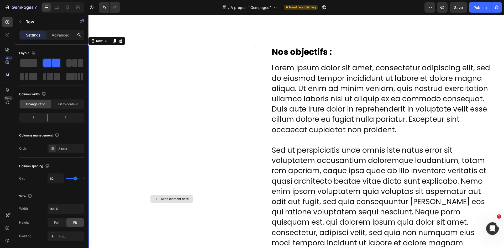
click at [221, 80] on div "Drop element here" at bounding box center [171, 199] width 166 height 306
click at [10, 28] on div "450 Beta" at bounding box center [7, 113] width 10 height 193
click at [28, 62] on span at bounding box center [28, 62] width 17 height 7
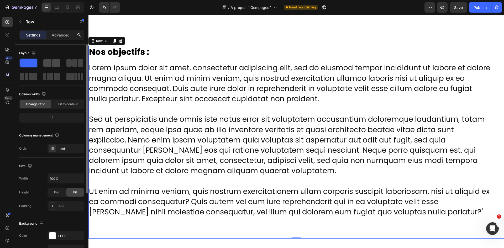
click at [51, 64] on span at bounding box center [47, 62] width 8 height 7
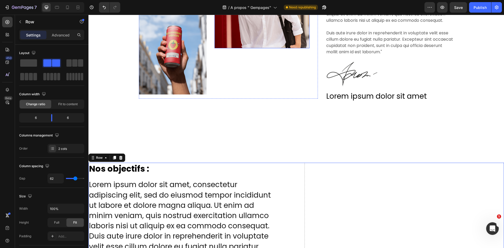
scroll to position [212, 0]
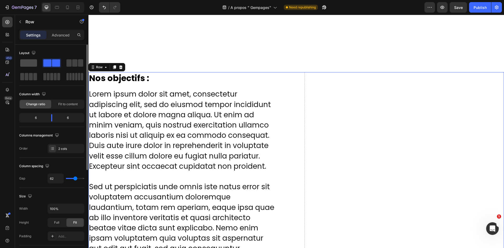
click at [27, 60] on span at bounding box center [28, 62] width 17 height 7
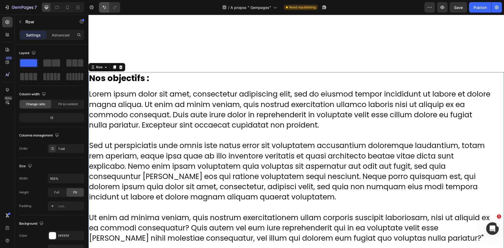
click at [101, 9] on button "Undo/Redo" at bounding box center [104, 7] width 10 height 10
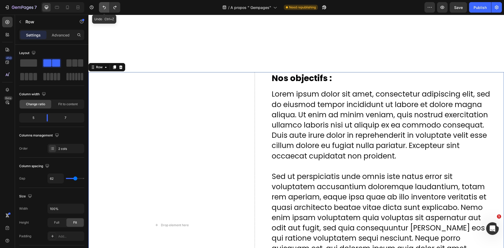
click at [101, 9] on button "Undo/Redo" at bounding box center [104, 7] width 10 height 10
click at [113, 8] on icon "Undo/Redo" at bounding box center [114, 7] width 5 height 5
click at [11, 25] on div at bounding box center [7, 22] width 10 height 10
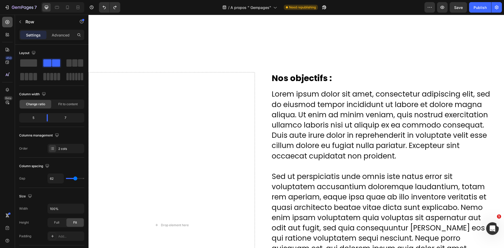
click at [11, 25] on div at bounding box center [7, 22] width 10 height 10
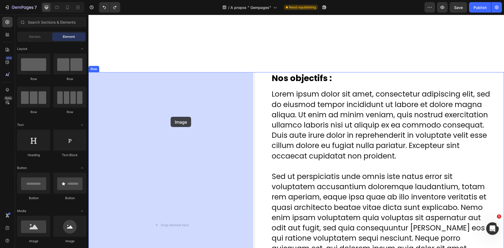
drag, startPoint x: 129, startPoint y: 244, endPoint x: 165, endPoint y: 121, distance: 128.2
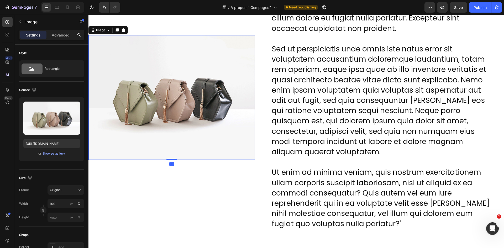
scroll to position [343, 0]
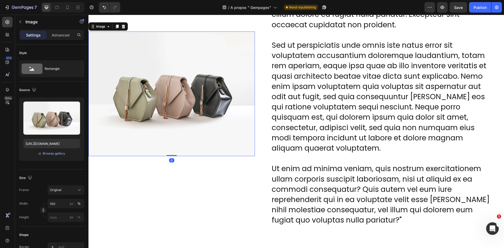
click at [181, 101] on img at bounding box center [171, 93] width 166 height 125
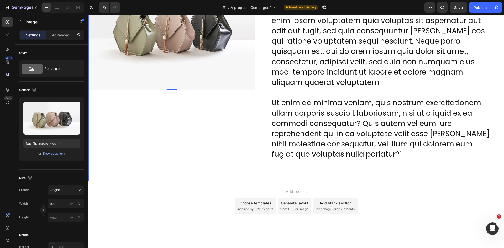
scroll to position [417, 0]
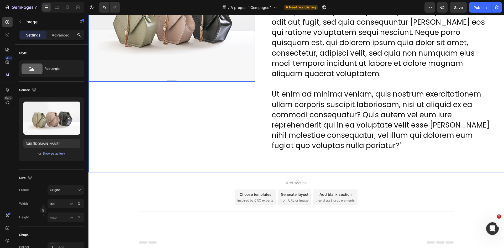
click at [195, 127] on div "Image 0" at bounding box center [171, 19] width 166 height 306
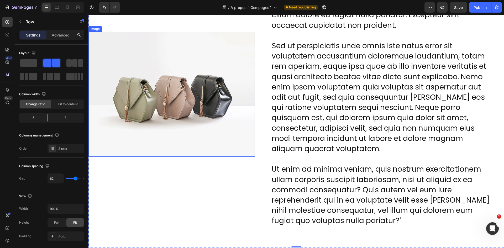
scroll to position [312, 0]
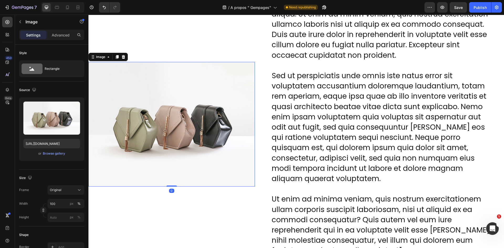
click at [193, 124] on img at bounding box center [171, 124] width 166 height 125
click at [56, 154] on div "Browse gallery" at bounding box center [54, 153] width 22 height 5
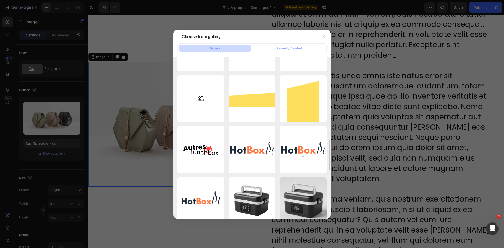
scroll to position [525, 0]
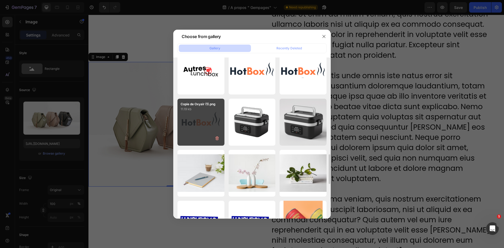
click at [203, 130] on div "Copie de Oxyair (1).png 11.19 kb" at bounding box center [200, 122] width 47 height 47
type input "[URL][DOMAIN_NAME]"
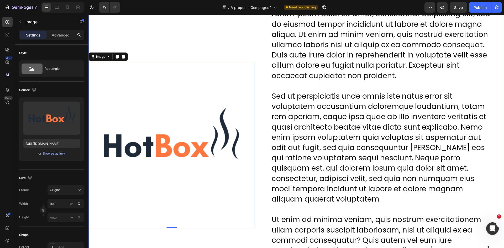
click at [186, 45] on div "Image 0" at bounding box center [171, 145] width 166 height 306
click at [186, 118] on img at bounding box center [171, 145] width 166 height 166
click at [226, 50] on div "Image 0" at bounding box center [171, 145] width 166 height 306
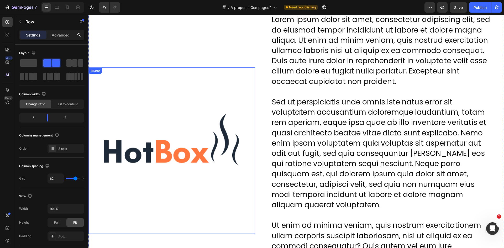
click at [223, 120] on img at bounding box center [171, 150] width 166 height 166
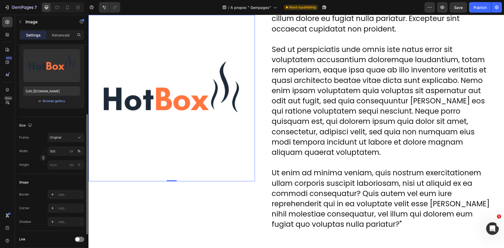
scroll to position [79, 0]
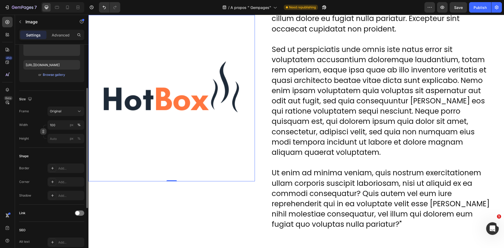
click at [44, 132] on icon "button" at bounding box center [44, 132] width 2 height 1
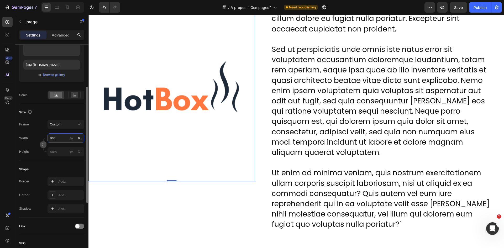
click at [55, 138] on input "100" at bounding box center [65, 137] width 37 height 9
click at [71, 139] on div "px" at bounding box center [72, 138] width 4 height 5
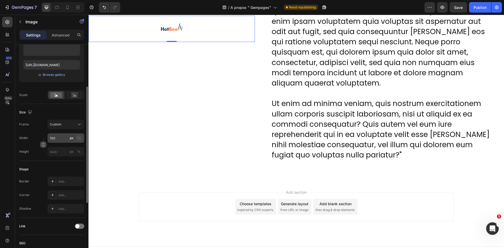
click at [78, 139] on div "%" at bounding box center [78, 138] width 3 height 5
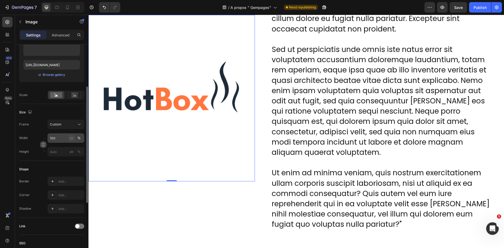
click at [71, 139] on div "px" at bounding box center [72, 138] width 4 height 5
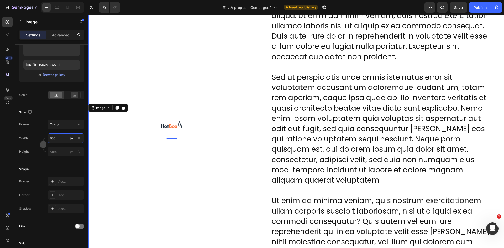
scroll to position [277, 0]
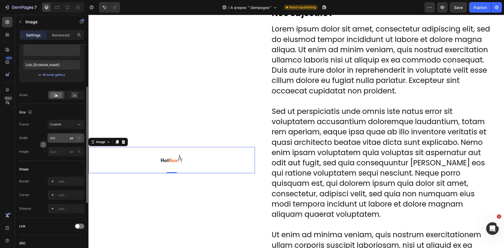
click at [78, 138] on div "%" at bounding box center [78, 138] width 3 height 5
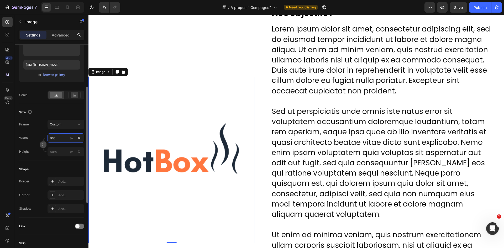
scroll to position [207, 0]
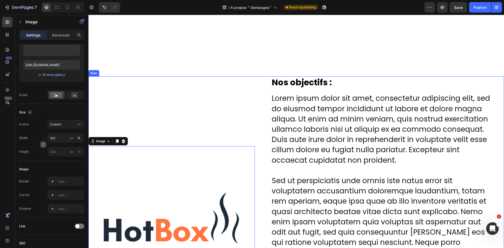
click at [112, 117] on div "Image 0" at bounding box center [171, 229] width 166 height 306
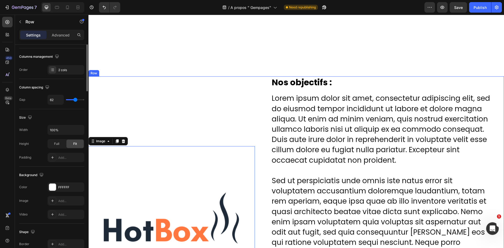
scroll to position [0, 0]
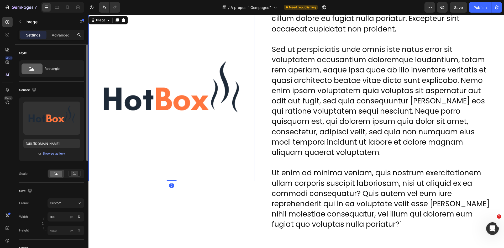
click at [156, 102] on img at bounding box center [171, 98] width 166 height 166
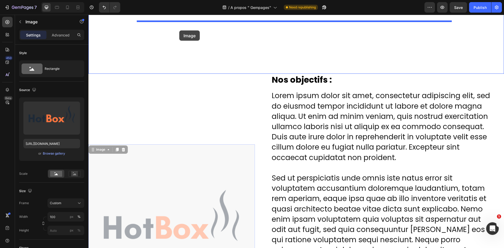
scroll to position [188, 0]
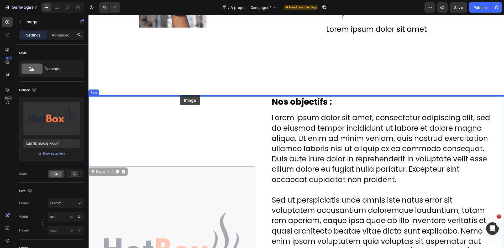
drag, startPoint x: 173, startPoint y: 130, endPoint x: 180, endPoint y: 96, distance: 35.6
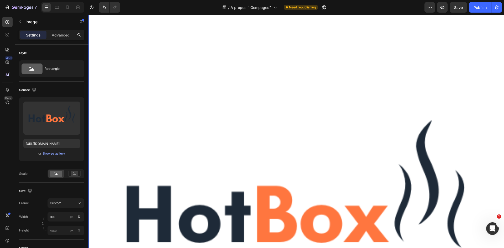
scroll to position [293, 0]
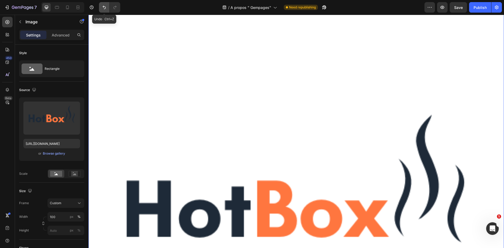
click at [105, 8] on icon "Undo/Redo" at bounding box center [104, 7] width 5 height 5
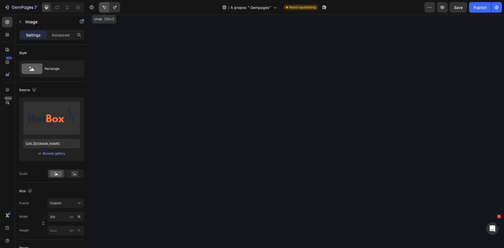
click at [106, 7] on icon "Undo/Redo" at bounding box center [104, 7] width 5 height 5
click at [114, 7] on icon "Undo/Redo" at bounding box center [114, 7] width 5 height 5
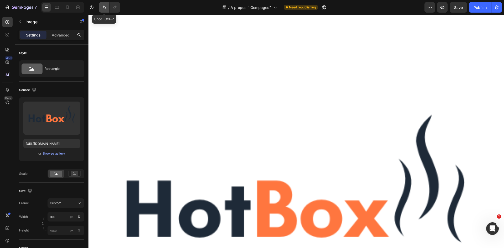
click at [108, 9] on button "Undo/Redo" at bounding box center [104, 7] width 10 height 10
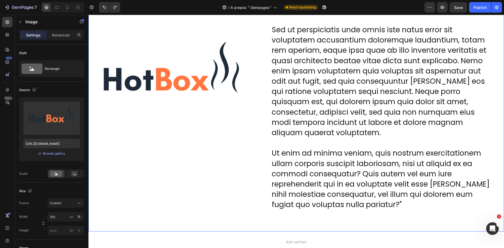
scroll to position [391, 0]
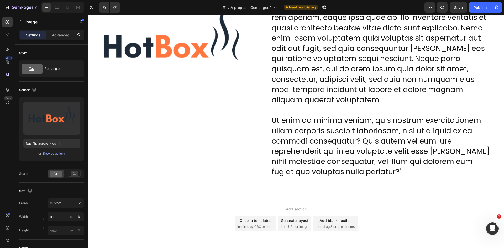
click at [204, 62] on img at bounding box center [171, 45] width 166 height 166
click at [204, 45] on img at bounding box center [171, 45] width 166 height 166
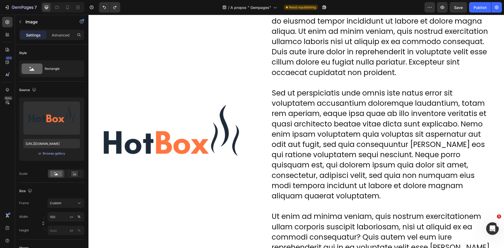
scroll to position [260, 0]
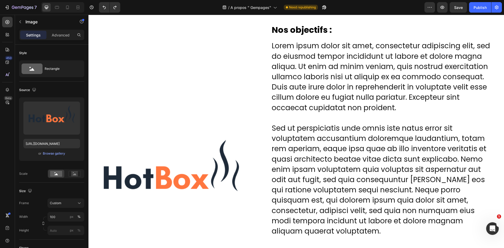
click at [206, 123] on img at bounding box center [171, 177] width 166 height 166
click at [202, 163] on img at bounding box center [171, 177] width 166 height 166
click at [174, 51] on div "Image" at bounding box center [171, 177] width 166 height 306
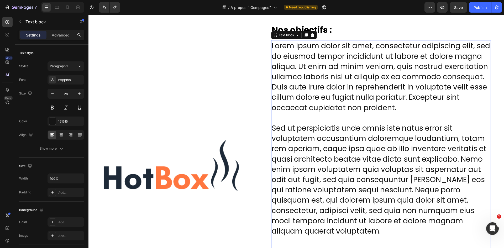
click at [293, 66] on p "Lorem ipsum dolor sit amet, consectetur adipiscing elit, sed do eiusmod tempor …" at bounding box center [381, 174] width 219 height 267
click at [219, 73] on div "Image" at bounding box center [171, 177] width 166 height 306
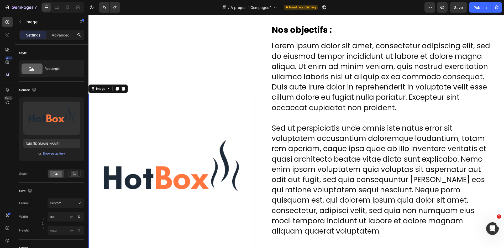
click at [188, 188] on img at bounding box center [171, 177] width 166 height 166
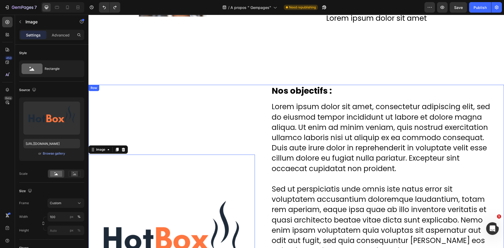
scroll to position [181, 0]
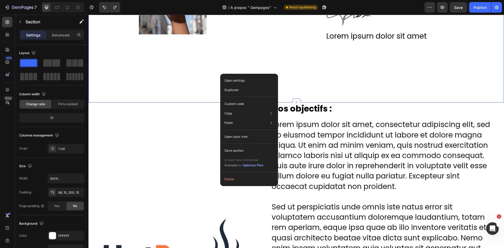
drag, startPoint x: 209, startPoint y: 75, endPoint x: 207, endPoint y: 75, distance: 2.6
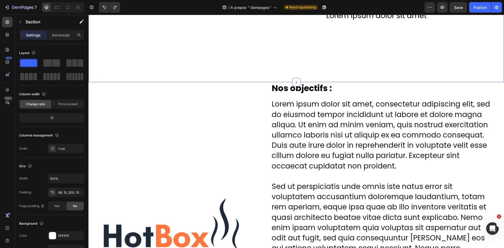
scroll to position [210, 0]
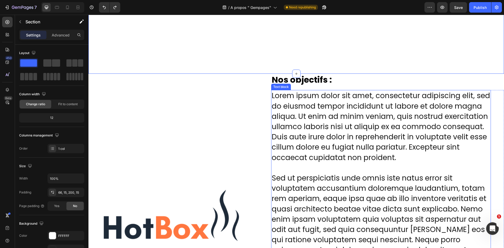
click at [310, 113] on p "Lorem ipsum dolor sit amet, consectetur adipiscing elit, sed do eiusmod tempor …" at bounding box center [381, 224] width 219 height 267
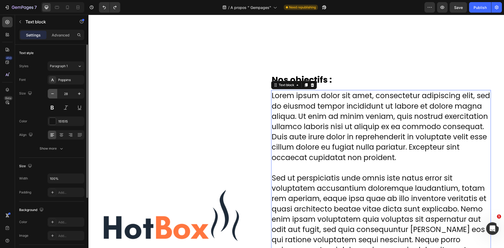
click at [50, 94] on button "button" at bounding box center [52, 93] width 9 height 9
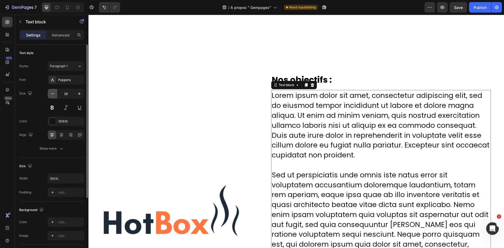
click at [50, 94] on button "button" at bounding box center [52, 93] width 9 height 9
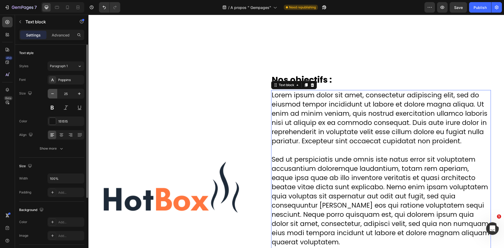
click at [50, 94] on button "button" at bounding box center [52, 93] width 9 height 9
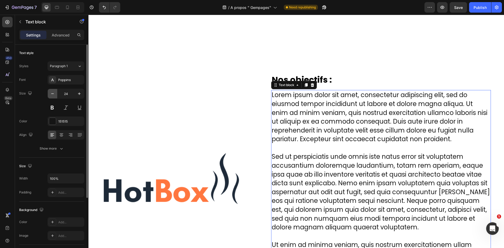
click at [50, 94] on button "button" at bounding box center [52, 93] width 9 height 9
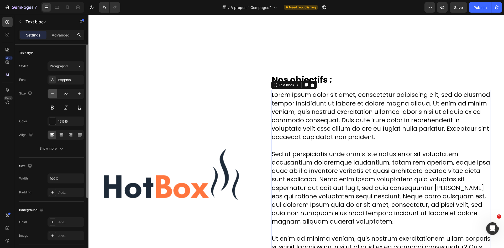
click at [50, 94] on button "button" at bounding box center [52, 93] width 9 height 9
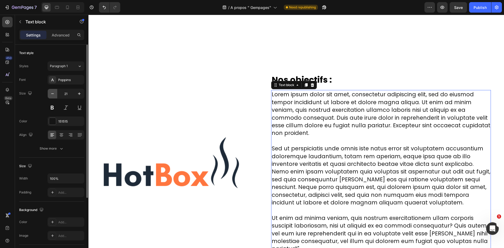
click at [50, 94] on button "button" at bounding box center [52, 93] width 9 height 9
type input "20"
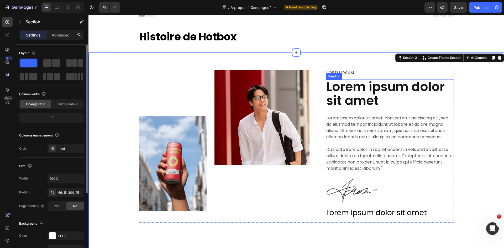
scroll to position [0, 0]
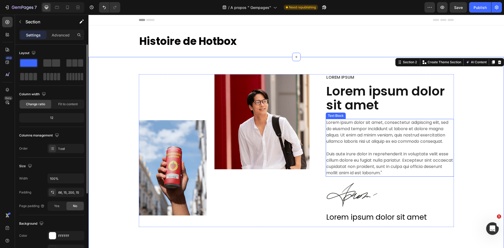
click at [392, 141] on p "Lorem ipsum dolor sit amet, consectetur adipiscing elit, sed do eiusmod tempor …" at bounding box center [389, 147] width 127 height 57
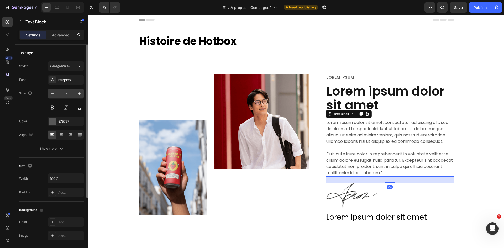
click at [64, 92] on input "16" at bounding box center [65, 93] width 17 height 9
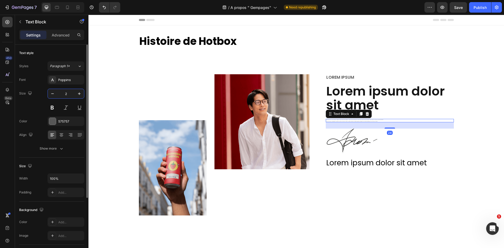
type input "20"
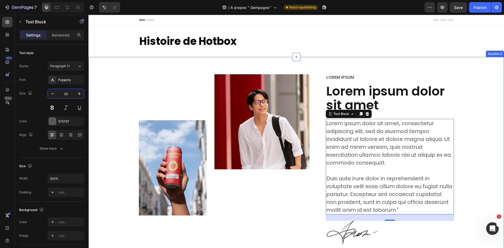
click at [365, 59] on div "Image Image Row Lorem ipsum Text Block Lorem ipsum dolor sit amet Heading Lorem…" at bounding box center [295, 189] width 415 height 265
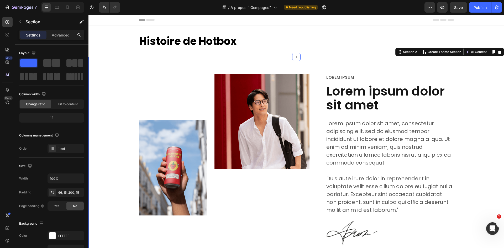
click at [352, 78] on p "Lorem ipsum" at bounding box center [389, 78] width 127 height 6
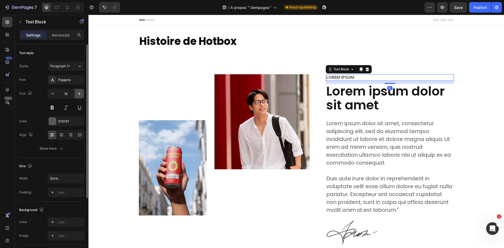
drag, startPoint x: 50, startPoint y: 93, endPoint x: 83, endPoint y: 94, distance: 32.6
click at [50, 93] on icon "button" at bounding box center [52, 93] width 5 height 5
type input "15"
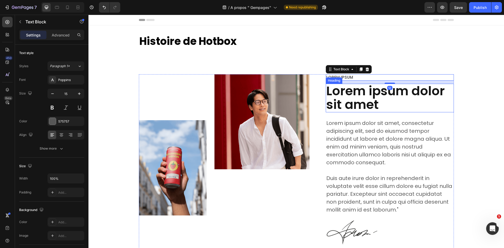
click at [361, 93] on h2 "Lorem ipsum dolor sit amet" at bounding box center [390, 98] width 128 height 29
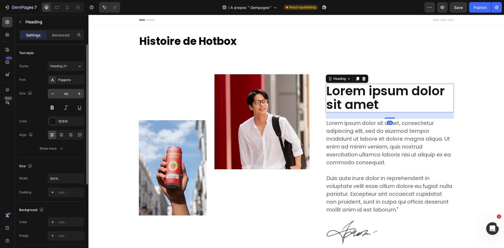
click at [64, 93] on input "48" at bounding box center [65, 93] width 17 height 9
type input "40"
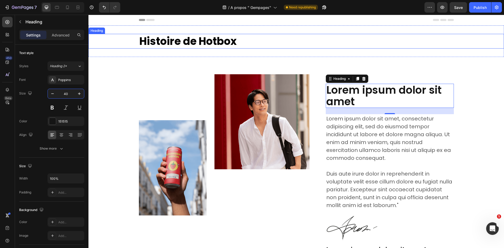
click at [168, 34] on h2 "Histoire de Hotbox" at bounding box center [296, 41] width 315 height 15
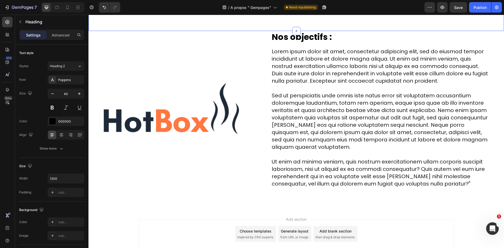
scroll to position [289, 0]
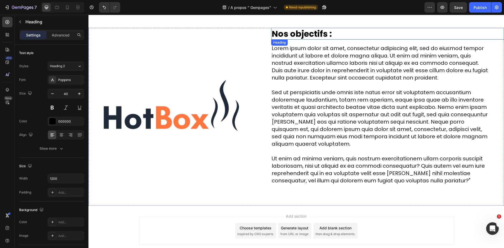
click at [302, 34] on strong "Nos objectifs :" at bounding box center [302, 34] width 60 height 12
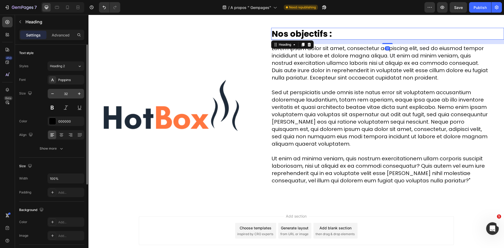
click at [66, 95] on input "32" at bounding box center [65, 93] width 17 height 9
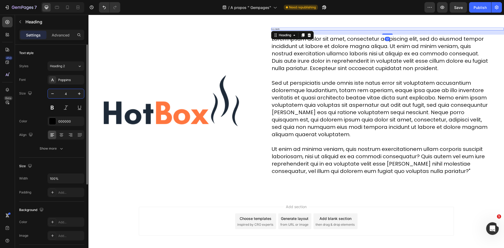
type input "40"
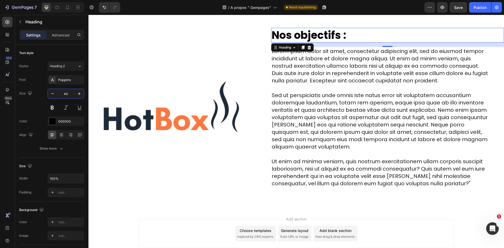
click at [244, 50] on img at bounding box center [171, 118] width 166 height 166
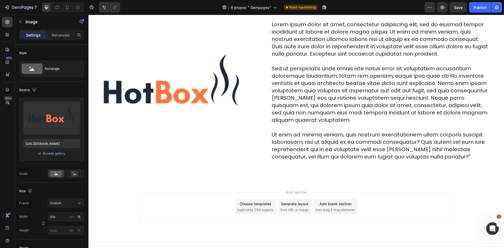
scroll to position [272, 0]
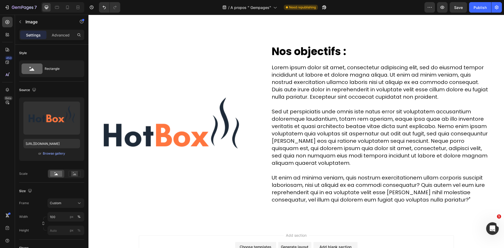
click at [213, 120] on img at bounding box center [171, 134] width 166 height 166
click at [211, 135] on img at bounding box center [171, 134] width 166 height 166
click at [172, 138] on img at bounding box center [171, 134] width 166 height 166
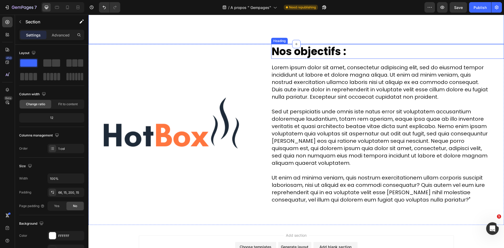
click at [374, 53] on h2 "Nos objectifs :" at bounding box center [387, 51] width 233 height 15
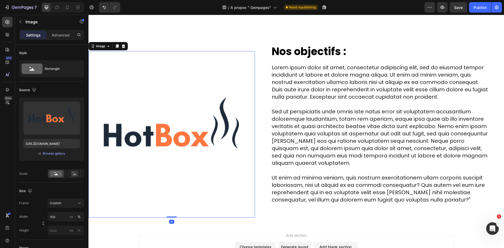
click at [214, 64] on img at bounding box center [171, 134] width 166 height 166
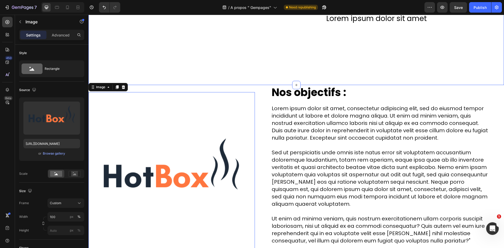
scroll to position [246, 0]
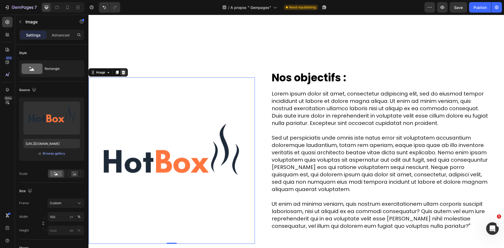
click at [121, 73] on icon at bounding box center [123, 72] width 4 height 4
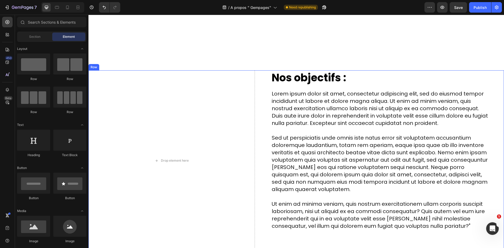
click at [256, 97] on div "Drop element here Nos objectifs : Heading Lorem ipsum dolor sit amet, consectet…" at bounding box center [295, 160] width 415 height 181
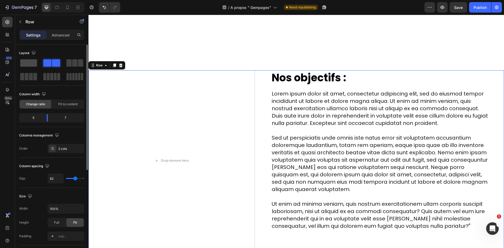
click at [26, 63] on span at bounding box center [28, 62] width 17 height 7
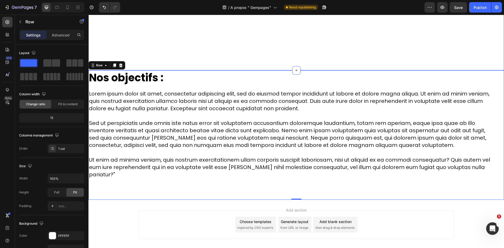
click at [255, 72] on h2 "Nos objectifs :" at bounding box center [295, 77] width 415 height 15
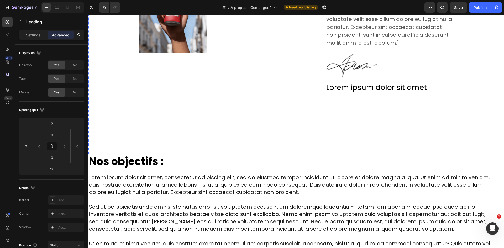
scroll to position [247, 0]
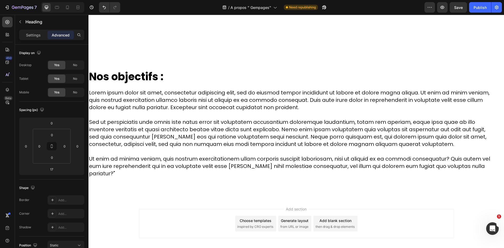
click at [252, 78] on h2 "Nos objectifs :" at bounding box center [295, 76] width 415 height 15
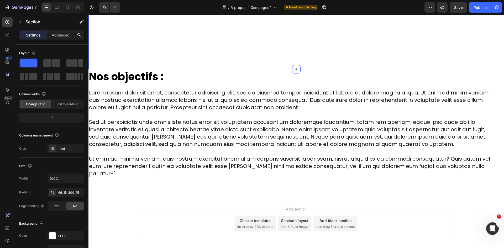
click at [202, 71] on p "⁠⁠⁠⁠⁠⁠⁠ Nos objectifs :" at bounding box center [296, 77] width 414 height 14
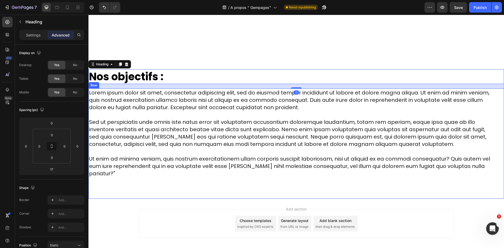
click at [230, 188] on div "Lorem ipsum dolor sit amet, consectetur adipiscing elit, sed do eiusmod tempor …" at bounding box center [295, 143] width 415 height 110
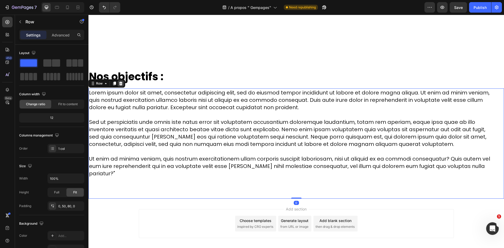
click at [118, 82] on div at bounding box center [121, 83] width 6 height 6
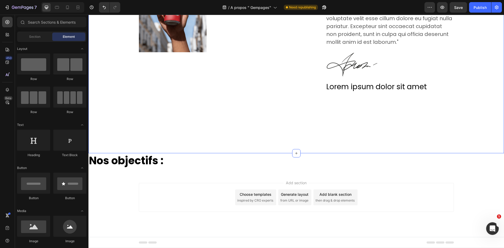
click at [188, 160] on p "⁠⁠⁠⁠⁠⁠⁠ Nos objectifs :" at bounding box center [296, 161] width 414 height 14
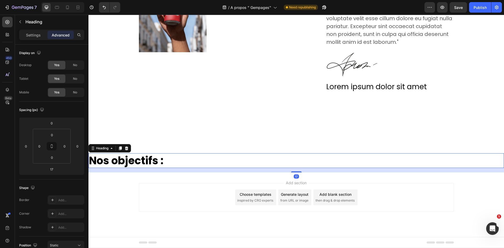
click at [130, 150] on div "Heading" at bounding box center [109, 148] width 43 height 8
click at [128, 149] on icon at bounding box center [126, 148] width 4 height 4
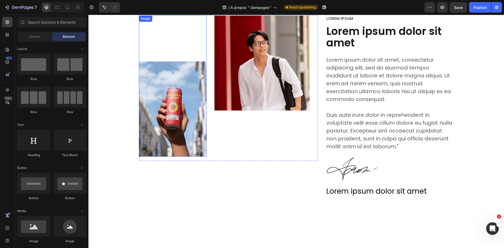
scroll to position [160, 0]
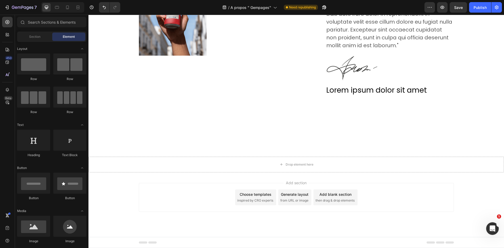
click at [257, 175] on div "Add section Choose templates inspired by CRO experts Generate layout from URL o…" at bounding box center [295, 204] width 415 height 65
click at [257, 163] on div "Drop element here" at bounding box center [295, 165] width 415 height 16
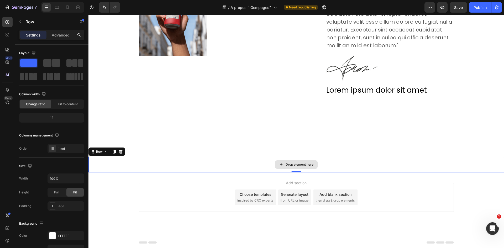
click at [218, 167] on div "Drop element here" at bounding box center [295, 165] width 415 height 16
click at [123, 153] on div at bounding box center [121, 152] width 6 height 6
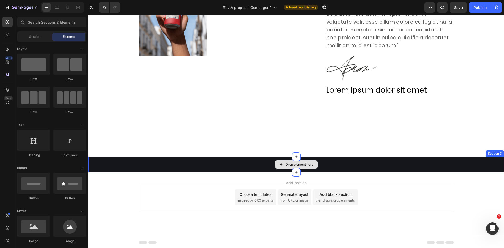
click at [199, 166] on div "Drop element here" at bounding box center [295, 165] width 415 height 16
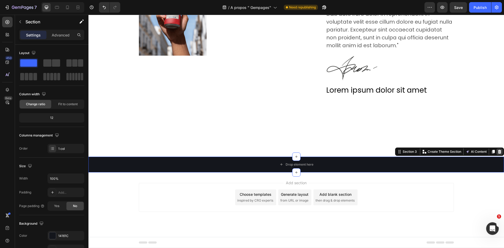
click at [496, 150] on div at bounding box center [499, 152] width 6 height 6
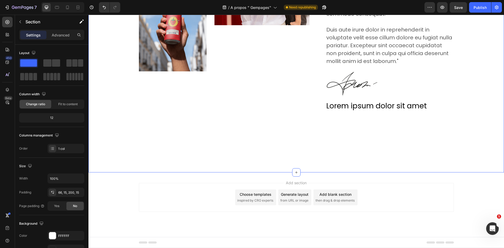
click at [426, 171] on div "Image Image Row Lorem ipsum Text Block Lorem ipsum dolor sit amet Heading Lorem…" at bounding box center [295, 43] width 415 height 260
click at [342, 176] on div "Add section Choose templates inspired by CRO experts Generate layout from URL o…" at bounding box center [295, 204] width 415 height 65
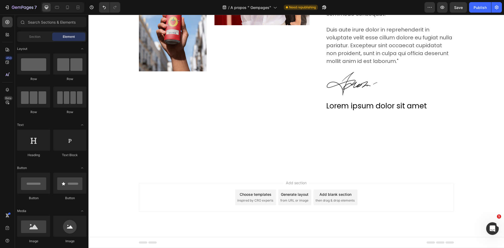
click at [342, 178] on div "Add section Choose templates inspired by CRO experts Generate layout from URL o…" at bounding box center [295, 204] width 415 height 65
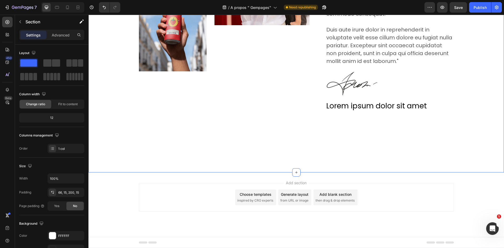
click at [321, 151] on div "Image Image Row Lorem ipsum Text Block Lorem ipsum dolor sit amet Heading Lorem…" at bounding box center [295, 43] width 415 height 260
drag, startPoint x: 252, startPoint y: 130, endPoint x: 246, endPoint y: 128, distance: 7.1
drag, startPoint x: 217, startPoint y: 127, endPoint x: 90, endPoint y: 113, distance: 127.5
click at [216, 127] on div "Image Image Row Lorem ipsum Text Block Lorem ipsum dolor sit amet Heading Lorem…" at bounding box center [295, 43] width 415 height 260
click at [7, 25] on div at bounding box center [7, 22] width 10 height 10
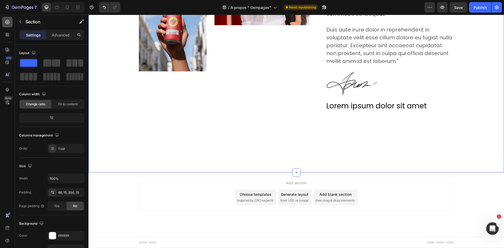
click at [7, 25] on div at bounding box center [7, 22] width 10 height 10
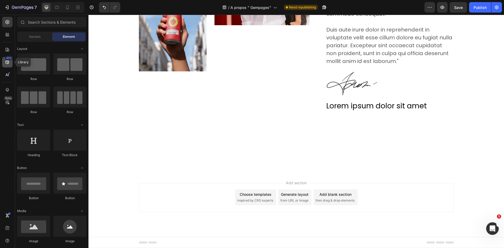
click at [7, 62] on icon at bounding box center [7, 62] width 3 height 3
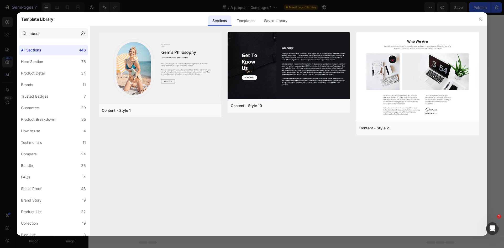
click at [82, 32] on icon "button" at bounding box center [83, 33] width 4 height 4
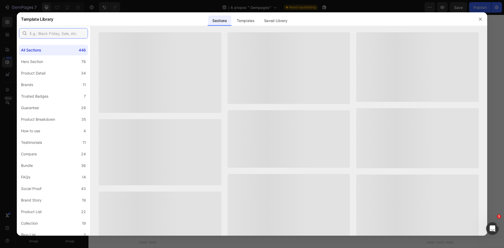
click at [68, 33] on input "text" at bounding box center [53, 33] width 69 height 10
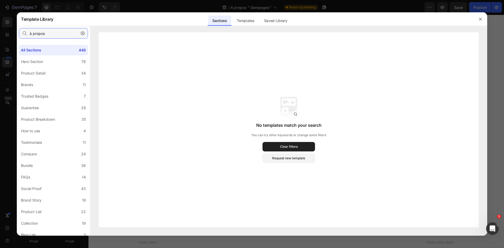
type input "à propos"
click at [83, 34] on icon "button" at bounding box center [83, 33] width 4 height 4
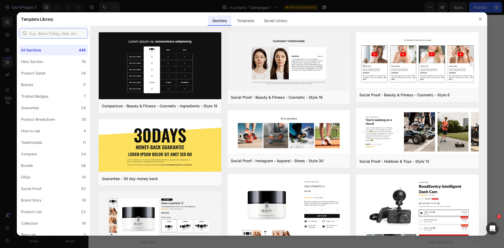
drag, startPoint x: 75, startPoint y: 35, endPoint x: 68, endPoint y: 34, distance: 7.2
drag, startPoint x: 67, startPoint y: 34, endPoint x: 63, endPoint y: 34, distance: 3.7
click at [63, 34] on input "text" at bounding box center [53, 33] width 69 height 10
click at [59, 33] on input "text" at bounding box center [53, 33] width 69 height 10
click at [55, 32] on input "text" at bounding box center [53, 33] width 69 height 10
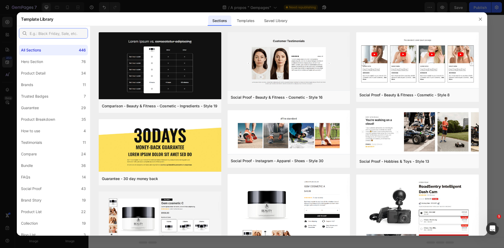
drag, startPoint x: 55, startPoint y: 32, endPoint x: 51, endPoint y: 31, distance: 3.8
click at [48, 30] on input "text" at bounding box center [53, 33] width 69 height 10
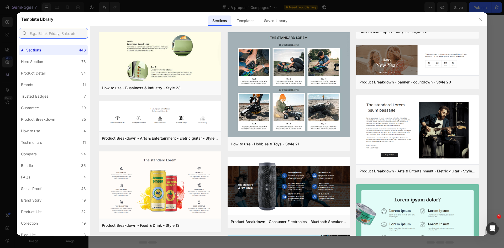
scroll to position [2893, 0]
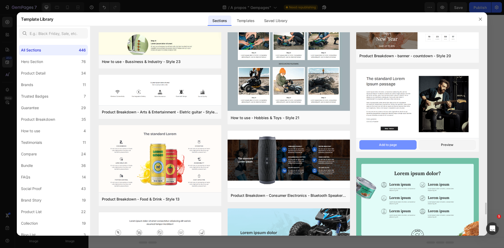
click at [401, 146] on button "Add to page" at bounding box center [387, 144] width 57 height 9
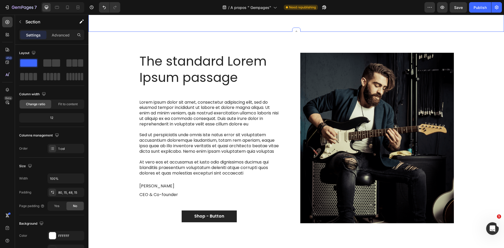
scroll to position [289, 0]
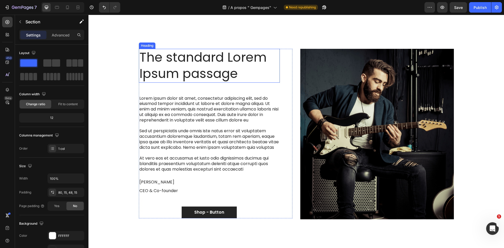
click at [193, 64] on h2 "The standard Lorem Ipsum passage" at bounding box center [209, 66] width 141 height 34
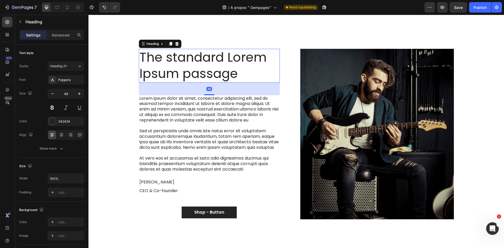
click at [193, 64] on h2 "The standard Lorem Ipsum passage" at bounding box center [209, 66] width 141 height 34
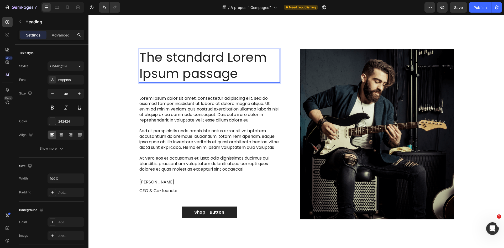
click at [193, 64] on p "The standard Lorem Ipsum passage" at bounding box center [209, 65] width 140 height 33
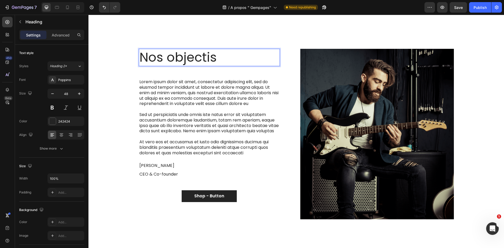
click at [193, 57] on p "Nos objectis" at bounding box center [209, 57] width 140 height 16
click at [223, 202] on button "Shop - Button" at bounding box center [209, 196] width 55 height 12
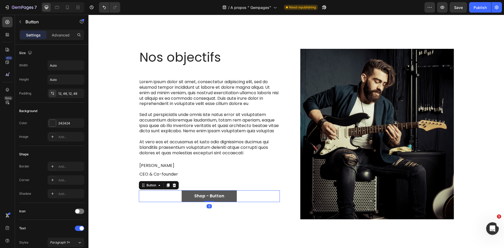
click at [200, 198] on button "Shop - Button" at bounding box center [209, 196] width 55 height 12
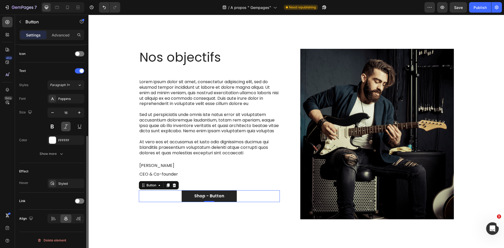
scroll to position [158, 0]
click at [67, 179] on div "Styled" at bounding box center [65, 182] width 37 height 9
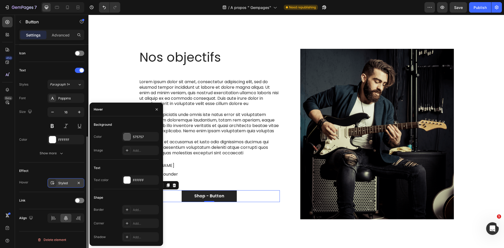
click at [67, 180] on div "Styled" at bounding box center [65, 182] width 37 height 9
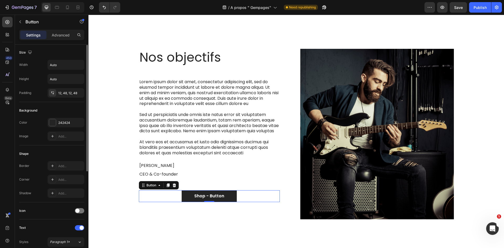
scroll to position [0, 0]
click at [209, 199] on div "Shop - Button" at bounding box center [209, 196] width 30 height 6
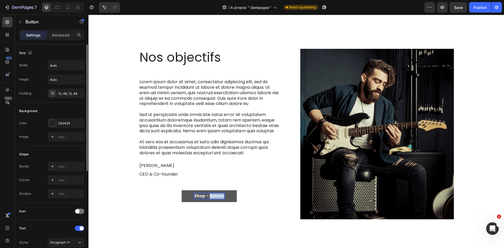
click at [209, 199] on p "Shop - Button" at bounding box center [209, 196] width 30 height 6
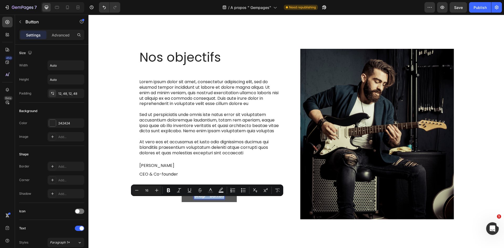
click at [209, 199] on p "Shop - Button" at bounding box center [209, 196] width 30 height 6
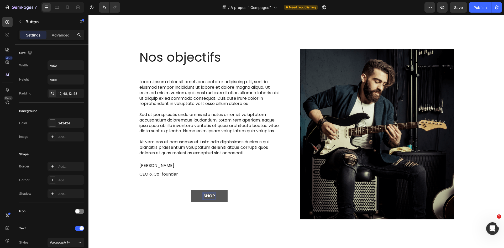
click at [191, 190] on button "SHOP" at bounding box center [209, 196] width 37 height 12
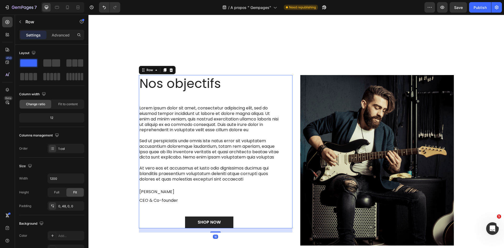
click at [268, 93] on div "Nos objectifs Heading Lorem ipsum dolor sit amet, consectetur adipiscing elit, …" at bounding box center [209, 151] width 141 height 153
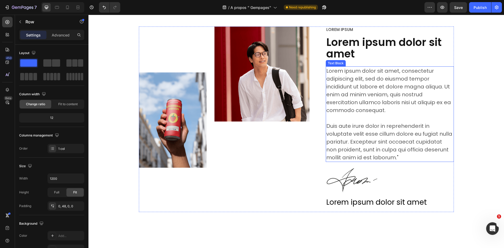
scroll to position [157, 0]
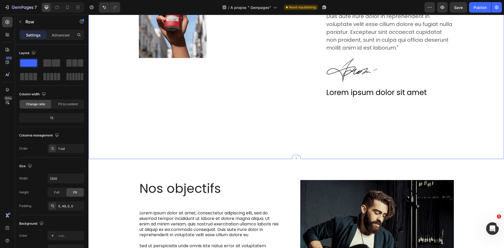
click at [472, 155] on div "Image Image Row Lorem ipsum Text Block Lorem ipsum dolor sit amet Heading Lorem…" at bounding box center [295, 29] width 415 height 260
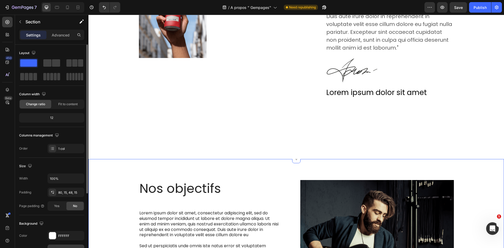
scroll to position [102, 0]
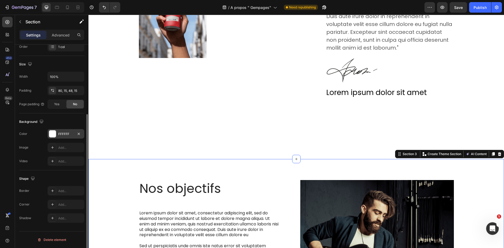
click at [58, 135] on div "FFFFFF" at bounding box center [65, 134] width 15 height 5
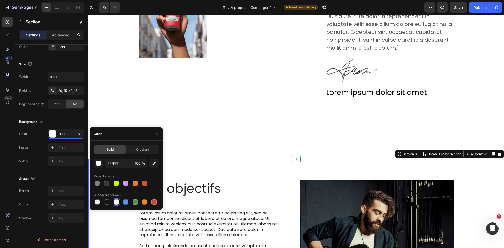
click at [135, 182] on div at bounding box center [135, 183] width 5 height 5
type input "FA7930"
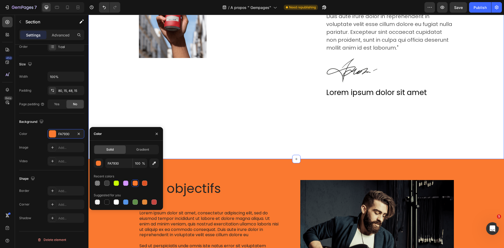
click at [230, 131] on div "Image Image Row Lorem ipsum Text Block Lorem ipsum dolor sit amet Heading Lorem…" at bounding box center [295, 29] width 415 height 260
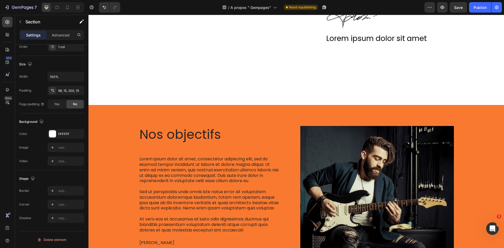
scroll to position [184, 0]
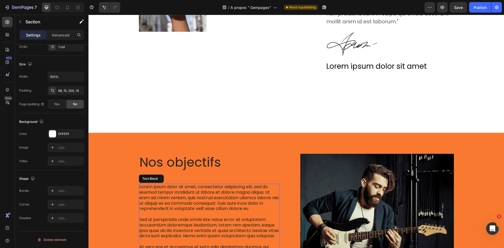
click at [166, 206] on p "Lorem ipsum dolor sit amet, consectetur adipiscing elit, sed do eiusmod tempor …" at bounding box center [209, 197] width 140 height 27
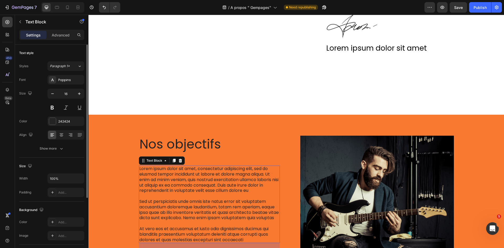
scroll to position [236, 0]
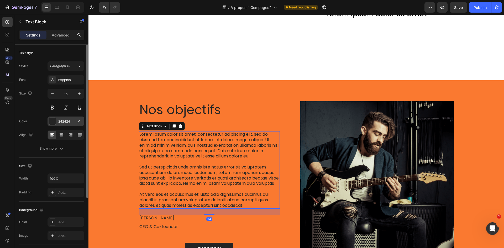
click at [60, 119] on div "242424" at bounding box center [65, 121] width 15 height 5
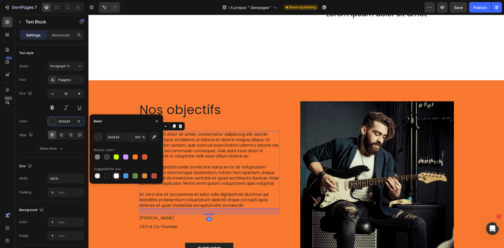
click at [117, 176] on div at bounding box center [116, 175] width 5 height 5
type input "FFFFFF"
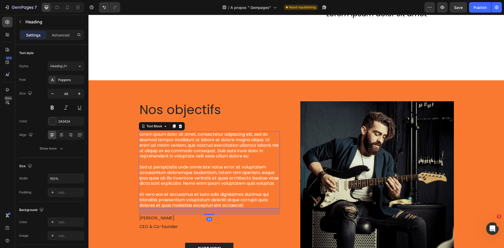
click at [200, 109] on h2 "Nos objectifs" at bounding box center [209, 109] width 141 height 17
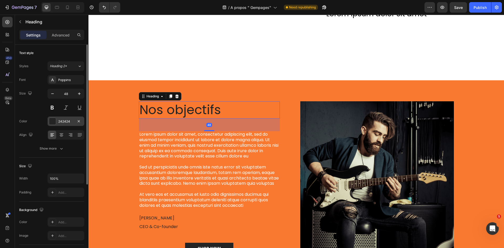
click at [56, 122] on div "242424" at bounding box center [65, 121] width 37 height 9
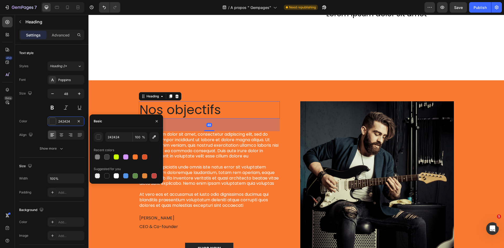
click at [122, 178] on div at bounding box center [126, 175] width 65 height 7
click at [119, 178] on div at bounding box center [116, 175] width 7 height 7
type input "FFFFFF"
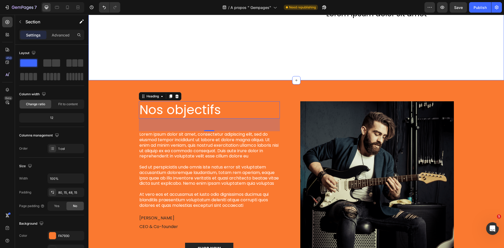
click at [279, 83] on div "Nos objectifs Heading 48 Lorem ipsum dolor sit amet, consectetur adipiscing eli…" at bounding box center [295, 186] width 415 height 213
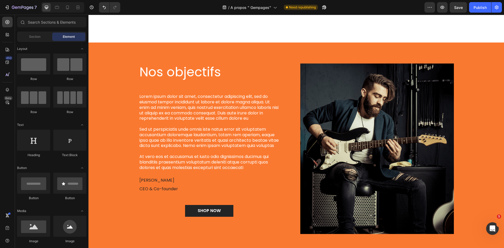
scroll to position [298, 0]
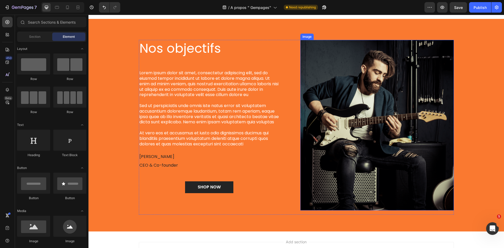
click at [315, 121] on img at bounding box center [377, 125] width 154 height 171
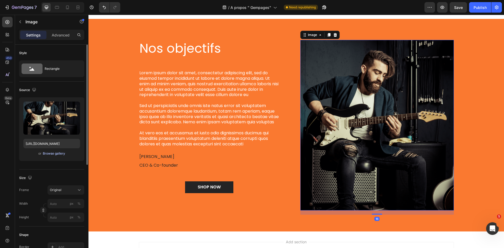
click at [54, 155] on div "Browse gallery" at bounding box center [54, 153] width 22 height 5
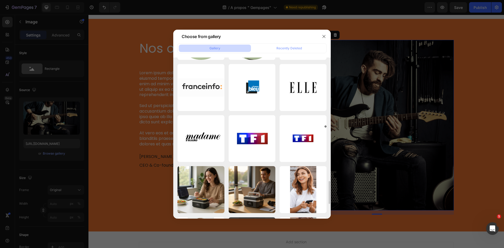
scroll to position [971, 0]
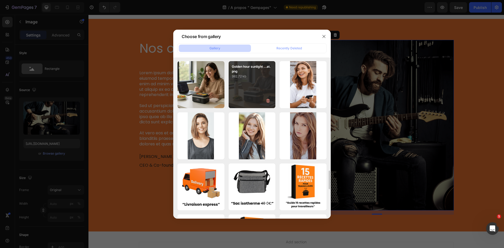
click at [246, 94] on div "Golden hour sunlight ...at.png 982.72 kb" at bounding box center [252, 84] width 47 height 47
type input "https://cdn.shopify.com/s/files/1/0947/1977/0948/files/gempages_584826131627115…"
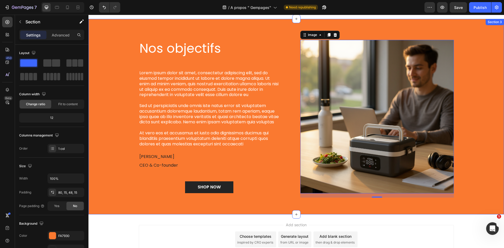
click at [473, 96] on div "Nos objectifs Heading Lorem ipsum dolor sit amet, consectetur adipiscing elit, …" at bounding box center [296, 121] width 408 height 162
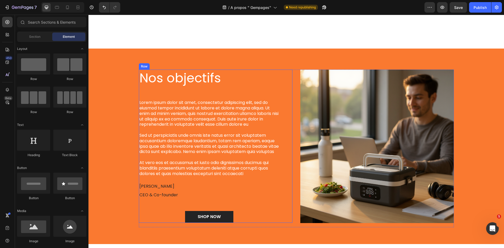
scroll to position [338, 0]
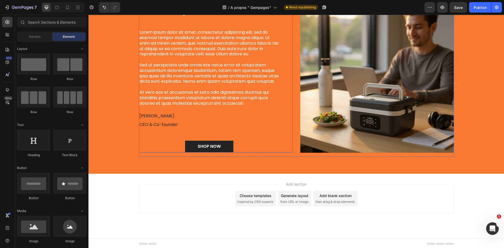
click at [196, 125] on div "Nos objectifs Heading Lorem ipsum dolor sit amet, consectetur adipiscing elit, …" at bounding box center [209, 75] width 141 height 153
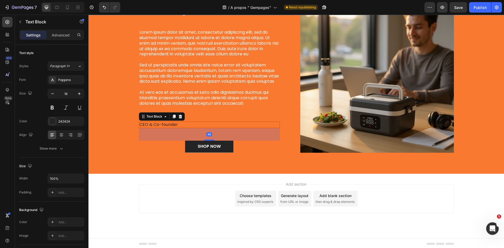
click at [172, 128] on p "CEO & Co-founder" at bounding box center [209, 125] width 140 height 6
click at [71, 124] on div "242424" at bounding box center [65, 121] width 37 height 9
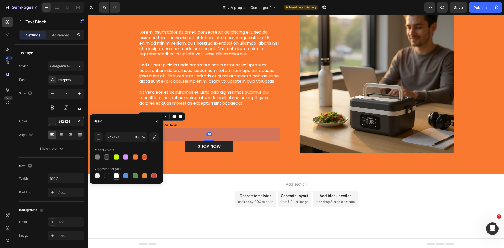
click at [113, 176] on div at bounding box center [116, 176] width 6 height 6
type input "FFFFFF"
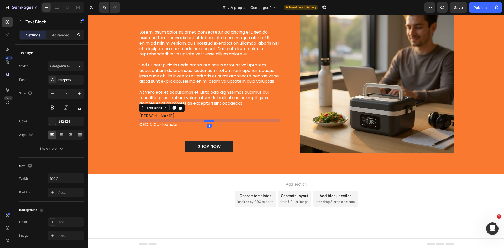
click at [197, 119] on div "Danny grannick" at bounding box center [209, 116] width 141 height 7
click at [64, 122] on div "242424" at bounding box center [65, 121] width 15 height 5
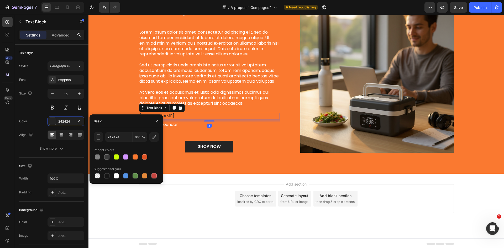
click at [110, 175] on div at bounding box center [107, 176] width 6 height 6
click at [116, 174] on div at bounding box center [116, 175] width 5 height 5
type input "FFFFFF"
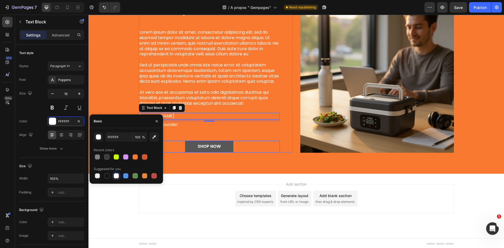
click at [223, 152] on button "SHOP NOW" at bounding box center [209, 147] width 48 height 12
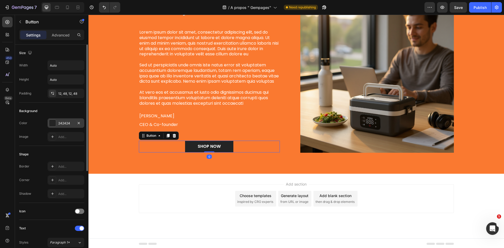
click at [66, 127] on div "242424" at bounding box center [65, 122] width 37 height 9
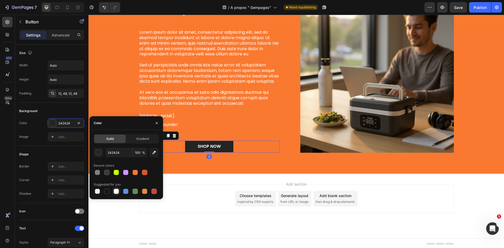
click at [115, 193] on div at bounding box center [116, 191] width 5 height 5
type input "FFFFFF"
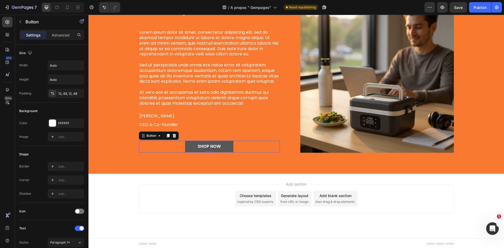
click at [203, 149] on button "SHOP NOW" at bounding box center [209, 147] width 48 height 12
click at [204, 149] on p "SHOP NOW" at bounding box center [209, 147] width 23 height 6
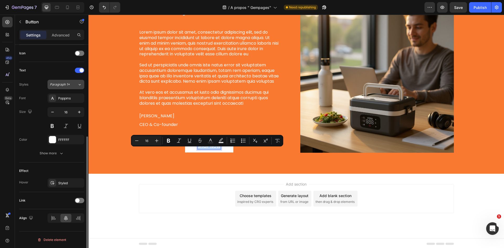
scroll to position [105, 0]
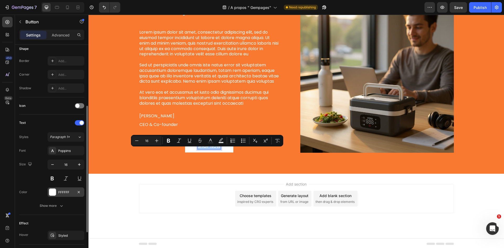
click at [58, 195] on div "FFFFFF" at bounding box center [65, 191] width 37 height 9
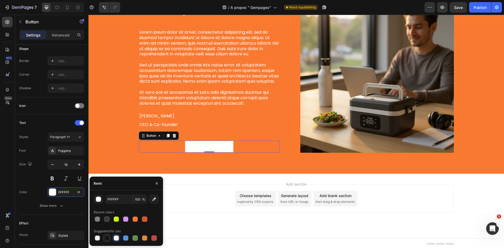
click at [107, 237] on div at bounding box center [106, 237] width 5 height 5
type input "151515"
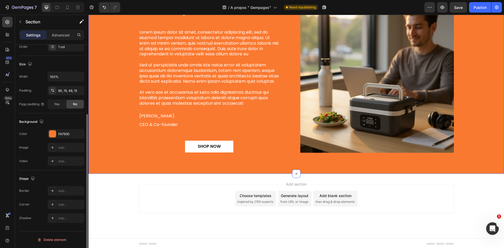
click at [255, 169] on div "Nos objectifs Heading Lorem ipsum dolor sit amet, consectetur adipiscing elit, …" at bounding box center [295, 75] width 415 height 195
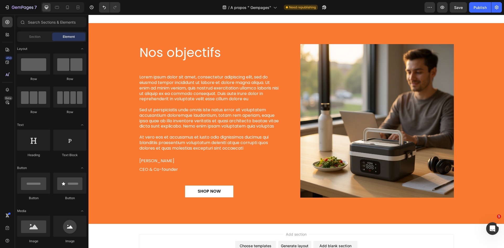
scroll to position [288, 0]
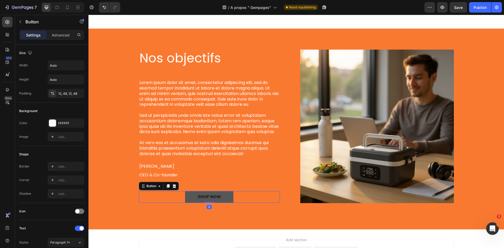
click at [231, 202] on button "SHOP NOW" at bounding box center [209, 197] width 48 height 12
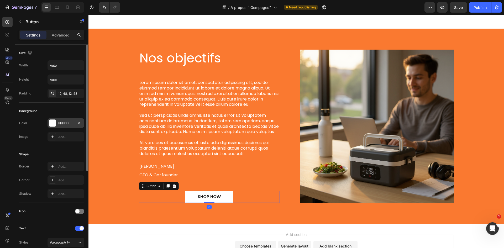
click at [57, 124] on div "FFFFFF" at bounding box center [65, 122] width 37 height 9
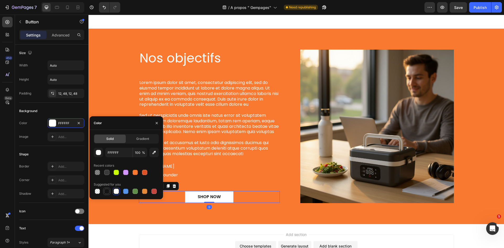
drag, startPoint x: 104, startPoint y: 193, endPoint x: 107, endPoint y: 194, distance: 3.2
click at [104, 193] on div at bounding box center [107, 191] width 6 height 6
type input "151515"
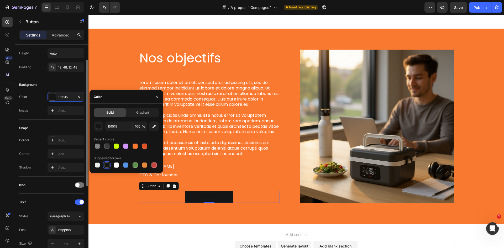
scroll to position [131, 0]
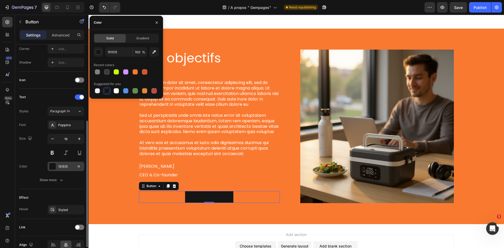
click at [60, 167] on div "151515" at bounding box center [65, 166] width 15 height 5
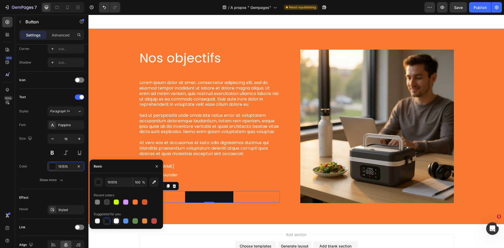
click at [116, 220] on div at bounding box center [116, 220] width 5 height 5
type input "FFFFFF"
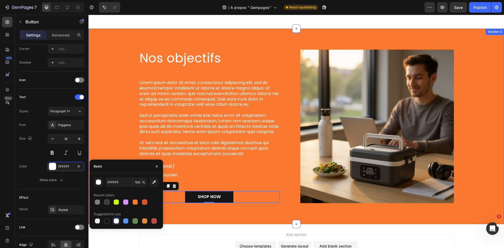
click at [238, 224] on div "Nos objectifs Heading Lorem ipsum dolor sit amet, consectetur adipiscing elit, …" at bounding box center [295, 126] width 415 height 195
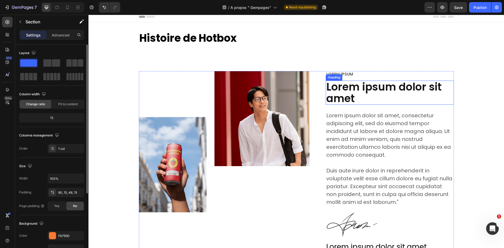
scroll to position [0, 0]
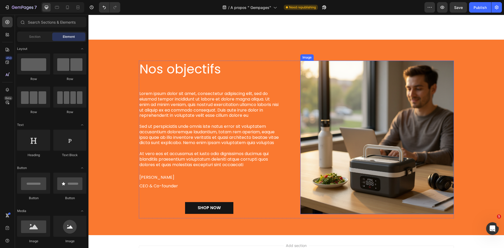
click at [343, 117] on img at bounding box center [377, 138] width 154 height 154
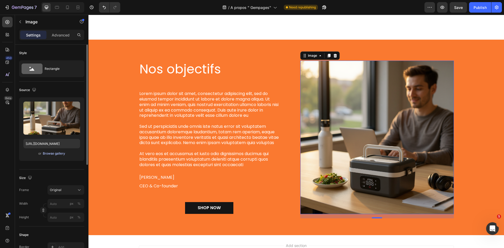
click at [56, 155] on div "Browse gallery" at bounding box center [54, 153] width 22 height 5
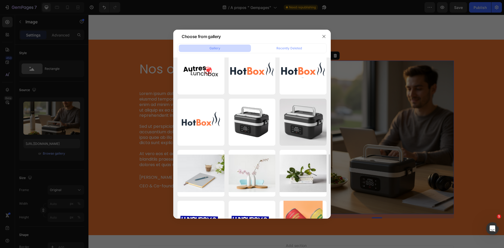
scroll to position [499, 0]
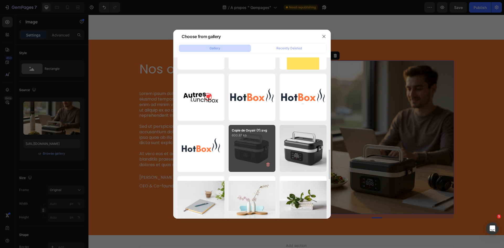
click at [262, 151] on div "Copie de Oxyair (7).svg 600.87 kb" at bounding box center [252, 148] width 47 height 47
type input "https://cdn.shopify.com/s/files/1/0947/1977/0948/files/gempages_584826131627115…"
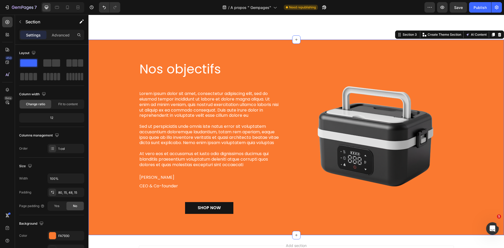
click at [477, 101] on div "Nos objectifs Heading Lorem ipsum dolor sit amet, consectetur adipiscing elit, …" at bounding box center [296, 142] width 408 height 162
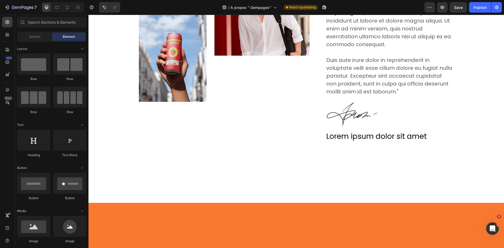
scroll to position [0, 0]
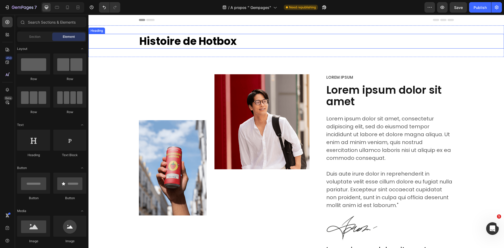
click at [191, 39] on h2 "Histoire de Hotbox" at bounding box center [296, 41] width 315 height 15
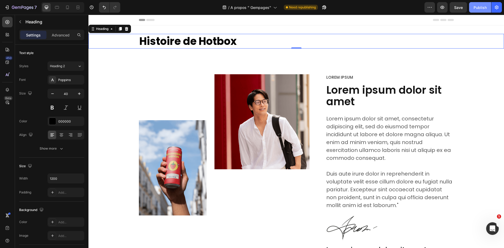
click at [476, 5] on div "Publish" at bounding box center [479, 8] width 13 height 6
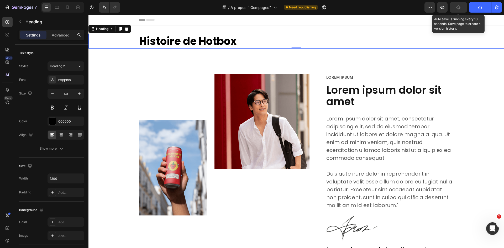
click at [459, 8] on icon "button" at bounding box center [458, 7] width 4 height 4
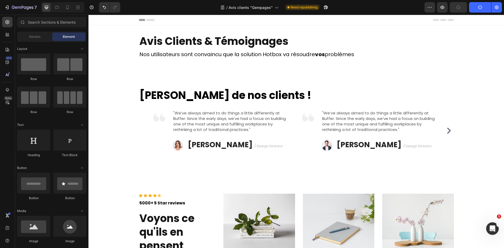
click at [460, 11] on button "button" at bounding box center [458, 7] width 17 height 10
click at [474, 9] on button "Publish" at bounding box center [480, 7] width 22 height 10
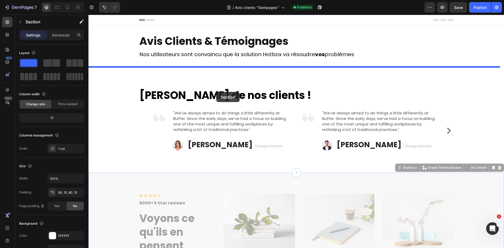
drag, startPoint x: 211, startPoint y: 109, endPoint x: 216, endPoint y: 92, distance: 17.7
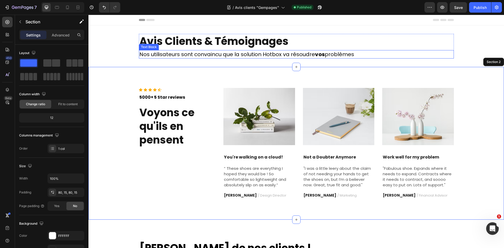
click at [125, 40] on div "Avis Clients & Témoignages Heading Nos utilisateurs sont convaincu que la solut…" at bounding box center [295, 46] width 415 height 25
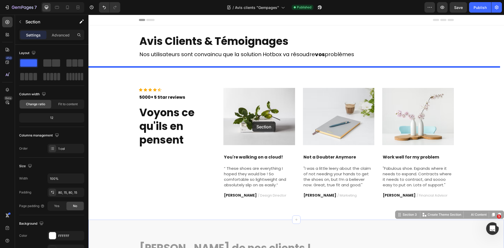
drag, startPoint x: 252, startPoint y: 138, endPoint x: 252, endPoint y: 121, distance: 16.8
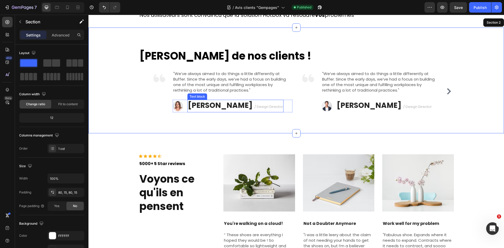
scroll to position [52, 0]
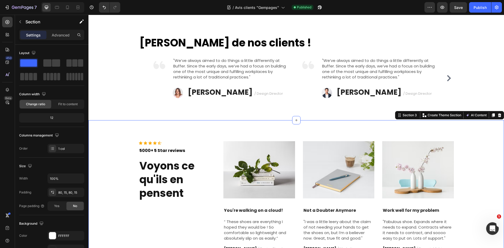
click at [108, 133] on div "Icon Icon Icon Icon Icon Icon List Hoz 5000+ 5 Star reviews Text block Voyons c…" at bounding box center [295, 196] width 415 height 153
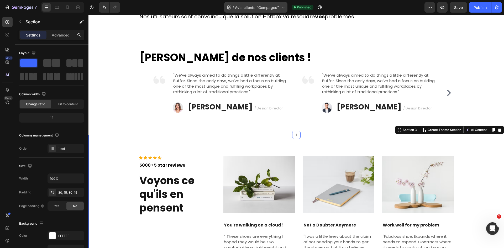
scroll to position [33, 0]
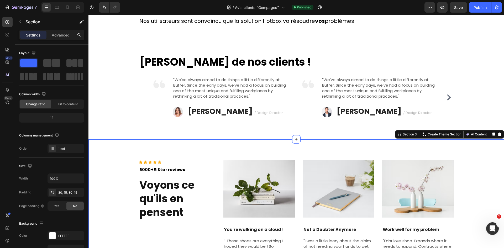
click at [13, 15] on div "450 Beta" at bounding box center [7, 131] width 15 height 233
click at [126, 33] on div "Avis Clients & Témoignages Heading Nos utilisateurs sont convaincu que la solut…" at bounding box center [295, 12] width 415 height 41
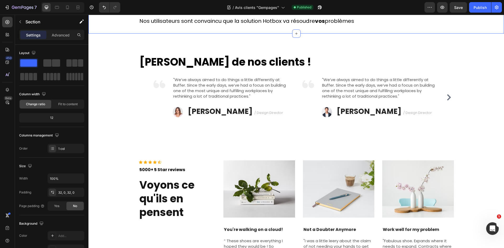
click at [113, 27] on div "Avis Clients & Témoignages Heading Nos utilisateurs sont convaincu que la solut…" at bounding box center [295, 12] width 415 height 41
click at [15, 8] on icon "button" at bounding box center [23, 8] width 22 height 4
